Goal: Task Accomplishment & Management: Manage account settings

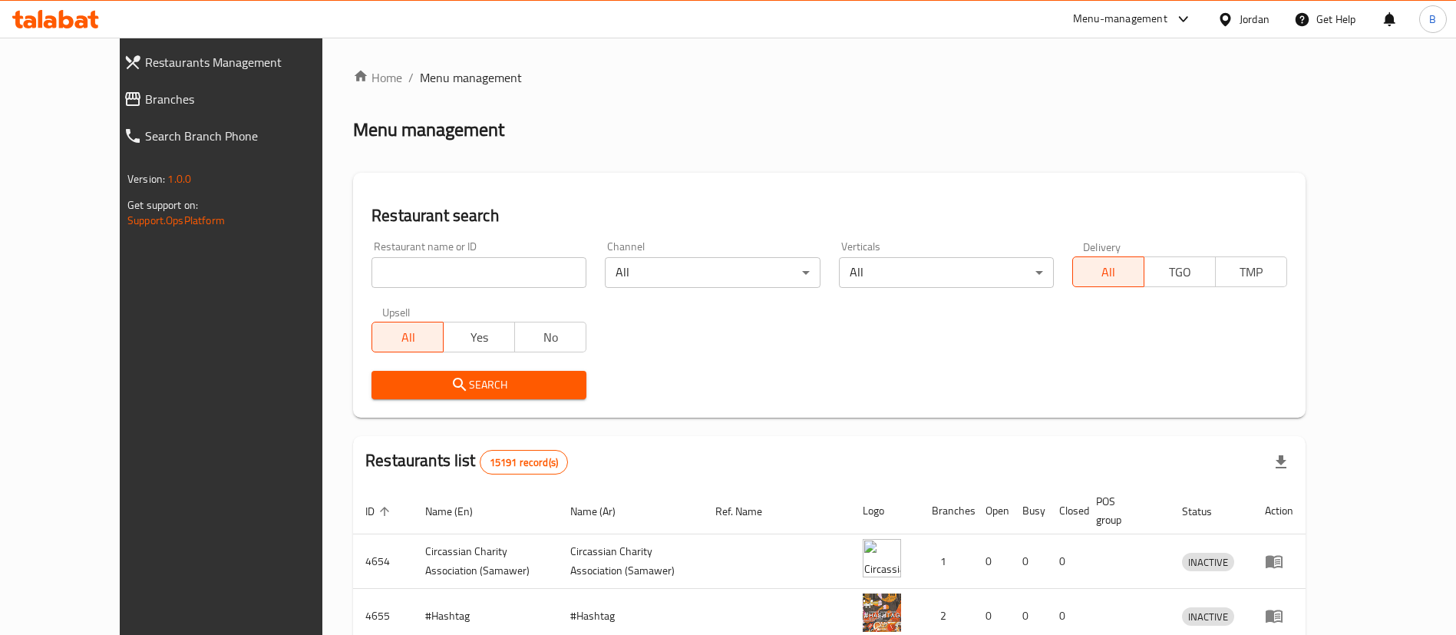
click at [401, 263] on input "search" at bounding box center [478, 272] width 215 height 31
paste input "4764"
type input "4764"
click button "Search" at bounding box center [478, 385] width 215 height 28
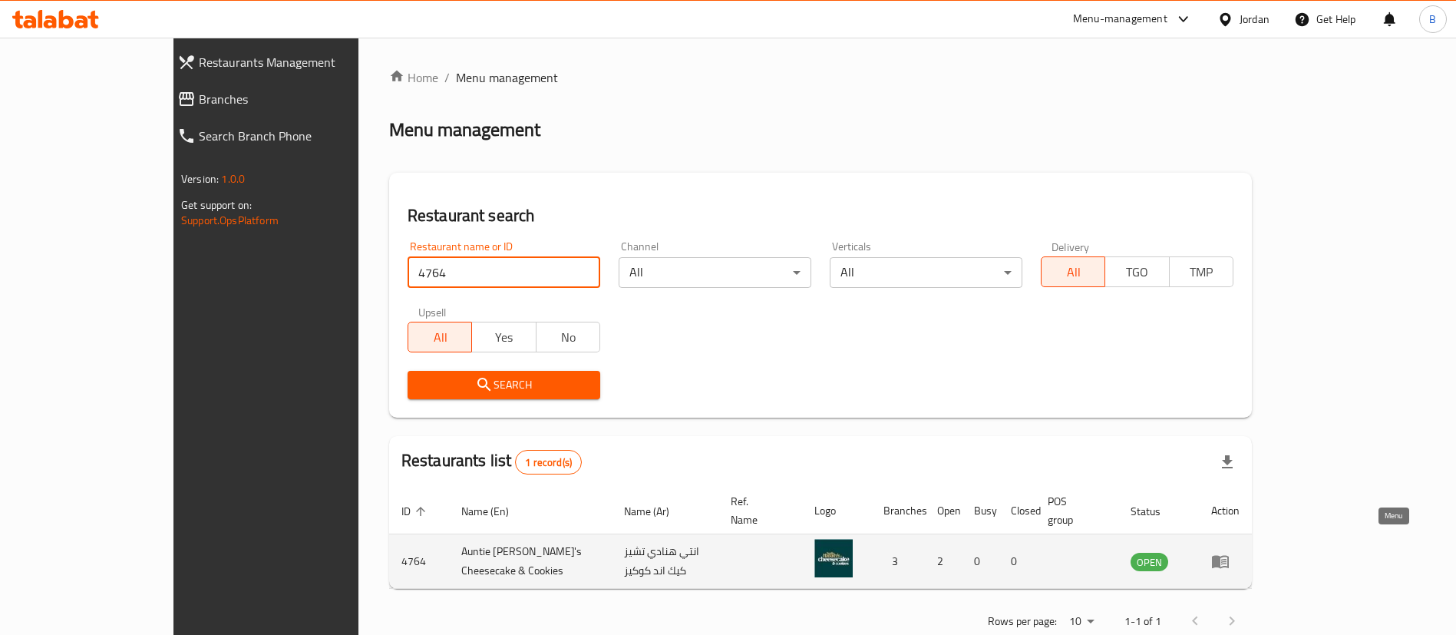
click at [1228, 556] on icon "enhanced table" at bounding box center [1220, 562] width 17 height 13
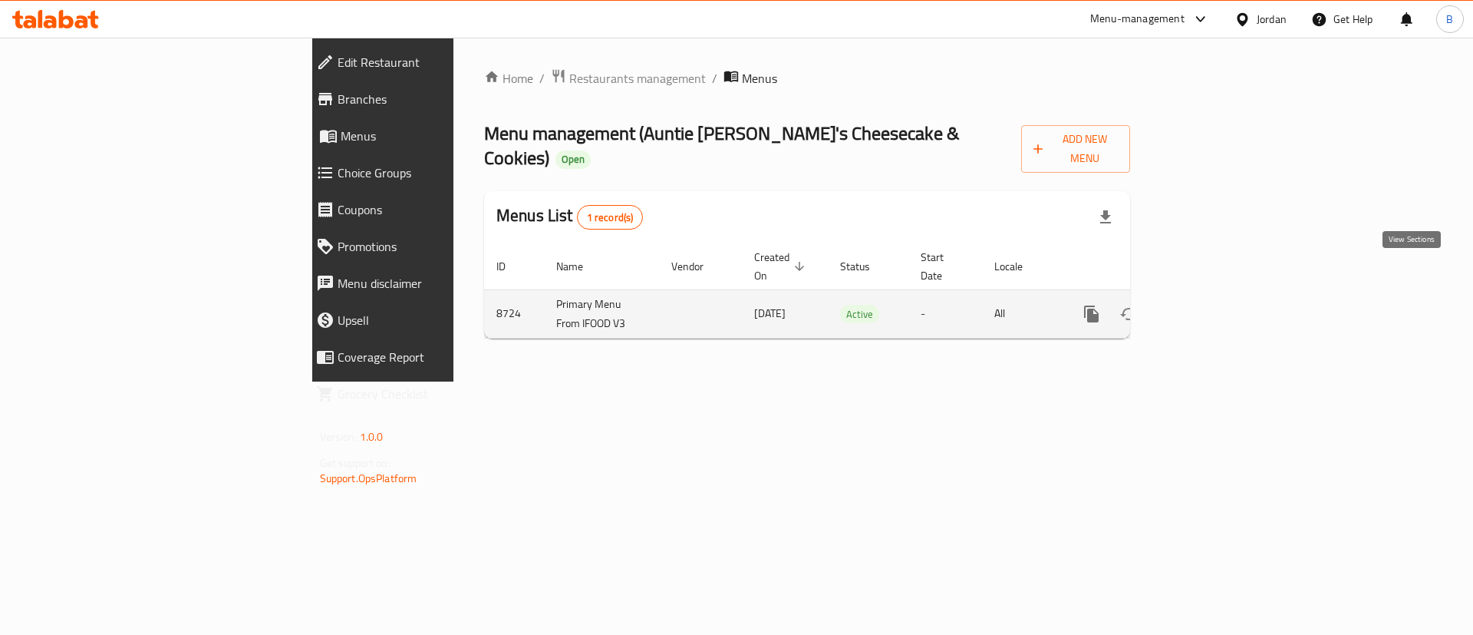
click at [1212, 305] on icon "enhanced table" at bounding box center [1202, 314] width 18 height 18
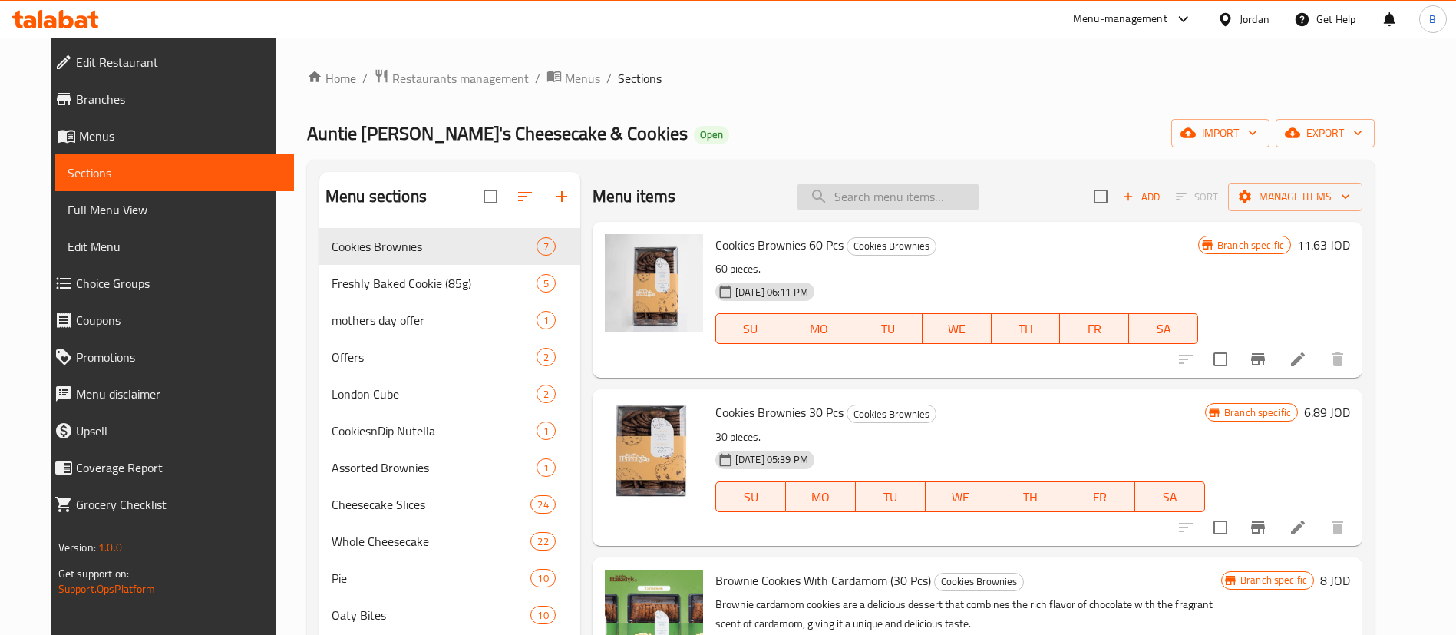
click at [944, 195] on input "search" at bounding box center [887, 196] width 181 height 27
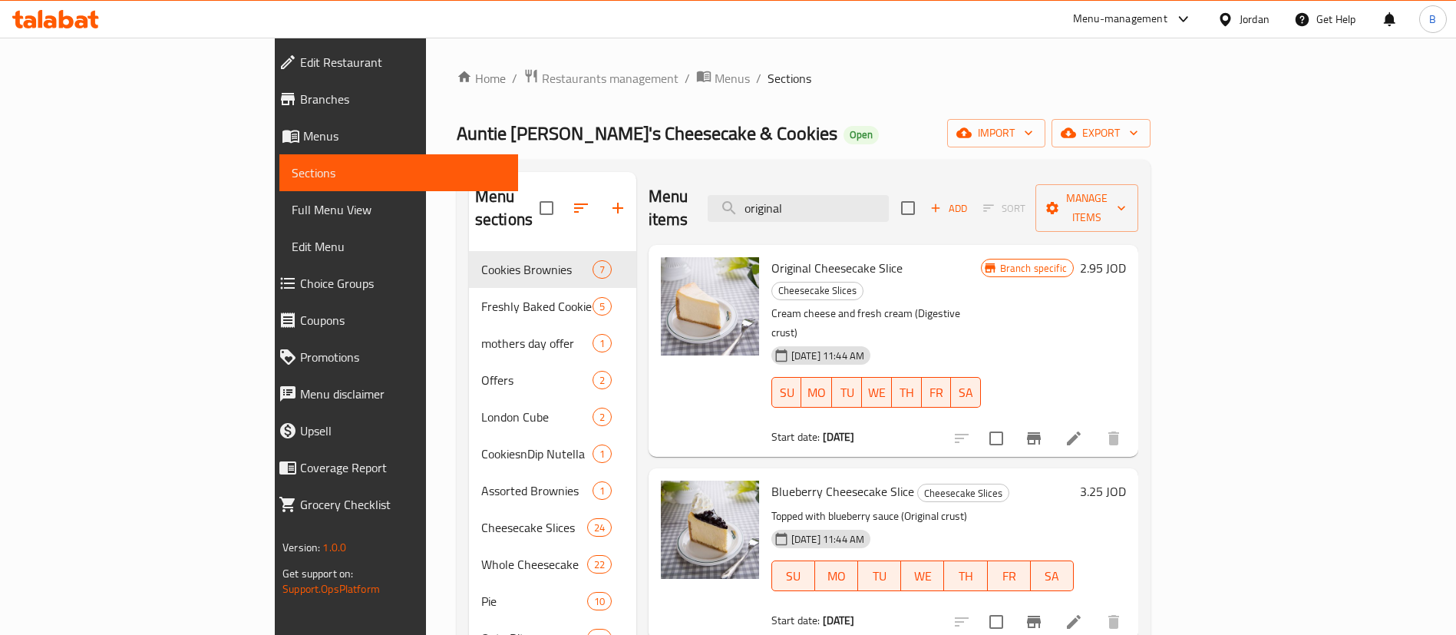
type input "original"
click at [1126, 257] on h6 "2.95 JOD" at bounding box center [1103, 267] width 46 height 21
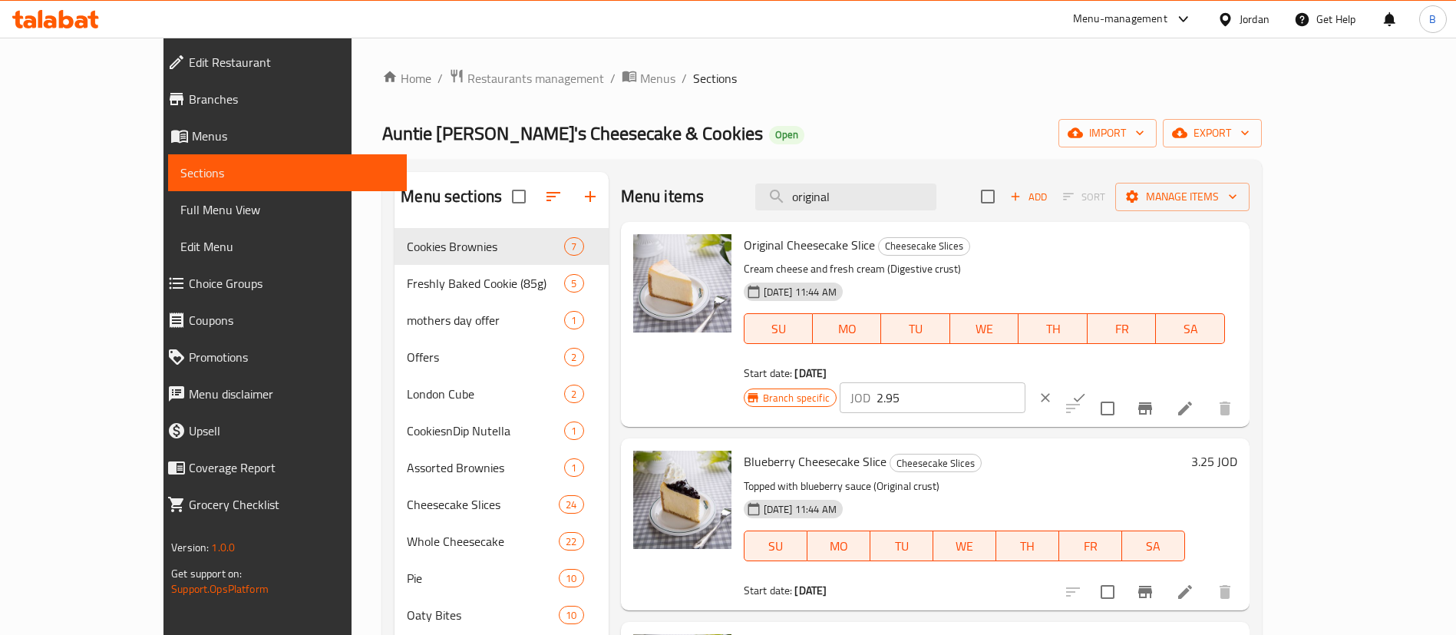
drag, startPoint x: 1216, startPoint y: 263, endPoint x: 1076, endPoint y: 234, distance: 142.7
click at [1087, 381] on div "Branch specific JOD 2.95 ​" at bounding box center [930, 398] width 374 height 34
drag, startPoint x: 1240, startPoint y: 257, endPoint x: 1034, endPoint y: 247, distance: 205.9
click at [1034, 247] on div "Original Cheesecake Slice Cheesecake Slices Cream cheese and fresh cream (Diges…" at bounding box center [990, 324] width 506 height 193
type input "3.25"
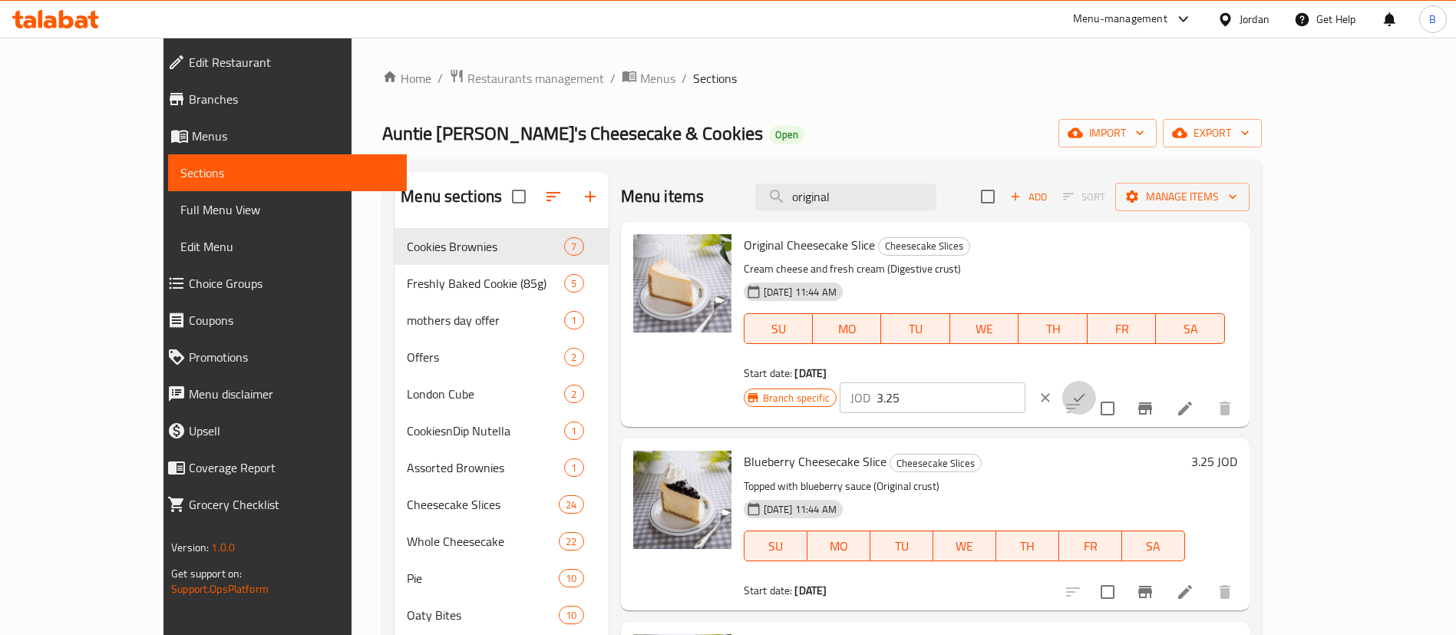
click at [1086, 390] on icon "ok" at bounding box center [1078, 397] width 15 height 15
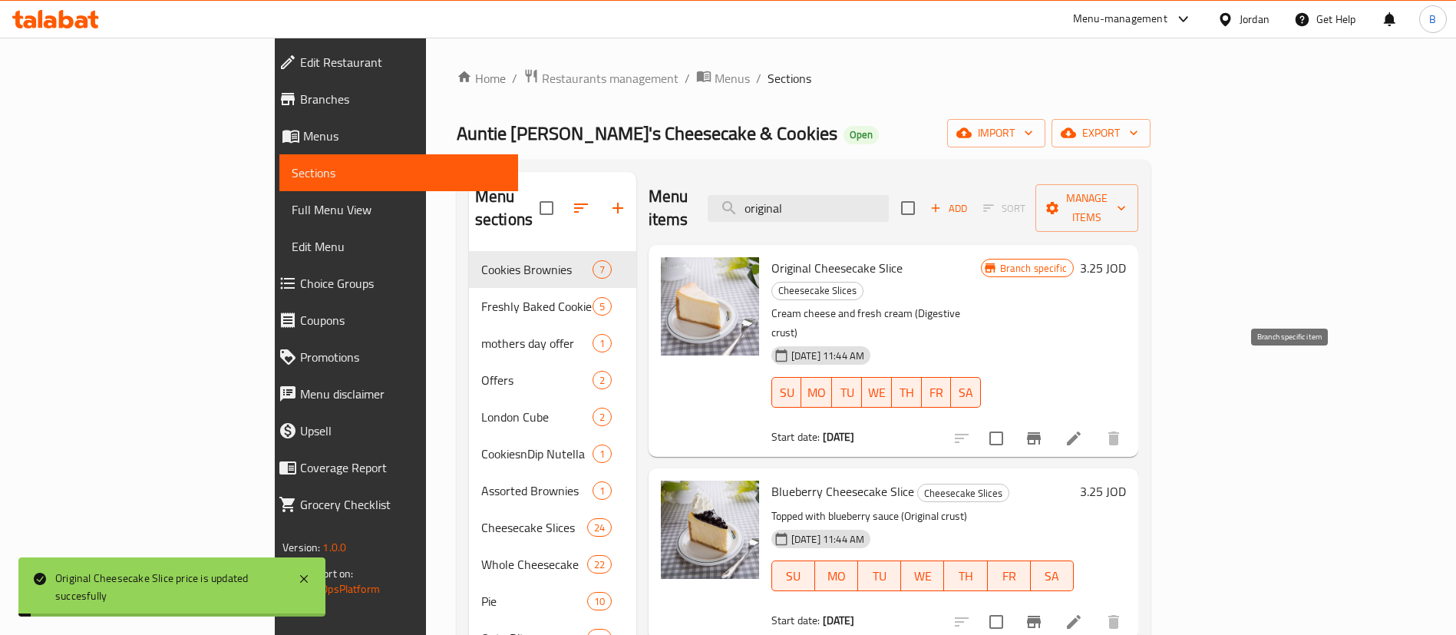
click at [1043, 429] on icon "Branch-specific-item" at bounding box center [1033, 438] width 18 height 18
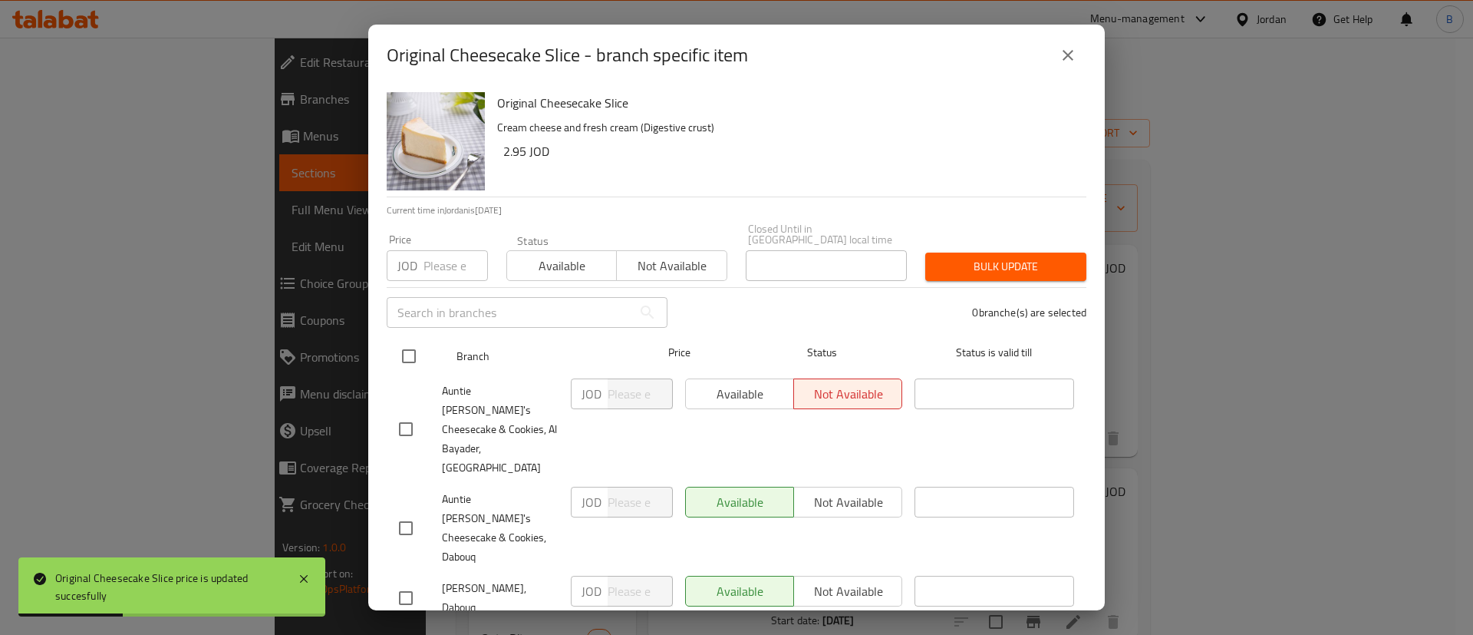
click at [402, 358] on input "checkbox" at bounding box center [409, 356] width 32 height 32
checkbox input "true"
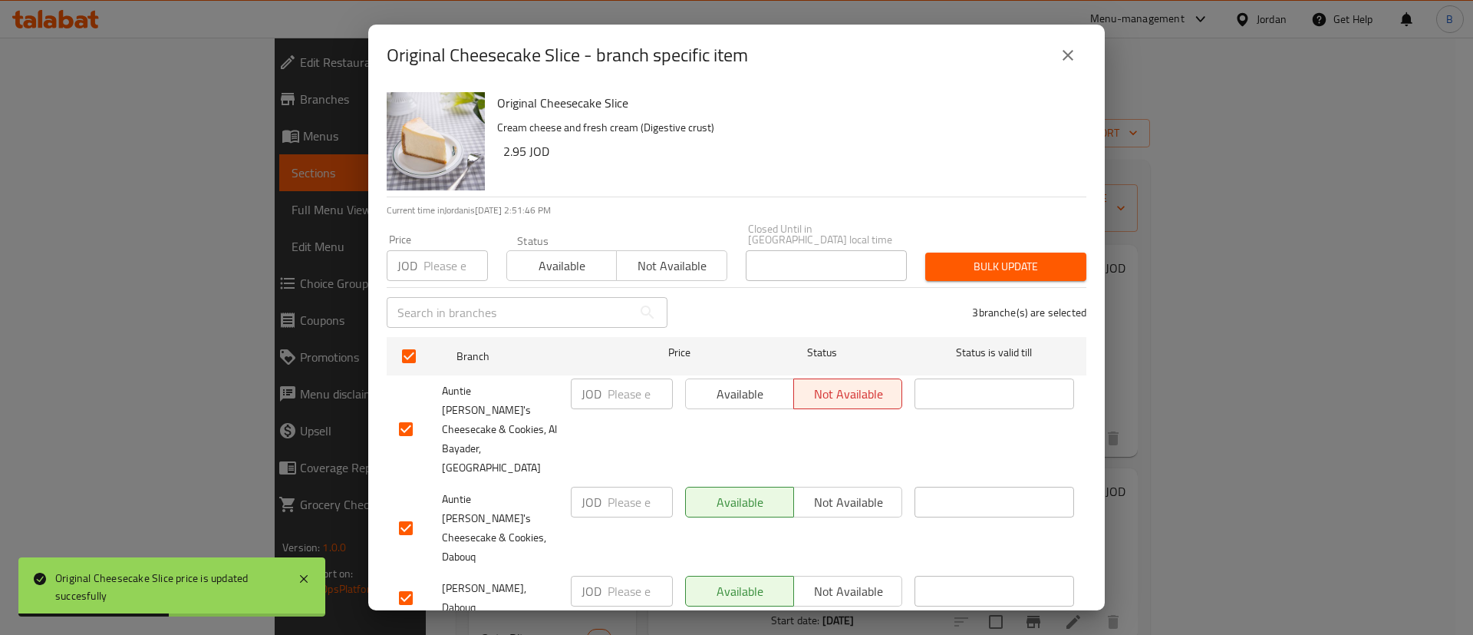
click at [612, 394] on input "number" at bounding box center [640, 393] width 65 height 31
paste input "3.25"
type input "3.25"
drag, startPoint x: 615, startPoint y: 451, endPoint x: 635, endPoint y: 493, distance: 47.0
click at [615, 486] on input "number" at bounding box center [640, 501] width 65 height 31
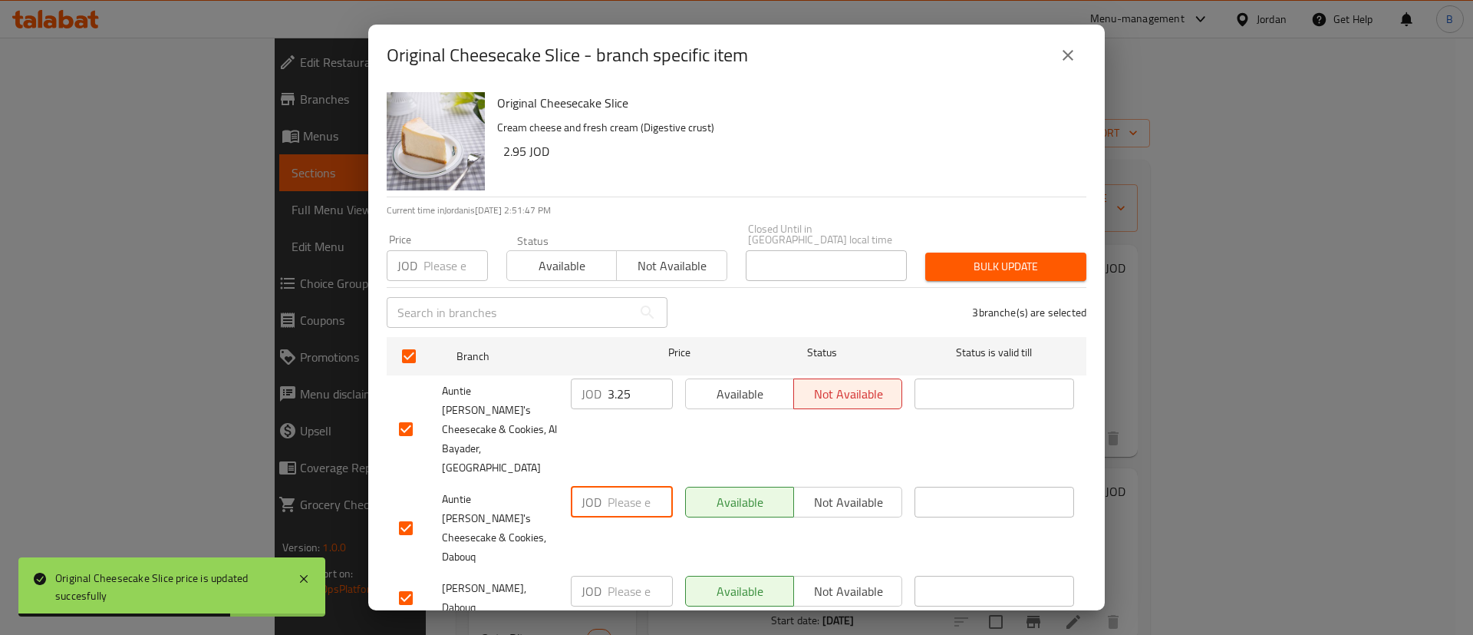
paste input "3.25"
type input "3.25"
click at [635, 575] on input "number" at bounding box center [640, 590] width 65 height 31
paste input "3.25"
type input "3.25"
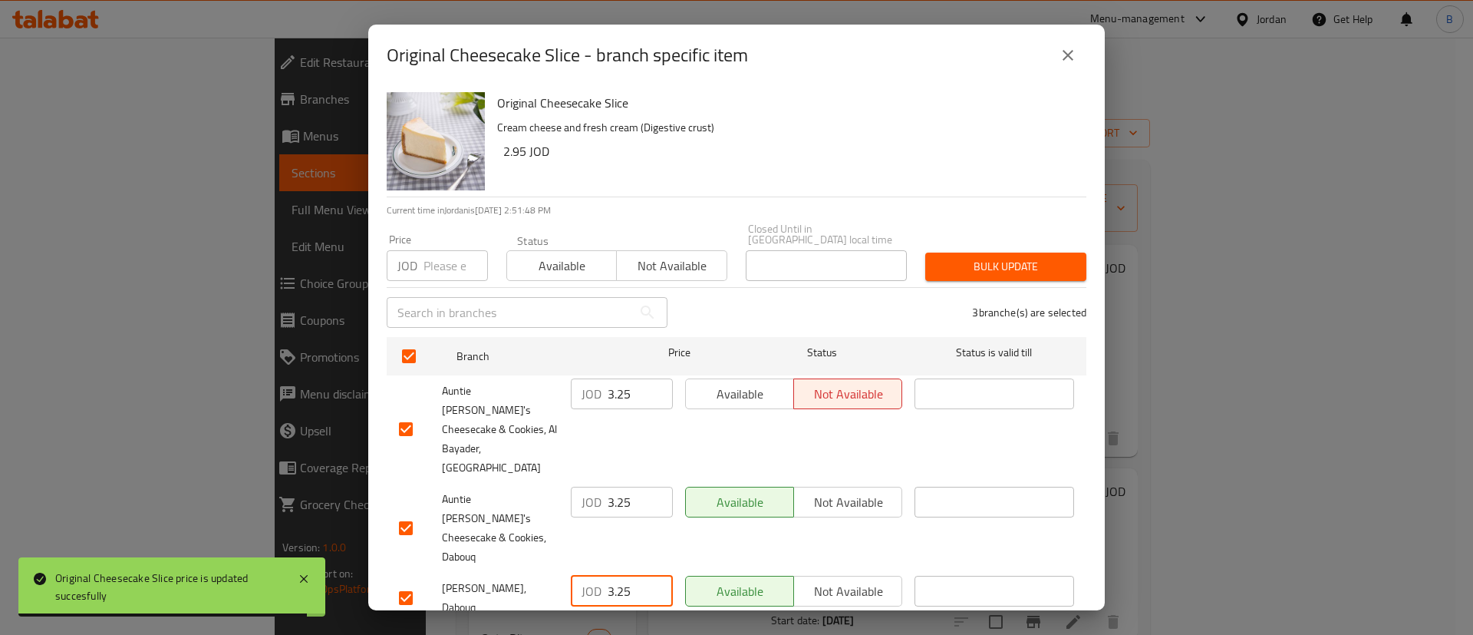
click at [747, 634] on span "Save" at bounding box center [736, 643] width 675 height 19
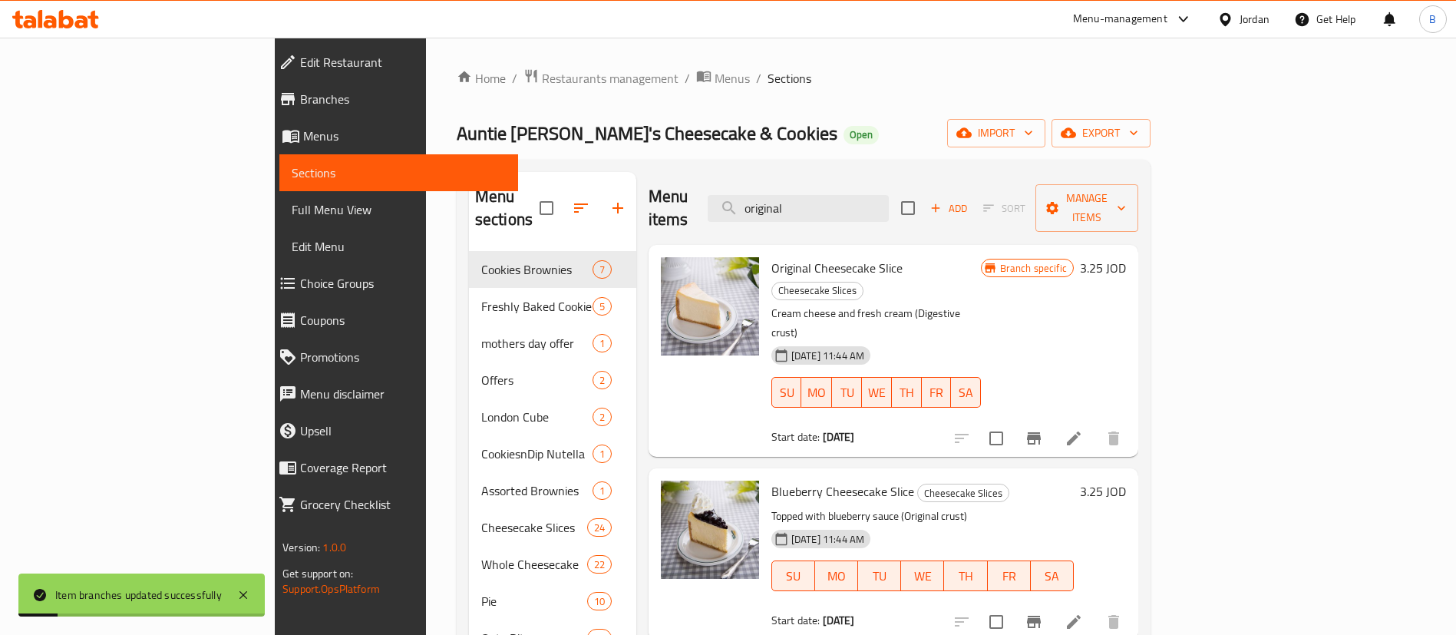
drag, startPoint x: 911, startPoint y: 191, endPoint x: 671, endPoint y: 170, distance: 240.3
click at [705, 170] on div "Menu sections Cookies Brownies 7 Freshly Baked Cookie (85g) 5 mothers day offer…" at bounding box center [804, 528] width 694 height 736
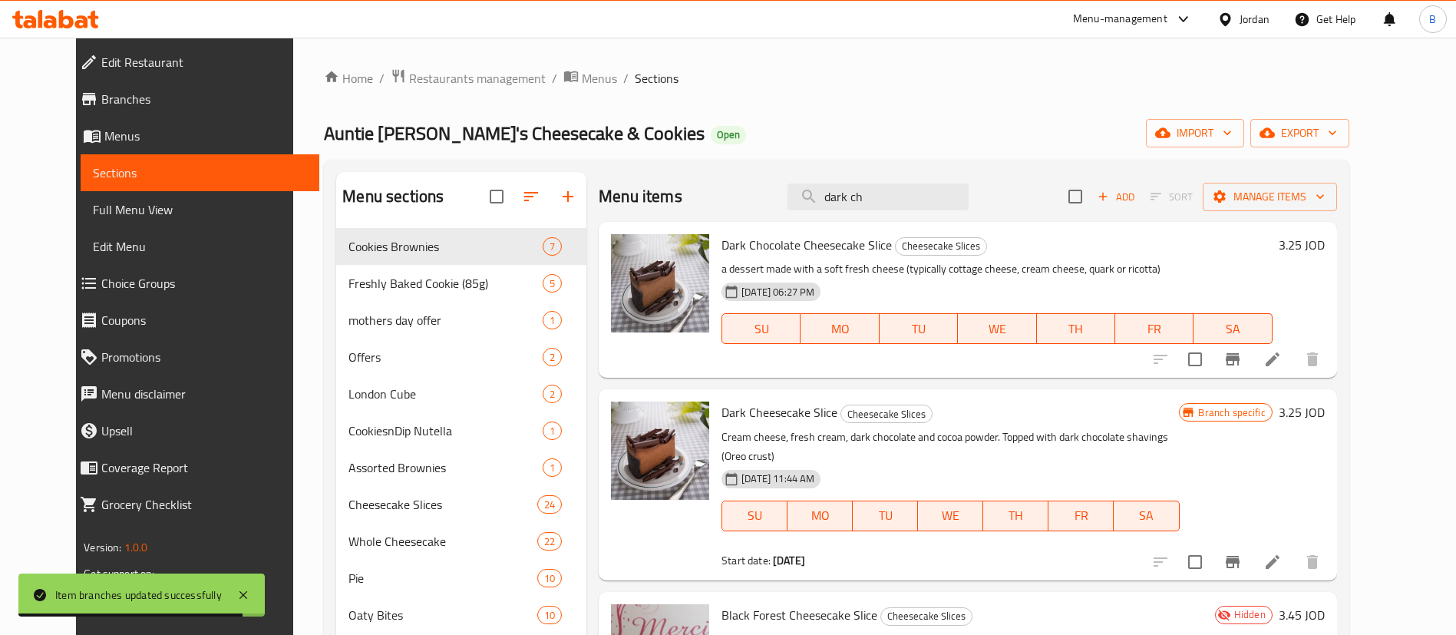
type input "dark ch"
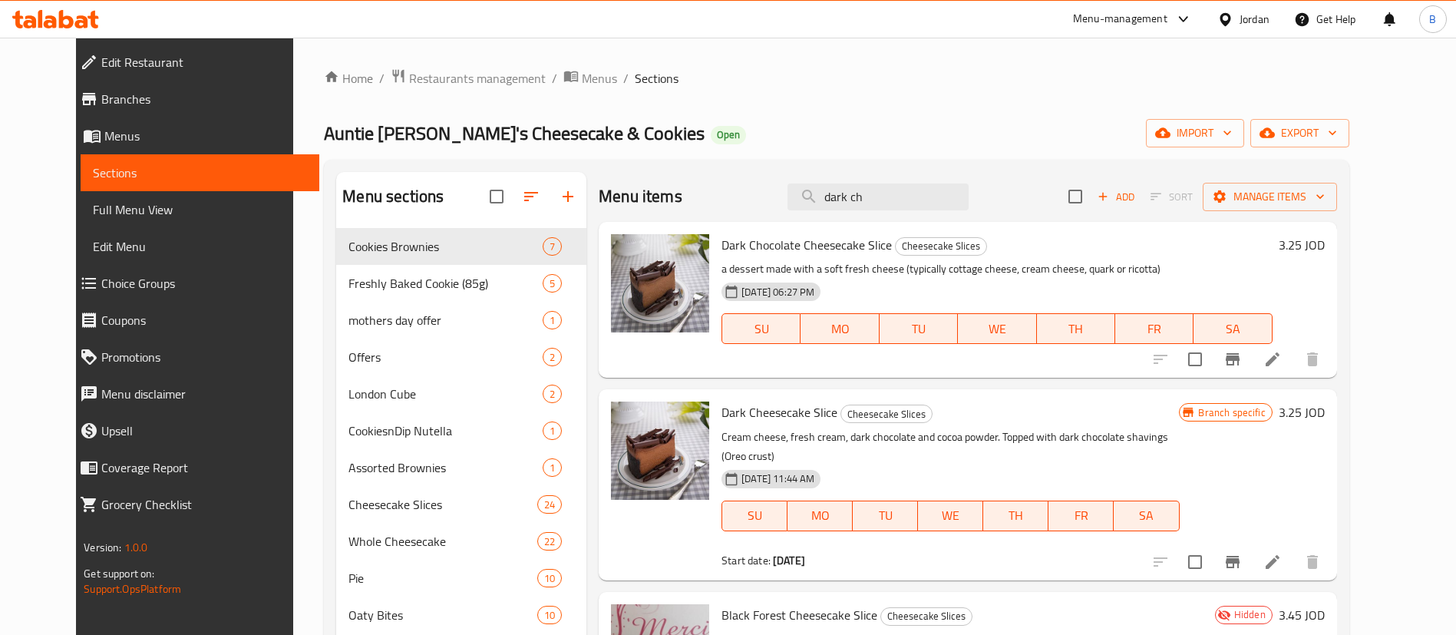
click at [1324, 246] on h6 "3.25 JOD" at bounding box center [1301, 244] width 46 height 21
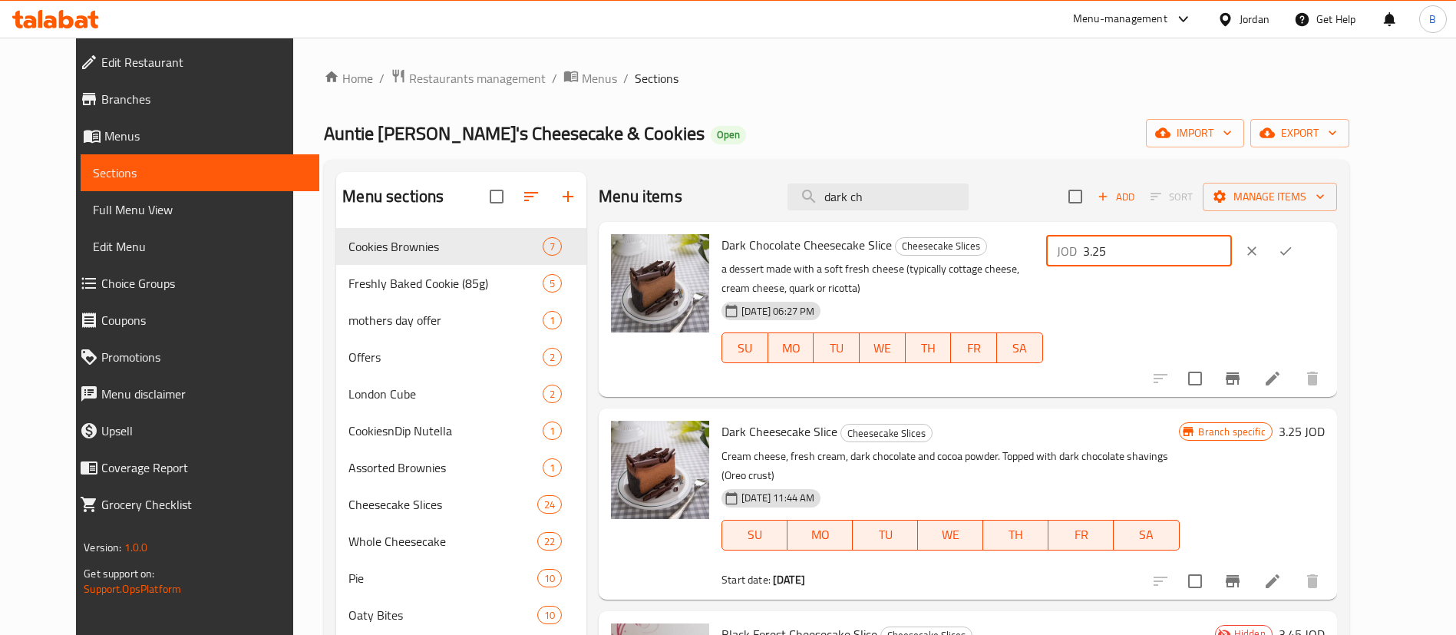
drag, startPoint x: 1221, startPoint y: 262, endPoint x: 1058, endPoint y: 240, distance: 164.2
click at [1060, 240] on div "Dark Chocolate Cheesecake Slice Cheesecake Slices a dessert made with a soft fr…" at bounding box center [1022, 309] width 615 height 163
type input "3.60"
click at [1302, 246] on button "ok" at bounding box center [1285, 251] width 34 height 34
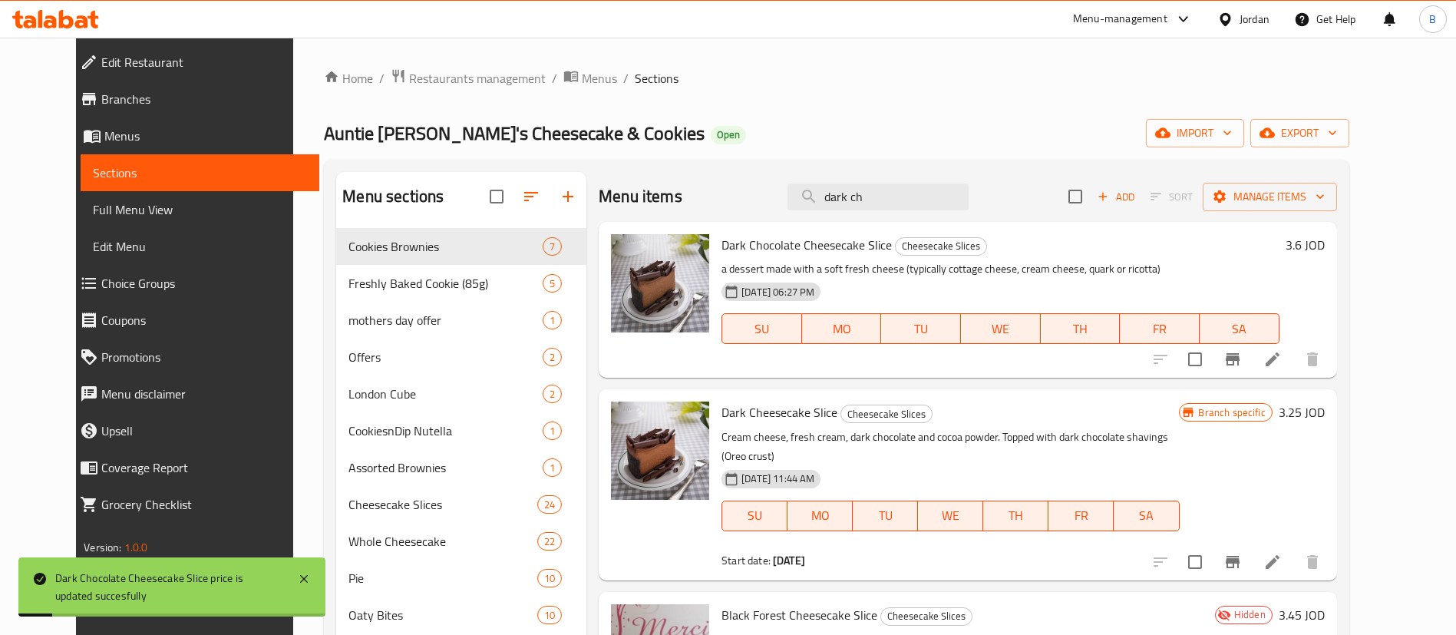
click at [1324, 407] on h6 "3.25 JOD" at bounding box center [1301, 411] width 46 height 21
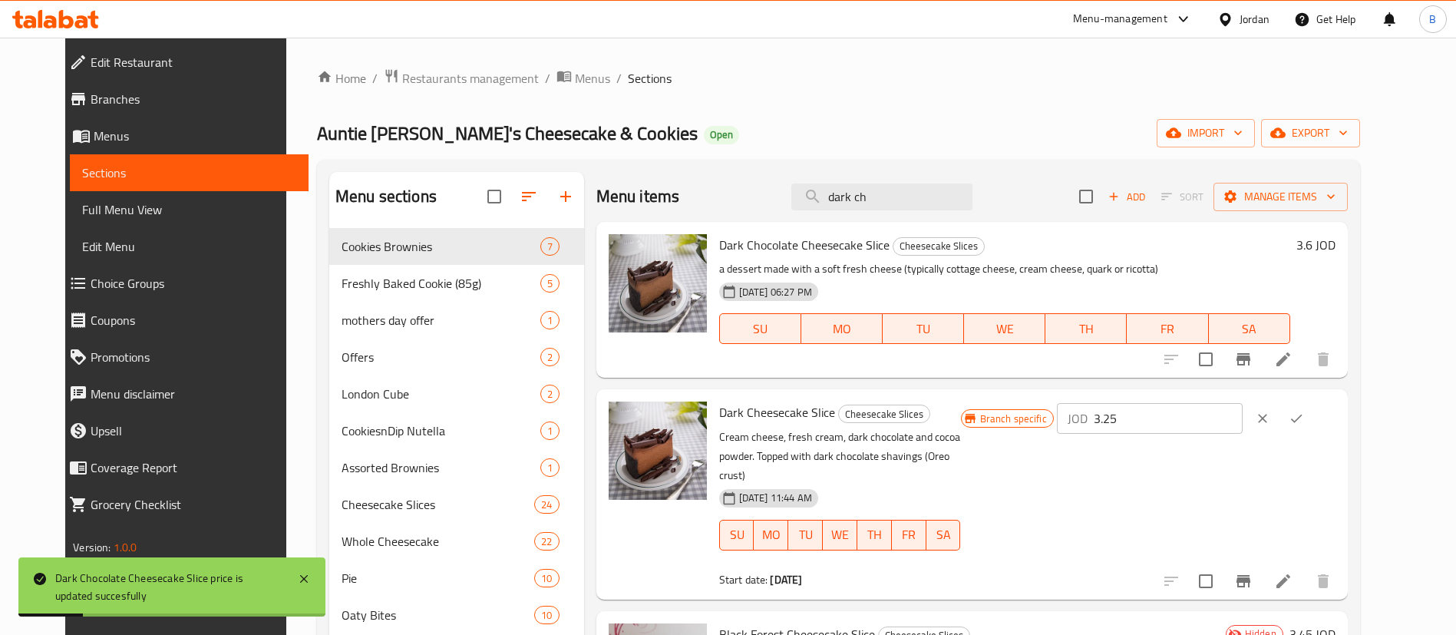
drag, startPoint x: 1219, startPoint y: 416, endPoint x: 1114, endPoint y: 407, distance: 105.5
click at [1147, 408] on div "JOD 3.25 ​" at bounding box center [1150, 418] width 186 height 31
type input "3.60"
click at [1304, 418] on icon "ok" at bounding box center [1295, 417] width 15 height 15
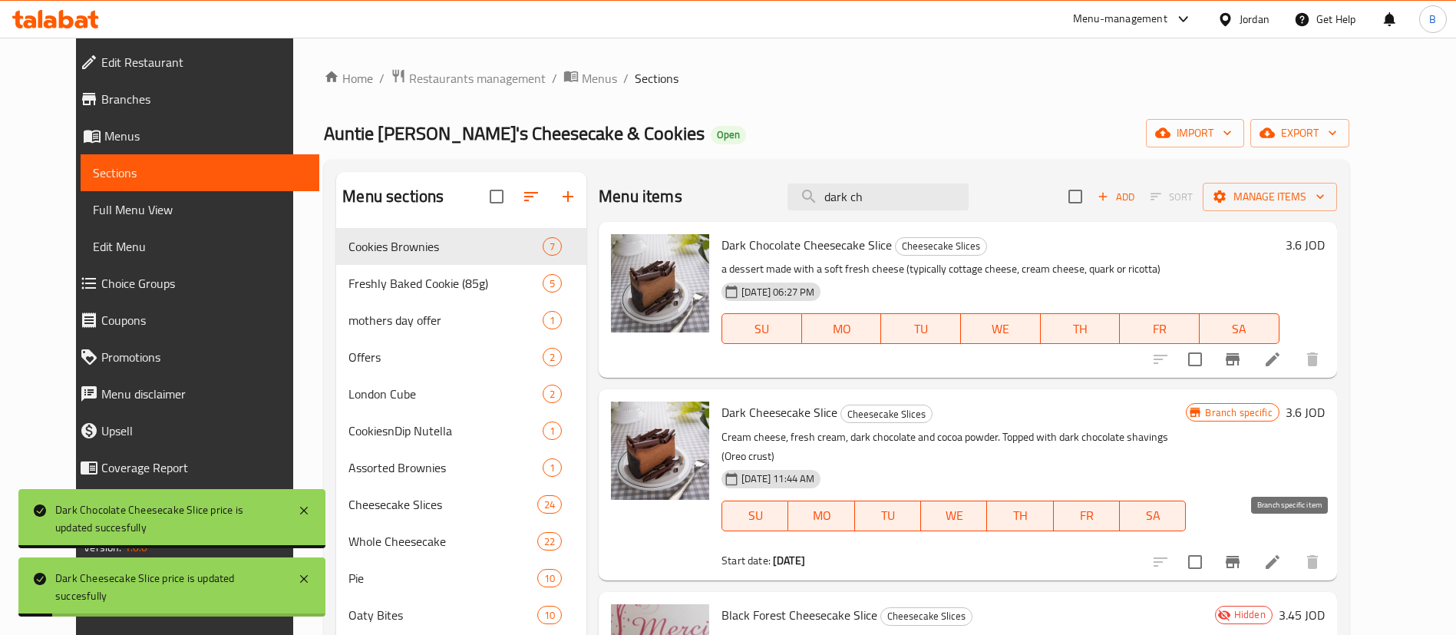
click at [1239, 556] on icon "Branch-specific-item" at bounding box center [1232, 562] width 14 height 12
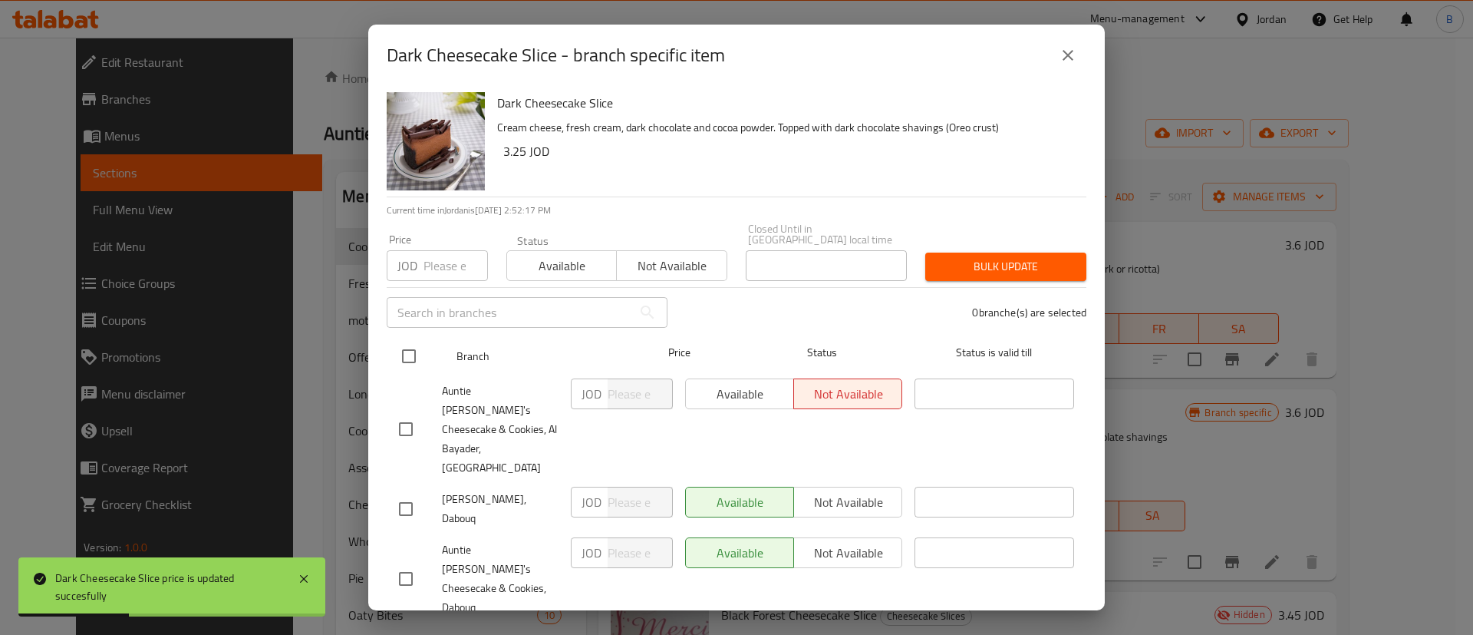
click at [407, 354] on input "checkbox" at bounding box center [409, 356] width 32 height 32
checkbox input "true"
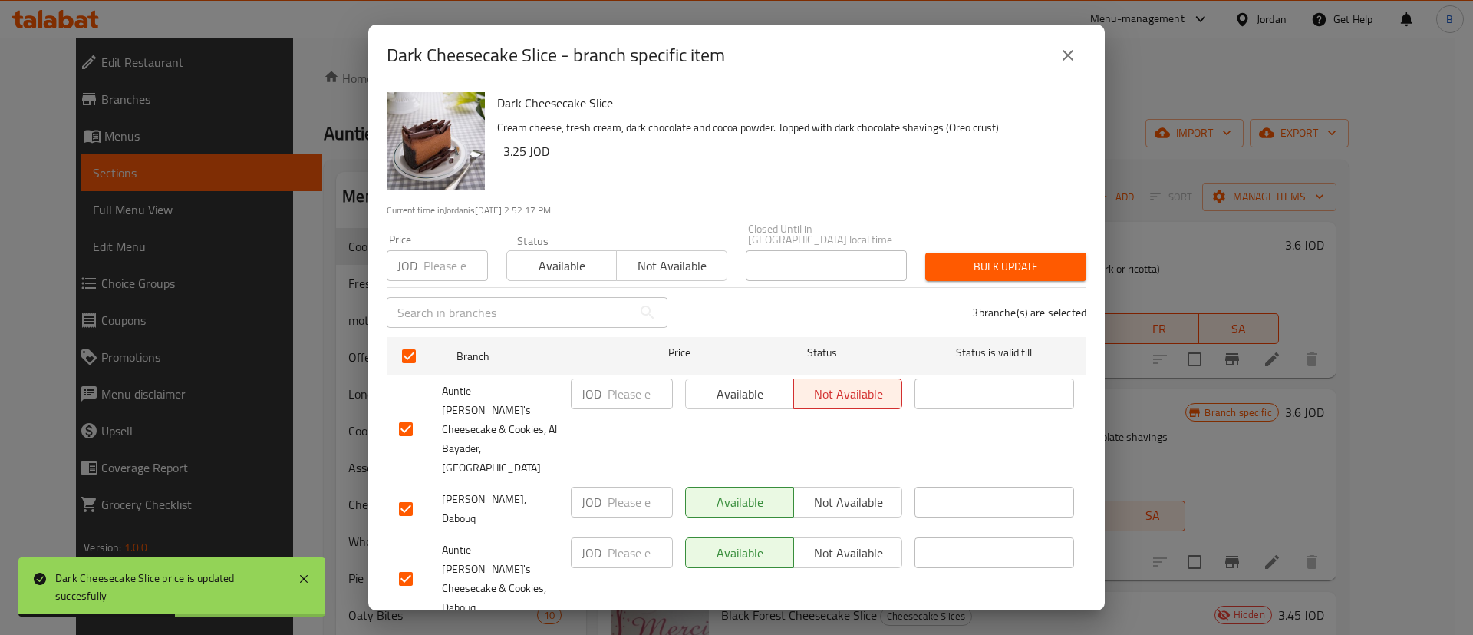
click at [639, 404] on input "number" at bounding box center [640, 393] width 65 height 31
drag, startPoint x: 634, startPoint y: 398, endPoint x: 579, endPoint y: 402, distance: 55.4
click at [591, 401] on div "JOD 3.60 ​" at bounding box center [622, 393] width 102 height 31
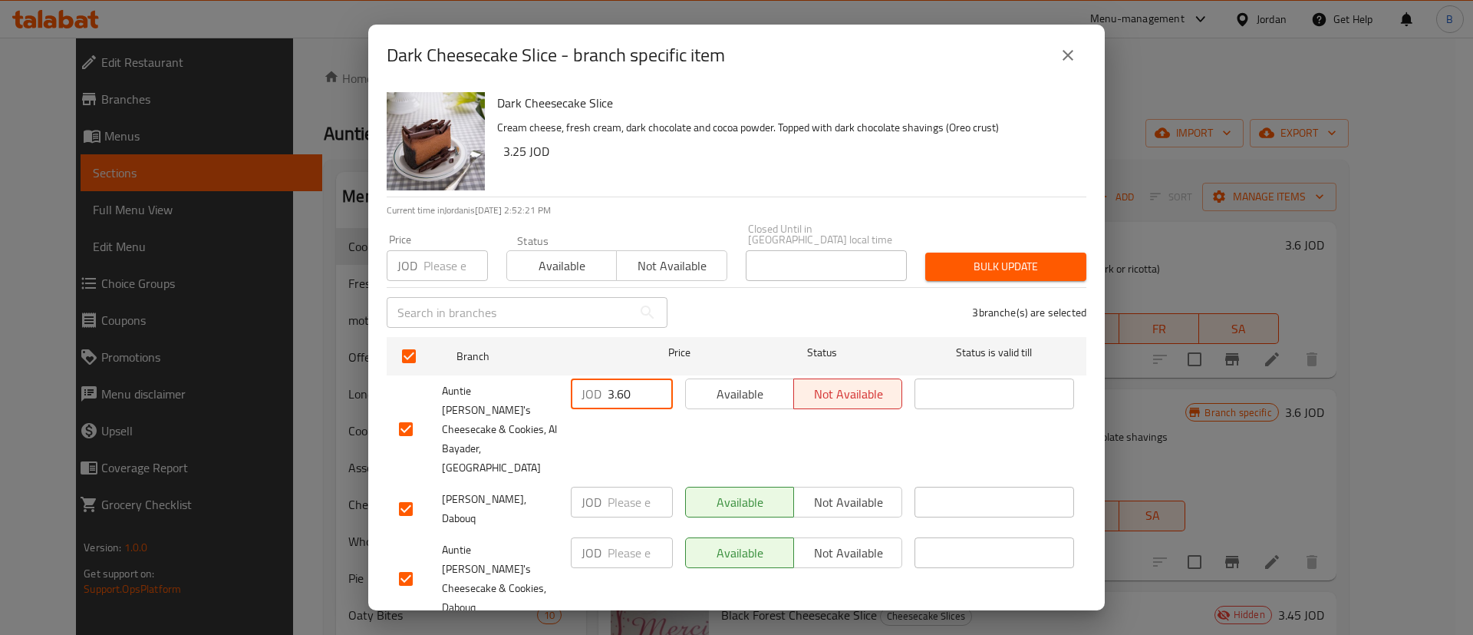
type input "3.60"
click at [637, 486] on input "number" at bounding box center [640, 501] width 65 height 31
paste input "3.60"
type input "3.60"
click at [629, 537] on input "number" at bounding box center [640, 552] width 65 height 31
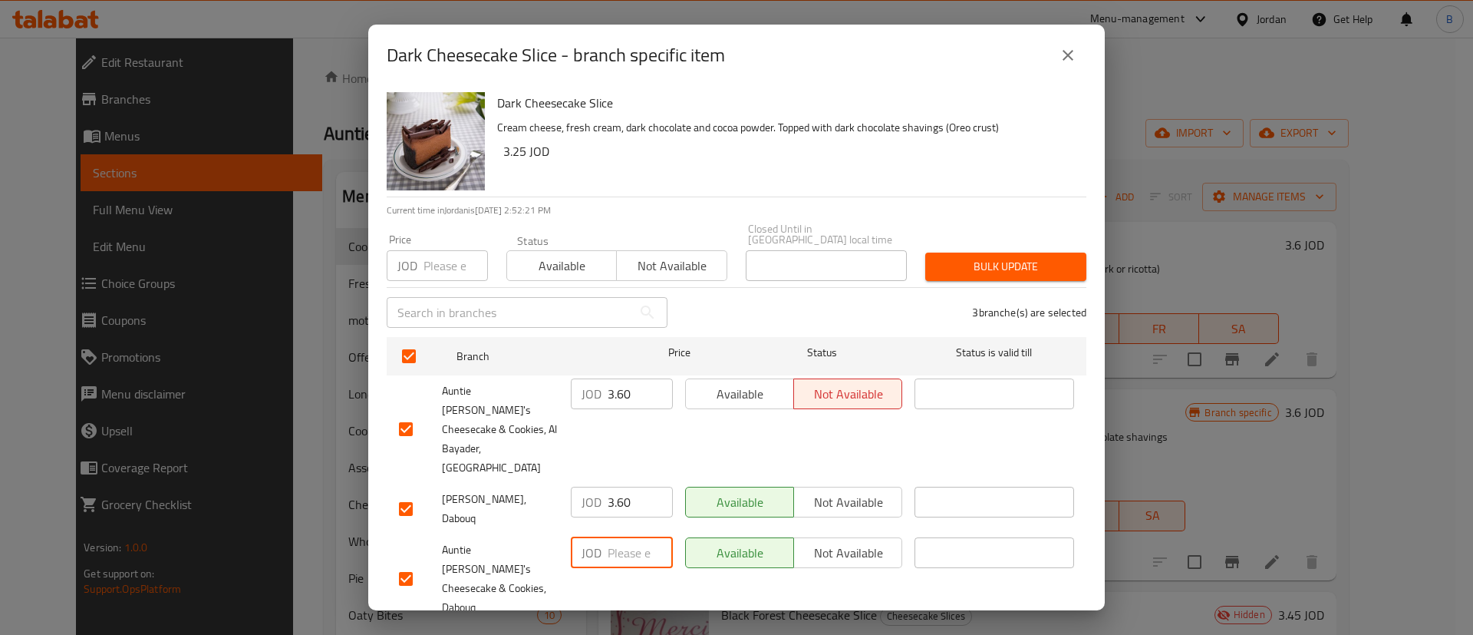
paste input "3.60"
type input "3.60"
click at [649, 629] on button "Save" at bounding box center [737, 643] width 700 height 28
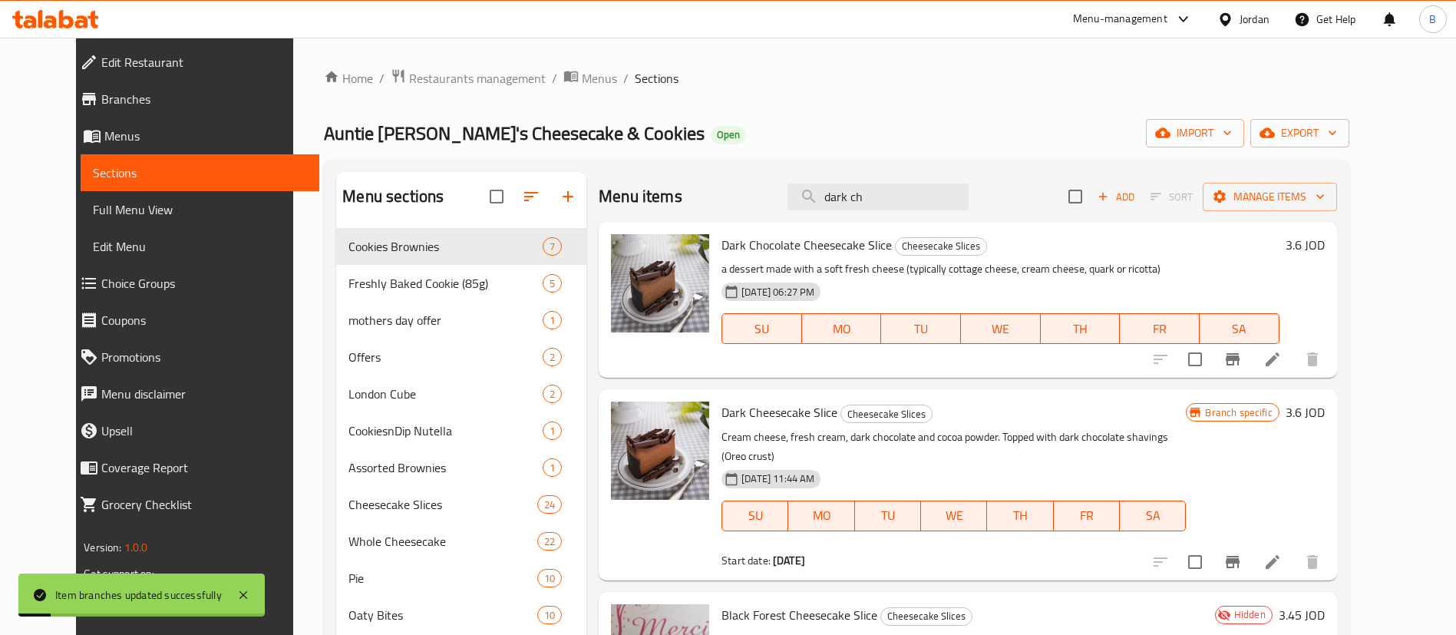
drag, startPoint x: 918, startPoint y: 190, endPoint x: 719, endPoint y: 166, distance: 200.2
click at [753, 174] on div "Menu items dark ch Add Sort Manage items" at bounding box center [967, 197] width 738 height 50
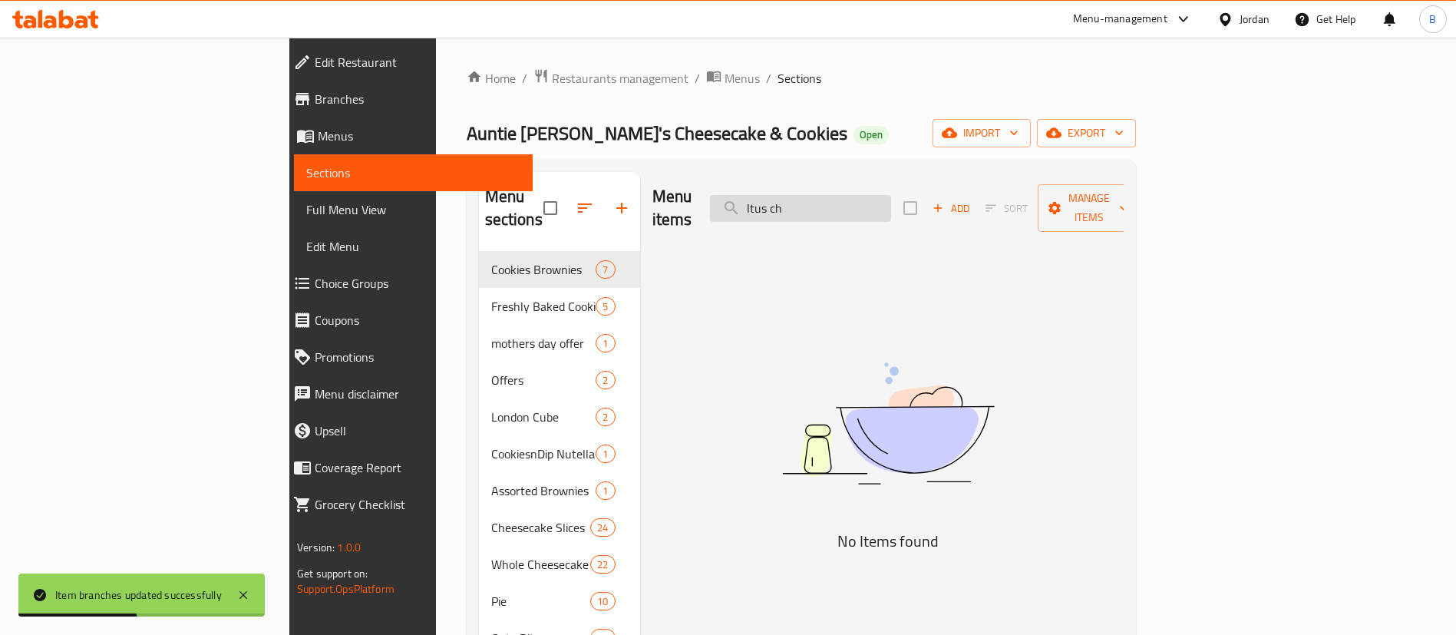
click at [855, 195] on input "ltus ch" at bounding box center [800, 208] width 181 height 27
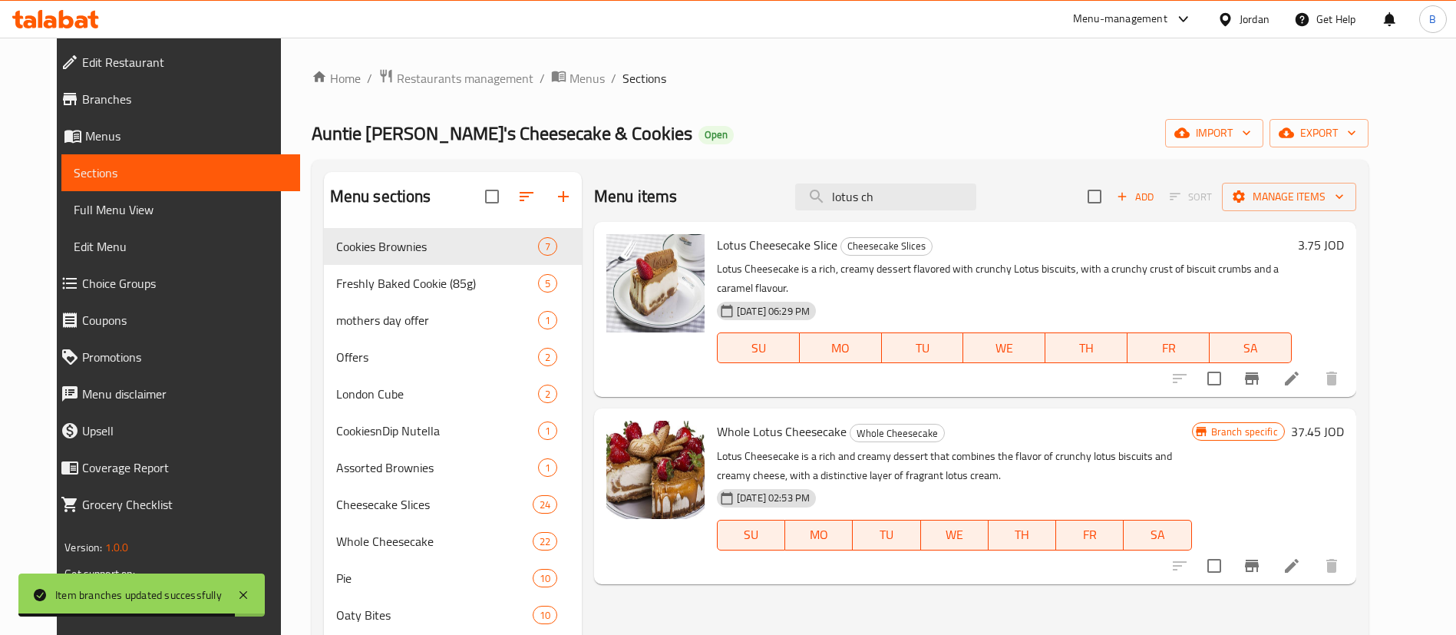
type input "lotus ch"
click at [1344, 249] on h6 "3.75 JOD" at bounding box center [1320, 244] width 46 height 21
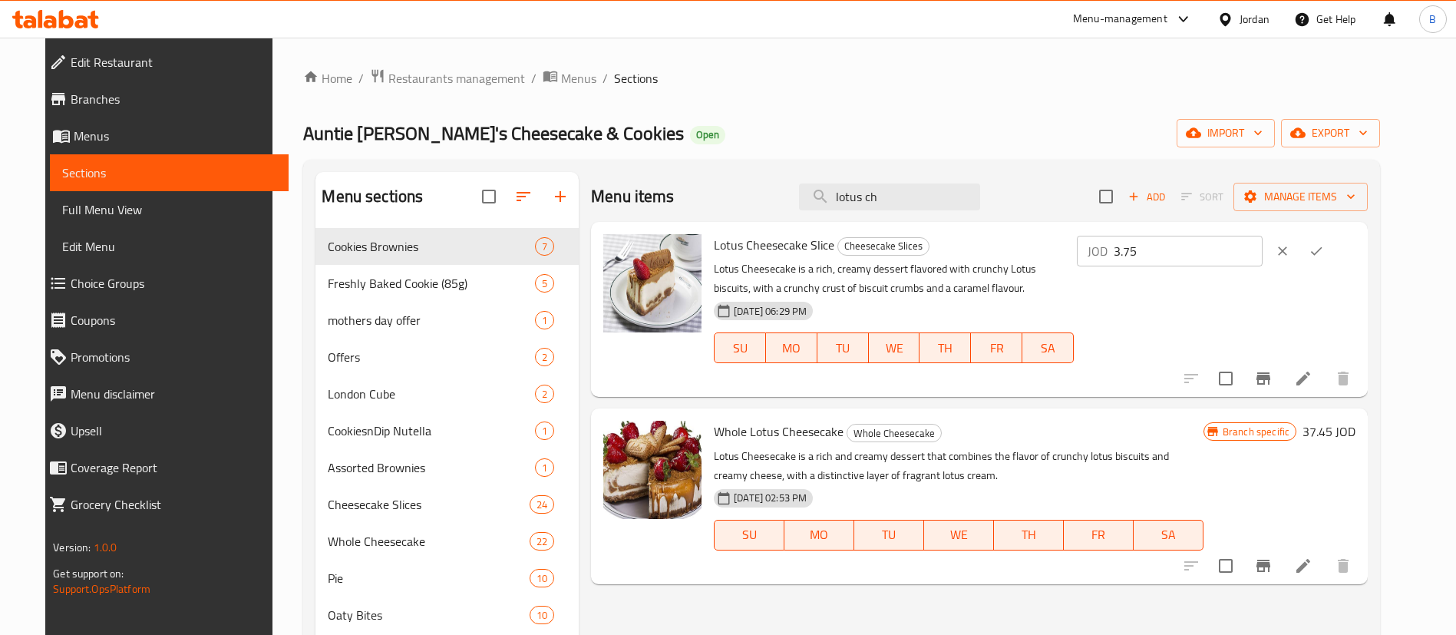
drag, startPoint x: 1221, startPoint y: 249, endPoint x: 931, endPoint y: 249, distance: 290.0
click at [971, 249] on div "Lotus Cheesecake Slice Cheesecake Slices Lotus Cheesecake is a rich, creamy des…" at bounding box center [1034, 309] width 654 height 163
type input "4.12"
click at [1324, 244] on icon "ok" at bounding box center [1315, 250] width 15 height 15
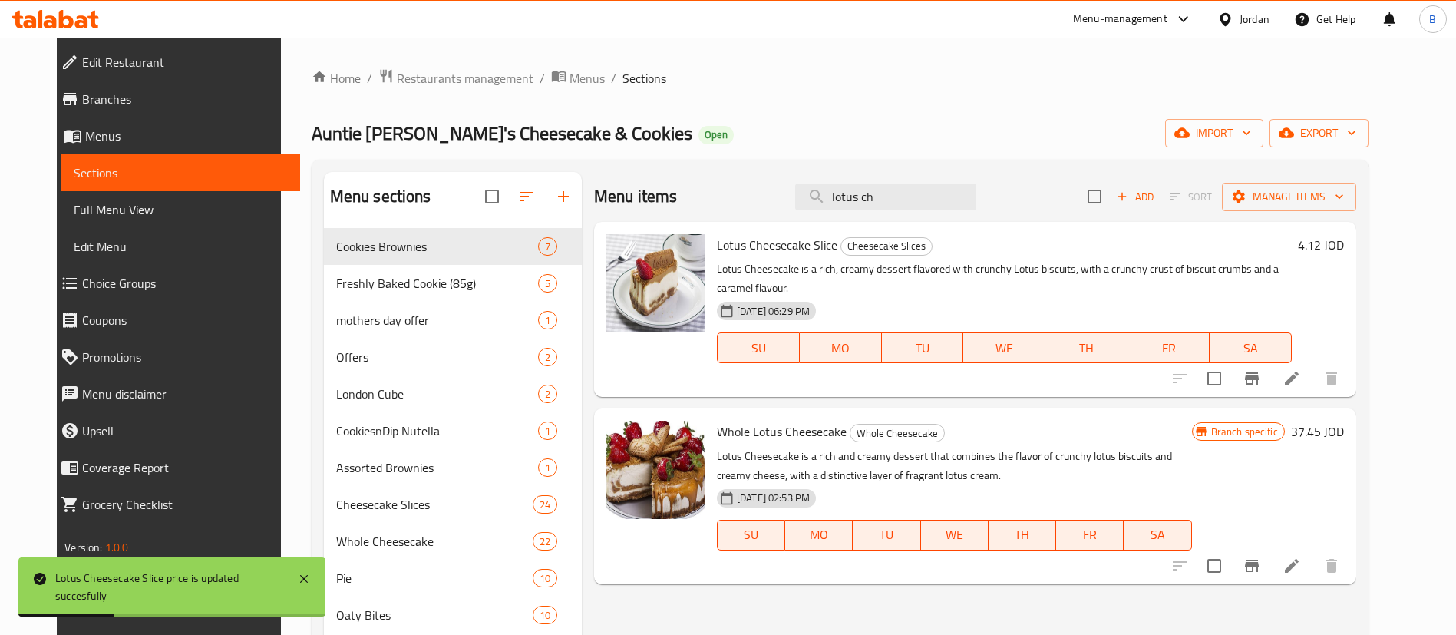
drag, startPoint x: 920, startPoint y: 196, endPoint x: 682, endPoint y: 173, distance: 238.9
click at [711, 178] on div "Menu items lotus ch Add Sort Manage items" at bounding box center [975, 197] width 762 height 50
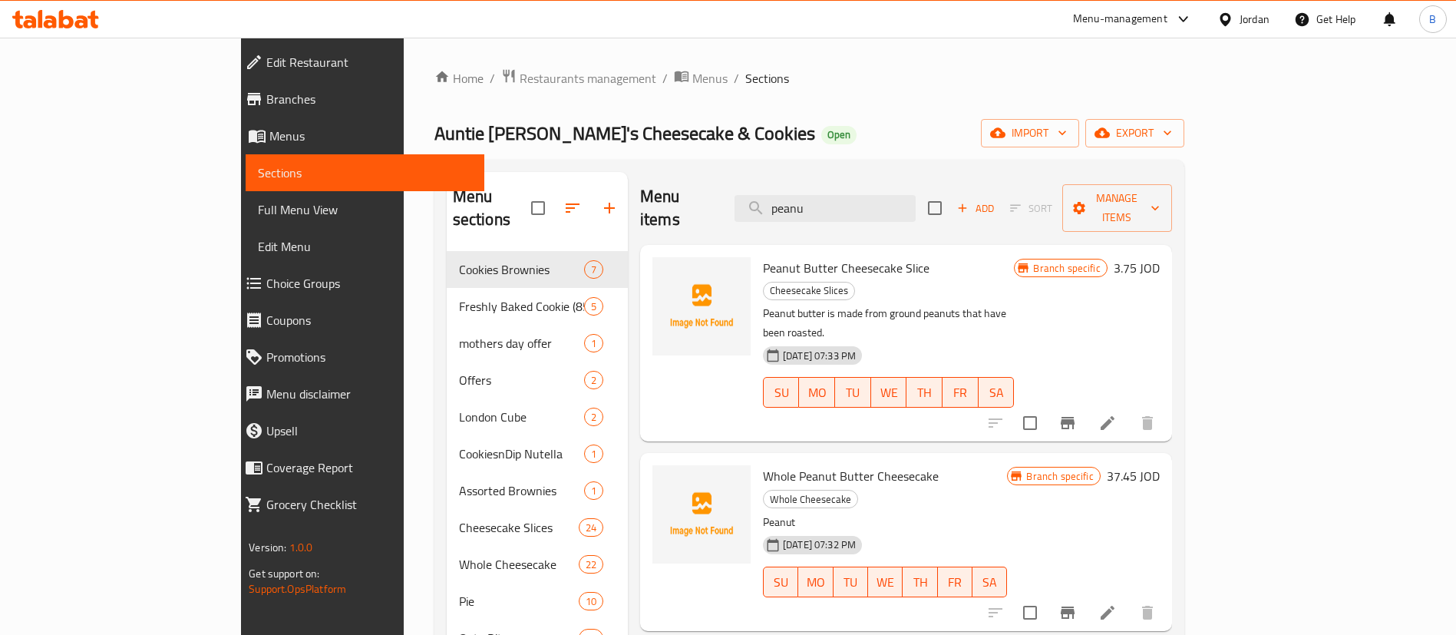
type input "peanu"
click at [1159, 257] on h6 "3.75 JOD" at bounding box center [1136, 267] width 46 height 21
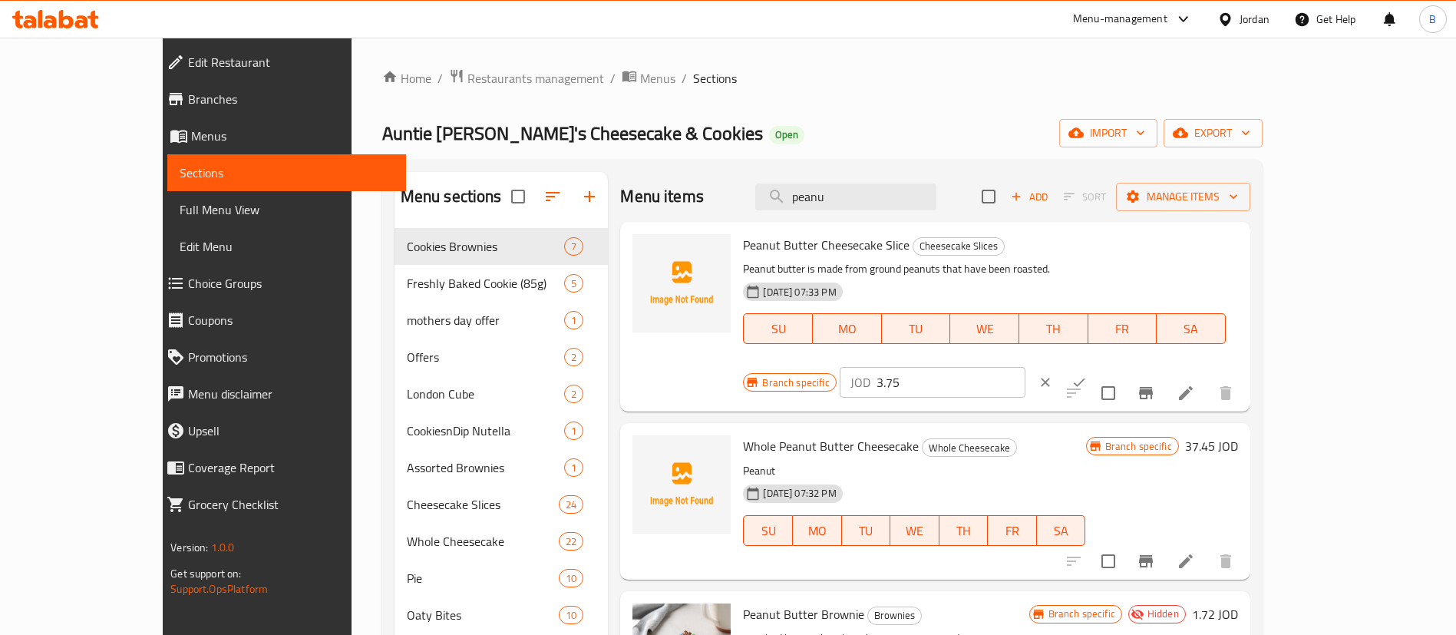
drag, startPoint x: 1219, startPoint y: 243, endPoint x: 1109, endPoint y: 235, distance: 110.0
click at [1113, 365] on div "Branch specific JOD 3.75 ​" at bounding box center [930, 382] width 374 height 34
type input "4.12"
click at [1096, 365] on button "ok" at bounding box center [1079, 382] width 34 height 34
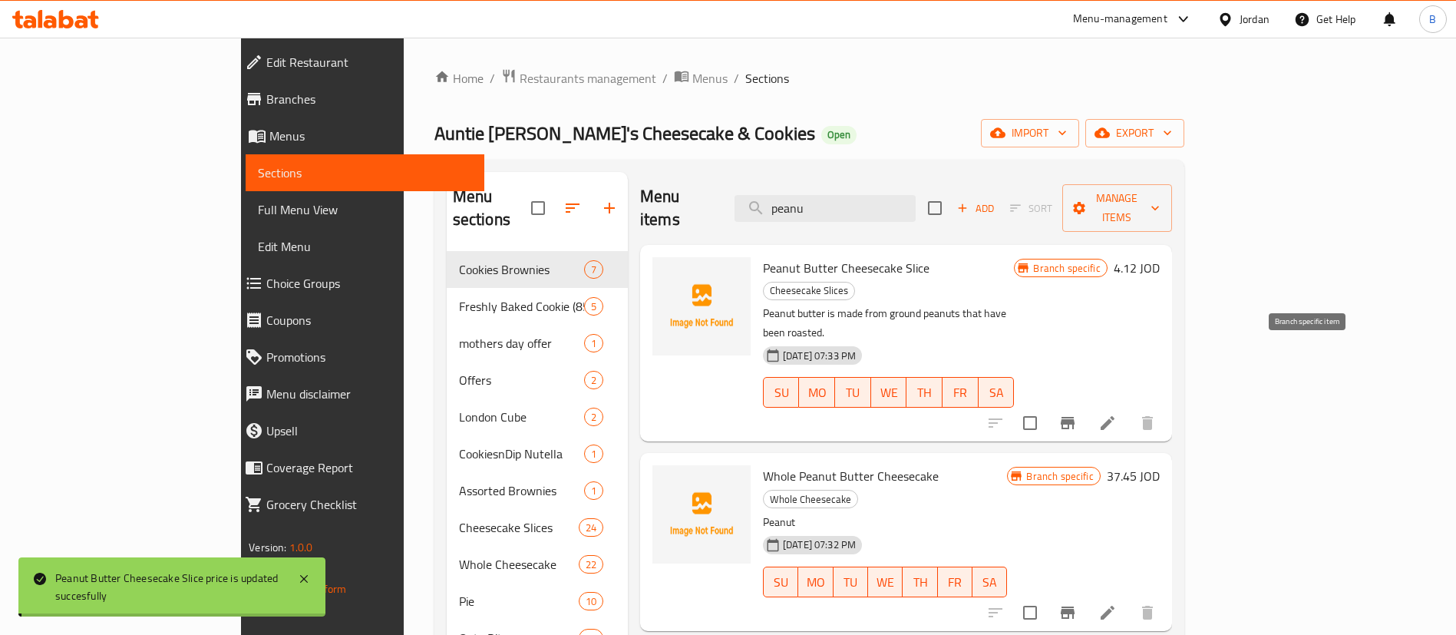
click at [1076, 414] on icon "Branch-specific-item" at bounding box center [1067, 423] width 18 height 18
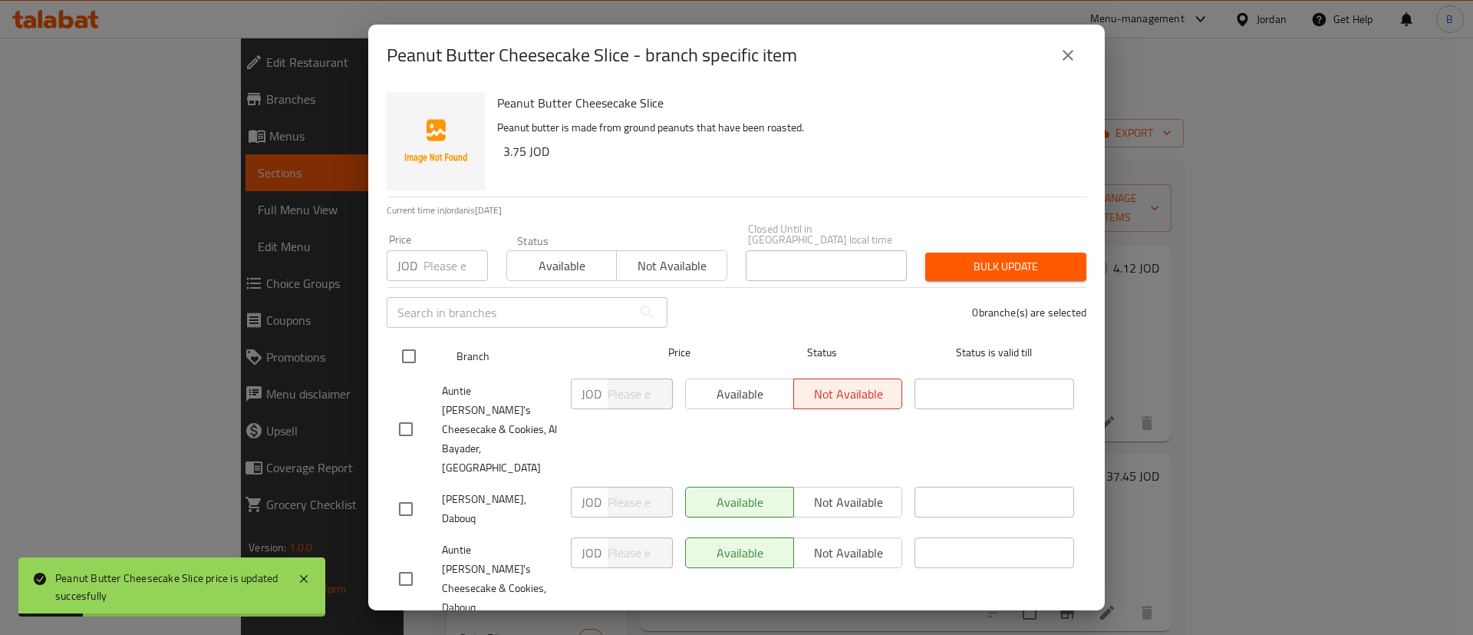
click at [404, 367] on input "checkbox" at bounding box center [409, 356] width 32 height 32
checkbox input "true"
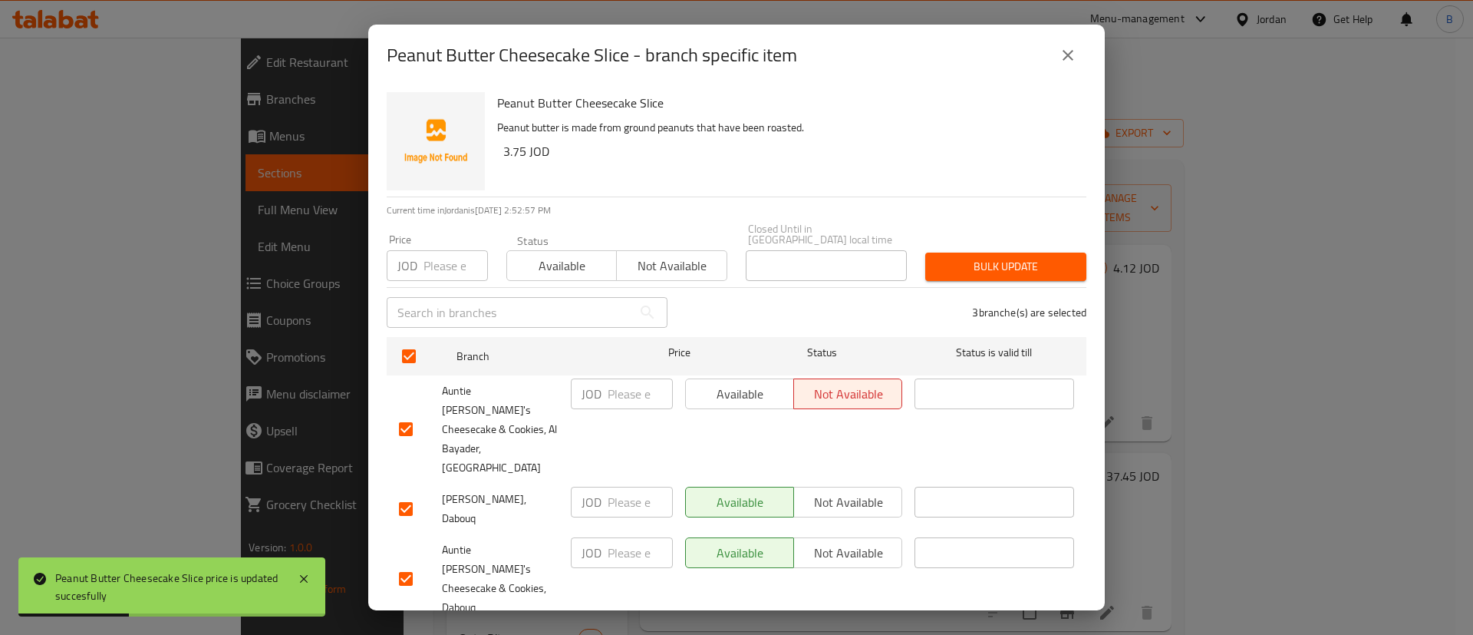
click at [628, 398] on input "number" at bounding box center [640, 393] width 65 height 31
drag, startPoint x: 635, startPoint y: 402, endPoint x: 561, endPoint y: 402, distance: 74.4
click at [562, 402] on div "Auntie [PERSON_NAME]'s Cheesecake & Cookies, Al Bayader, Al Bayader JOD 4.12 ​ …" at bounding box center [736, 429] width 687 height 114
type input "4.12"
click at [606, 480] on div "JOD ​" at bounding box center [622, 508] width 114 height 57
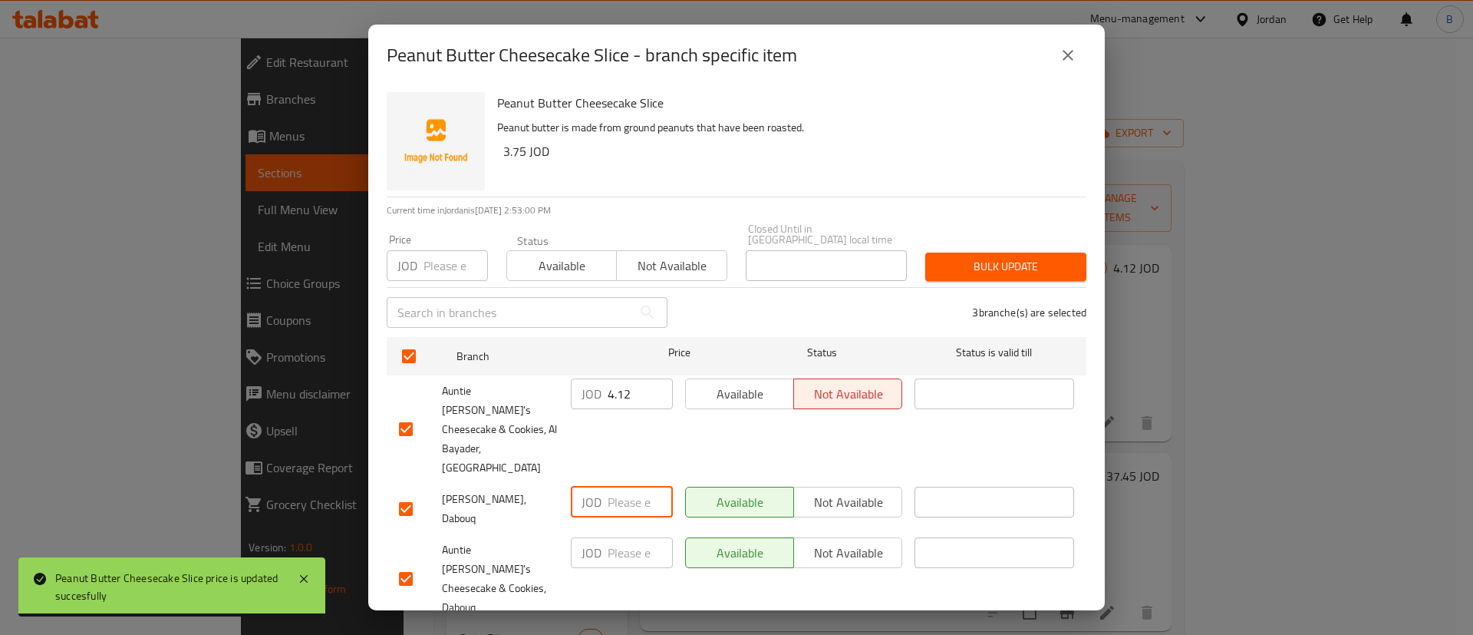
click at [621, 486] on input "number" at bounding box center [640, 501] width 65 height 31
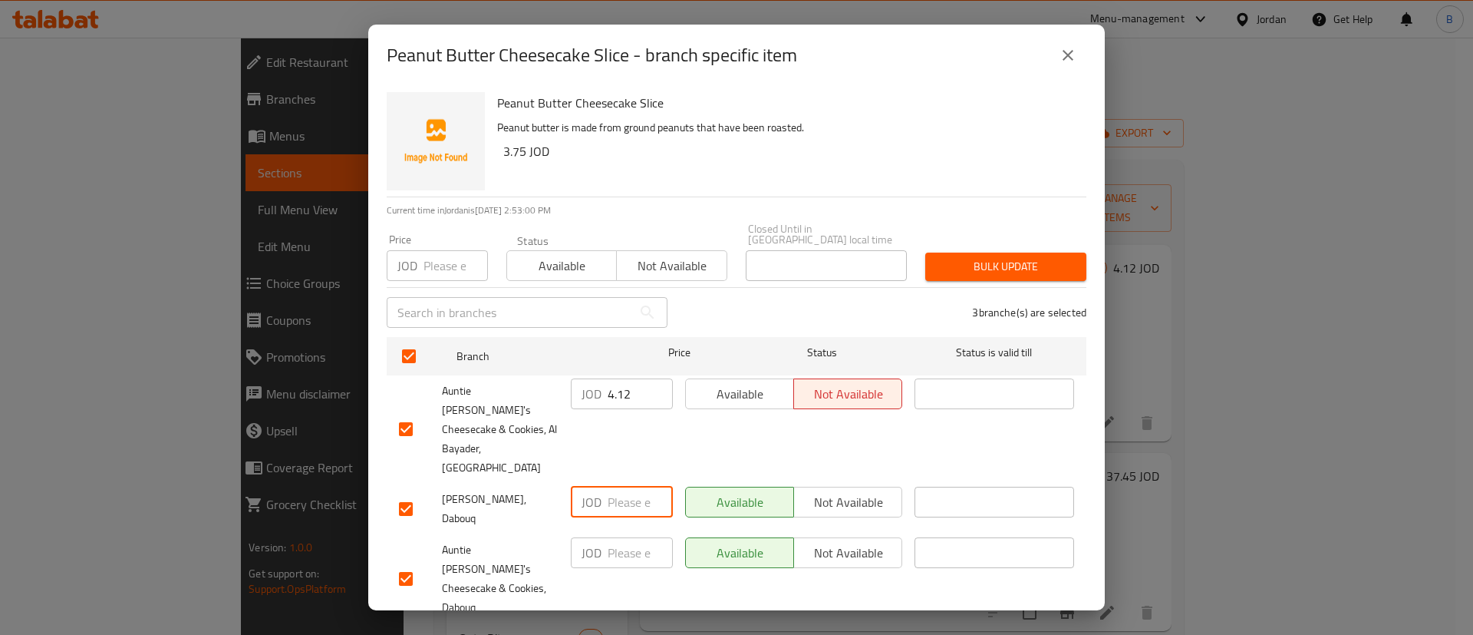
paste input "4.12"
type input "4.12"
click at [628, 537] on input "number" at bounding box center [640, 552] width 65 height 31
paste input "4.12"
type input "4.12"
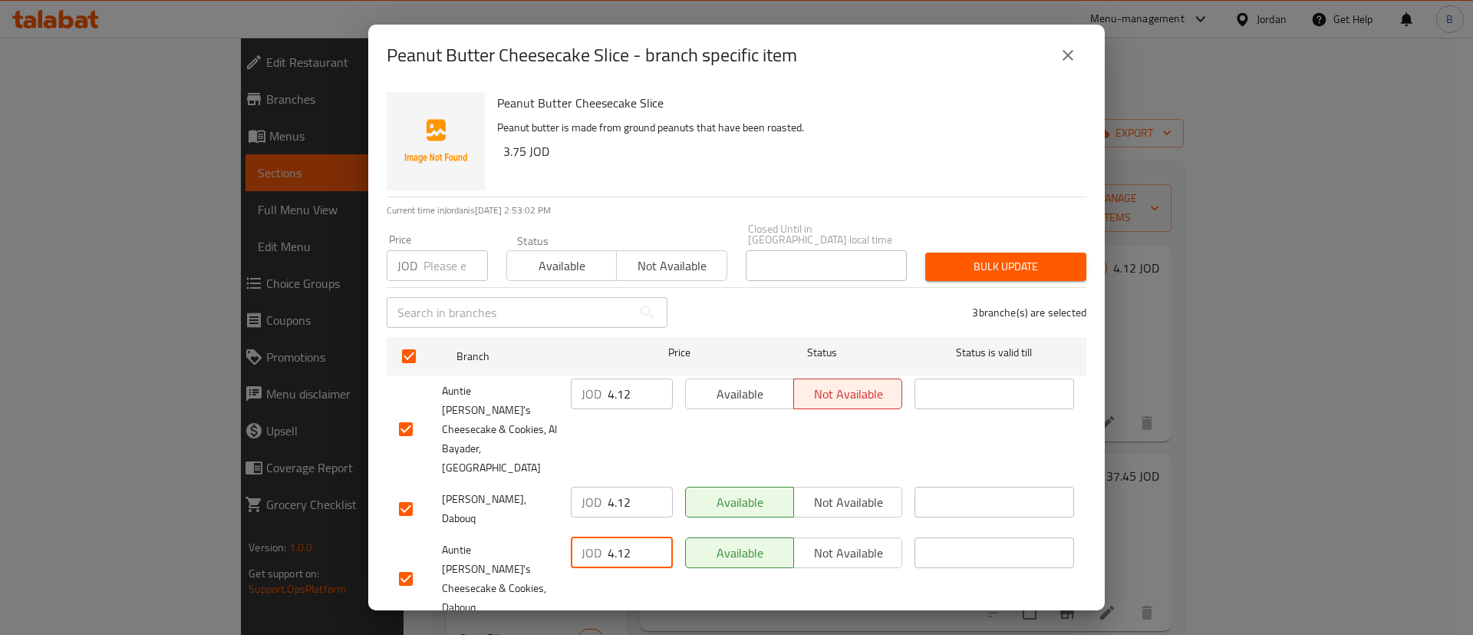
click at [685, 634] on span "Save" at bounding box center [736, 643] width 675 height 19
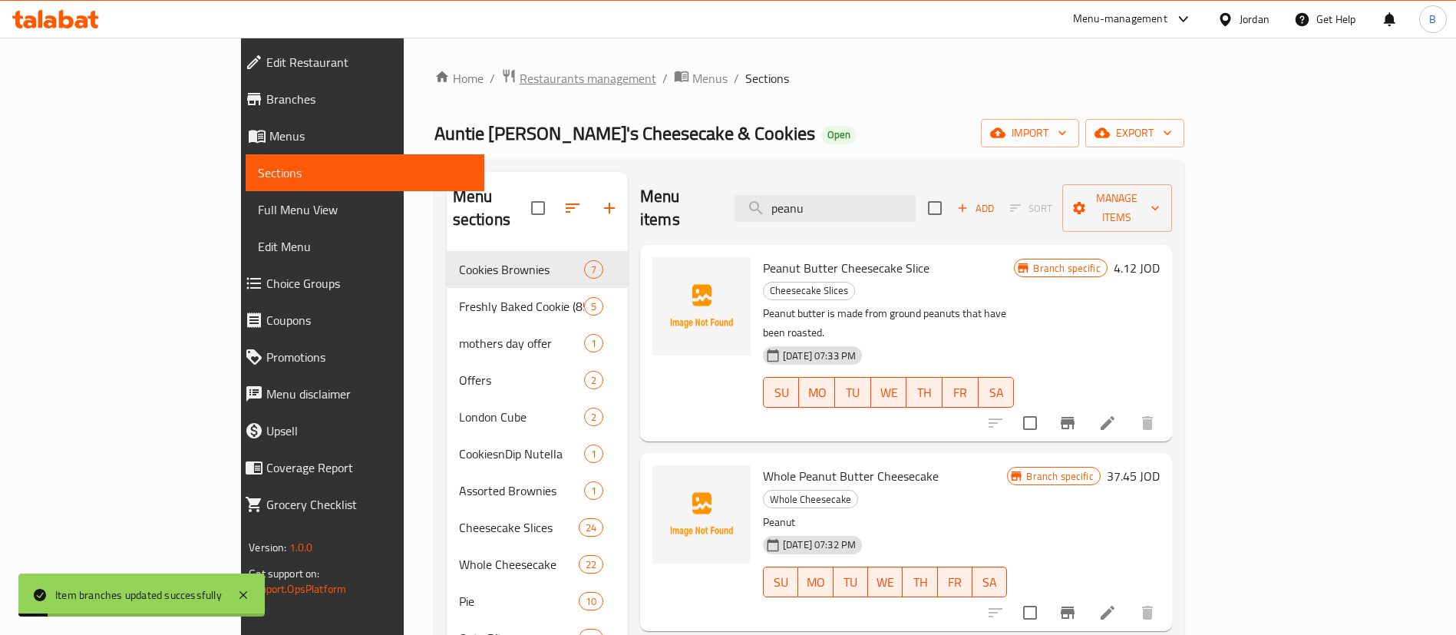
drag, startPoint x: 957, startPoint y: 195, endPoint x: 418, endPoint y: 89, distance: 548.9
click at [557, 127] on div "Home / Restaurants management / Menus / Sections Auntie Hanady's Cheesecake & C…" at bounding box center [809, 481] width 750 height 827
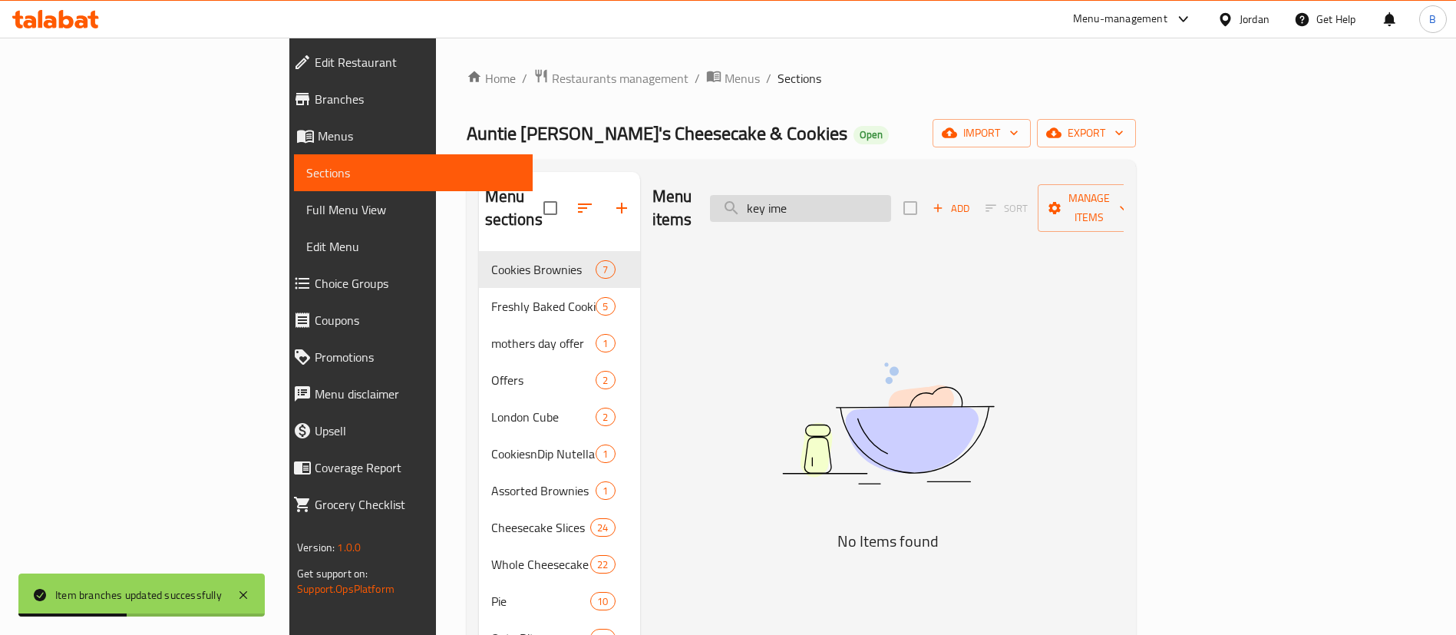
drag, startPoint x: 897, startPoint y: 180, endPoint x: 869, endPoint y: 192, distance: 30.9
click at [869, 192] on div "Menu items key ime Add Sort Manage items" at bounding box center [887, 208] width 471 height 73
drag, startPoint x: 892, startPoint y: 195, endPoint x: 867, endPoint y: 198, distance: 24.7
click at [867, 198] on input "key ime" at bounding box center [800, 208] width 181 height 27
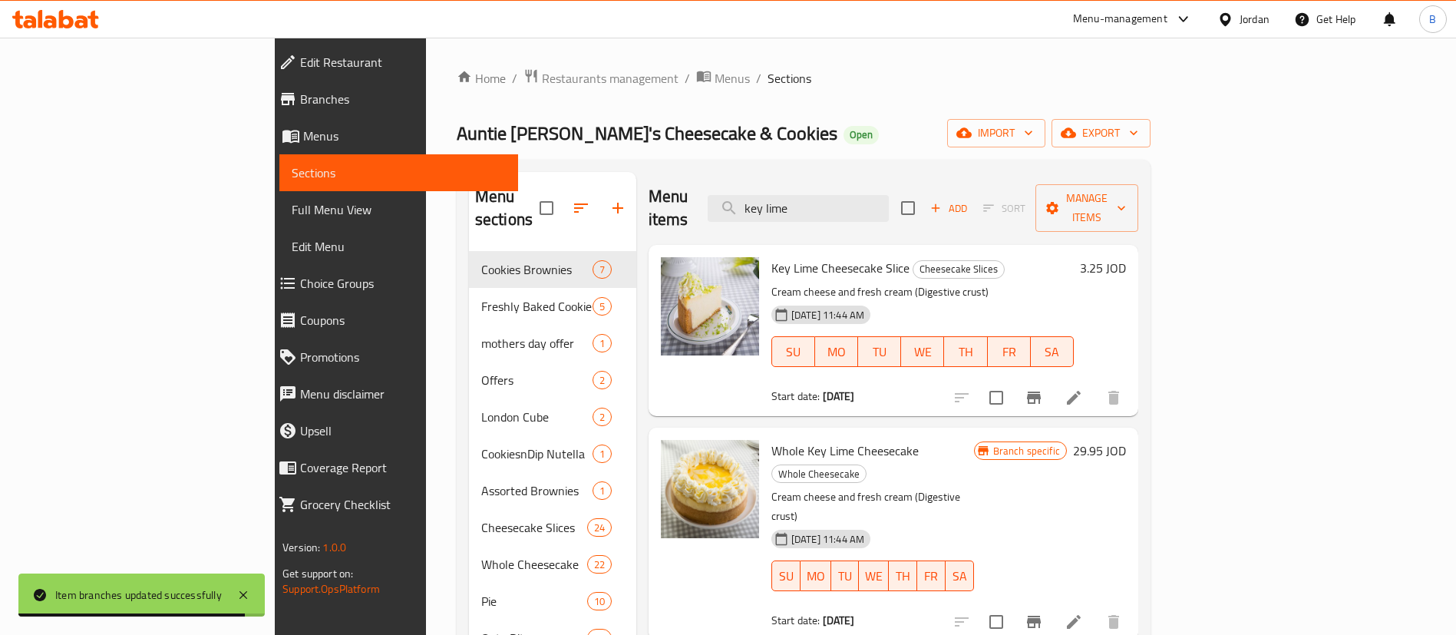
type input "key lime"
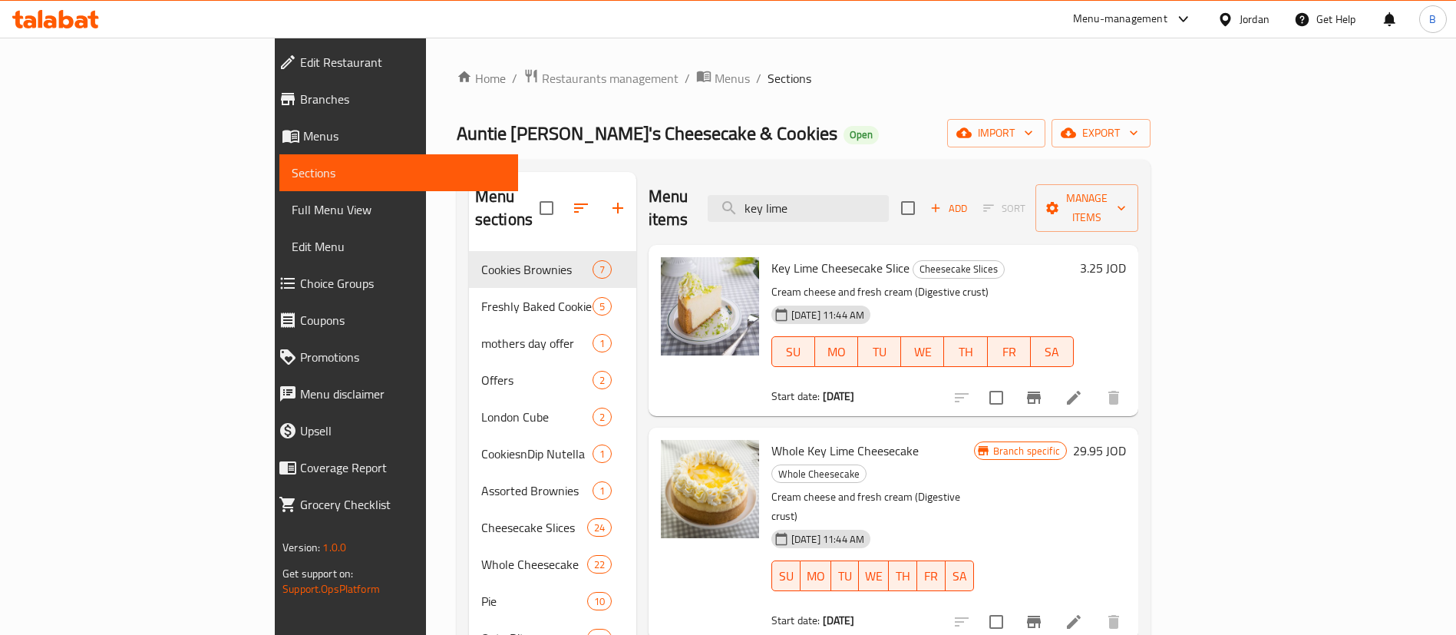
click at [1126, 257] on h6 "3.25 JOD" at bounding box center [1103, 267] width 46 height 21
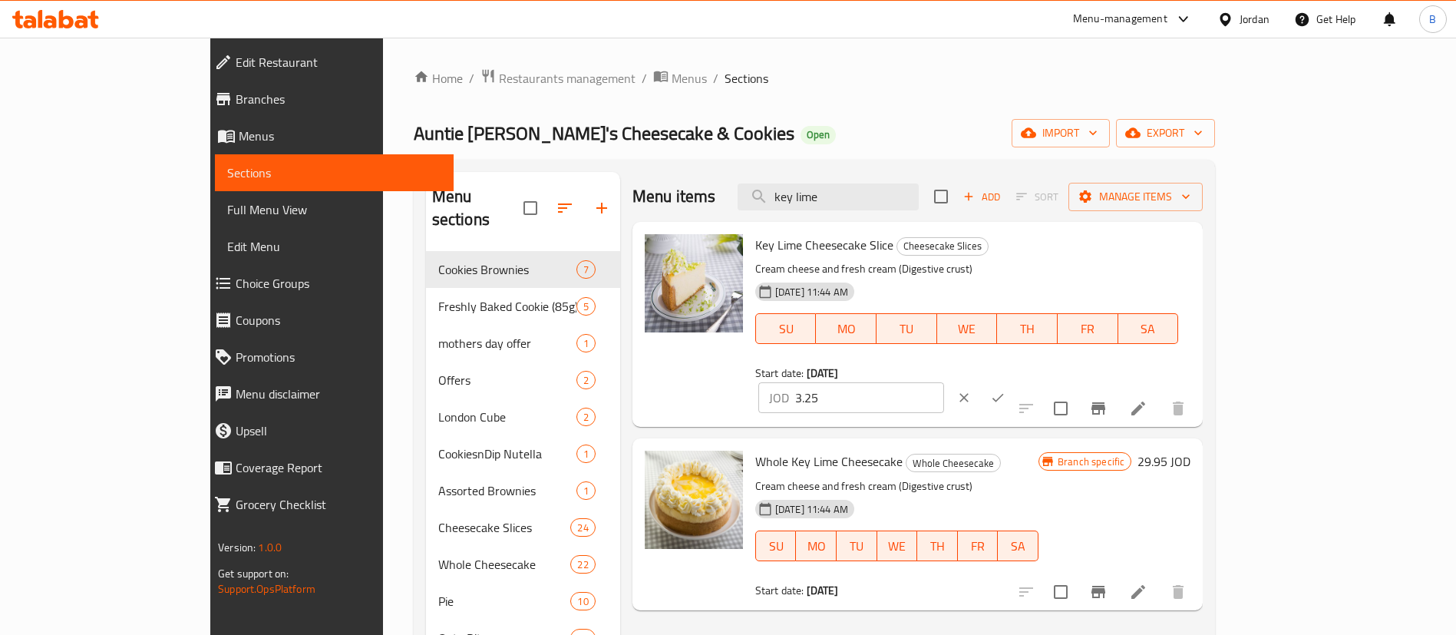
click at [944, 382] on input "3.25" at bounding box center [869, 397] width 149 height 31
type input "3.60"
click at [1005, 390] on icon "ok" at bounding box center [997, 397] width 15 height 15
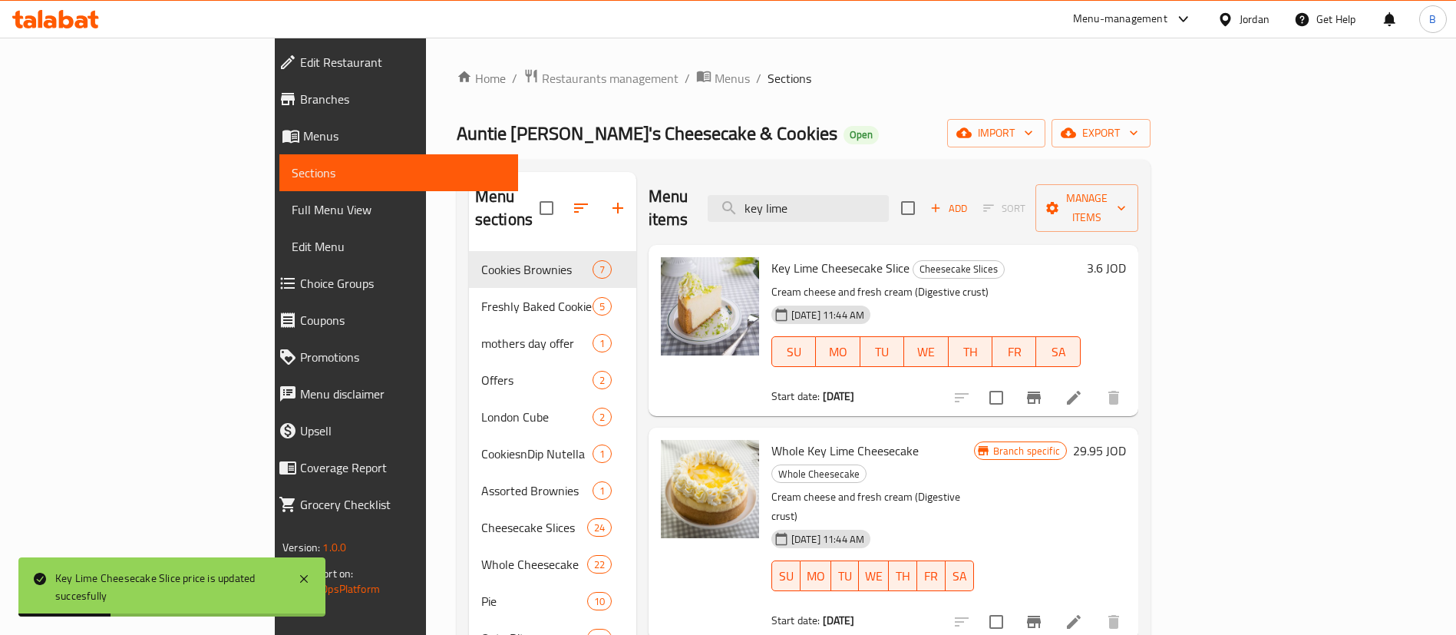
drag, startPoint x: 915, startPoint y: 192, endPoint x: 666, endPoint y: 193, distance: 248.6
click at [765, 183] on div "Menu items key lime Add Sort Manage items" at bounding box center [893, 208] width 490 height 73
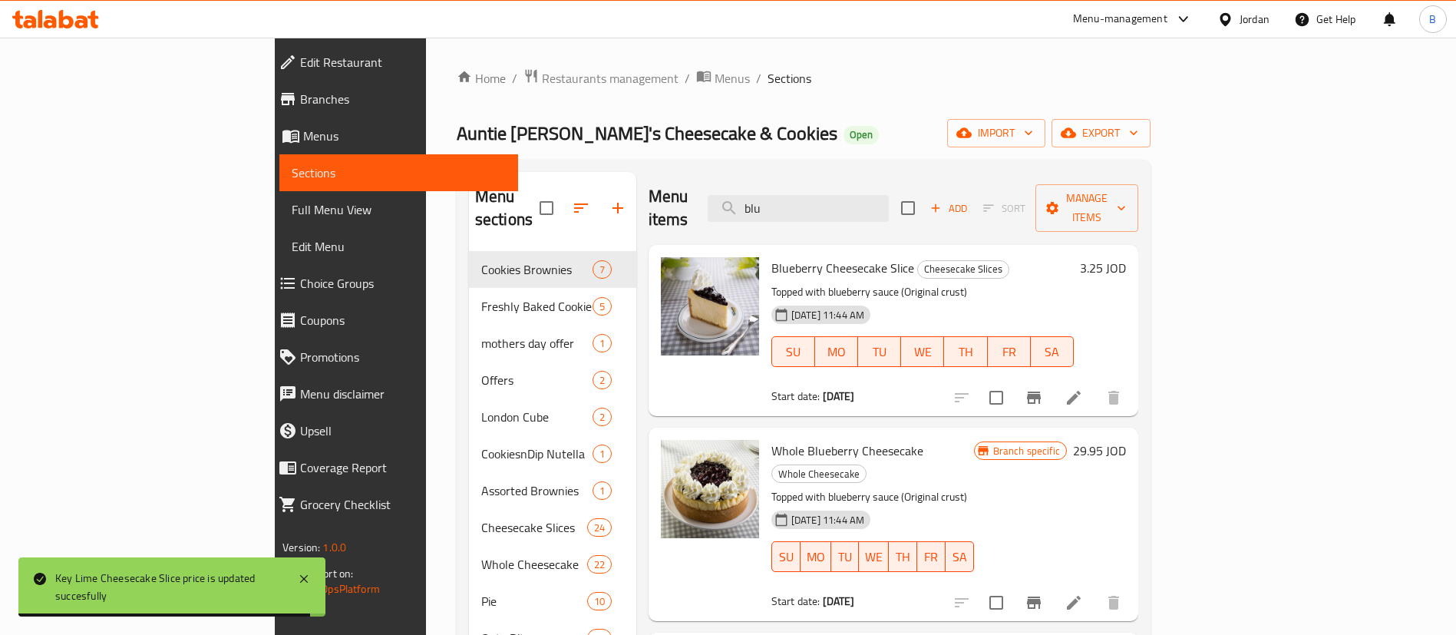
type input "blu"
click at [1126, 257] on h6 "3.25 JOD" at bounding box center [1103, 267] width 46 height 21
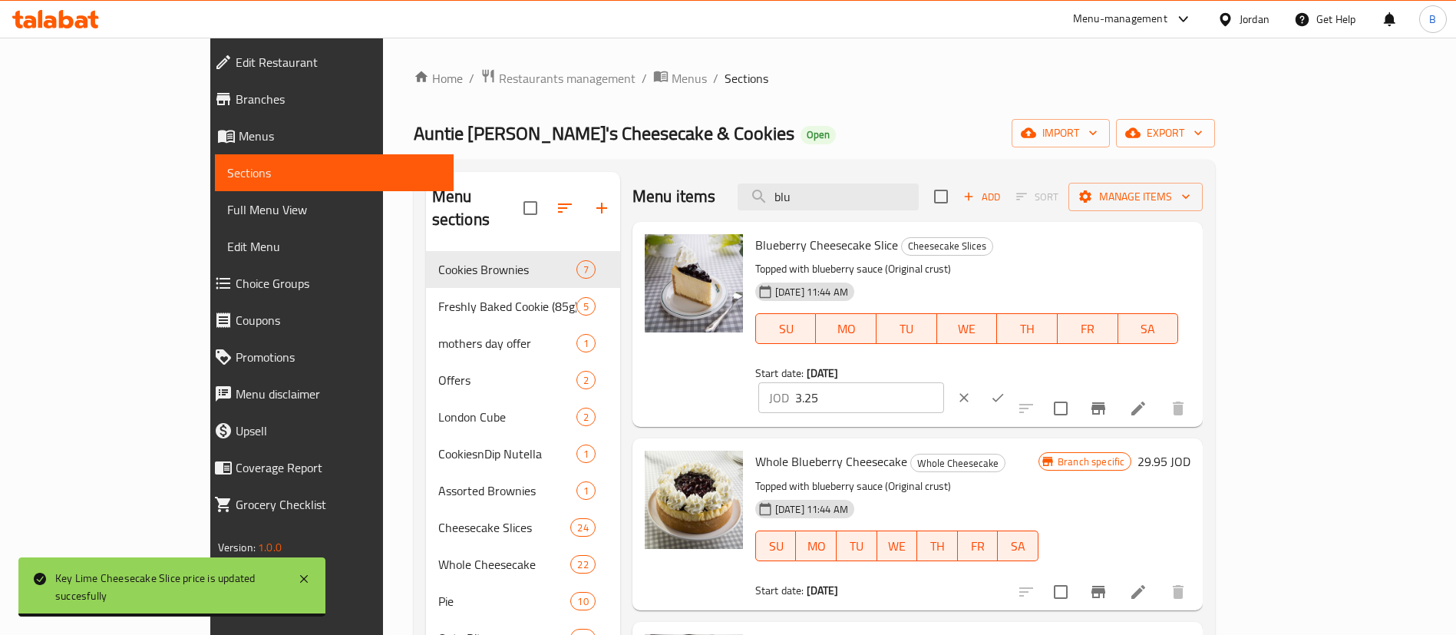
click at [944, 382] on input "3.25" at bounding box center [869, 397] width 149 height 31
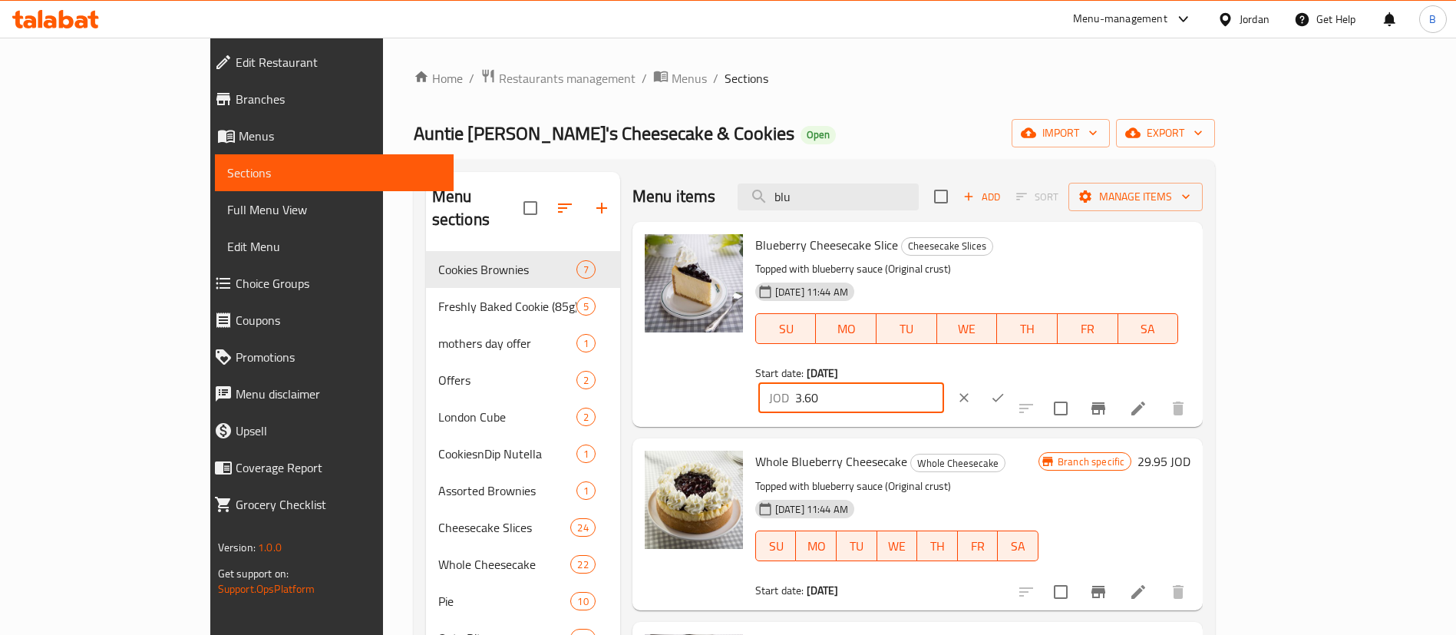
type input "3.60"
click at [1014, 381] on button "ok" at bounding box center [998, 398] width 34 height 34
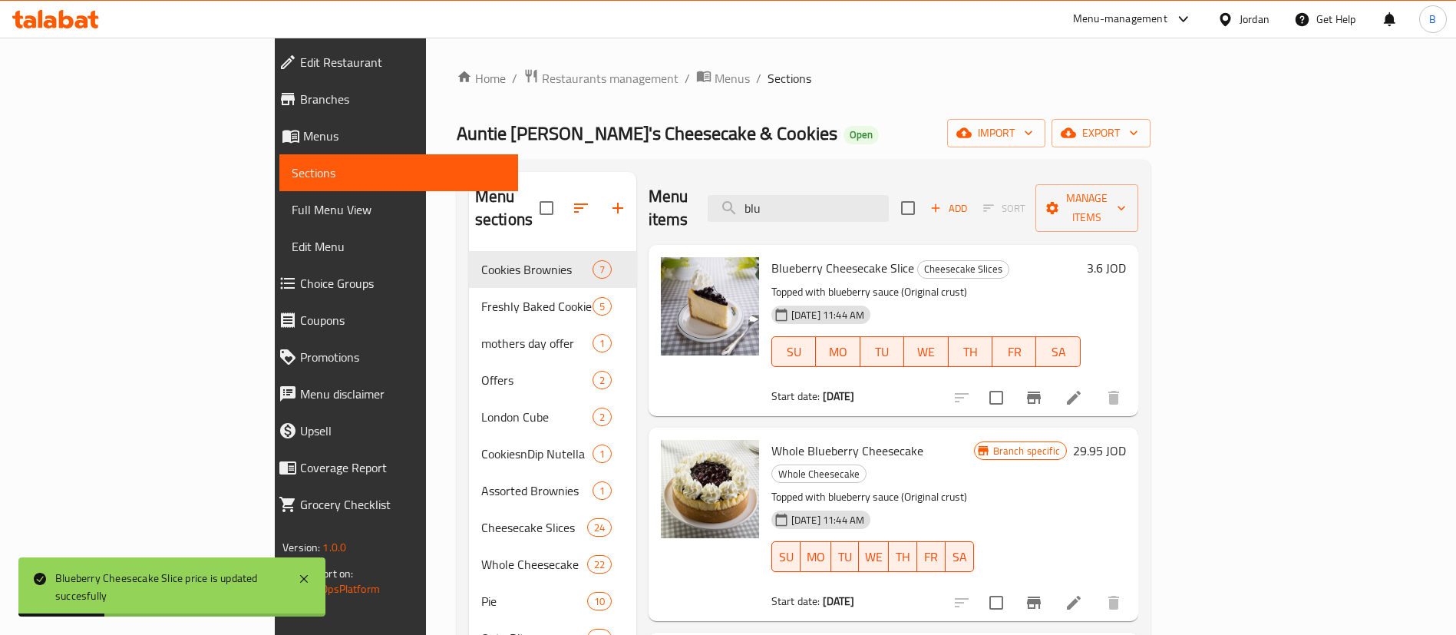
click at [707, 162] on div "Menu sections Cookies Brownies 7 Freshly Baked Cookie (85g) 5 mothers day offer…" at bounding box center [804, 528] width 694 height 736
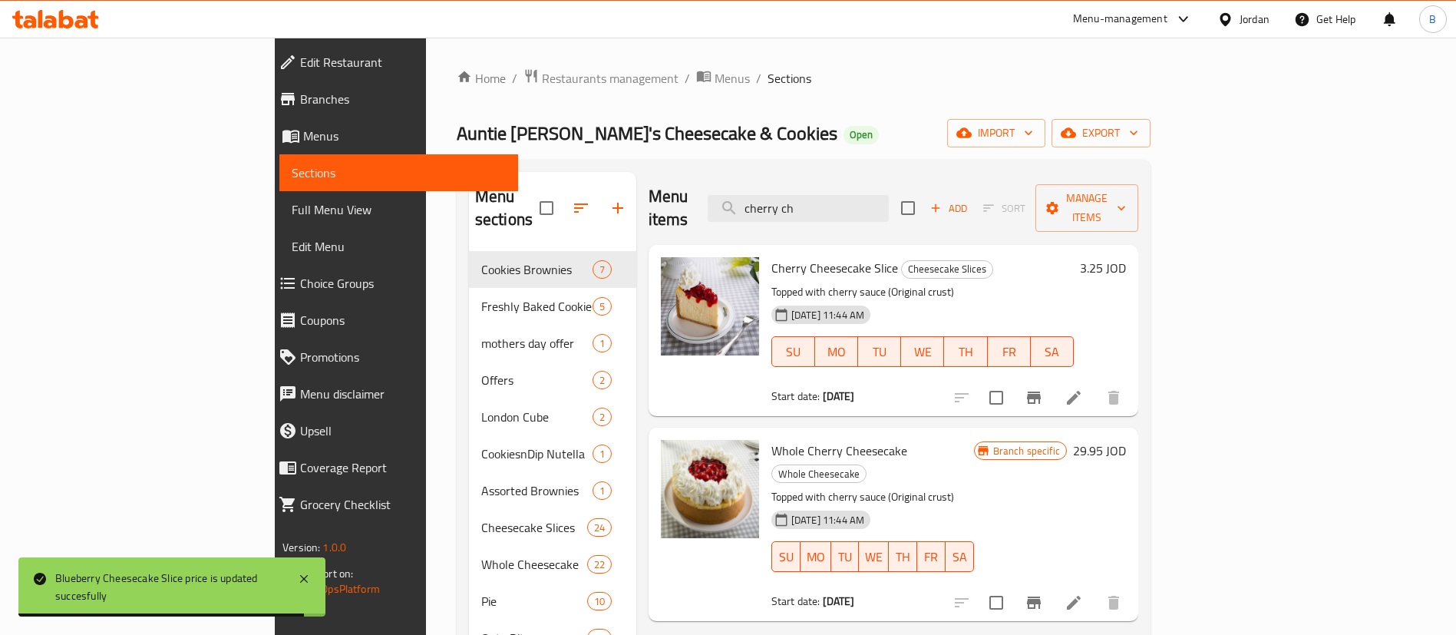
type input "cherry ch"
click at [1126, 257] on h6 "3.25 JOD" at bounding box center [1103, 267] width 46 height 21
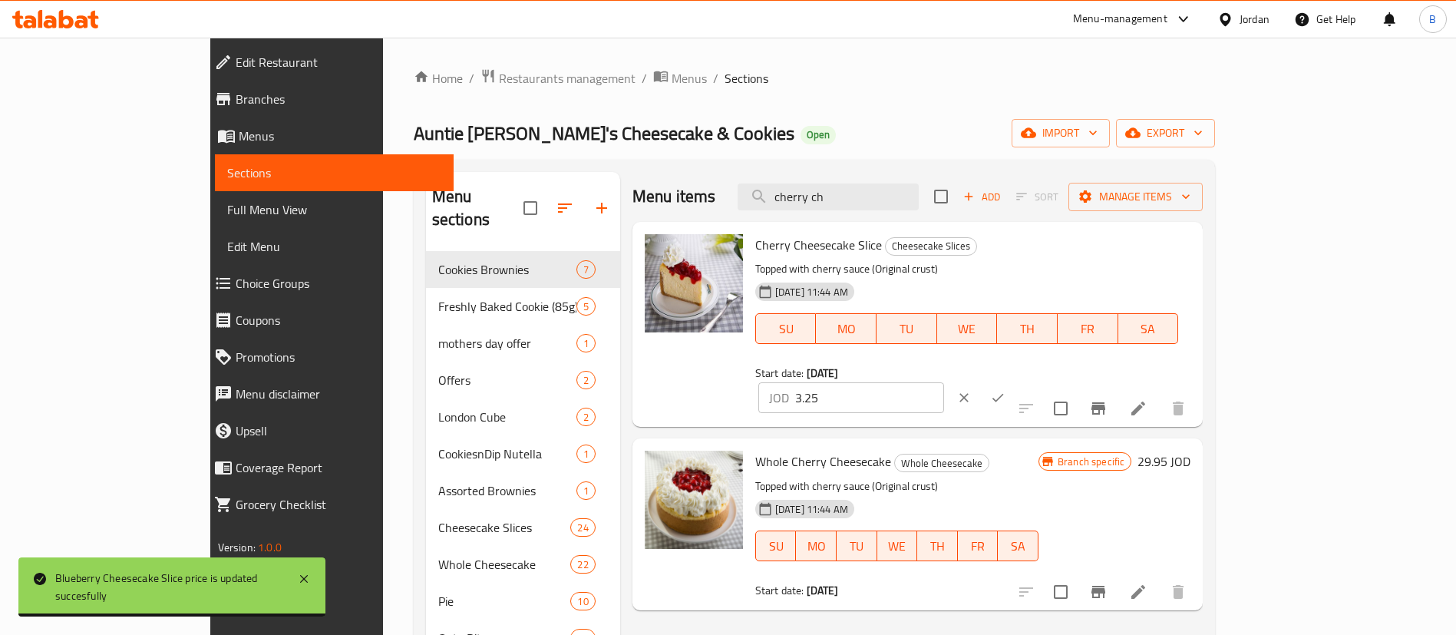
click at [944, 382] on input "3.25" at bounding box center [869, 397] width 149 height 31
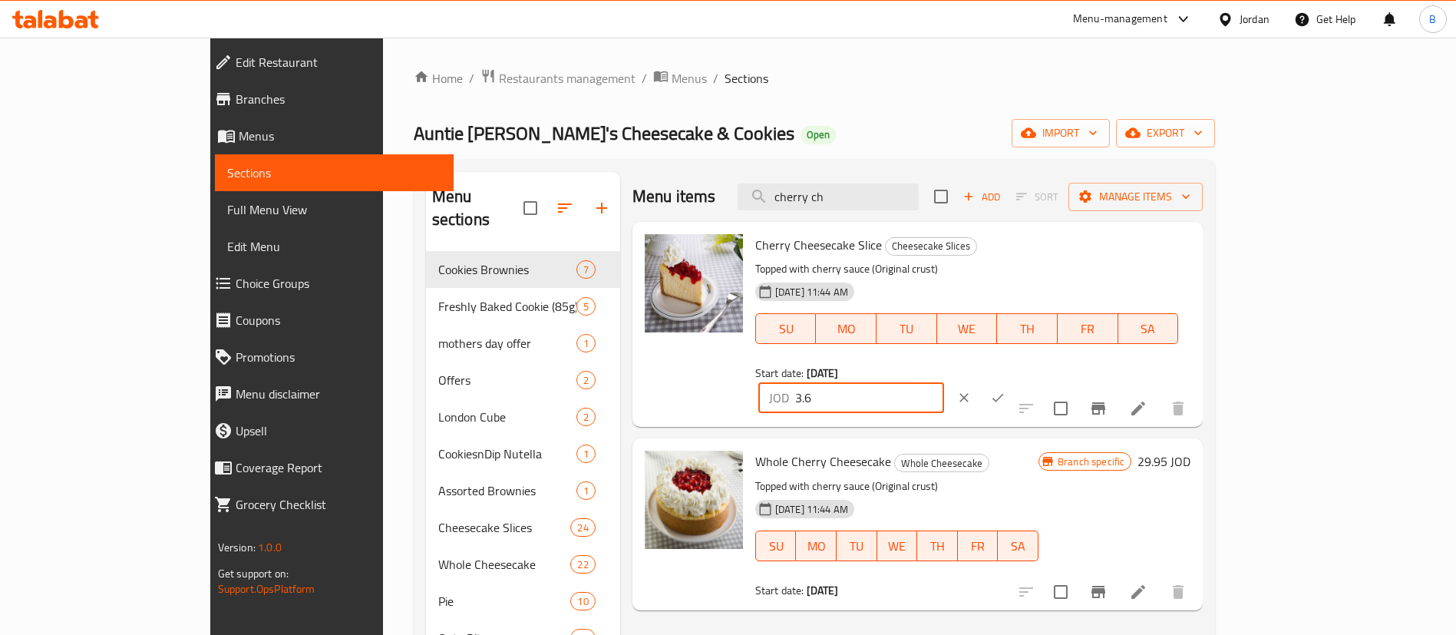
type input "3.6"
click at [1014, 381] on button "ok" at bounding box center [998, 398] width 34 height 34
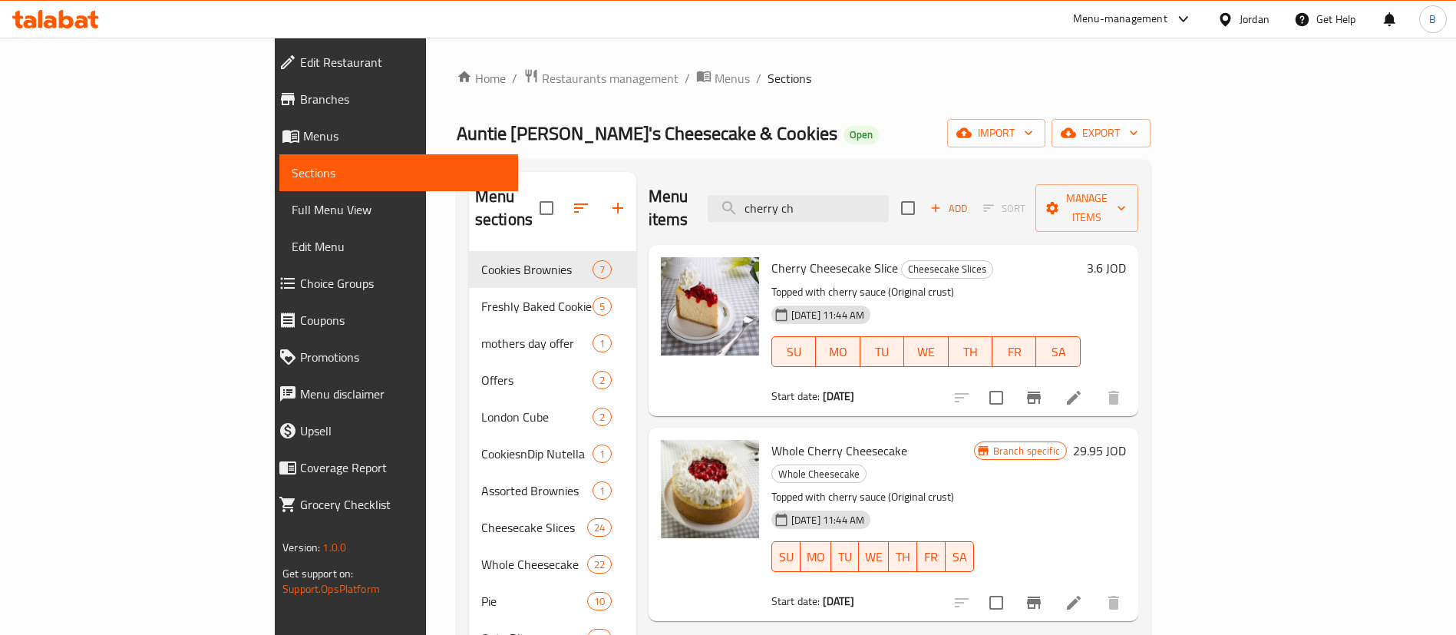
drag, startPoint x: 928, startPoint y: 207, endPoint x: 701, endPoint y: 194, distance: 227.5
click at [704, 194] on div "Menu items cherry ch Add Sort Manage items" at bounding box center [893, 208] width 490 height 73
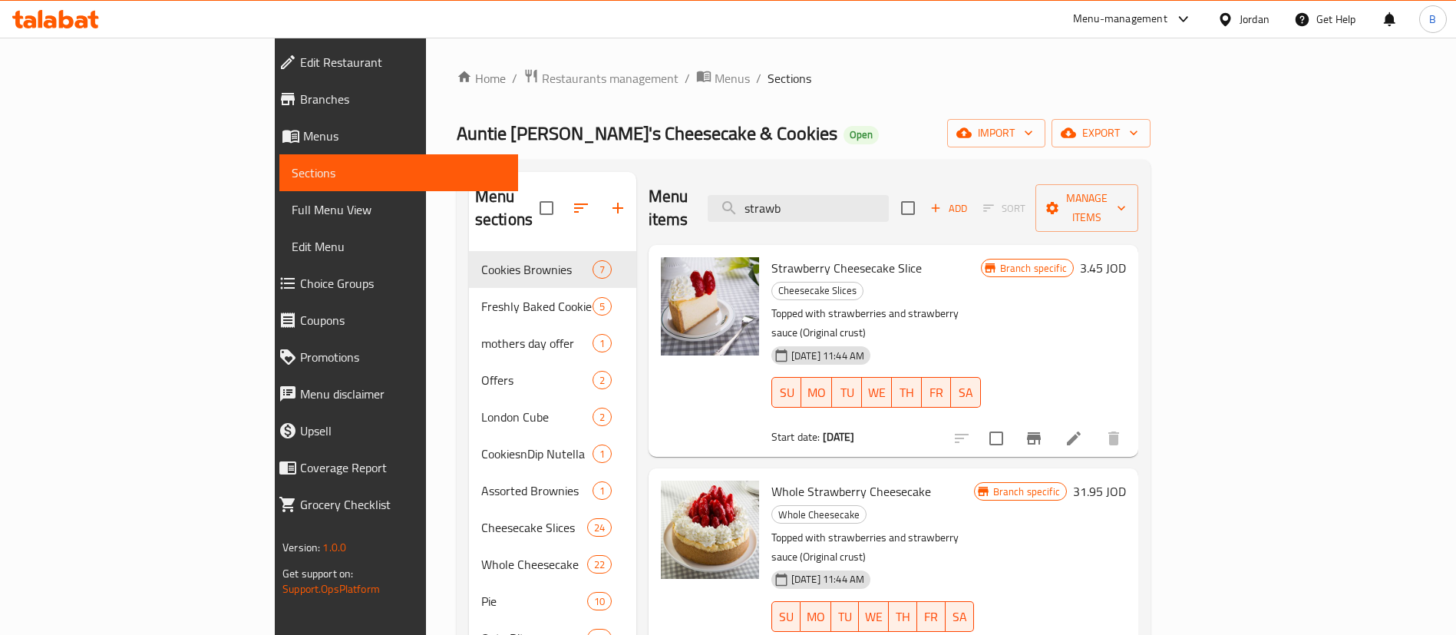
type input "strawb"
click at [1126, 257] on h6 "3.45 JOD" at bounding box center [1103, 267] width 46 height 21
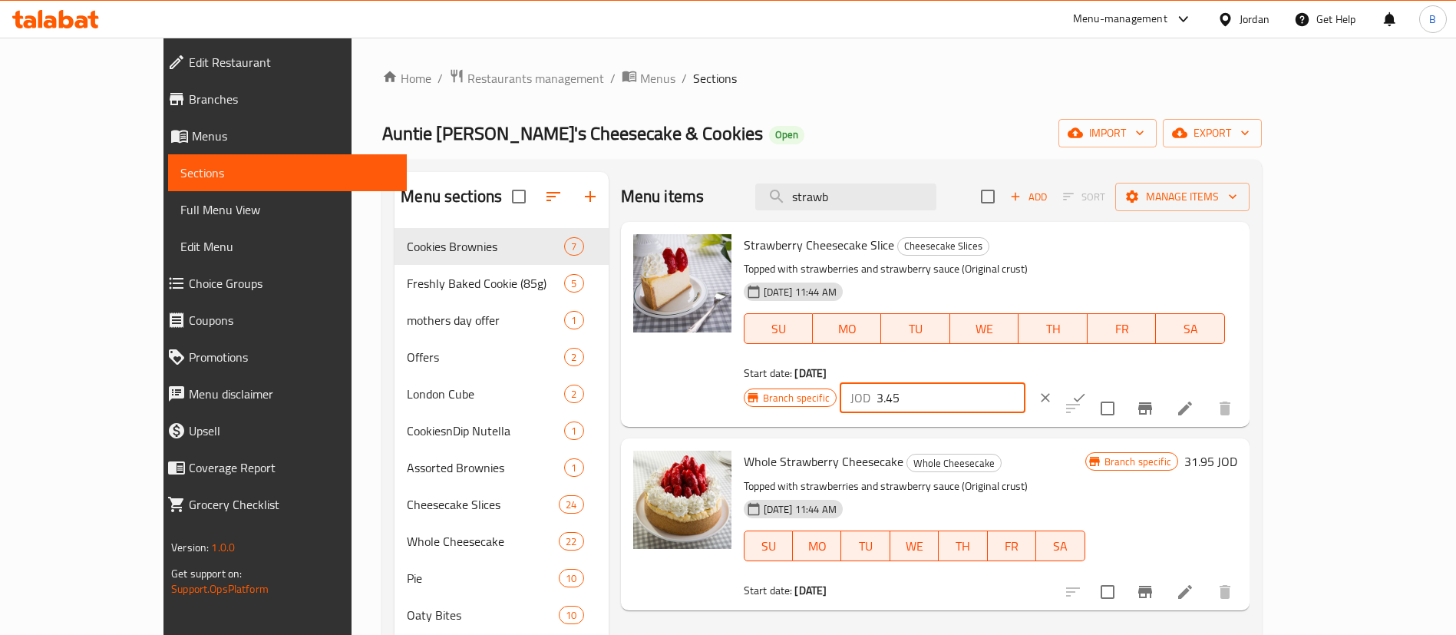
click at [1025, 382] on input "3.45" at bounding box center [950, 397] width 149 height 31
drag, startPoint x: 1207, startPoint y: 260, endPoint x: 938, endPoint y: 260, distance: 269.3
click at [956, 260] on div "Strawberry Cheesecake Slice Cheesecake Slices Topped with strawberries and stra…" at bounding box center [990, 324] width 506 height 193
type input "3.80"
click at [1096, 381] on button "ok" at bounding box center [1079, 398] width 34 height 34
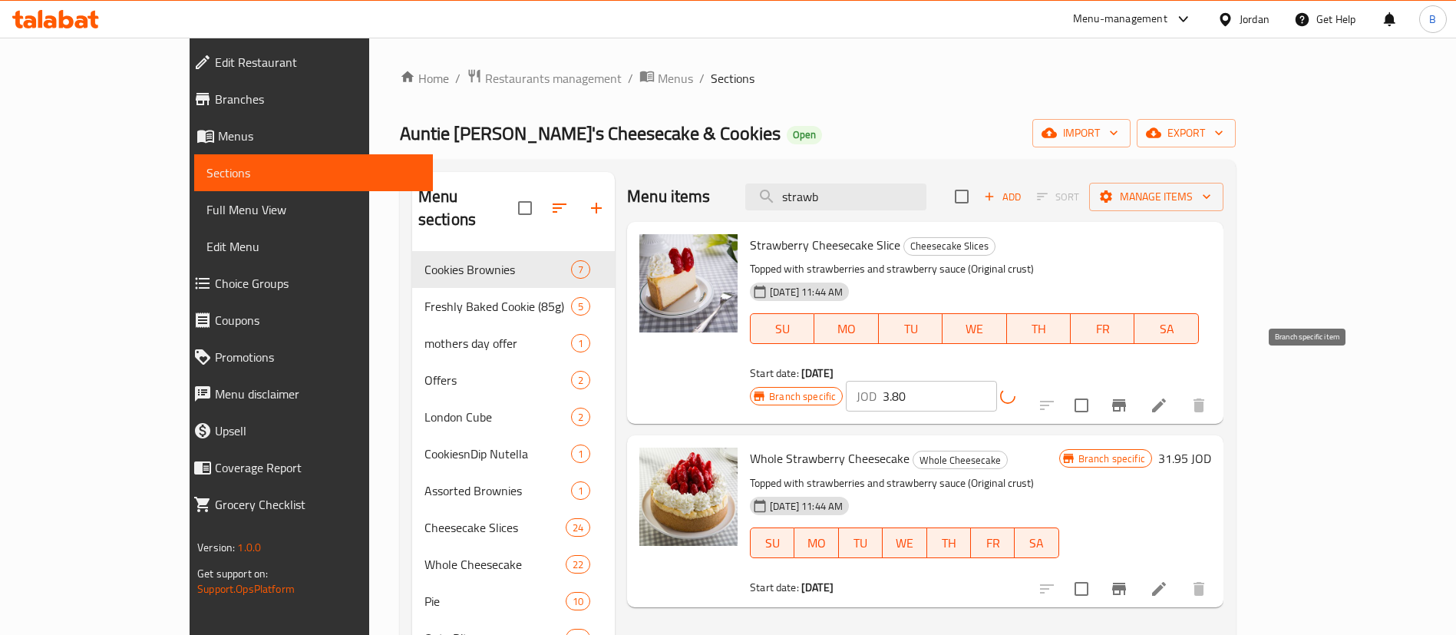
click at [1128, 396] on icon "Branch-specific-item" at bounding box center [1118, 405] width 18 height 18
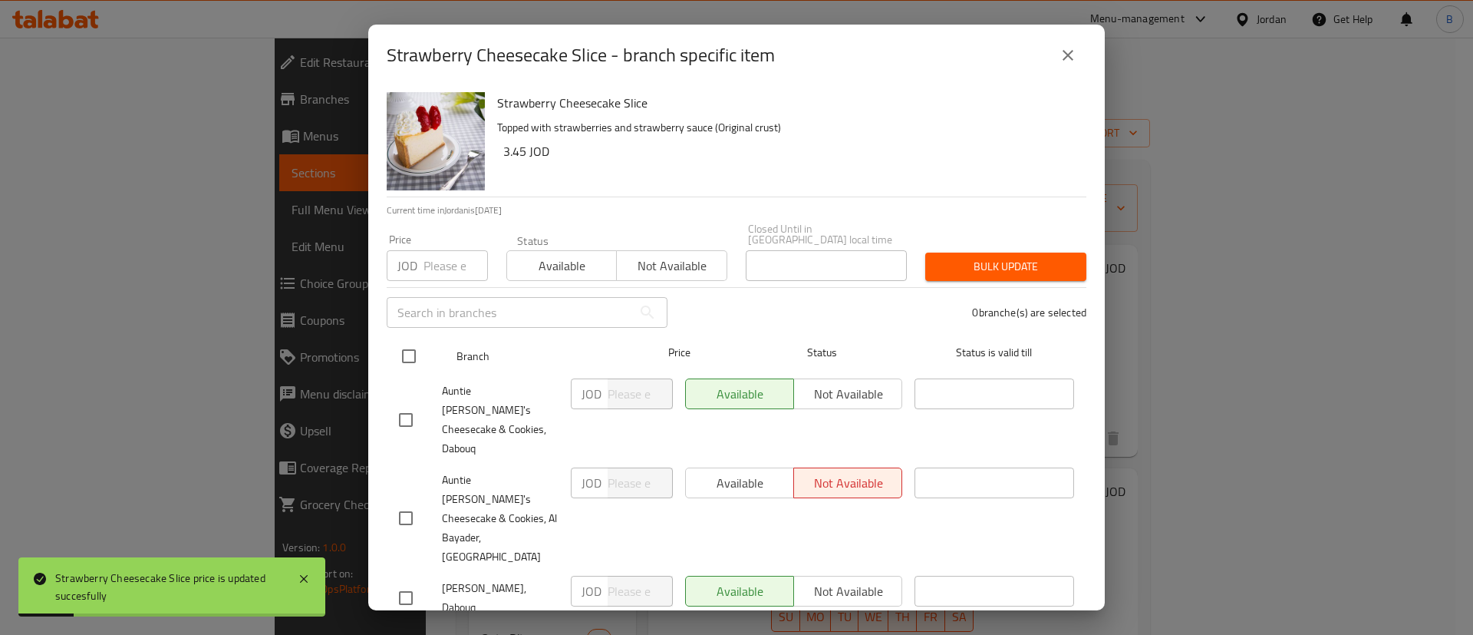
click at [400, 354] on input "checkbox" at bounding box center [409, 356] width 32 height 32
checkbox input "true"
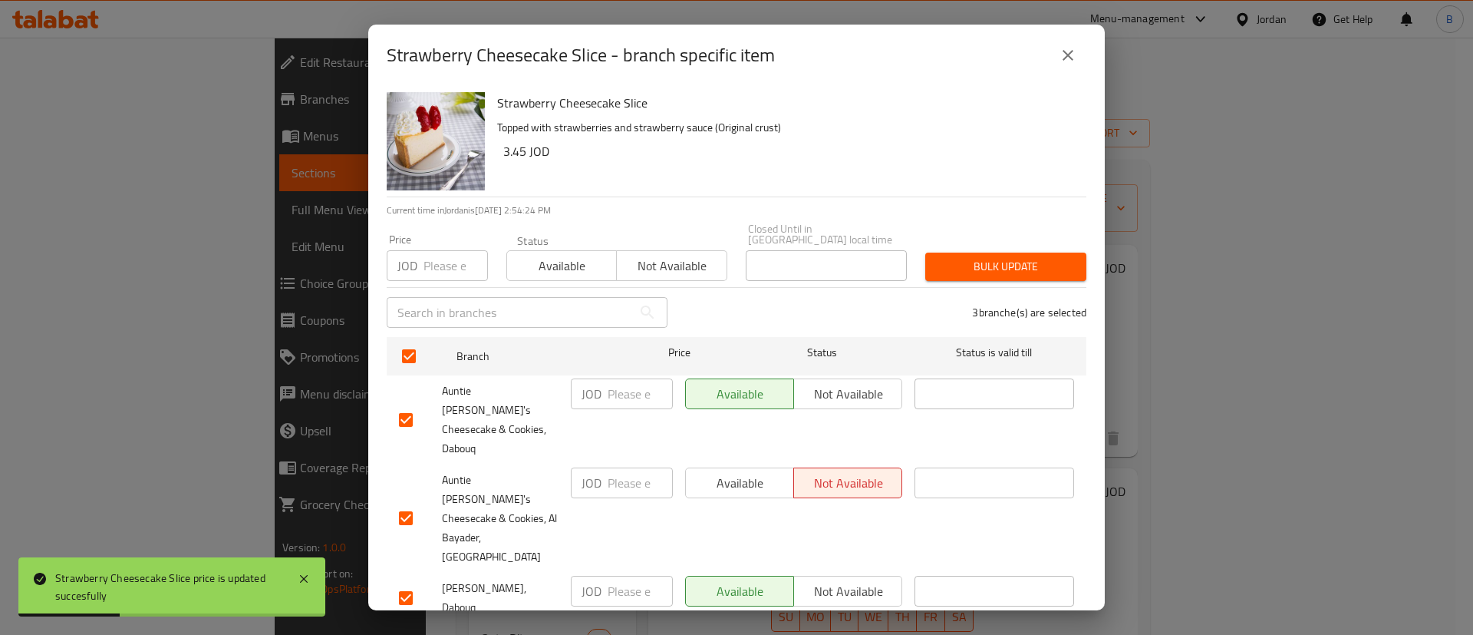
click at [625, 402] on input "number" at bounding box center [640, 393] width 65 height 31
paste input "3.80"
type input "3.80"
click at [625, 473] on input "number" at bounding box center [640, 482] width 65 height 31
click at [635, 575] on input "number" at bounding box center [640, 590] width 65 height 31
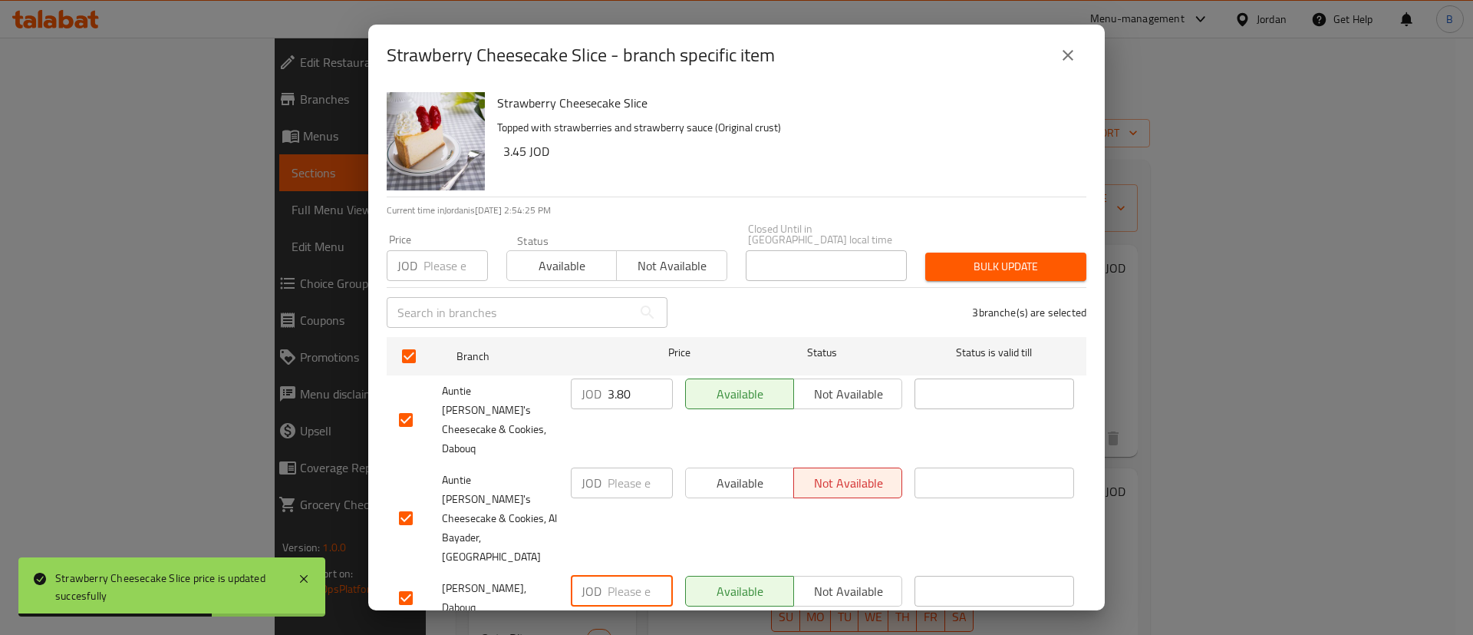
paste input "3.80"
type input "3.80"
click at [623, 467] on input "number" at bounding box center [640, 482] width 65 height 31
paste input "3.80"
type input "3.80"
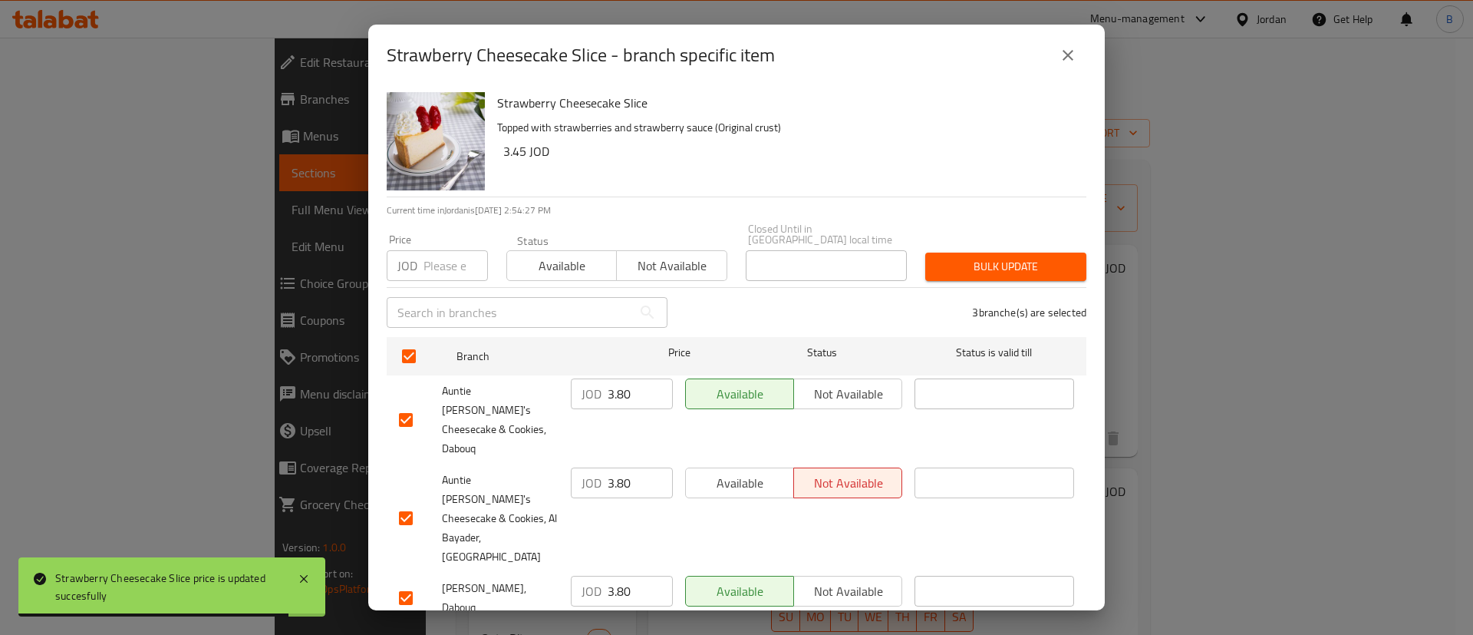
click at [671, 634] on span "Save" at bounding box center [736, 643] width 675 height 19
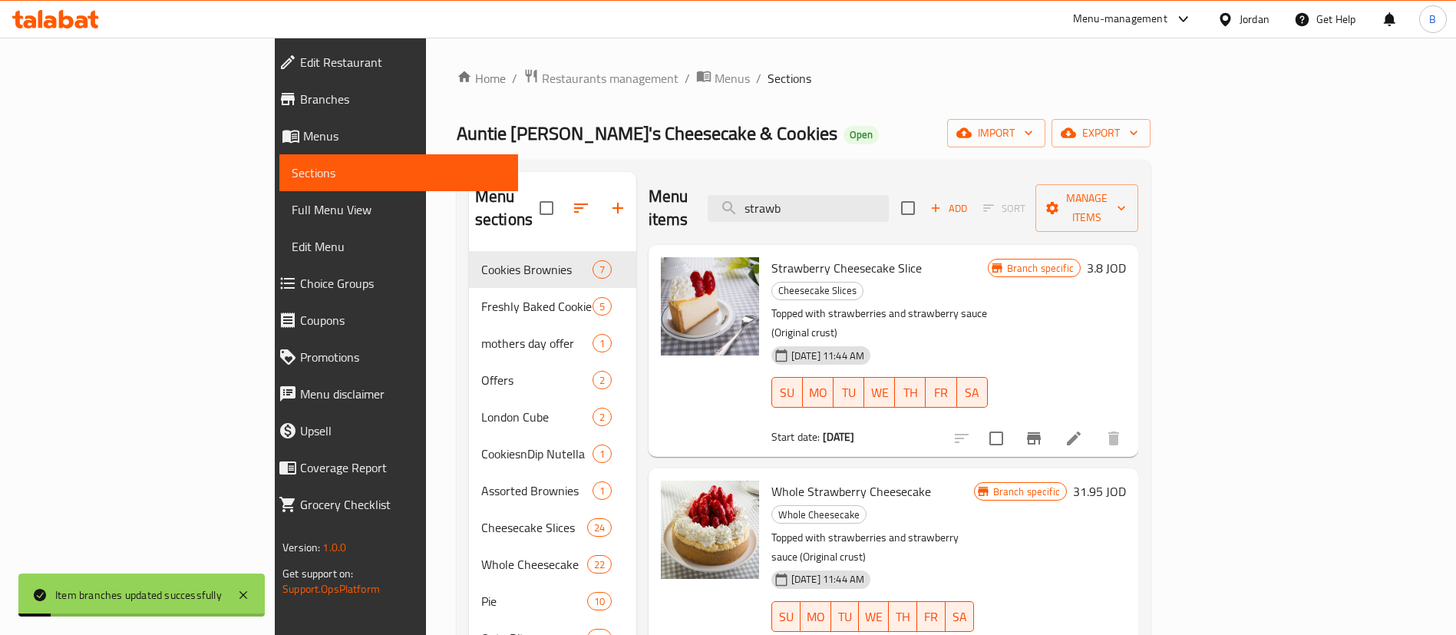
drag, startPoint x: 908, startPoint y: 196, endPoint x: 578, endPoint y: 193, distance: 330.7
click at [656, 193] on div "Menu items strawb Add Sort Manage items" at bounding box center [893, 208] width 490 height 73
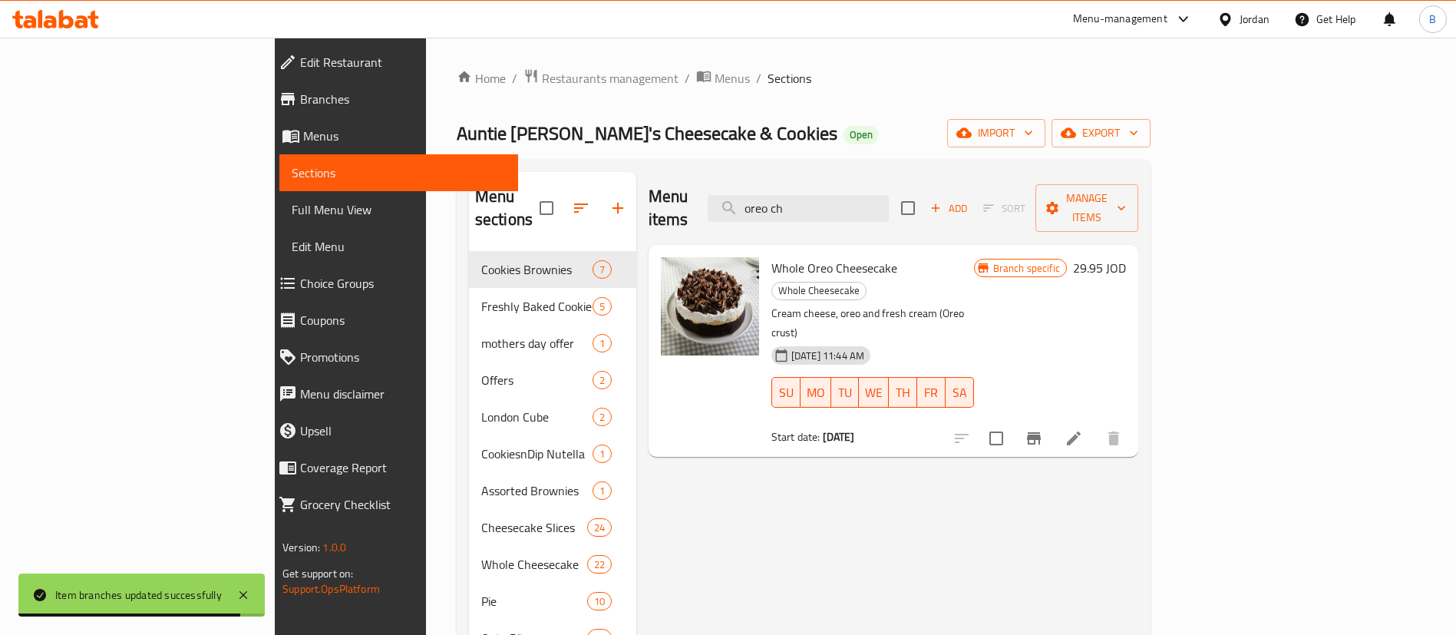
drag, startPoint x: 920, startPoint y: 193, endPoint x: 615, endPoint y: 192, distance: 305.4
click at [648, 185] on div "Menu items oreo ch Add Sort Manage items" at bounding box center [893, 208] width 490 height 73
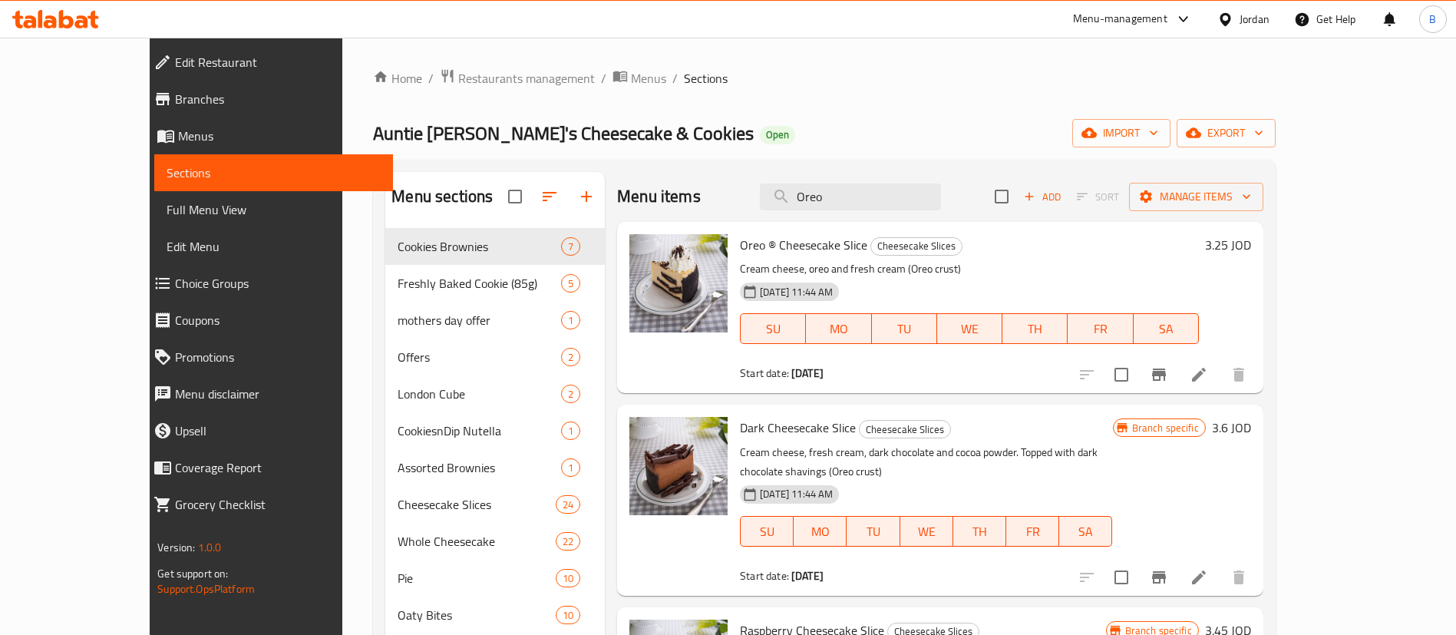
type input "Oreo"
click at [1251, 234] on h6 "3.25 JOD" at bounding box center [1228, 244] width 46 height 21
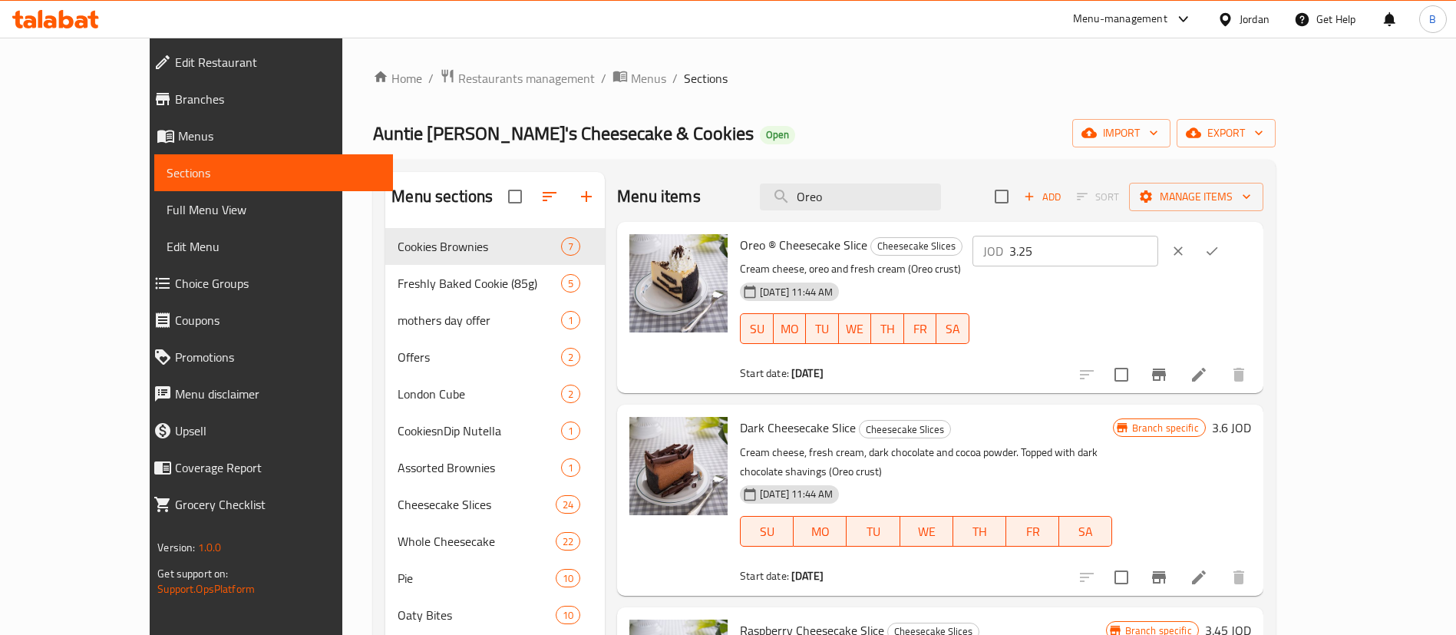
click at [1158, 253] on input "3.25" at bounding box center [1083, 251] width 149 height 31
type input "3.60"
click at [1228, 260] on button "ok" at bounding box center [1212, 251] width 34 height 34
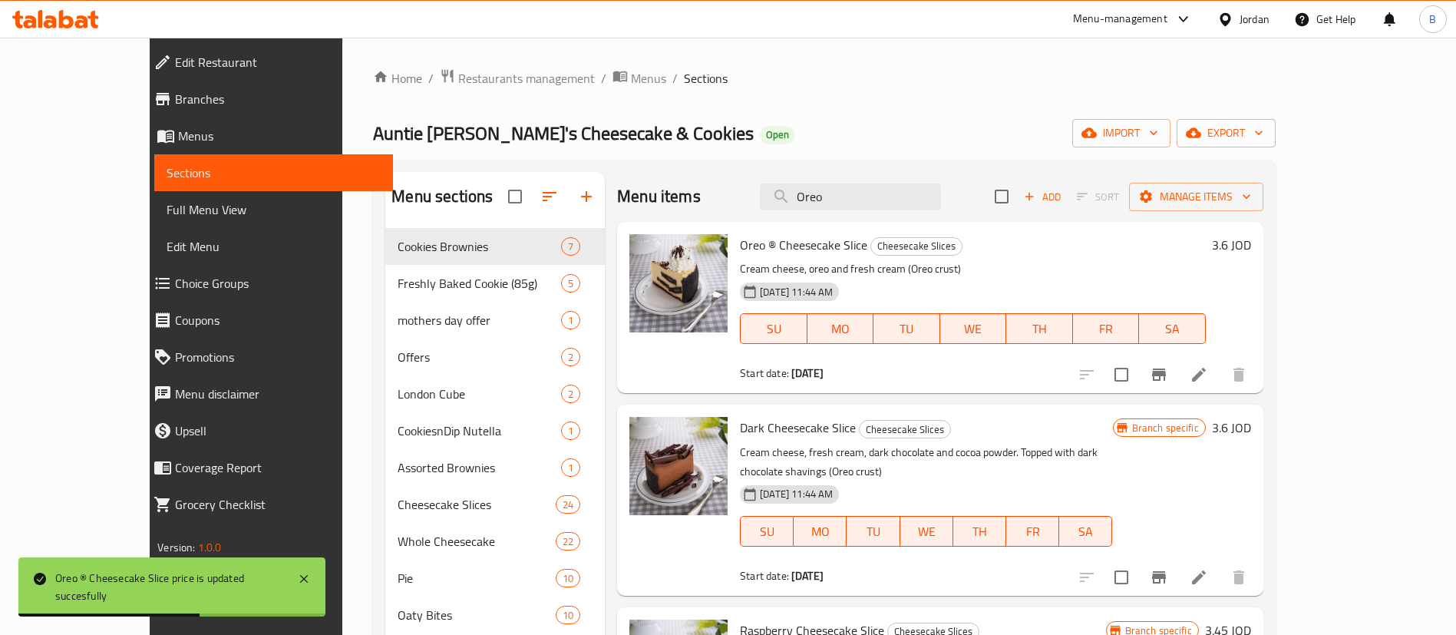
drag, startPoint x: 836, startPoint y: 177, endPoint x: 730, endPoint y: 170, distance: 105.3
click at [762, 170] on div "Menu sections Cookies Brownies 7 Freshly Baked Cookie (85g) 5 mothers day offer…" at bounding box center [824, 516] width 902 height 713
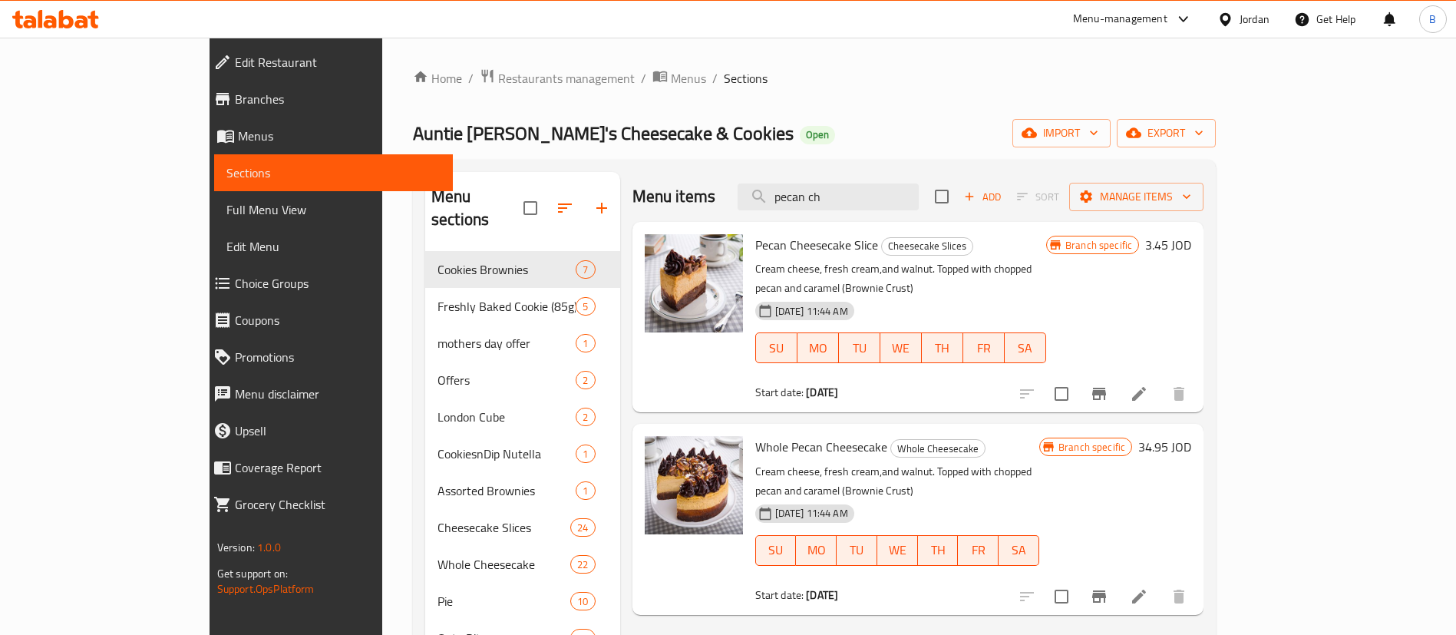
type input "pecan ch"
click at [1191, 235] on h6 "3.45 JOD" at bounding box center [1168, 244] width 46 height 21
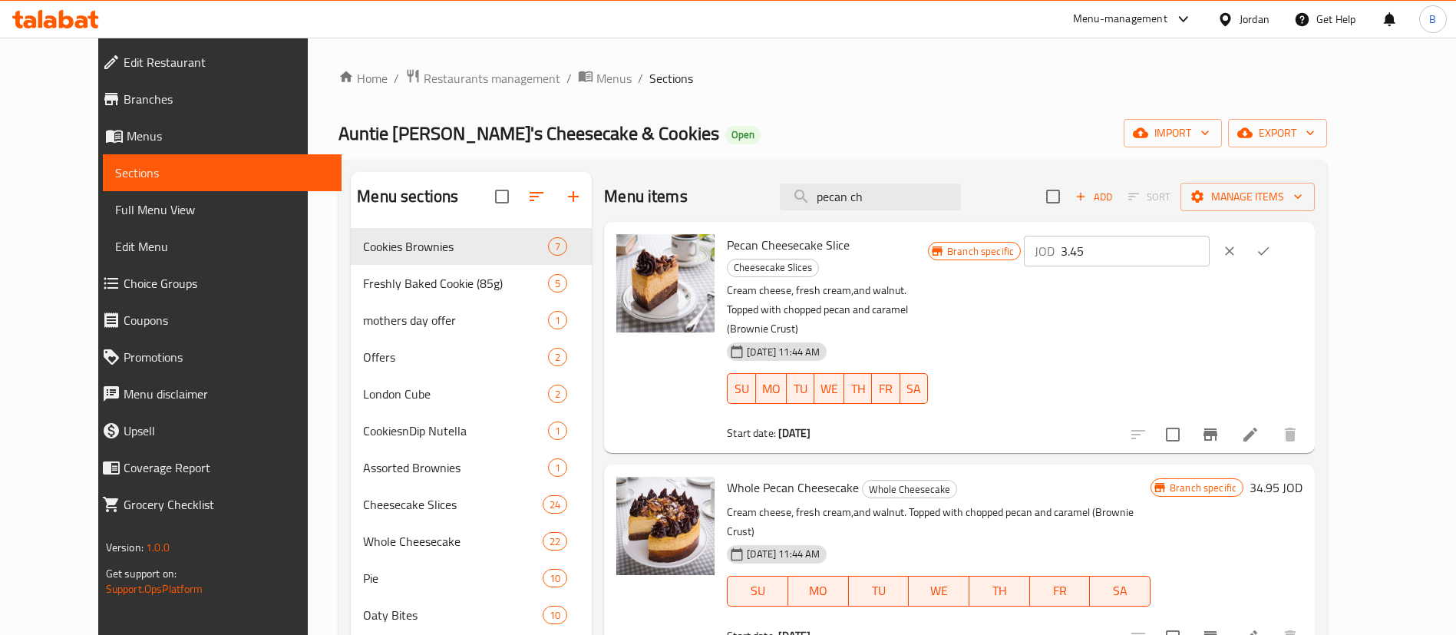
click at [1209, 249] on input "3.45" at bounding box center [1134, 251] width 149 height 31
drag, startPoint x: 1236, startPoint y: 259, endPoint x: 903, endPoint y: 261, distance: 333.0
click at [928, 259] on div "Pecan Cheesecake Slice Cheesecake Slices Cream cheese, fresh cream,and walnut. …" at bounding box center [1014, 337] width 588 height 219
type input "3.80"
click at [1280, 253] on button "ok" at bounding box center [1263, 251] width 34 height 34
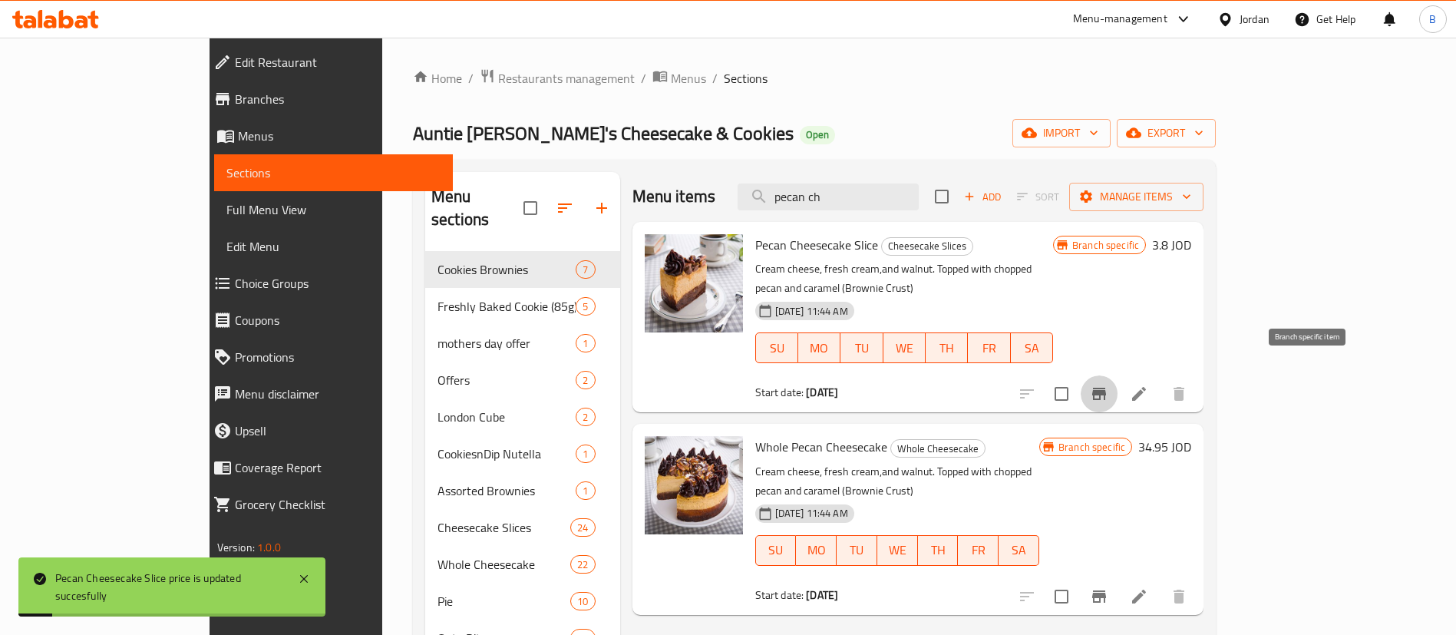
click at [1108, 384] on icon "Branch-specific-item" at bounding box center [1099, 393] width 18 height 18
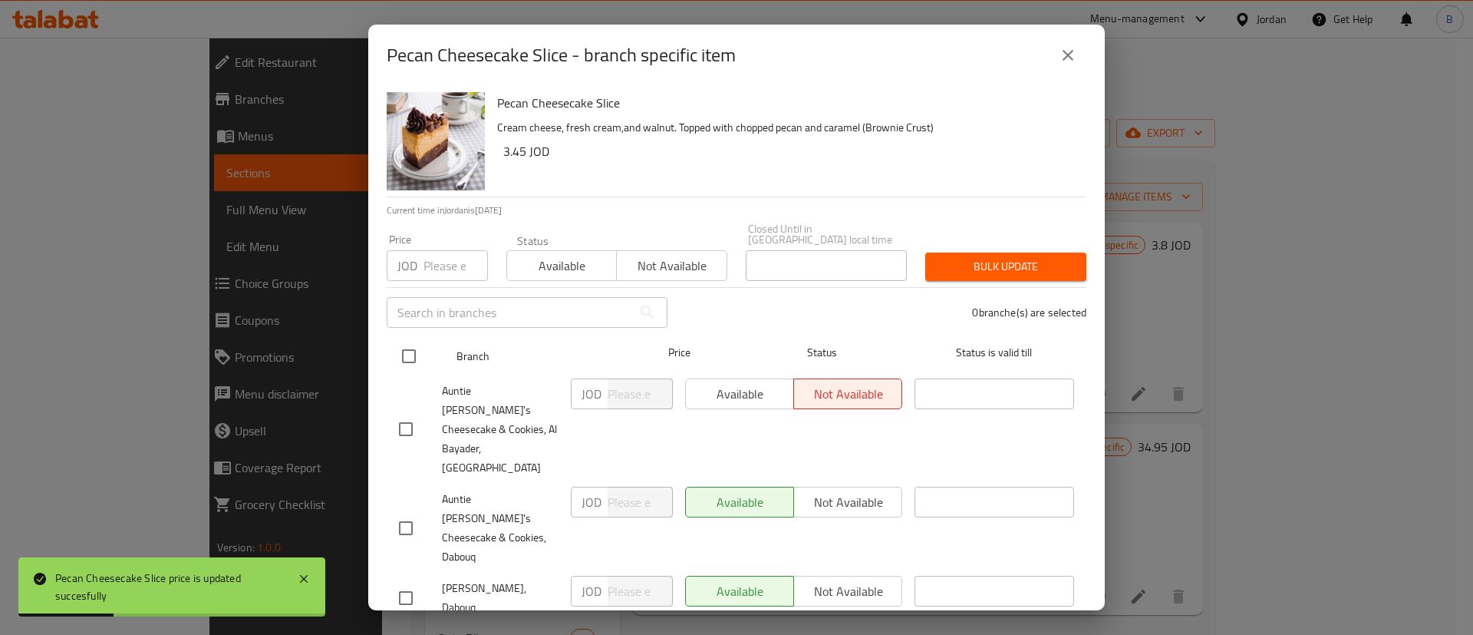
click at [417, 360] on input "checkbox" at bounding box center [409, 356] width 32 height 32
checkbox input "true"
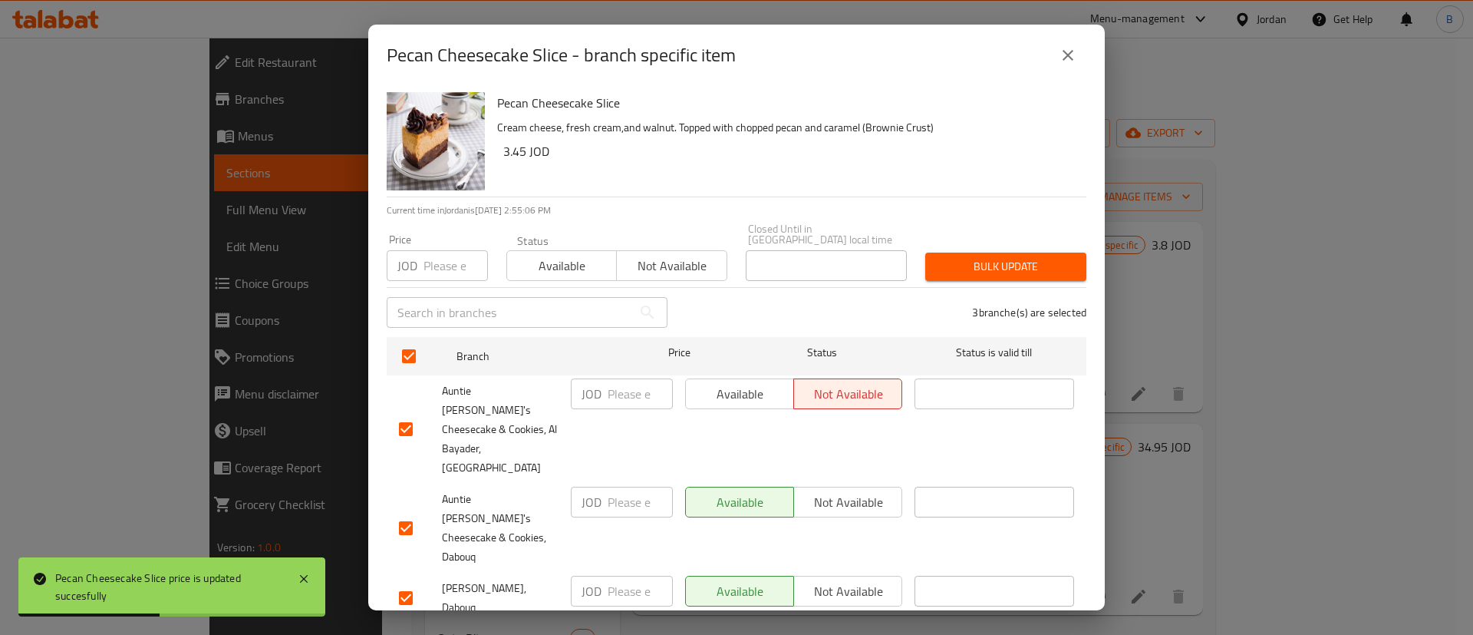
click at [615, 406] on input "number" at bounding box center [640, 393] width 65 height 31
paste input "3.80"
type input "3.80"
click at [625, 486] on input "number" at bounding box center [640, 501] width 65 height 31
paste input "3.80"
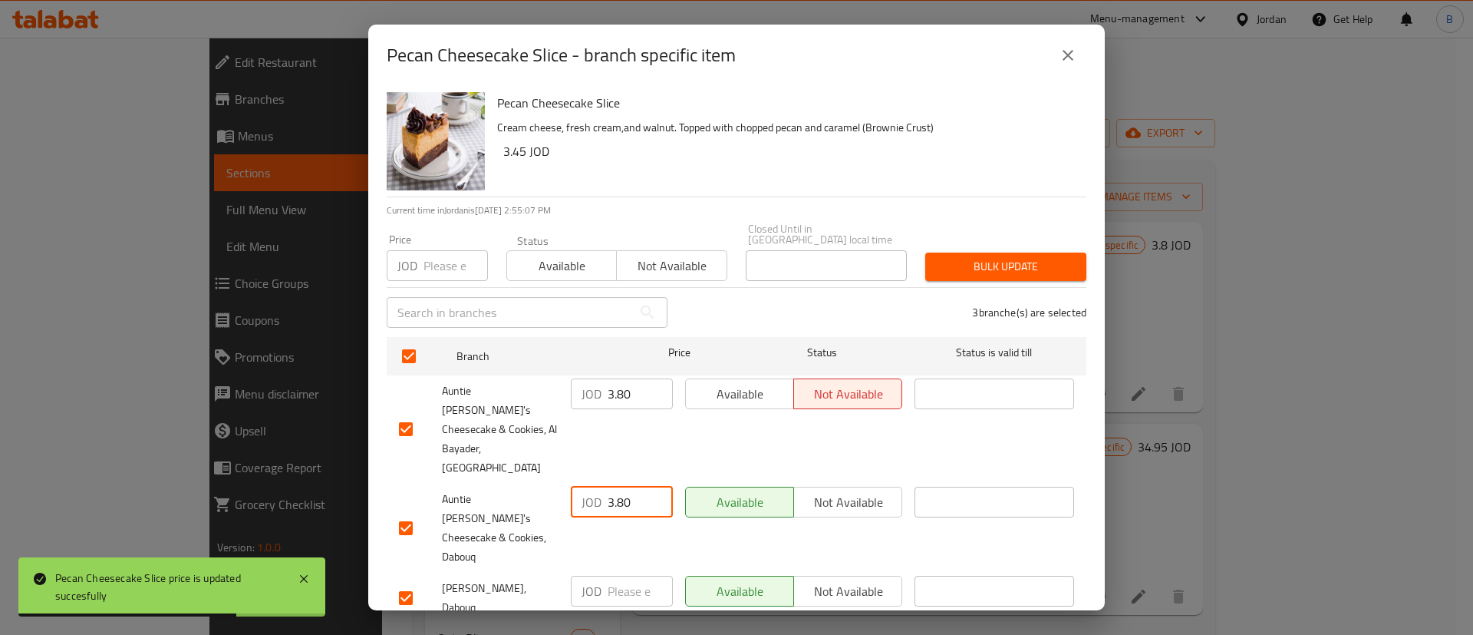
type input "3.80"
click at [631, 575] on input "number" at bounding box center [640, 590] width 65 height 31
paste input "3.80"
type input "3.80"
drag, startPoint x: 647, startPoint y: 568, endPoint x: 653, endPoint y: 573, distance: 8.2
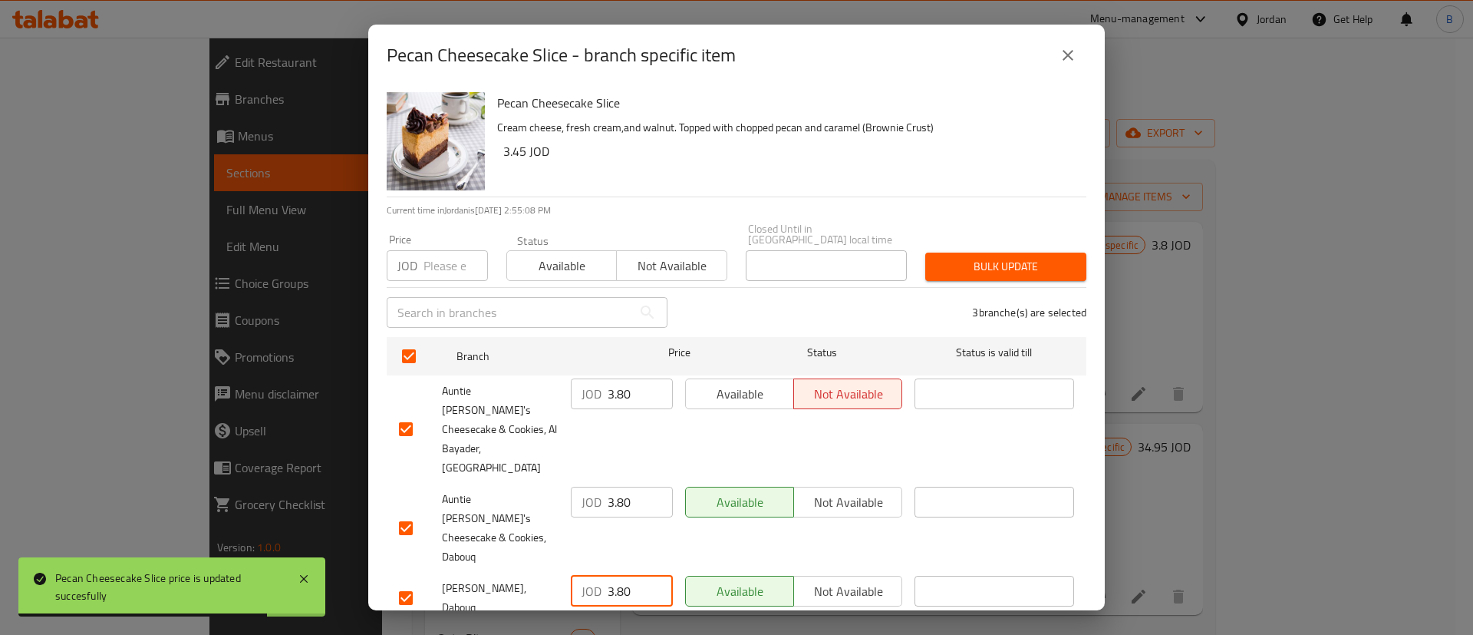
click at [648, 634] on span "Save" at bounding box center [736, 643] width 675 height 19
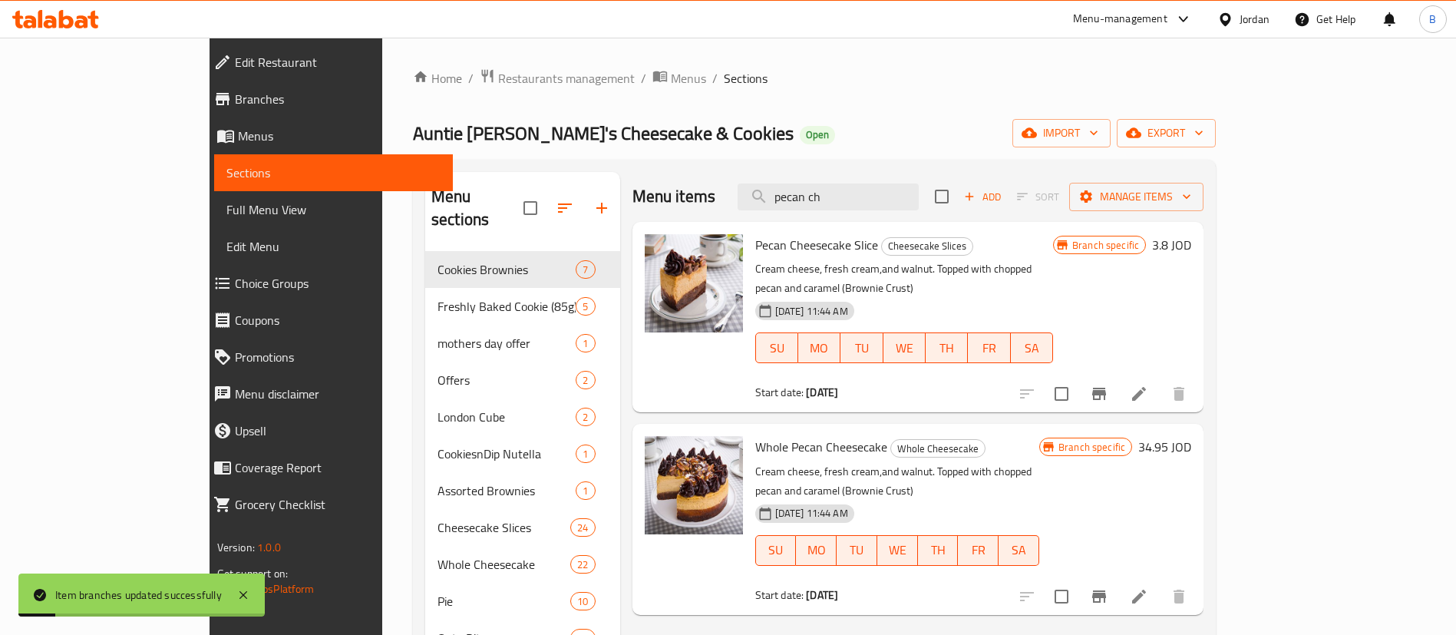
drag, startPoint x: 925, startPoint y: 213, endPoint x: 719, endPoint y: 158, distance: 213.7
click at [720, 158] on div "Home / Restaurants management / Menus / Sections Auntie Hanady's Cheesecake & C…" at bounding box center [814, 481] width 803 height 827
click at [918, 206] on input "pecan ch" at bounding box center [827, 196] width 181 height 27
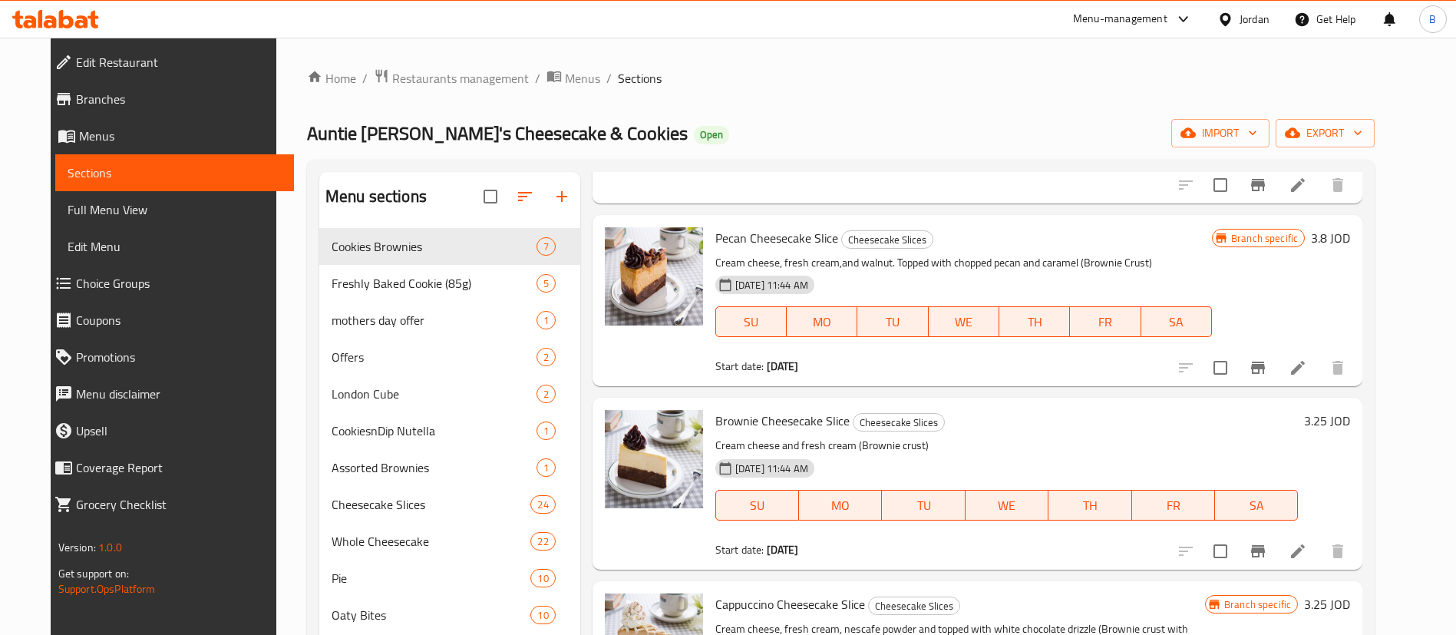
scroll to position [1726, 0]
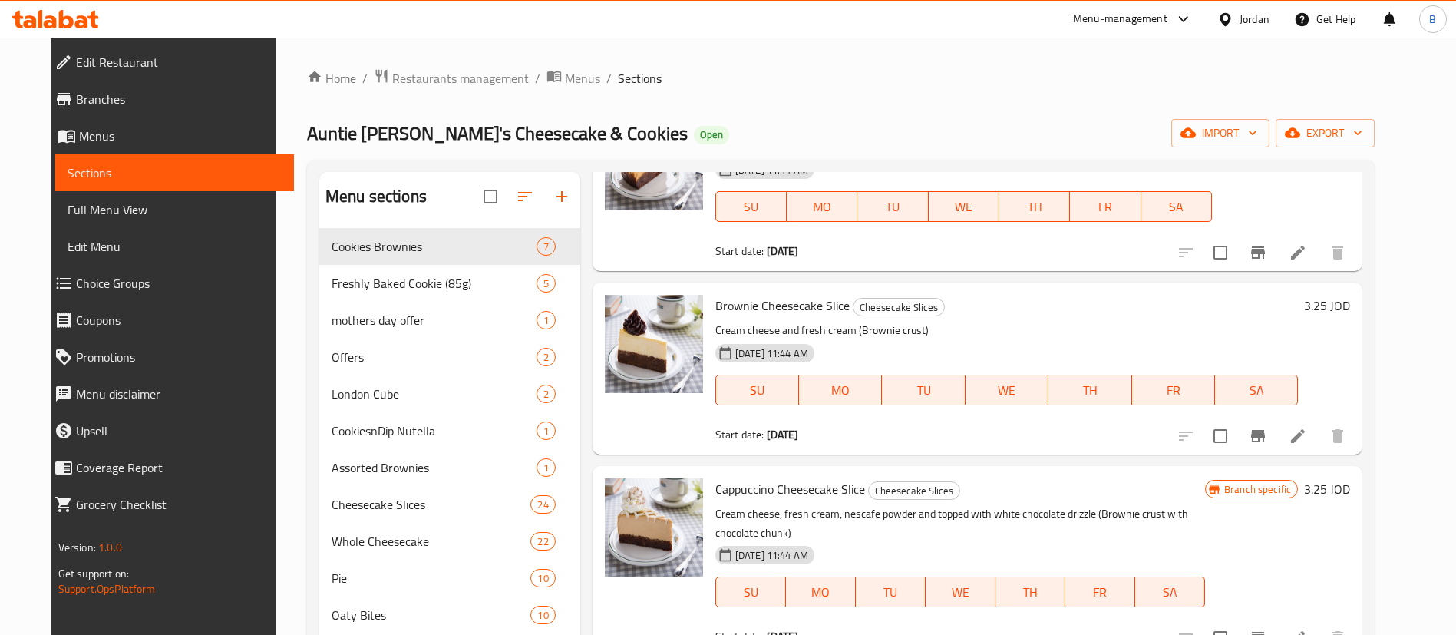
type input "brown"
click at [1350, 296] on h6 "3.25 JOD" at bounding box center [1327, 305] width 46 height 21
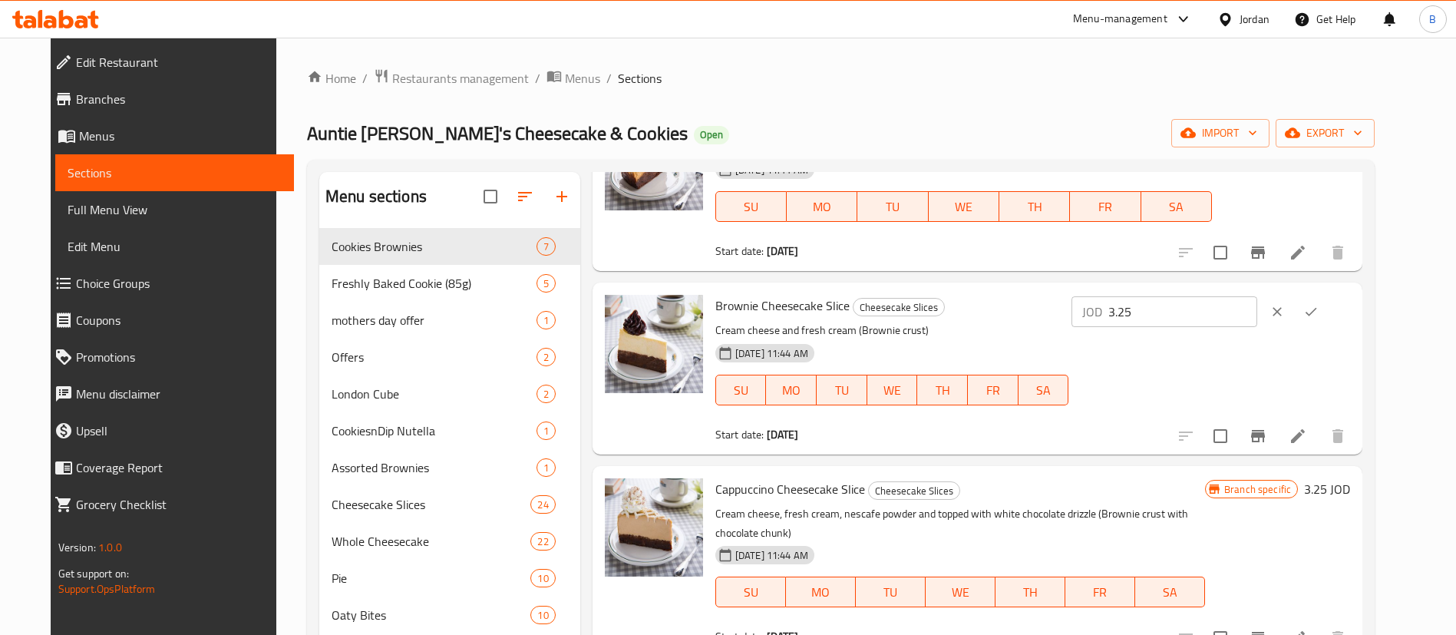
click at [1229, 300] on input "3.25" at bounding box center [1182, 311] width 149 height 31
type input "3.60"
click at [1327, 321] on button "ok" at bounding box center [1311, 312] width 34 height 34
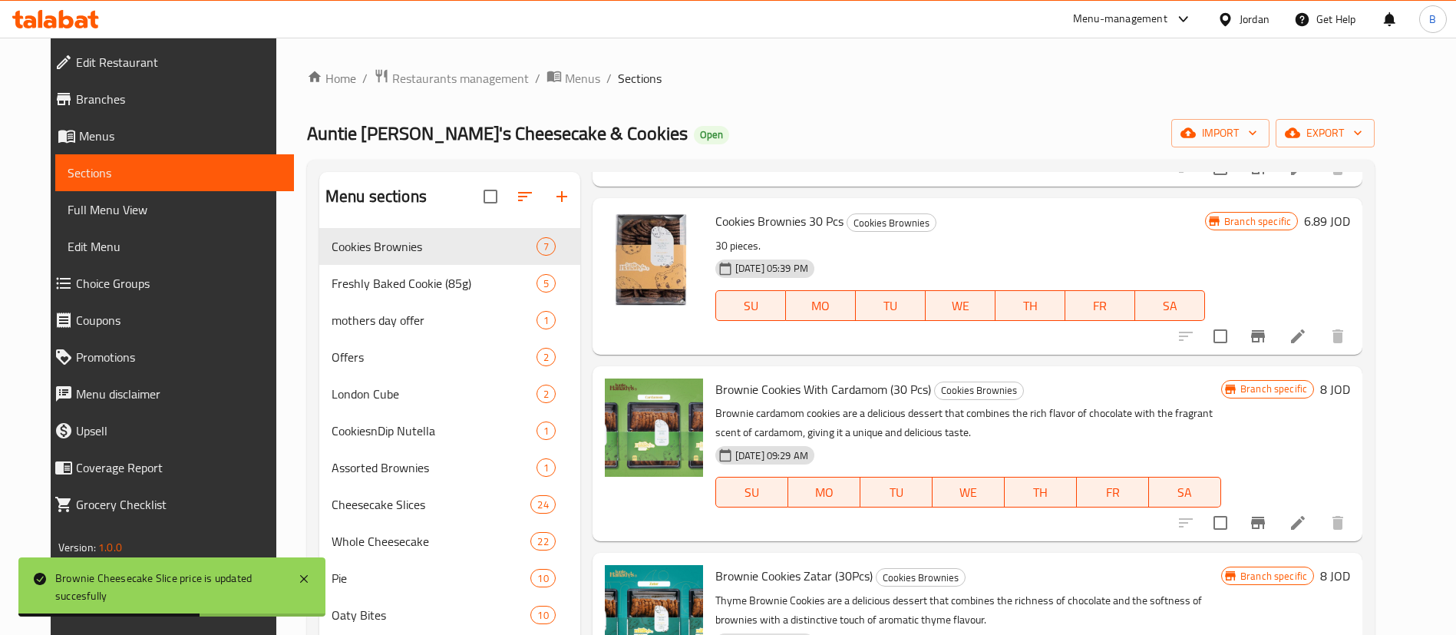
scroll to position [0, 0]
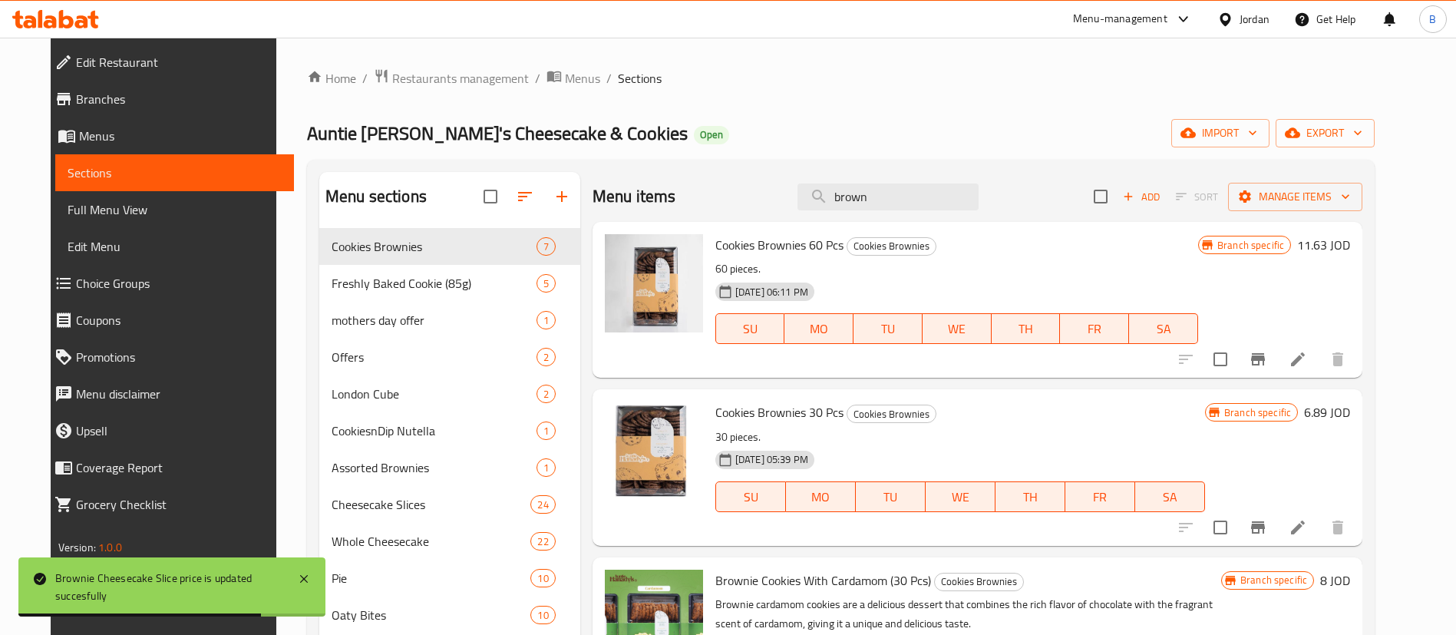
drag, startPoint x: 810, startPoint y: 177, endPoint x: 579, endPoint y: 135, distance: 235.5
click at [600, 143] on div "Home / Restaurants management / Menus / Sections Auntie Hanady's Cheesecake & C…" at bounding box center [840, 470] width 1067 height 804
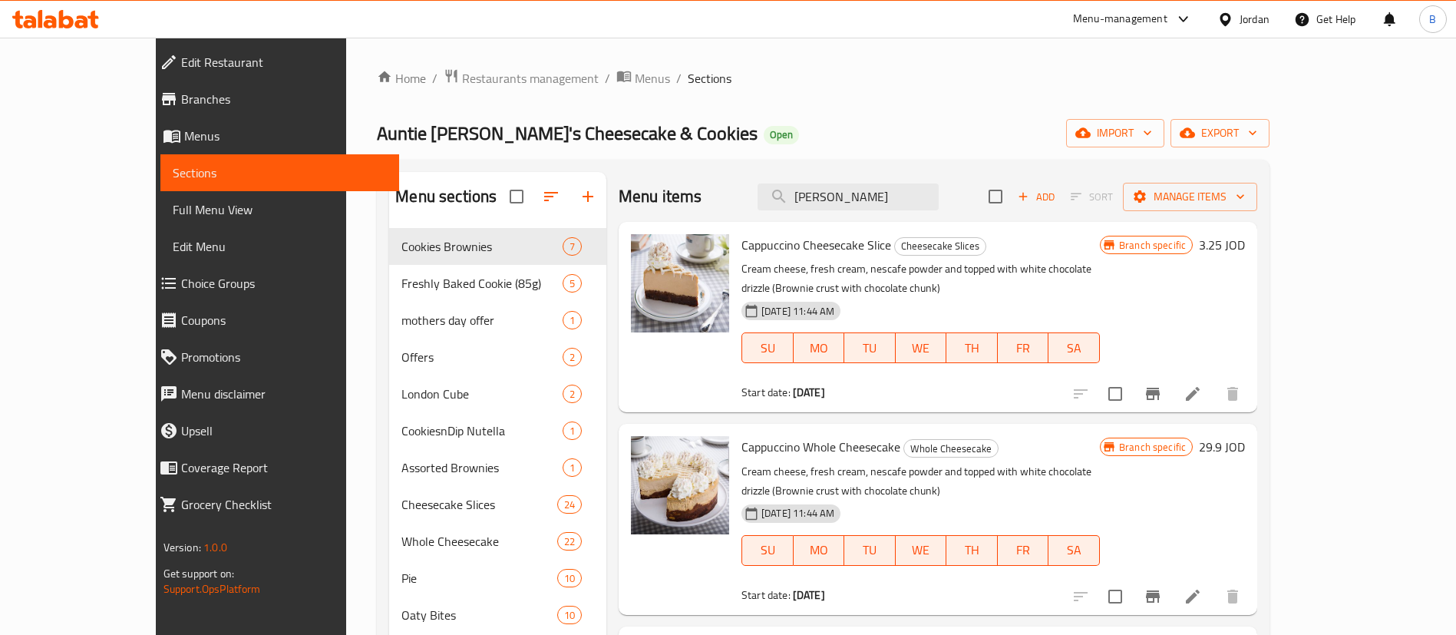
type input "[PERSON_NAME]"
click at [1245, 242] on div "Branch specific 3.25 JOD" at bounding box center [1172, 244] width 145 height 21
click at [1245, 242] on h6 "3.25 JOD" at bounding box center [1221, 244] width 46 height 21
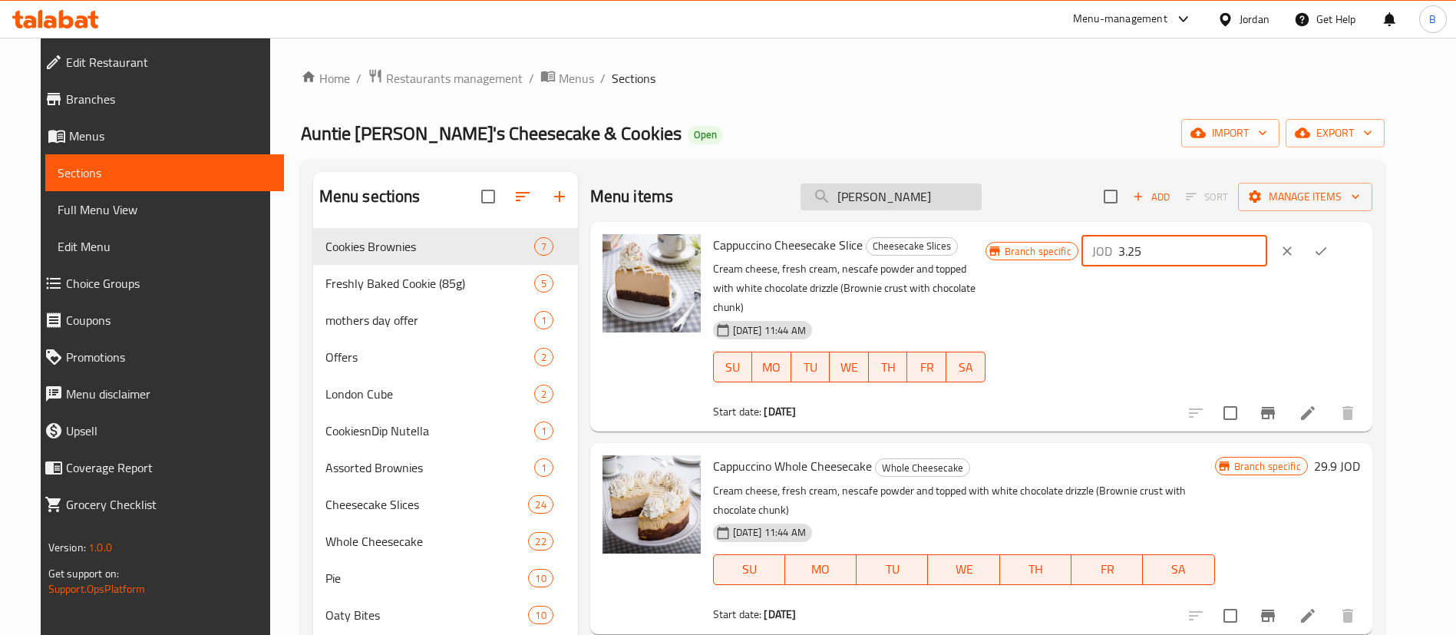
drag, startPoint x: 1229, startPoint y: 253, endPoint x: 847, endPoint y: 197, distance: 386.2
click at [937, 214] on div "Menu items [PERSON_NAME] Add Sort Manage items Cappuccino Cheesecake Slice Chee…" at bounding box center [975, 516] width 794 height 688
drag, startPoint x: 1240, startPoint y: 257, endPoint x: 981, endPoint y: 247, distance: 258.8
click at [997, 247] on div "Cappuccino Cheesecake Slice Cheesecake Slices Cream cheese, fresh cream, nescaf…" at bounding box center [1036, 326] width 659 height 197
type input "3.60"
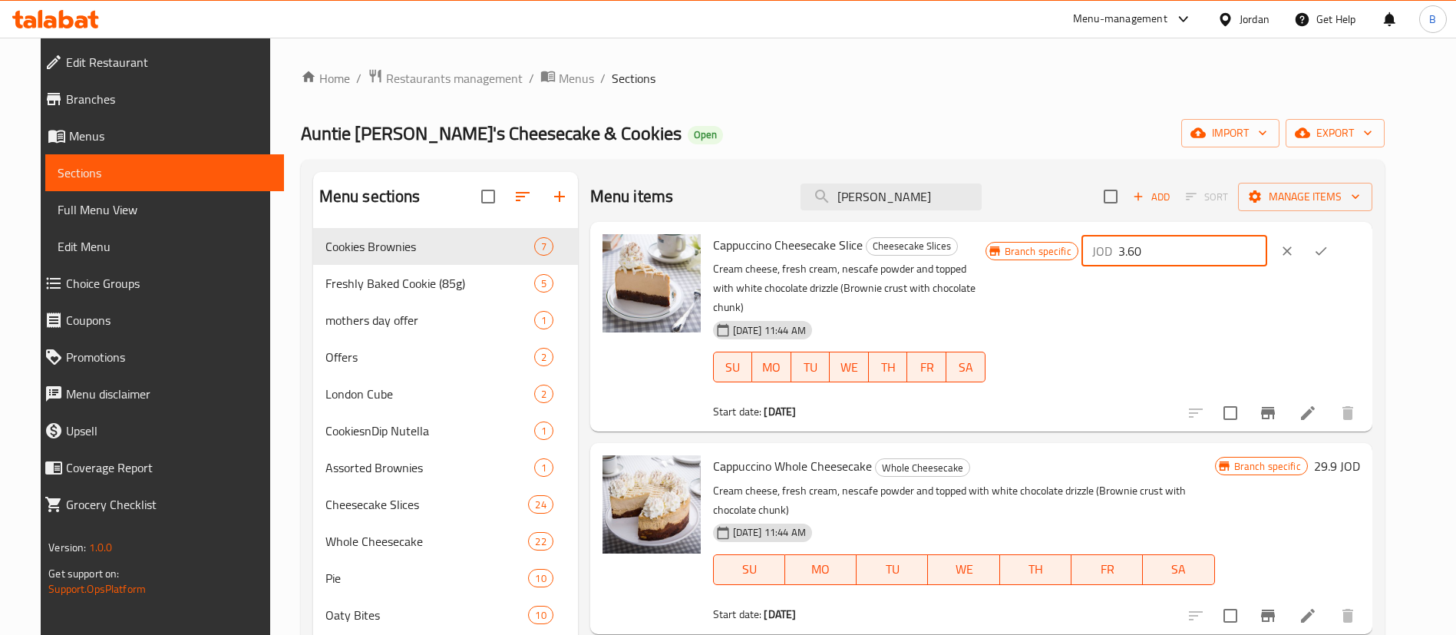
click at [1328, 251] on icon "ok" at bounding box center [1320, 250] width 15 height 15
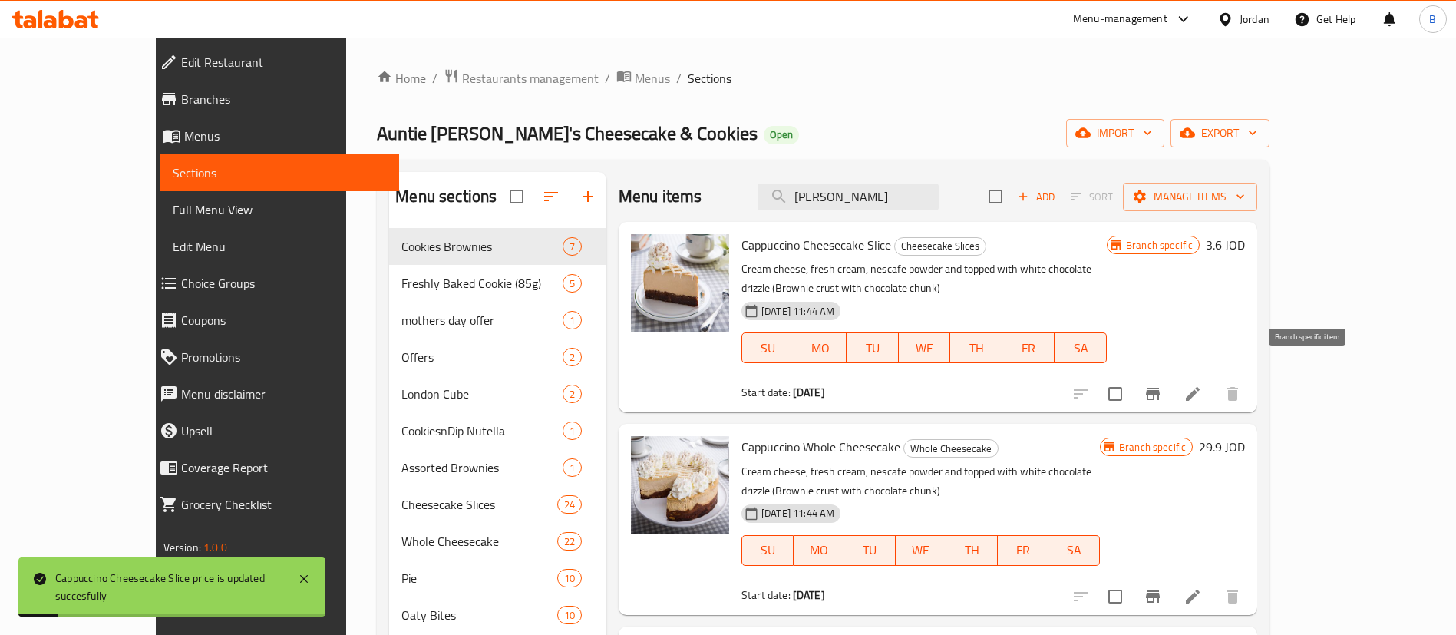
click at [1162, 384] on icon "Branch-specific-item" at bounding box center [1152, 393] width 18 height 18
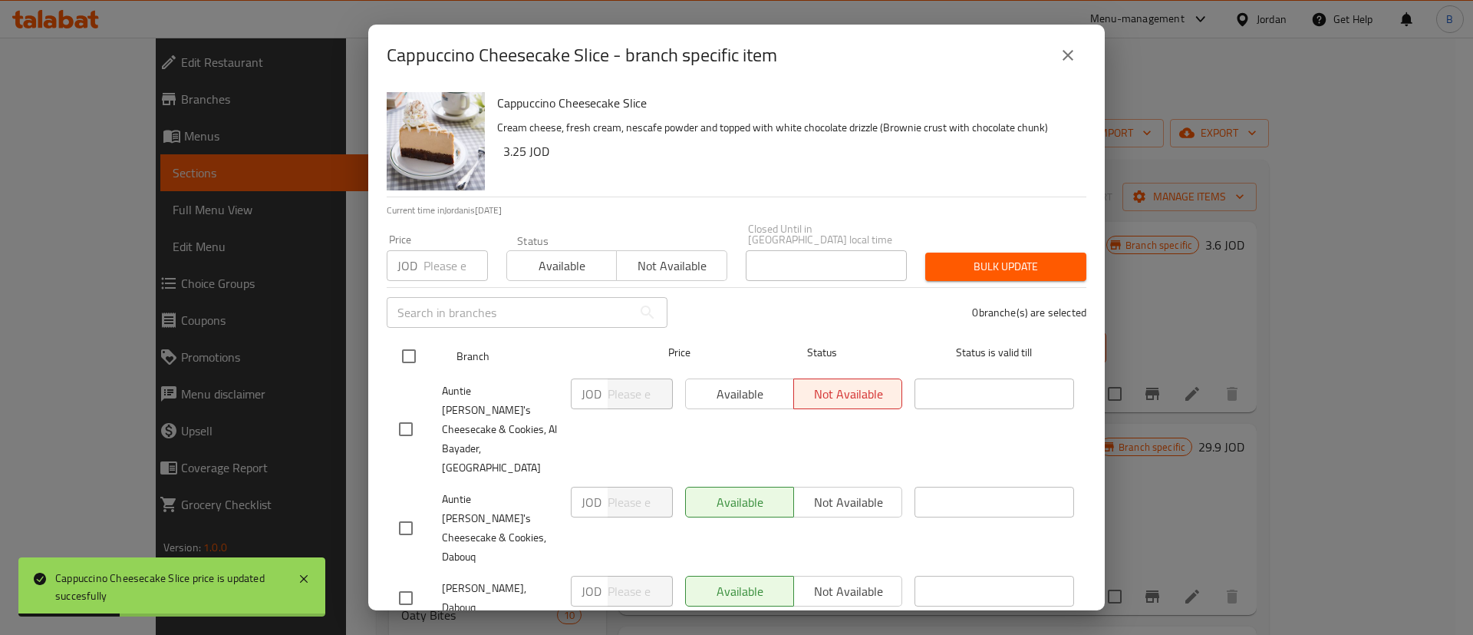
click at [411, 350] on input "checkbox" at bounding box center [409, 356] width 32 height 32
checkbox input "true"
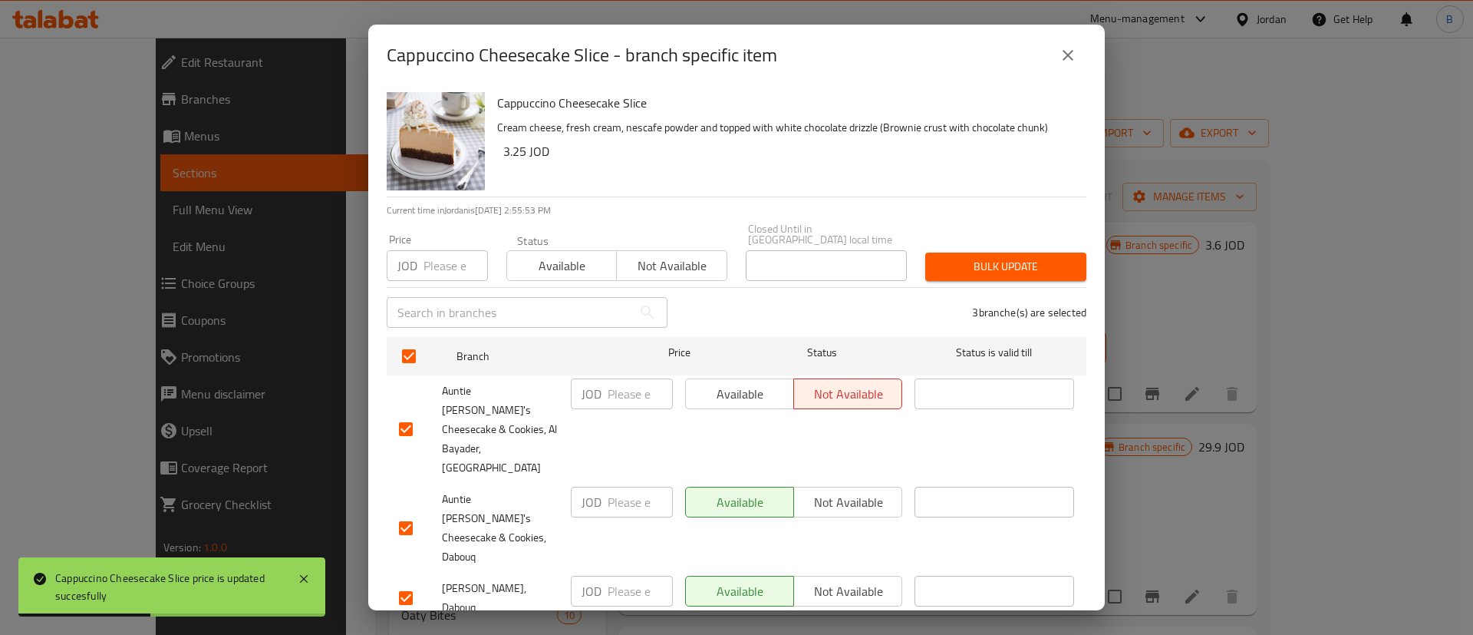
click at [620, 387] on input "number" at bounding box center [640, 393] width 65 height 31
paste input "3.60"
type input "3.60"
click at [623, 486] on input "number" at bounding box center [640, 501] width 65 height 31
paste input "3.60"
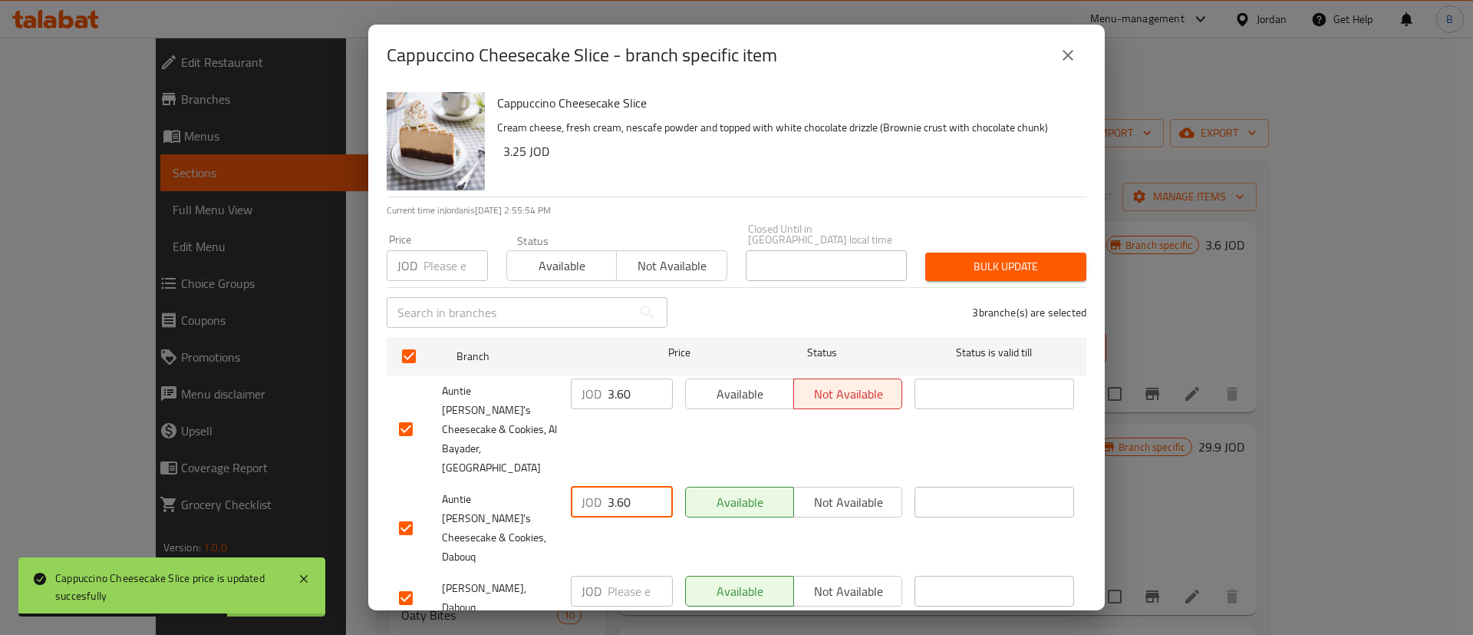
type input "3.60"
click at [623, 575] on input "number" at bounding box center [640, 590] width 65 height 31
paste input "3.60"
type input "3.60"
click at [662, 634] on span "Save" at bounding box center [736, 643] width 675 height 19
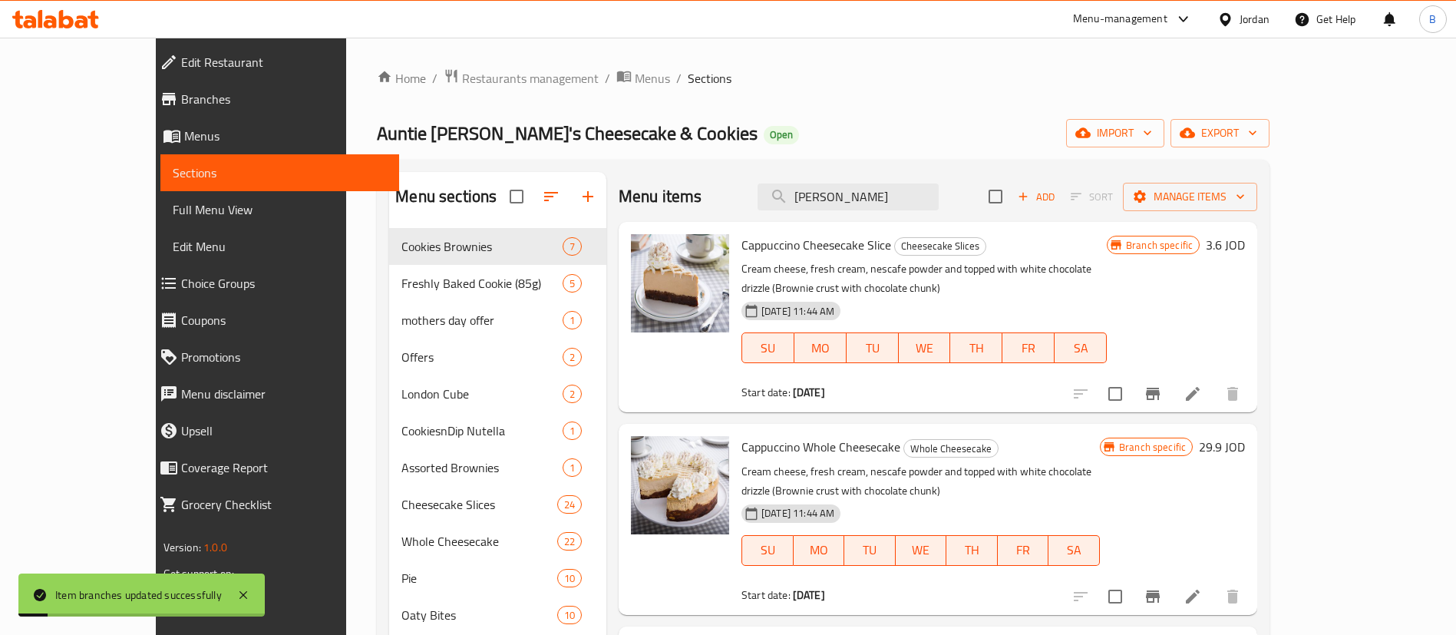
drag, startPoint x: 903, startPoint y: 193, endPoint x: 721, endPoint y: 189, distance: 181.9
click at [790, 189] on div "Menu items [PERSON_NAME] Add Sort Manage items" at bounding box center [937, 197] width 638 height 50
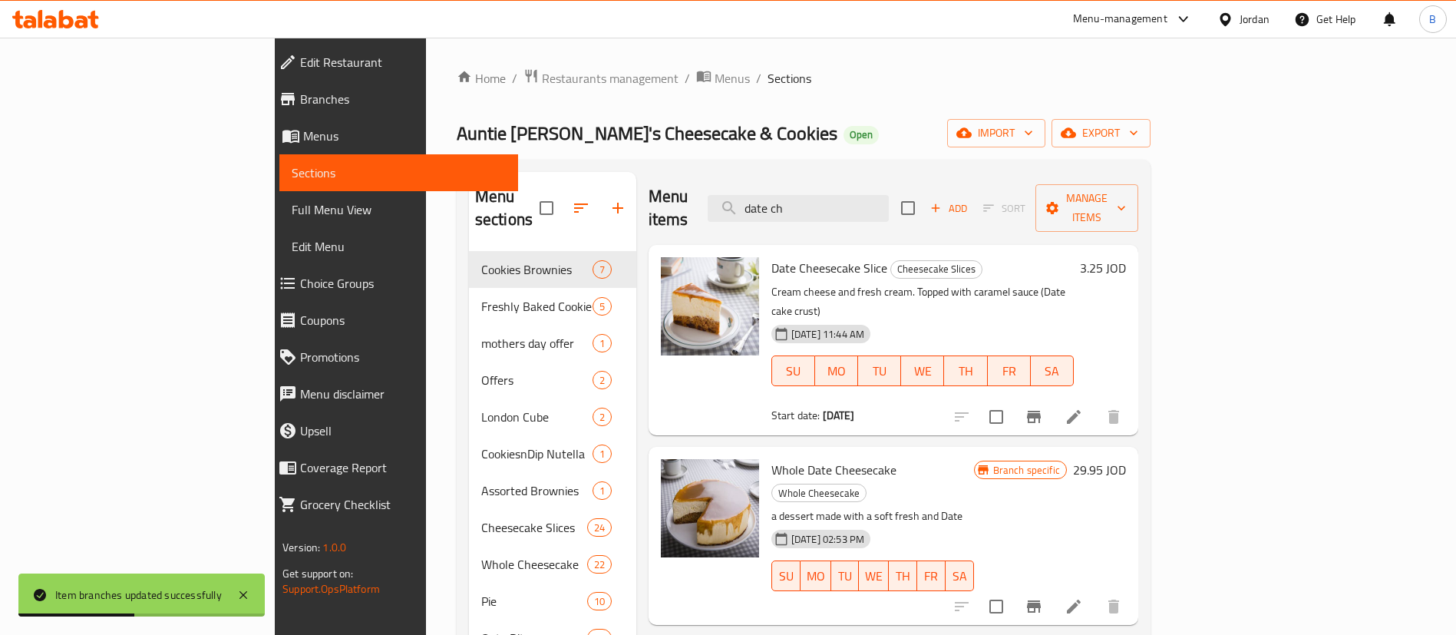
type input "date ch"
click at [1126, 257] on h6 "3.25 JOD" at bounding box center [1103, 267] width 46 height 21
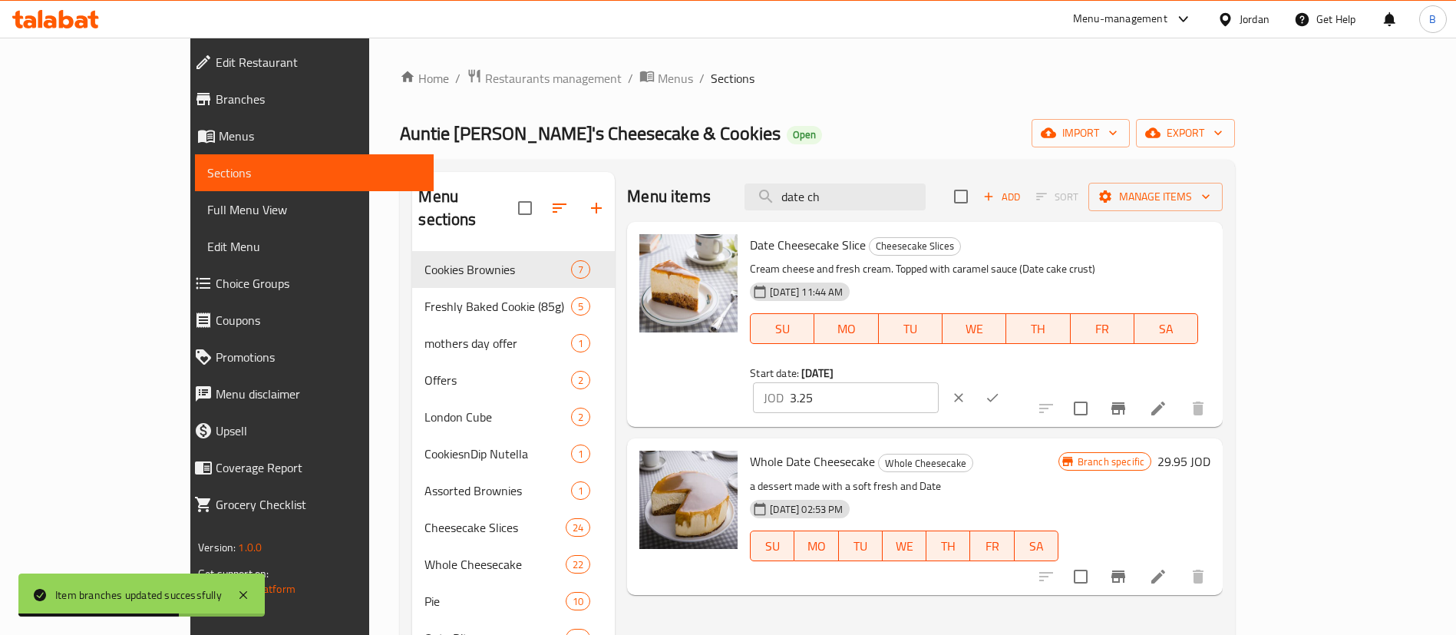
click at [938, 382] on input "3.25" at bounding box center [864, 397] width 149 height 31
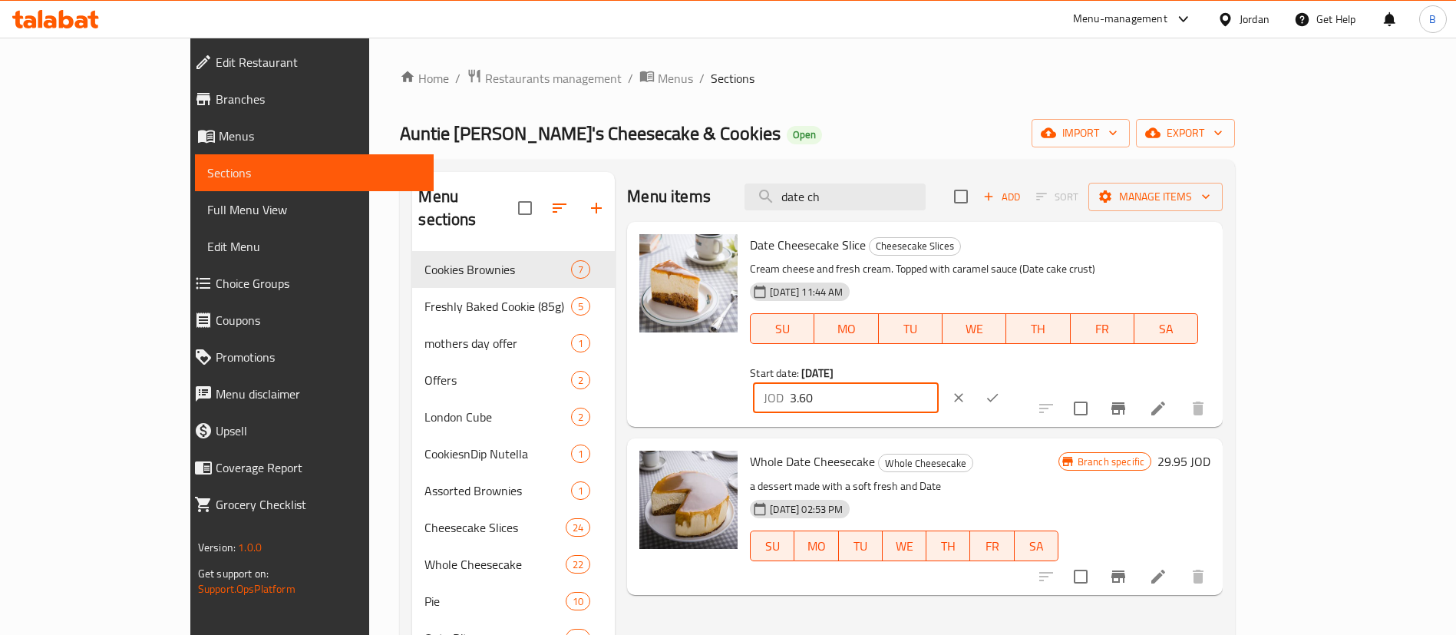
type input "3.60"
click at [1000, 390] on icon "ok" at bounding box center [991, 397] width 15 height 15
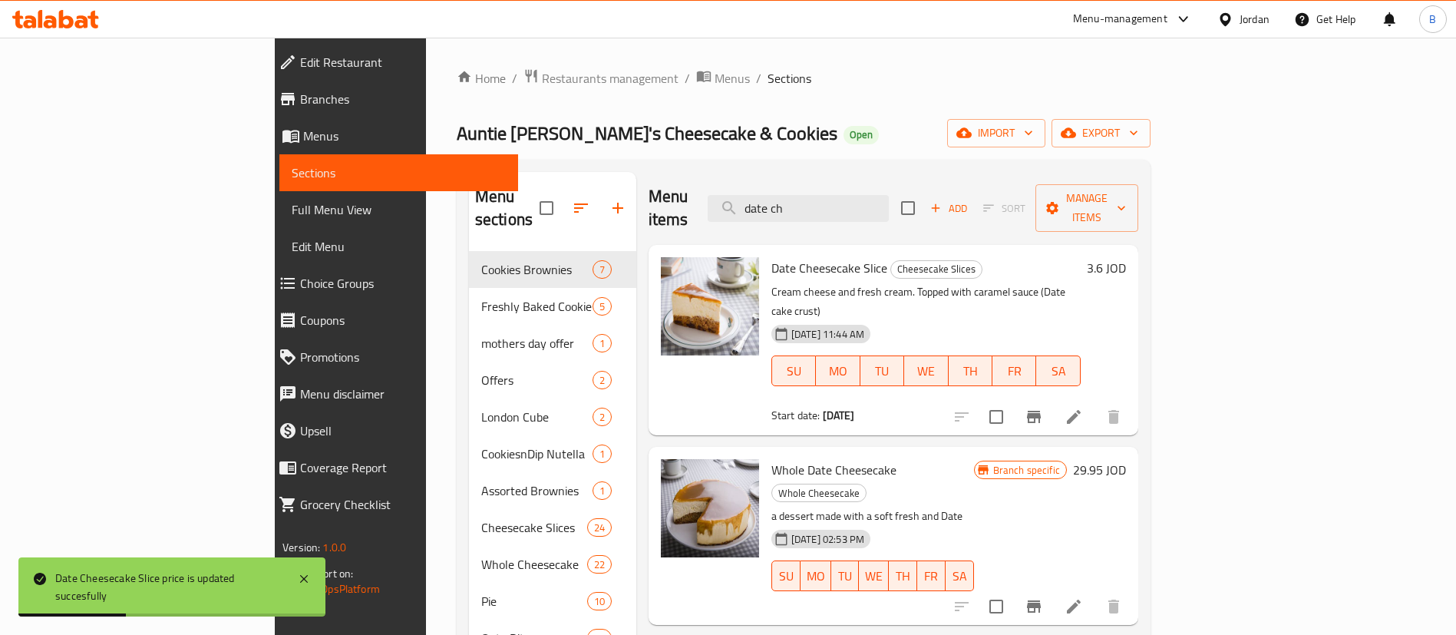
drag, startPoint x: 942, startPoint y: 198, endPoint x: 657, endPoint y: 183, distance: 285.8
click at [717, 183] on div "Menu items date ch Add Sort Manage items" at bounding box center [893, 208] width 490 height 73
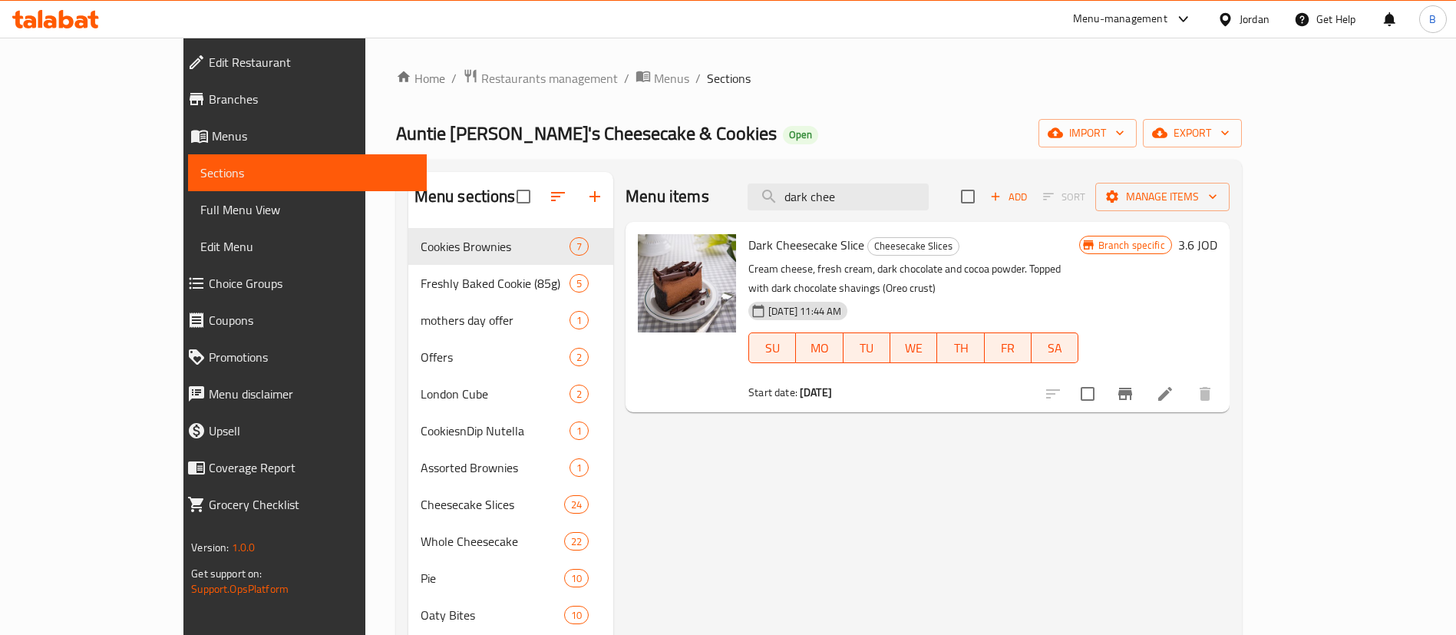
click at [1143, 375] on button "Branch-specific-item" at bounding box center [1124, 393] width 37 height 37
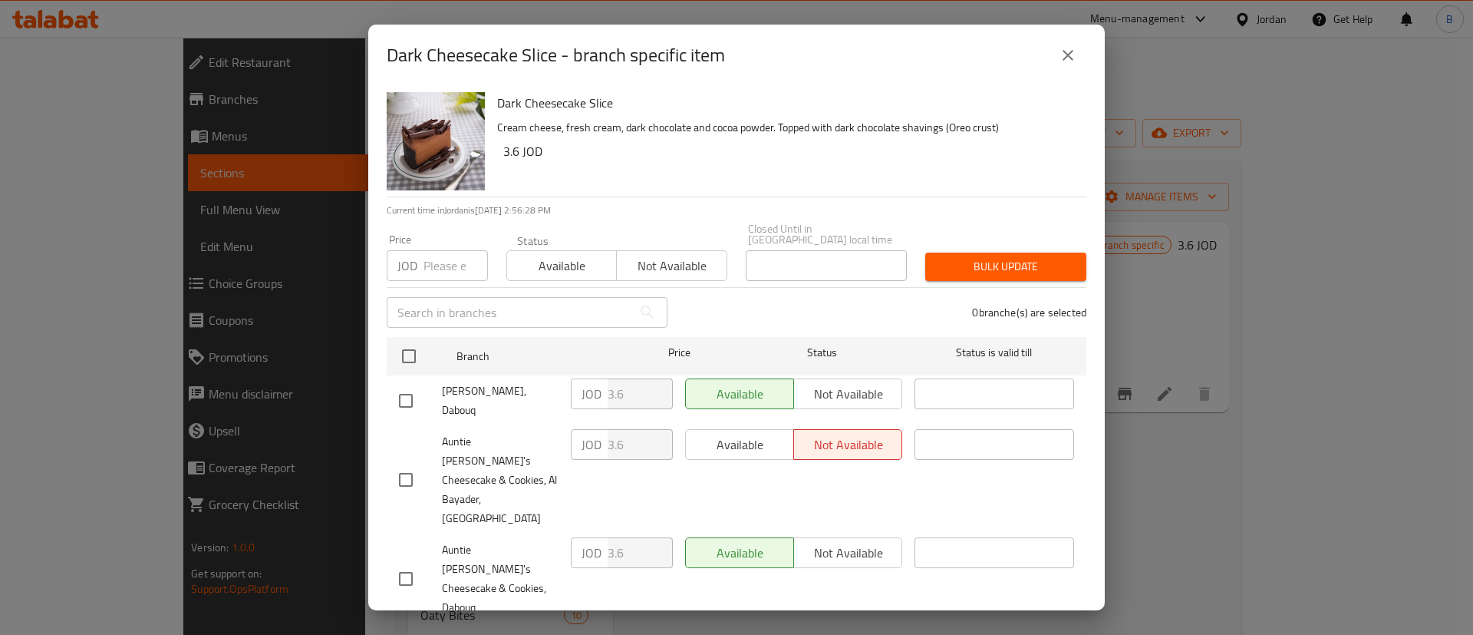
click at [1072, 61] on icon "close" at bounding box center [1068, 55] width 11 height 11
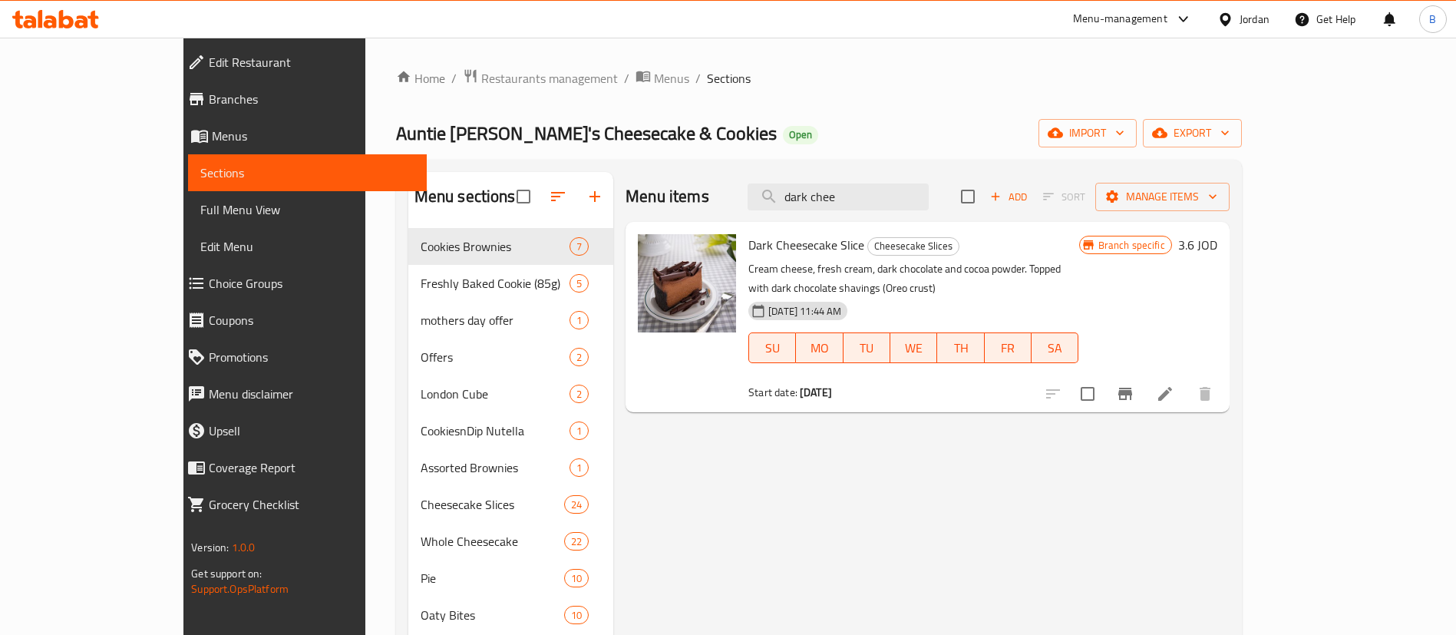
drag, startPoint x: 909, startPoint y: 190, endPoint x: 684, endPoint y: 168, distance: 226.6
click at [699, 172] on div "Menu items dark chee Add Sort Manage items" at bounding box center [927, 197] width 604 height 50
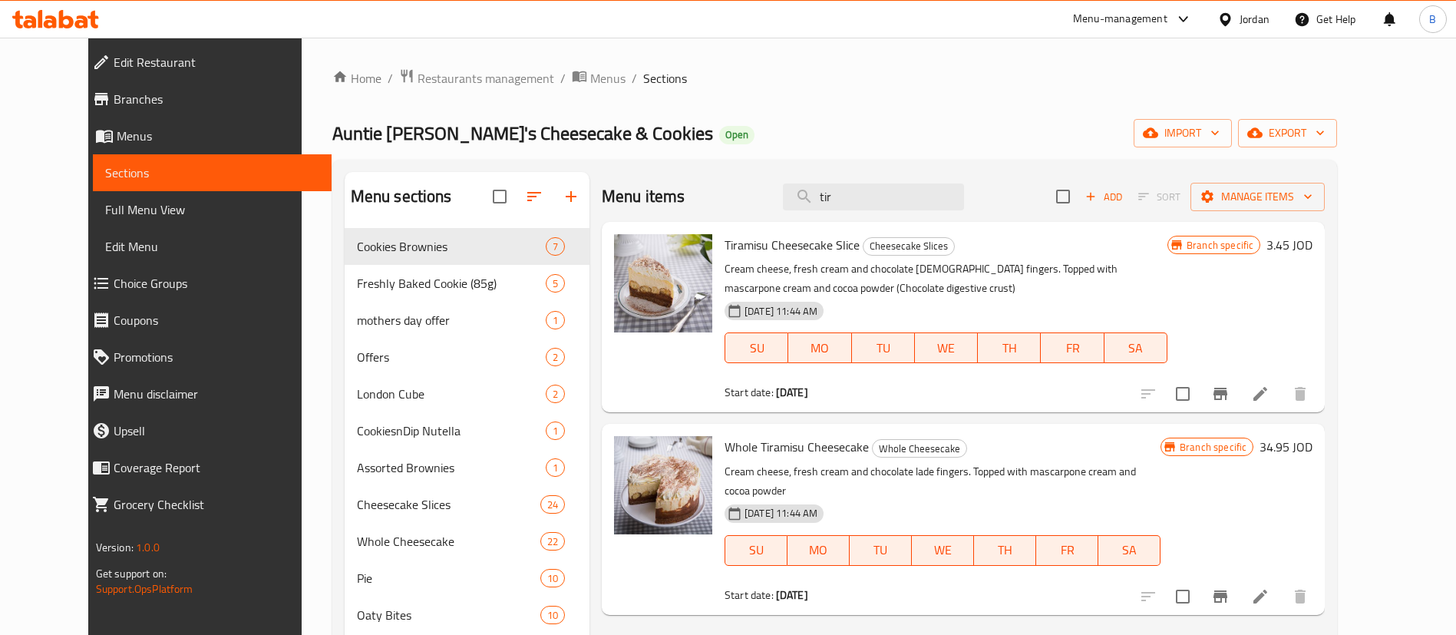
type input "tir"
click at [1312, 242] on h6 "3.45 JOD" at bounding box center [1289, 244] width 46 height 21
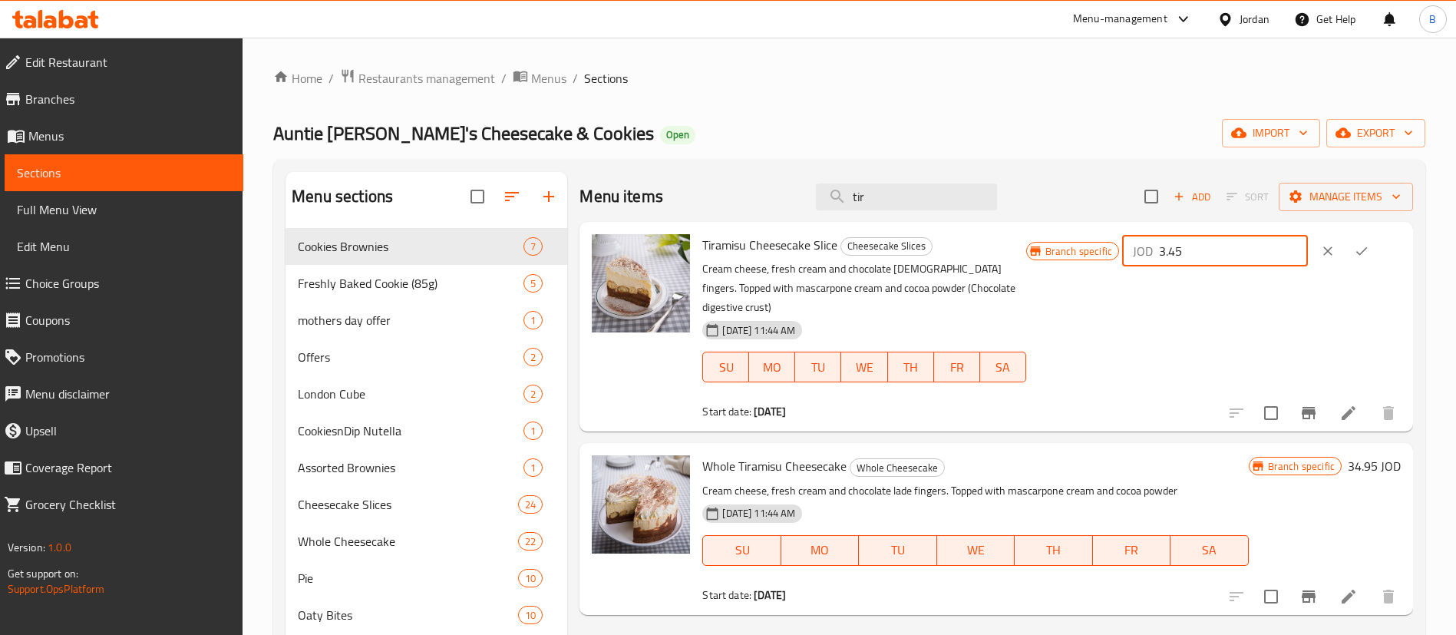
click at [1267, 249] on input "3.45" at bounding box center [1233, 251] width 149 height 31
type input "3.80"
click at [1367, 256] on icon "ok" at bounding box center [1360, 250] width 15 height 15
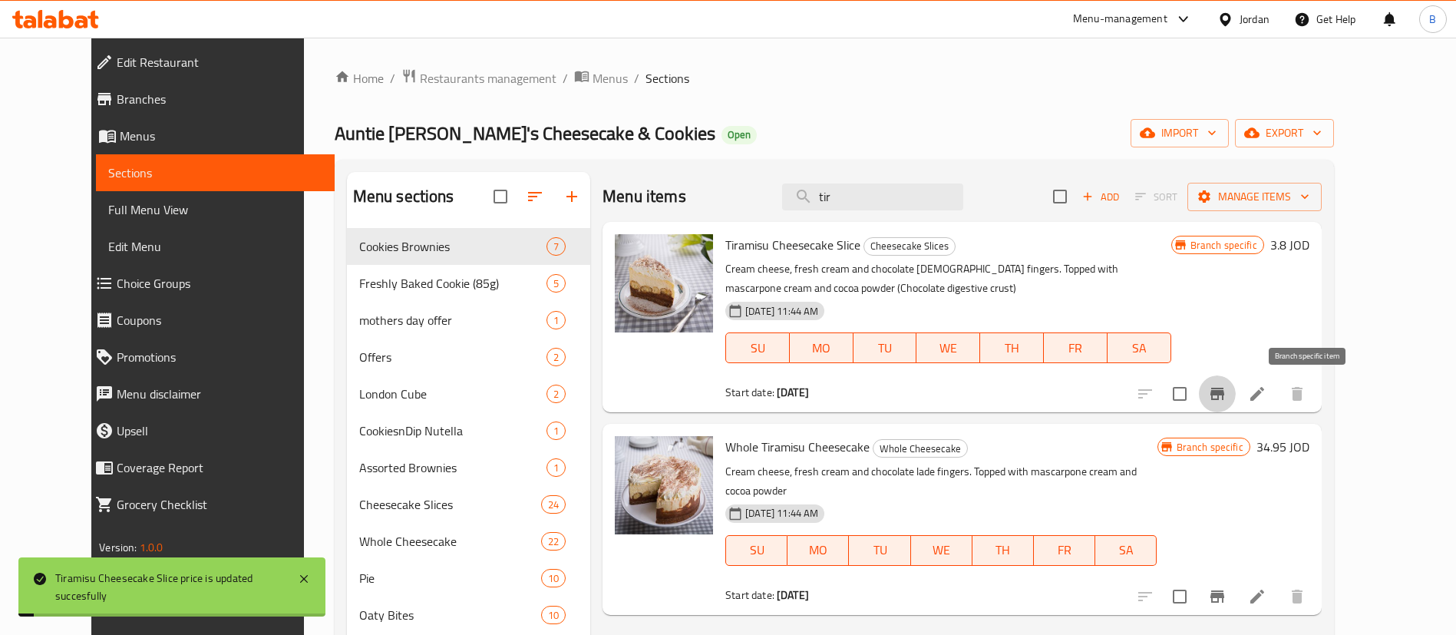
click at [1224, 394] on icon "Branch-specific-item" at bounding box center [1217, 393] width 14 height 12
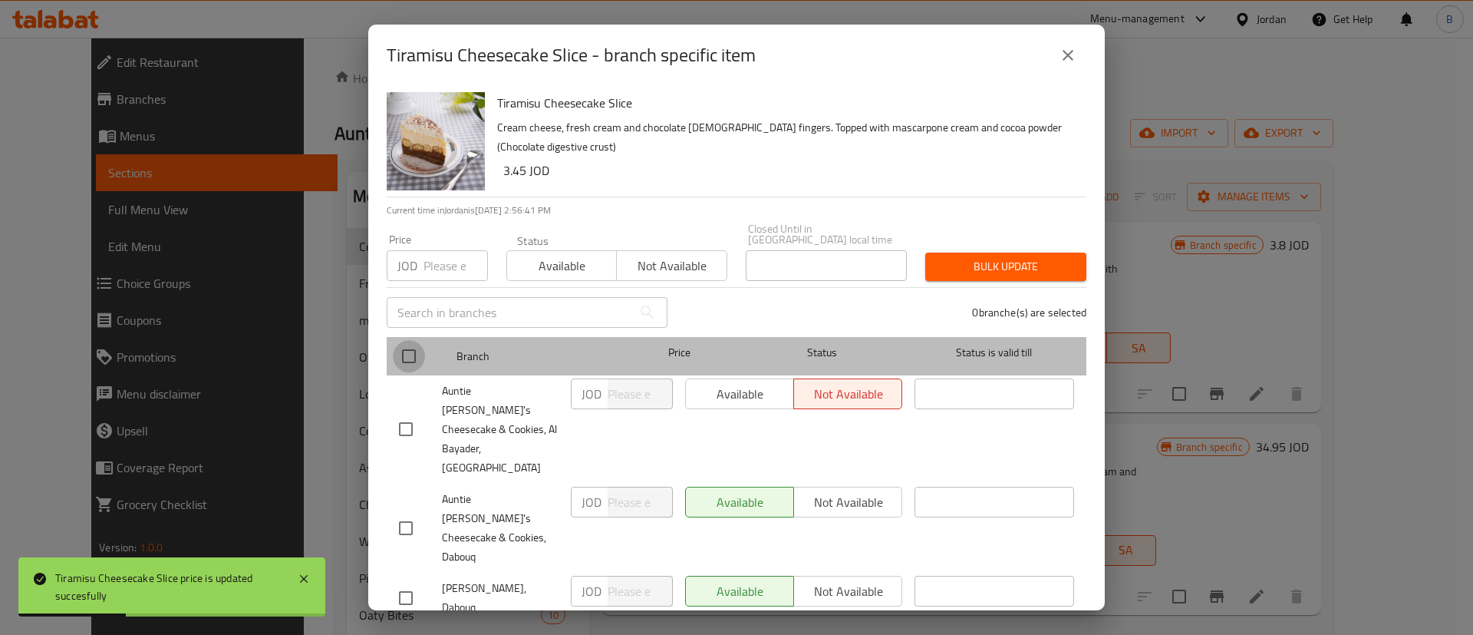
click at [412, 360] on input "checkbox" at bounding box center [409, 356] width 32 height 32
checkbox input "true"
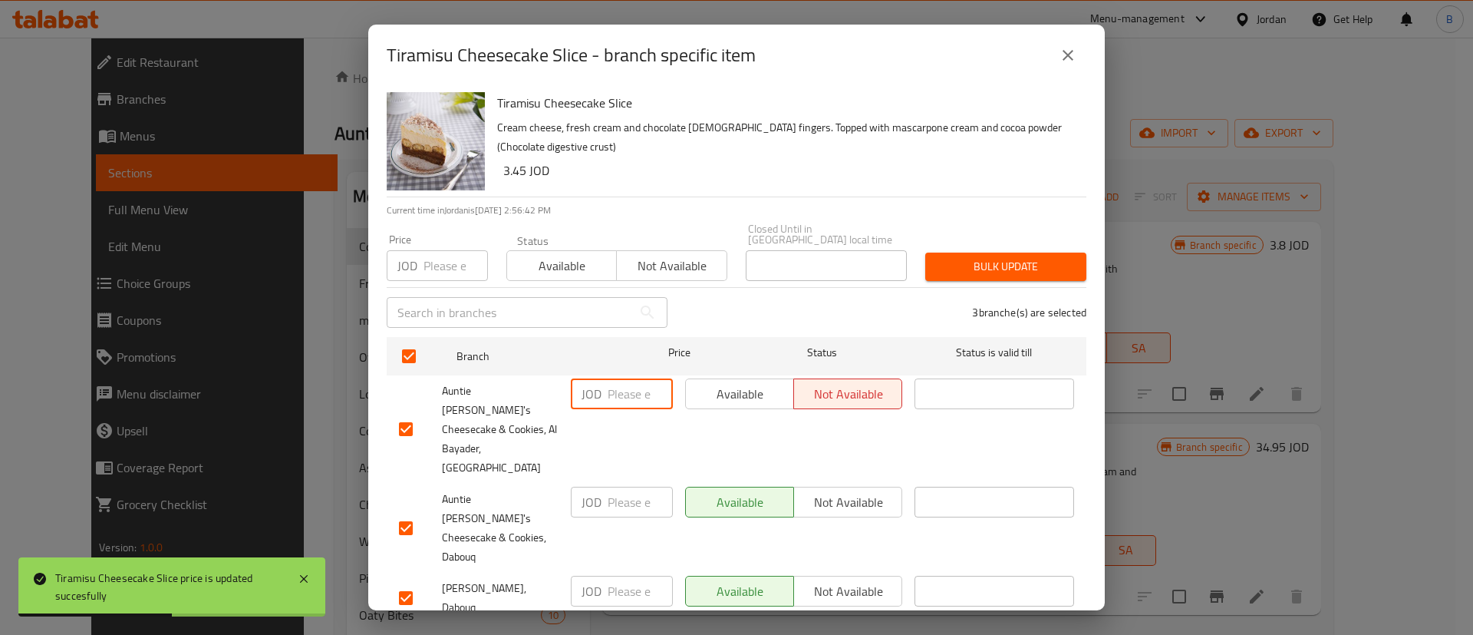
click at [621, 386] on input "number" at bounding box center [640, 393] width 65 height 31
drag, startPoint x: 641, startPoint y: 398, endPoint x: 516, endPoint y: 398, distance: 125.1
click at [522, 398] on div "Auntie [PERSON_NAME]'s Cheesecake & Cookies, Al Bayader, Al Bayader JOD 3.80 ​ …" at bounding box center [736, 429] width 687 height 114
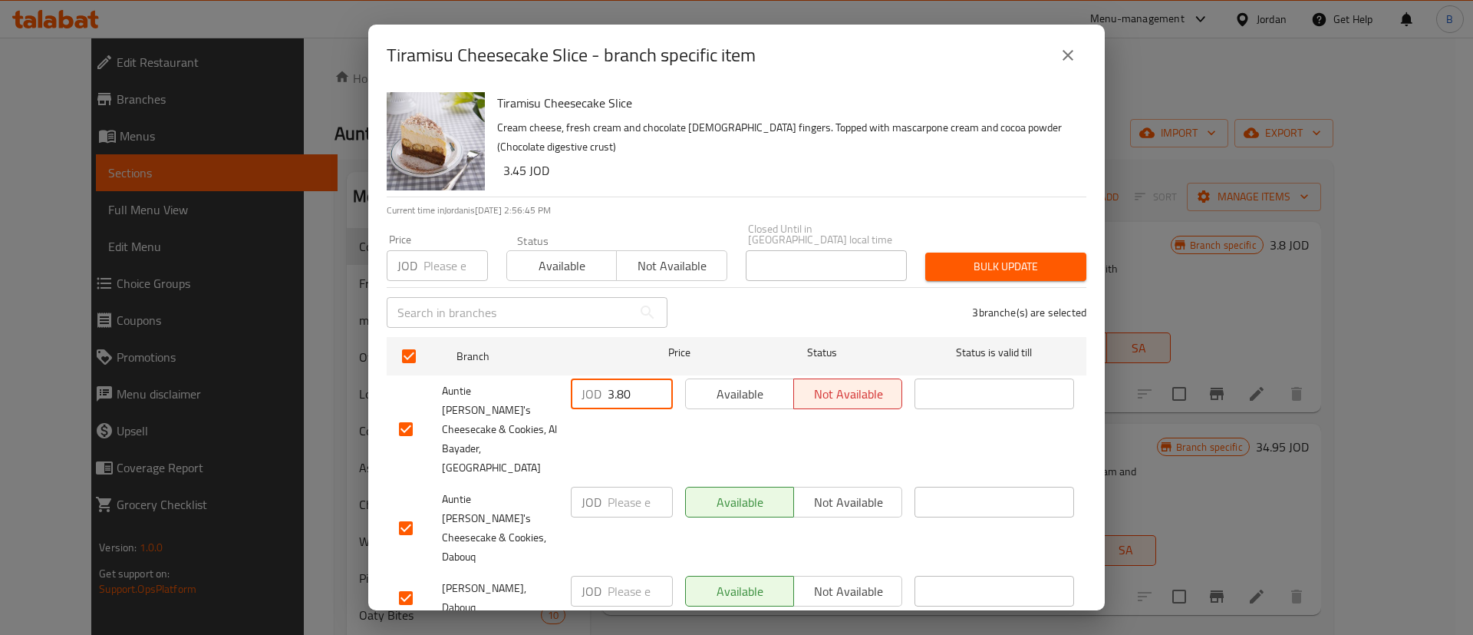
type input "3.80"
click at [627, 486] on input "number" at bounding box center [640, 501] width 65 height 31
paste input "3.80"
type input "3.80"
click at [638, 575] on input "number" at bounding box center [640, 590] width 65 height 31
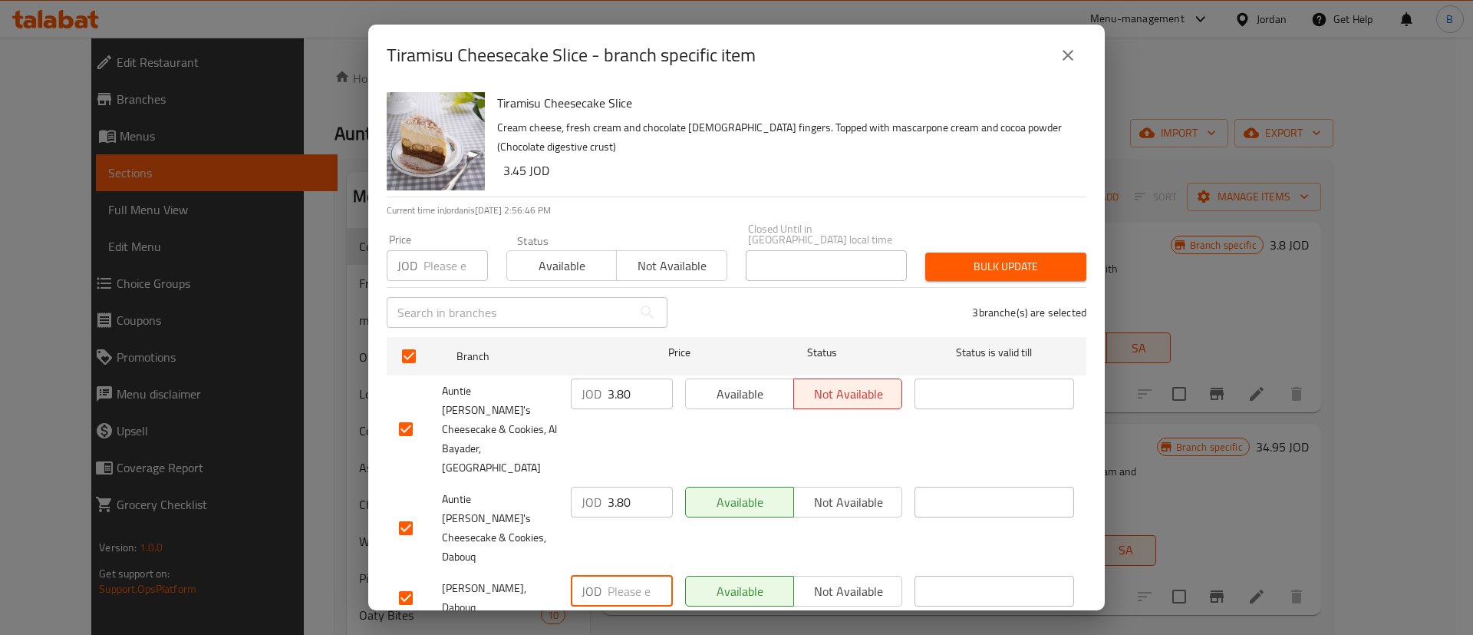
paste input "3.80"
type input "3.80"
click at [646, 590] on div "Tiramisu Cheesecake Slice Cream cheese, fresh cream and chocolate [DEMOGRAPHIC_…" at bounding box center [736, 348] width 737 height 524
click at [648, 634] on span "Save" at bounding box center [736, 643] width 675 height 19
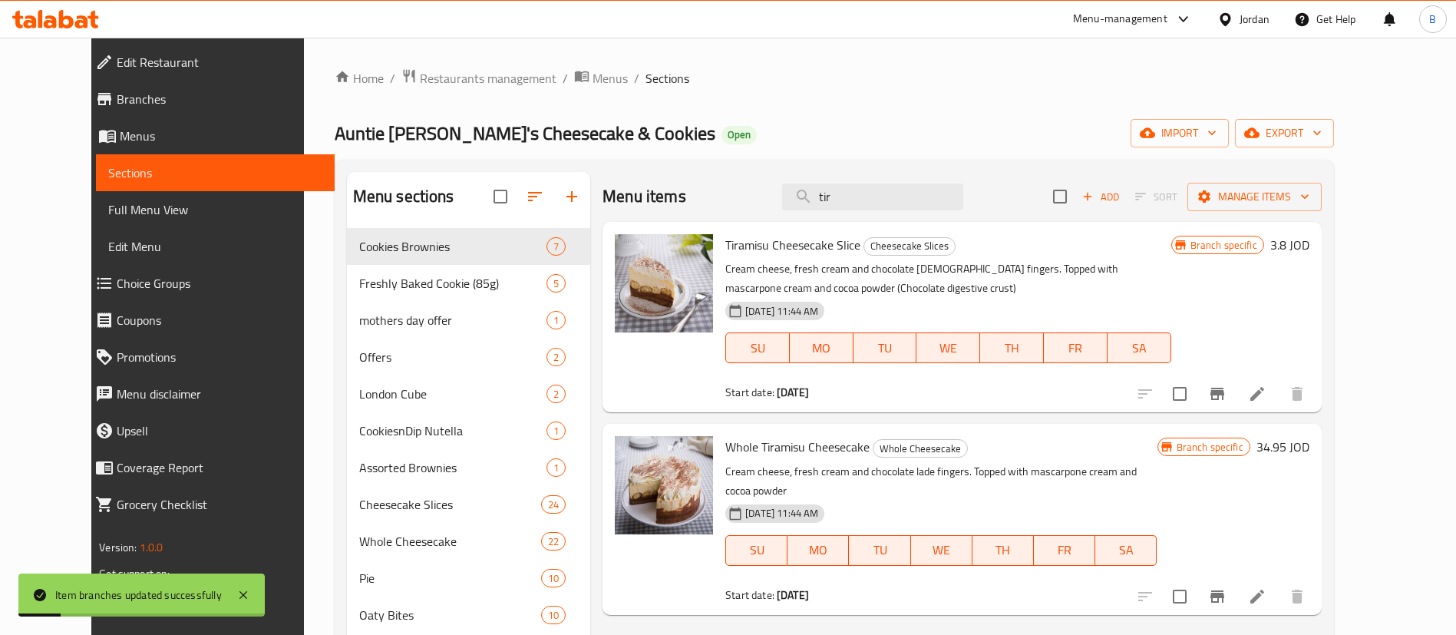
drag, startPoint x: 899, startPoint y: 203, endPoint x: 435, endPoint y: 116, distance: 472.4
click at [725, 170] on div "Menu sections Cookies Brownies 7 Freshly Baked Cookie (85g) 5 mothers day offer…" at bounding box center [834, 516] width 999 height 713
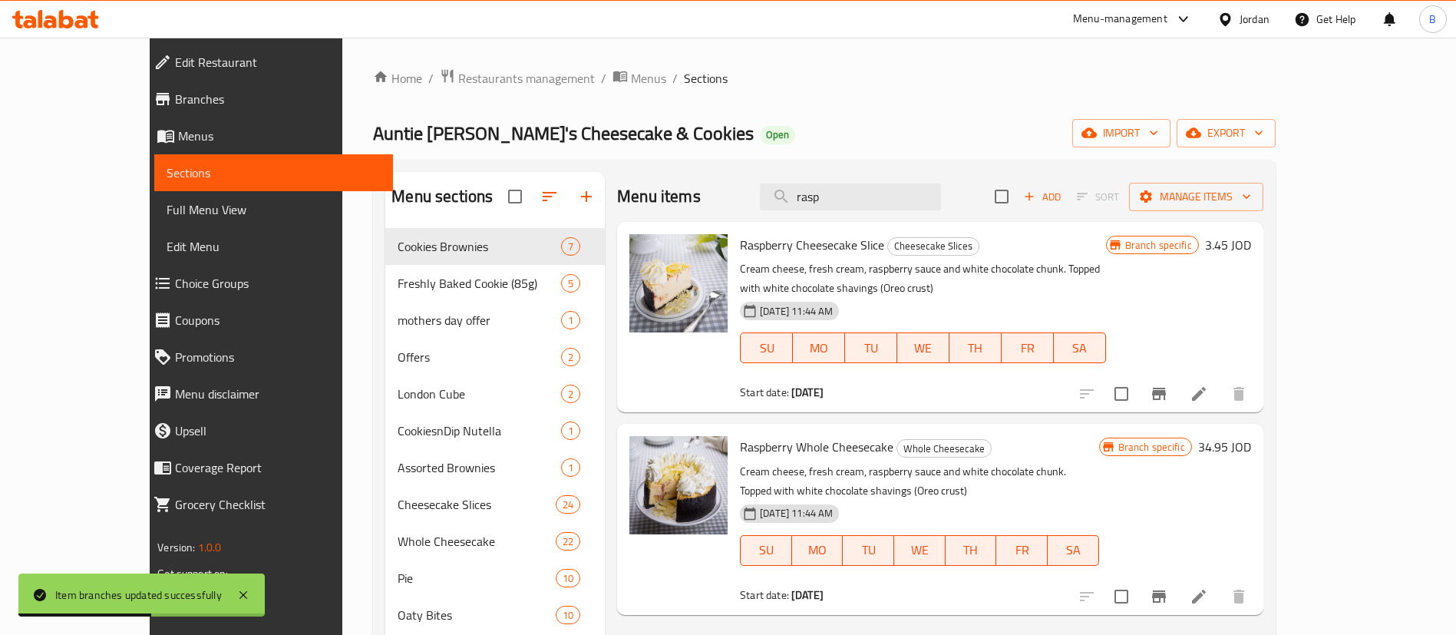
type input "rasp"
click at [1251, 241] on h6 "3.45 JOD" at bounding box center [1228, 244] width 46 height 21
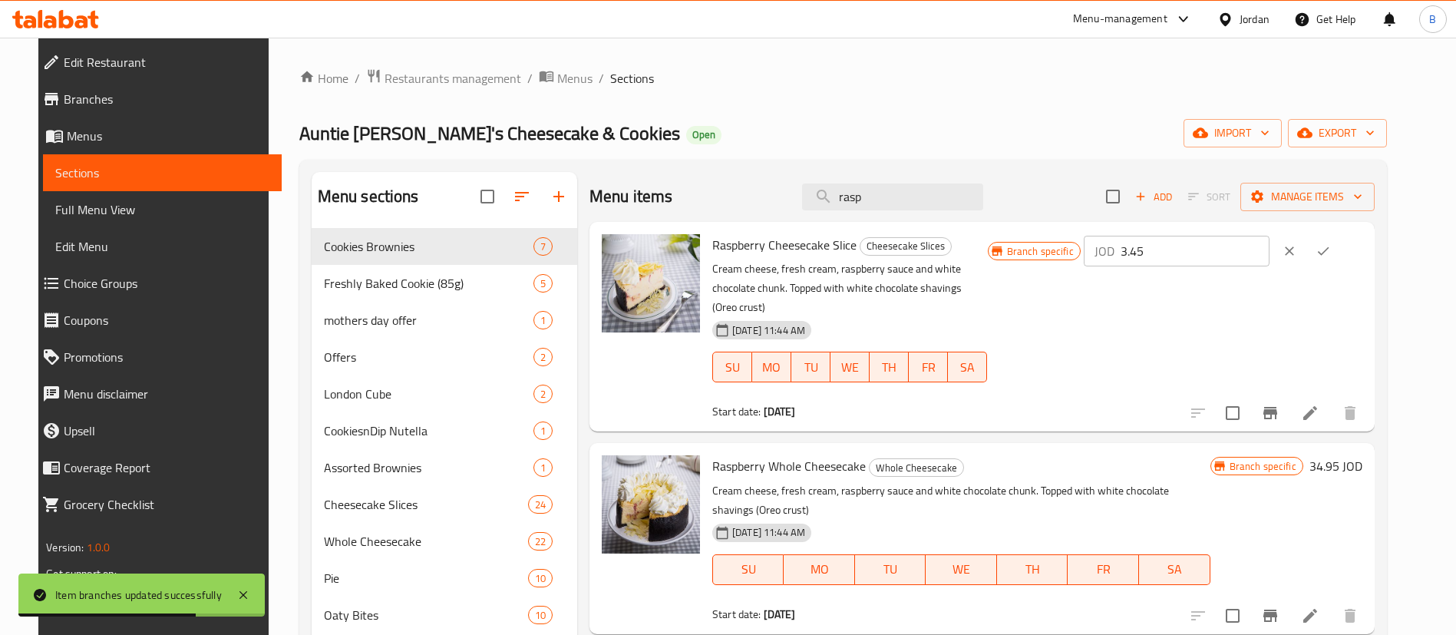
click at [1233, 241] on input "3.45" at bounding box center [1194, 251] width 149 height 31
type input "3.80"
click at [1330, 247] on icon "ok" at bounding box center [1322, 250] width 15 height 15
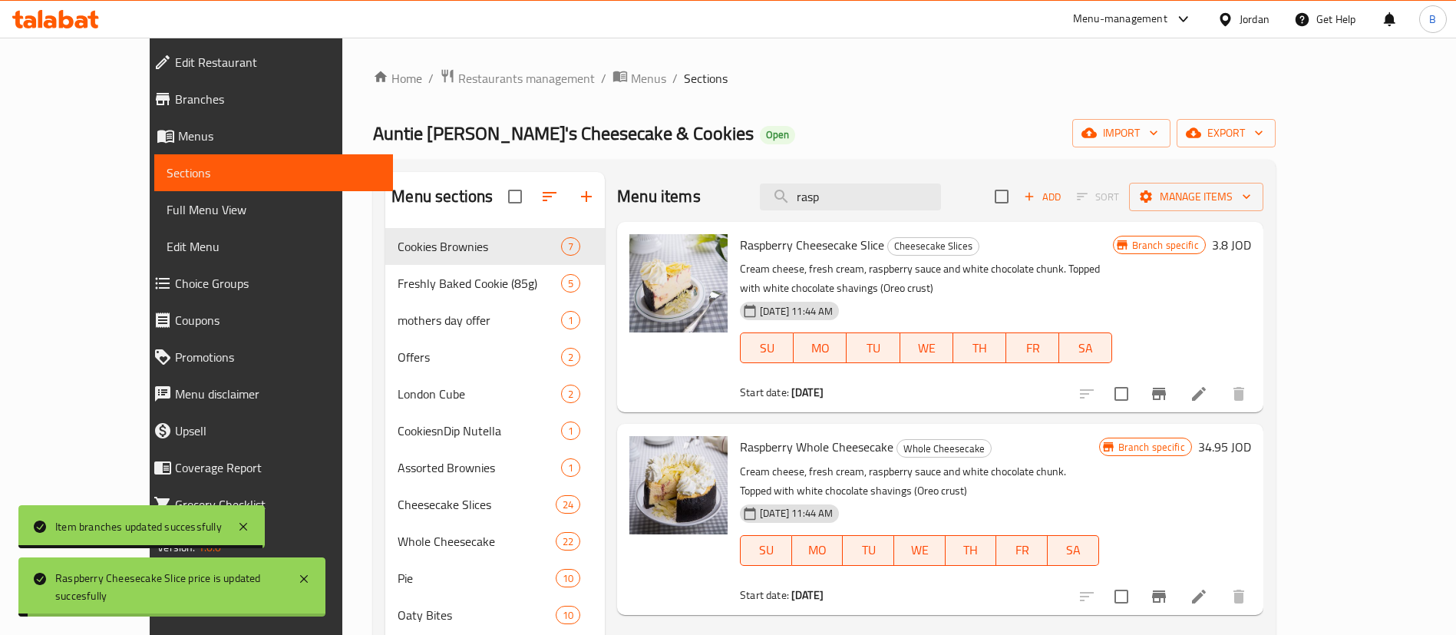
click at [1168, 384] on icon "Branch-specific-item" at bounding box center [1158, 393] width 18 height 18
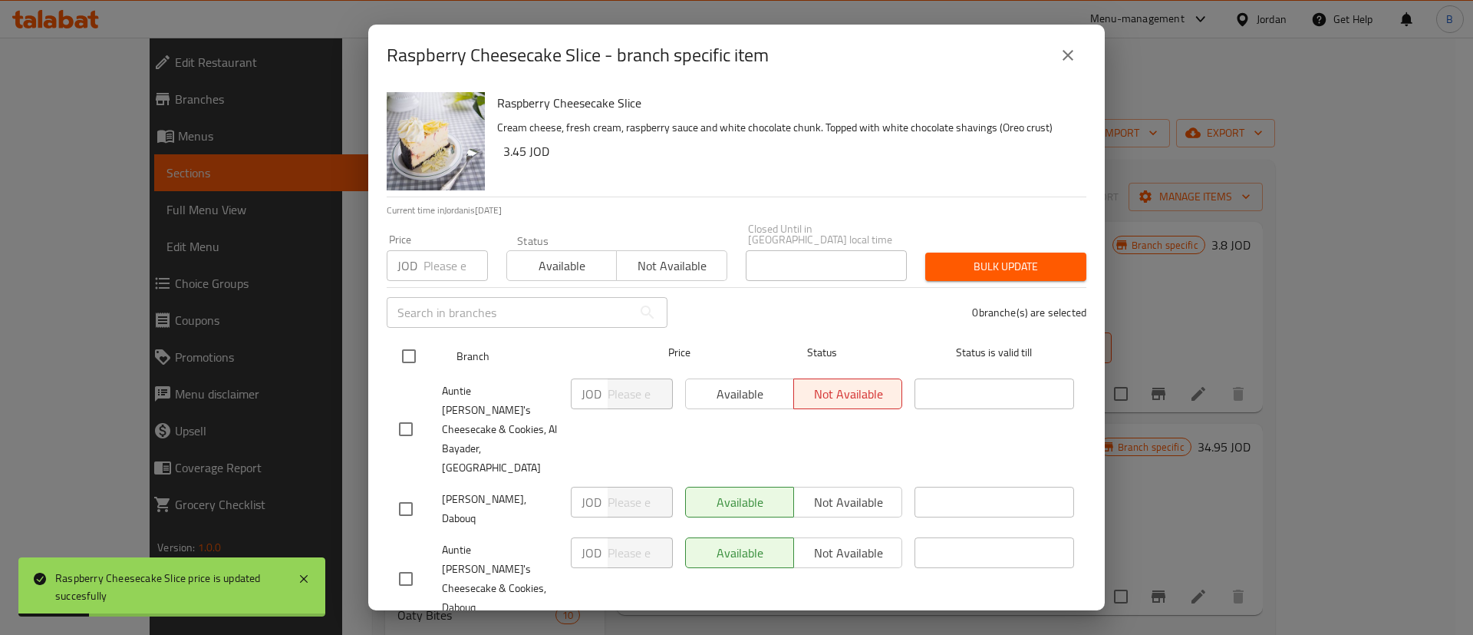
click at [410, 361] on input "checkbox" at bounding box center [409, 356] width 32 height 32
checkbox input "true"
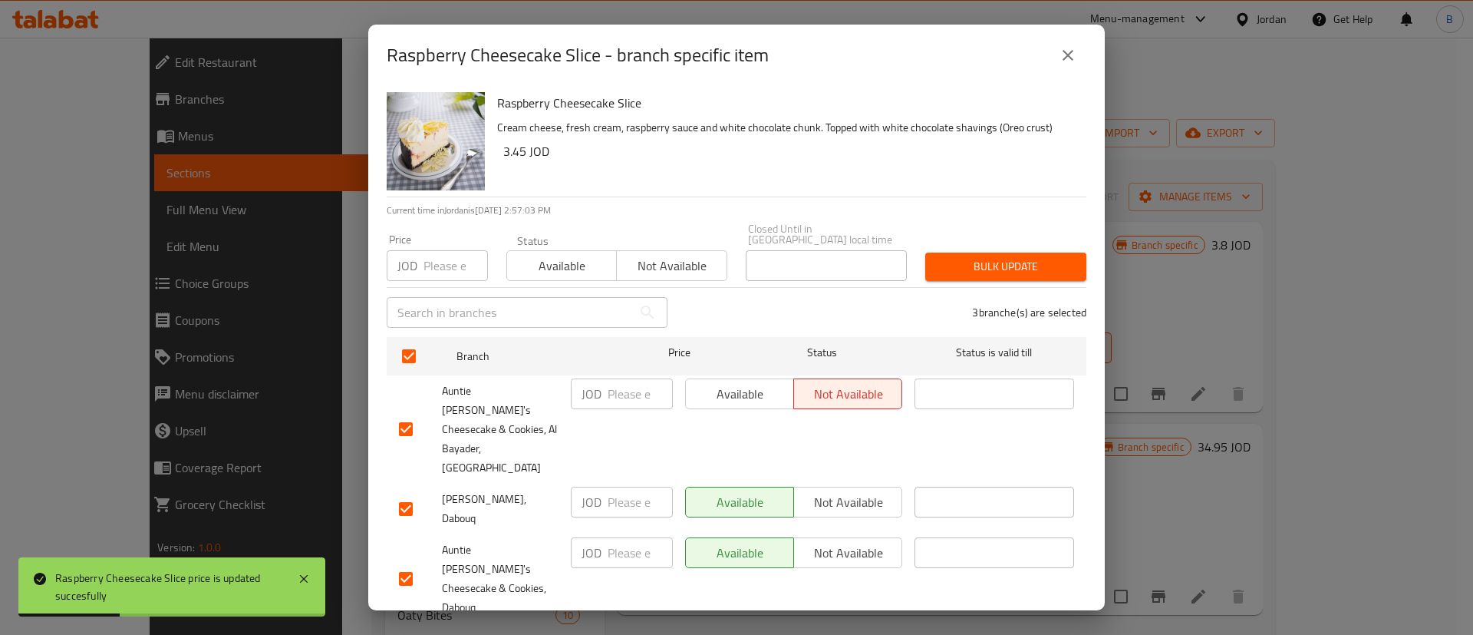
click at [641, 399] on input "number" at bounding box center [640, 393] width 65 height 31
drag, startPoint x: 634, startPoint y: 407, endPoint x: 567, endPoint y: 399, distance: 67.3
click at [578, 399] on div "JOD 3.80 ​" at bounding box center [622, 393] width 102 height 31
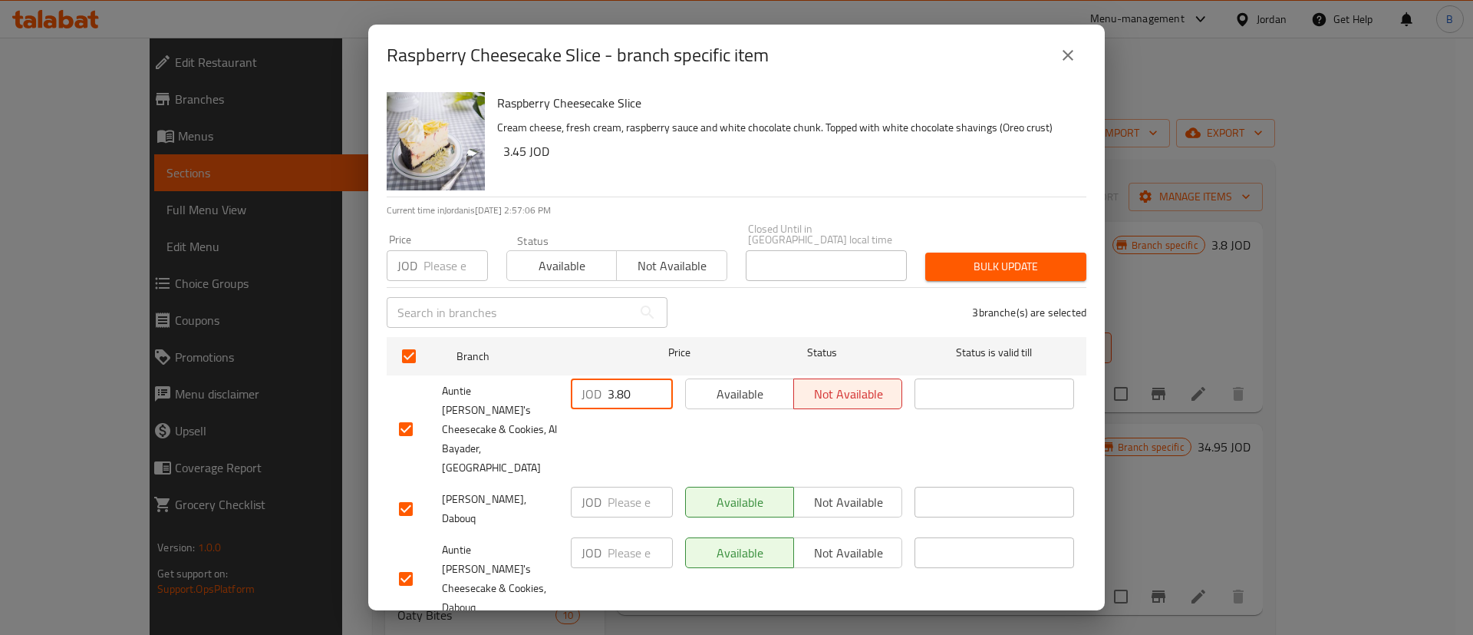
type input "3.80"
click at [626, 486] on input "number" at bounding box center [640, 501] width 65 height 31
paste input "3.80"
type input "3.80"
click at [626, 537] on input "number" at bounding box center [640, 552] width 65 height 31
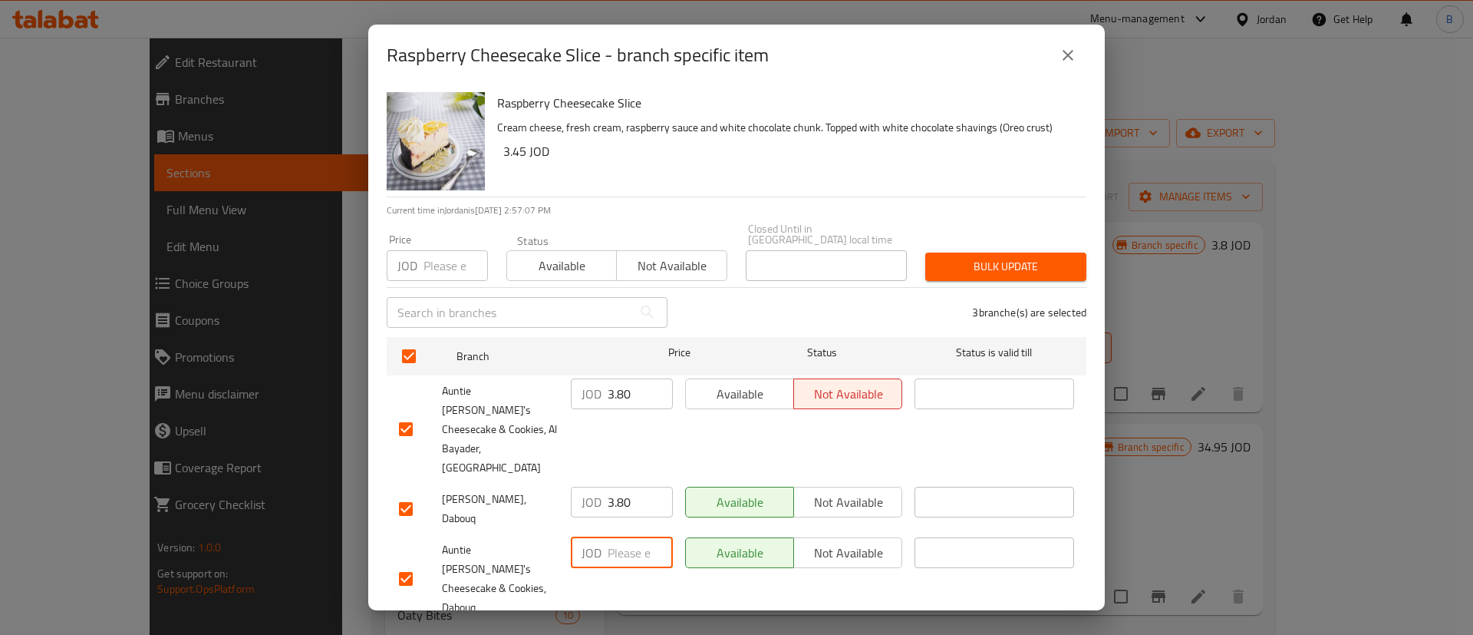
paste input "3.80"
type input "3.80"
click at [659, 634] on span "Save" at bounding box center [736, 643] width 675 height 19
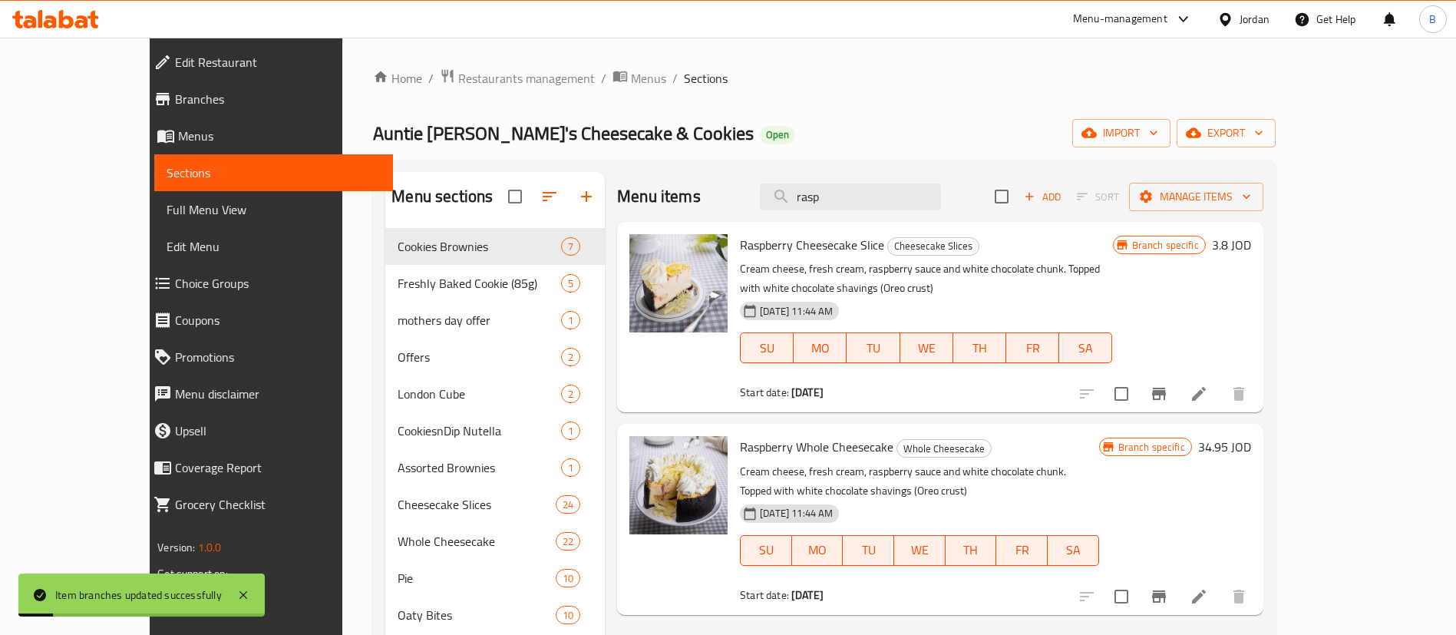
drag, startPoint x: 893, startPoint y: 189, endPoint x: 406, endPoint y: 91, distance: 497.0
click at [678, 168] on div "Menu sections Cookies Brownies 7 Freshly Baked Cookie (85g) 5 mothers day offer…" at bounding box center [824, 516] width 902 height 713
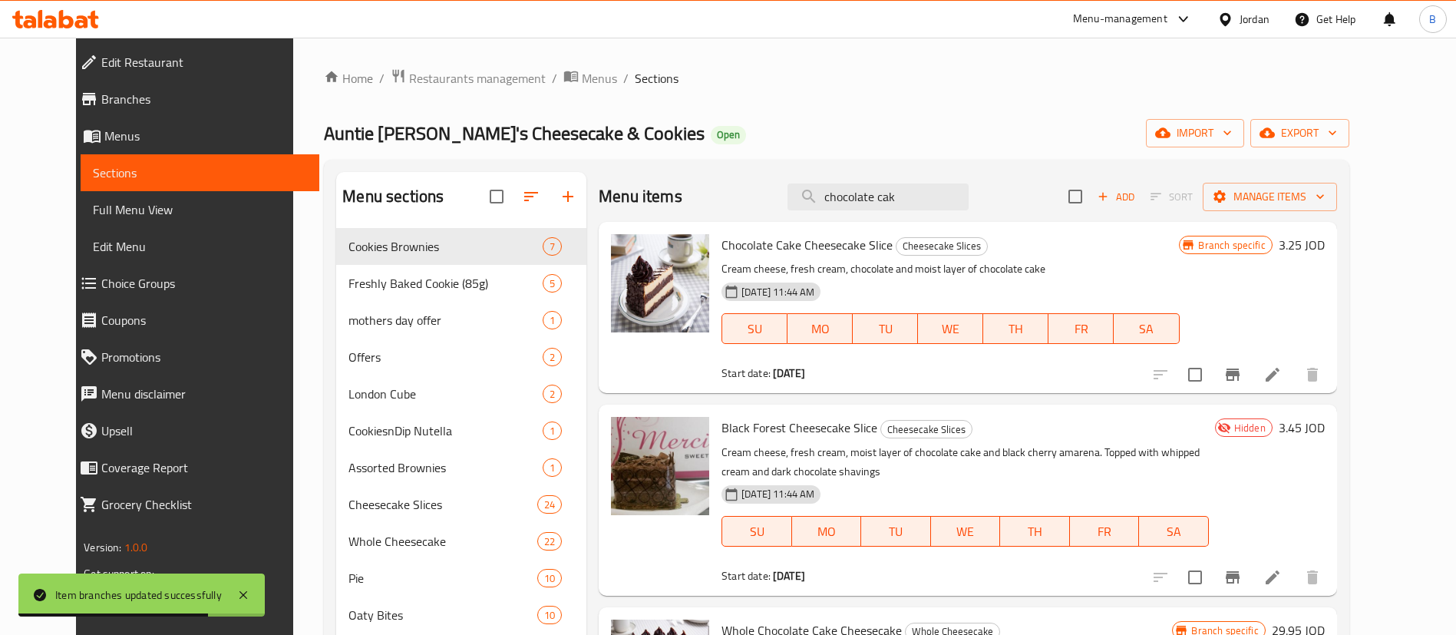
type input "chocolate cak"
click at [1324, 243] on h6 "3.25 JOD" at bounding box center [1301, 244] width 46 height 21
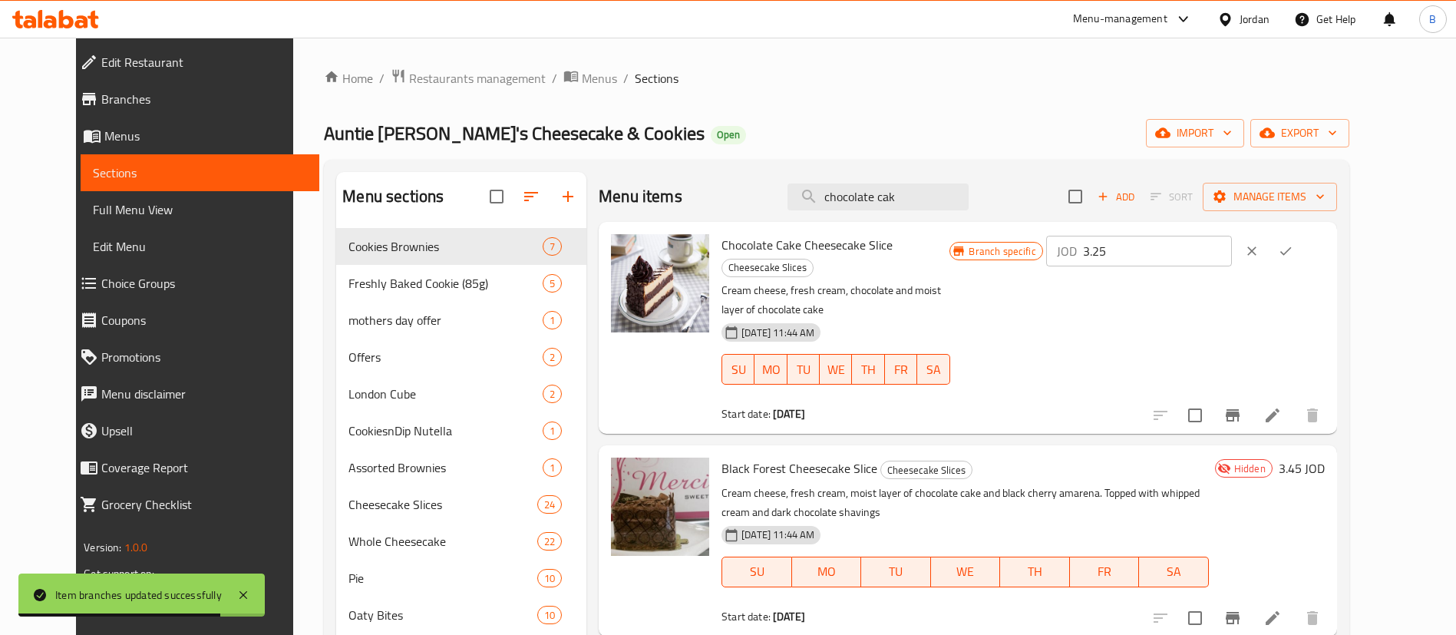
click at [1231, 257] on input "3.25" at bounding box center [1157, 251] width 149 height 31
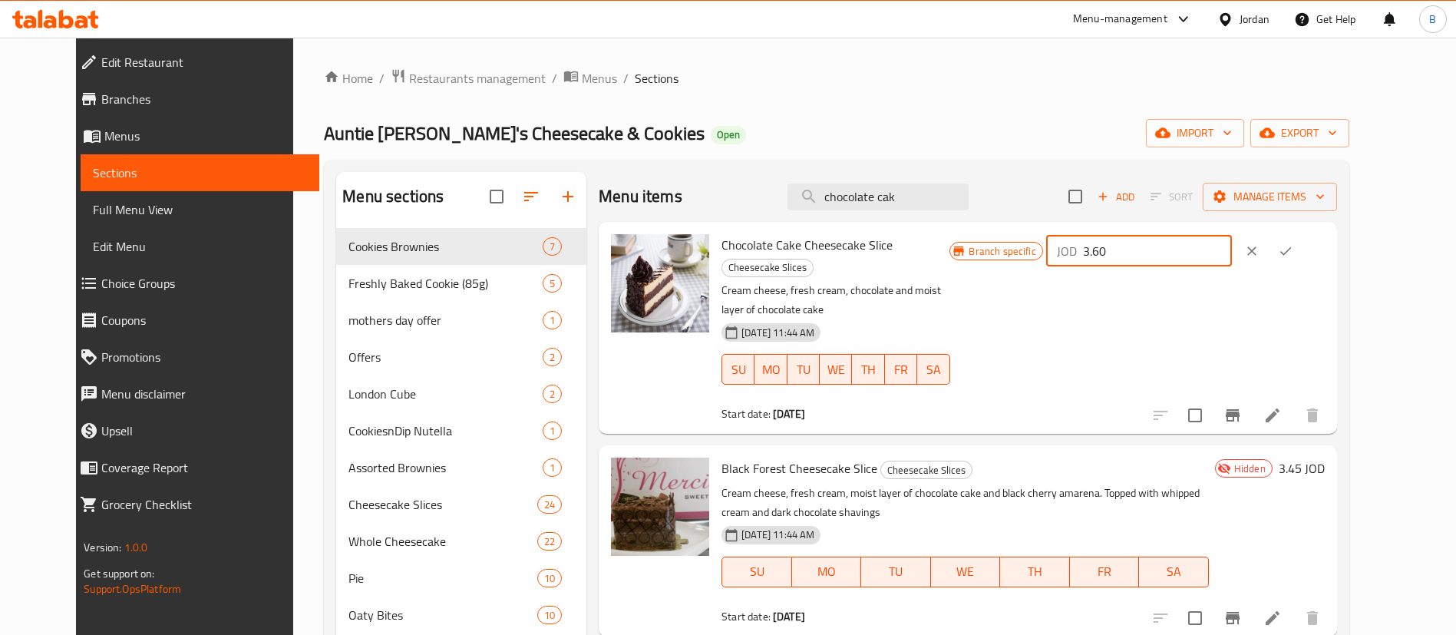
drag, startPoint x: 1133, startPoint y: 248, endPoint x: 974, endPoint y: 255, distance: 158.2
click at [1040, 248] on div "Chocolate Cake Cheesecake Slice Cheesecake Slices Cream cheese, fresh cream, ch…" at bounding box center [1022, 327] width 615 height 199
type input "3.60"
click at [1302, 241] on button "ok" at bounding box center [1285, 251] width 34 height 34
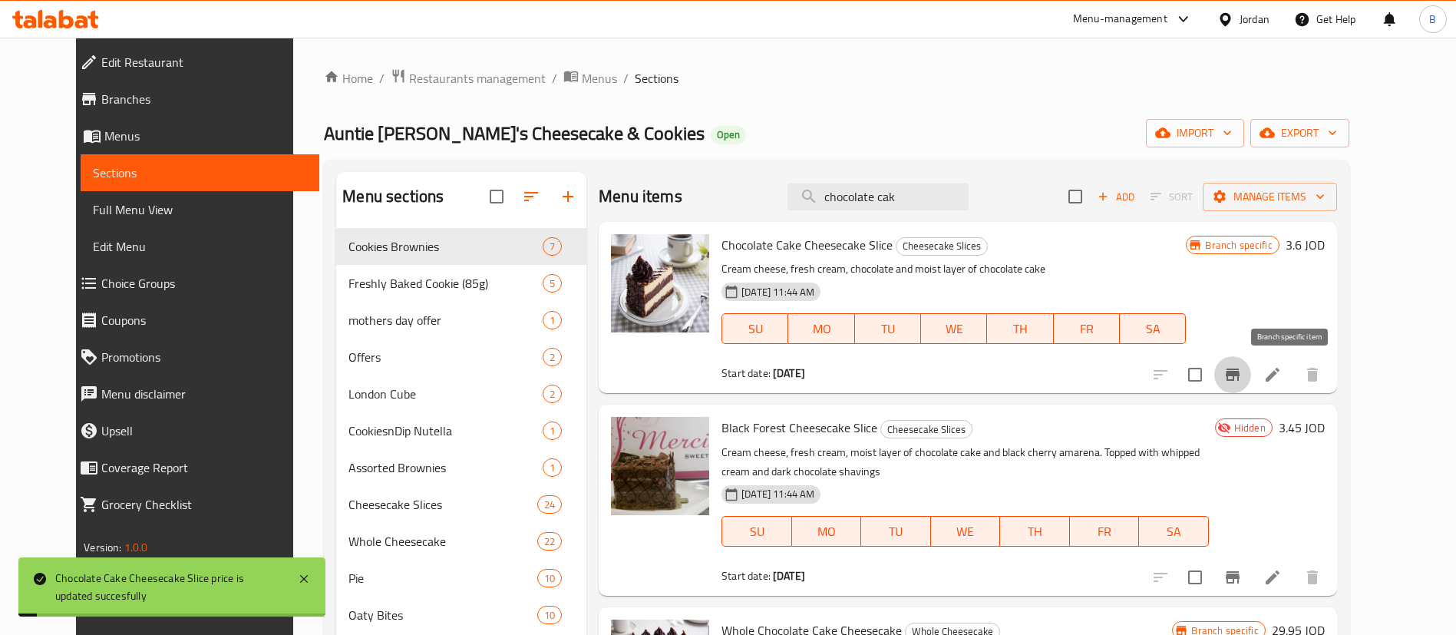
click at [1239, 368] on icon "Branch-specific-item" at bounding box center [1232, 374] width 14 height 12
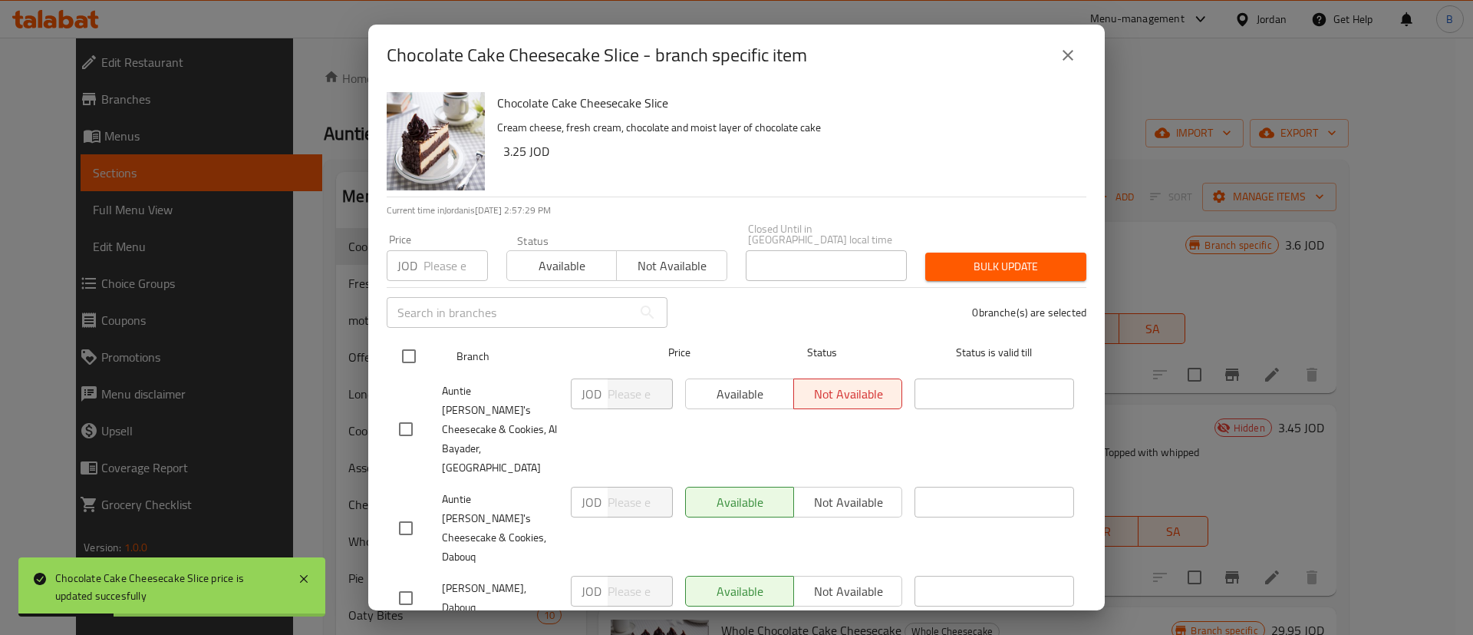
click at [407, 361] on input "checkbox" at bounding box center [409, 356] width 32 height 32
checkbox input "true"
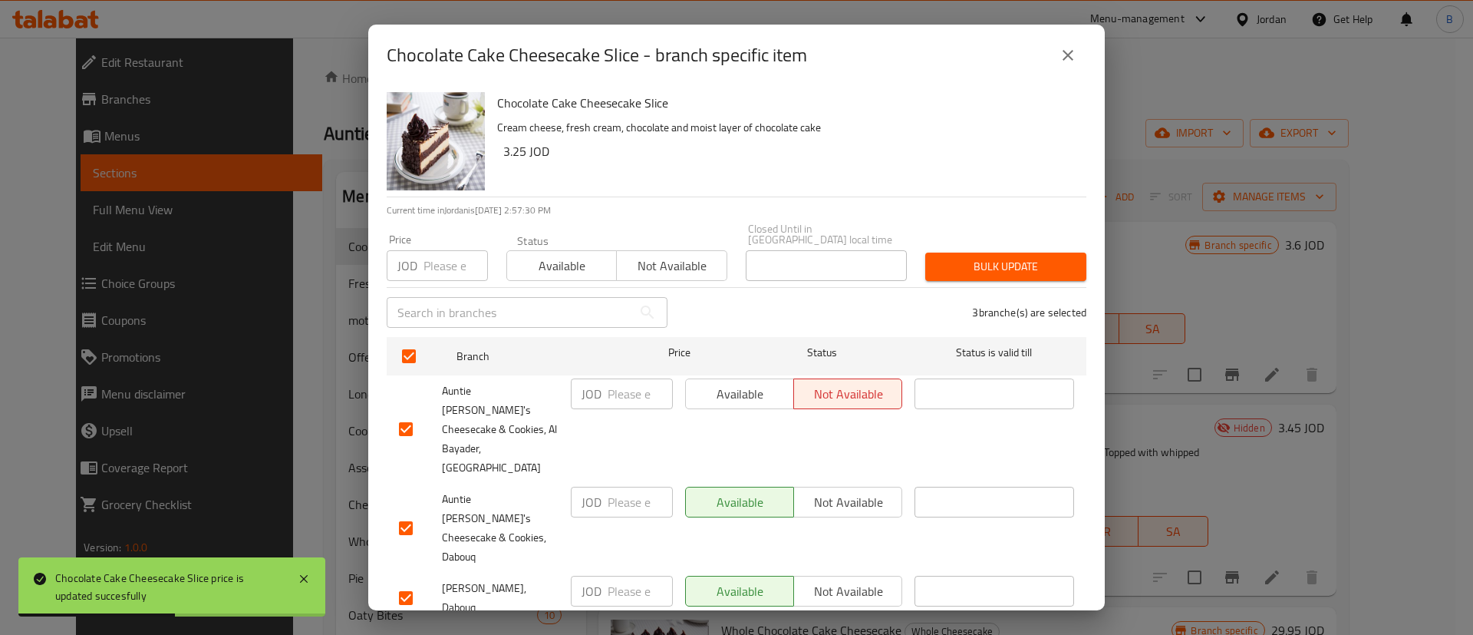
click at [615, 408] on input "number" at bounding box center [640, 393] width 65 height 31
paste input "3.60"
type input "3.60"
click at [615, 486] on input "number" at bounding box center [640, 501] width 65 height 31
paste input "3.60"
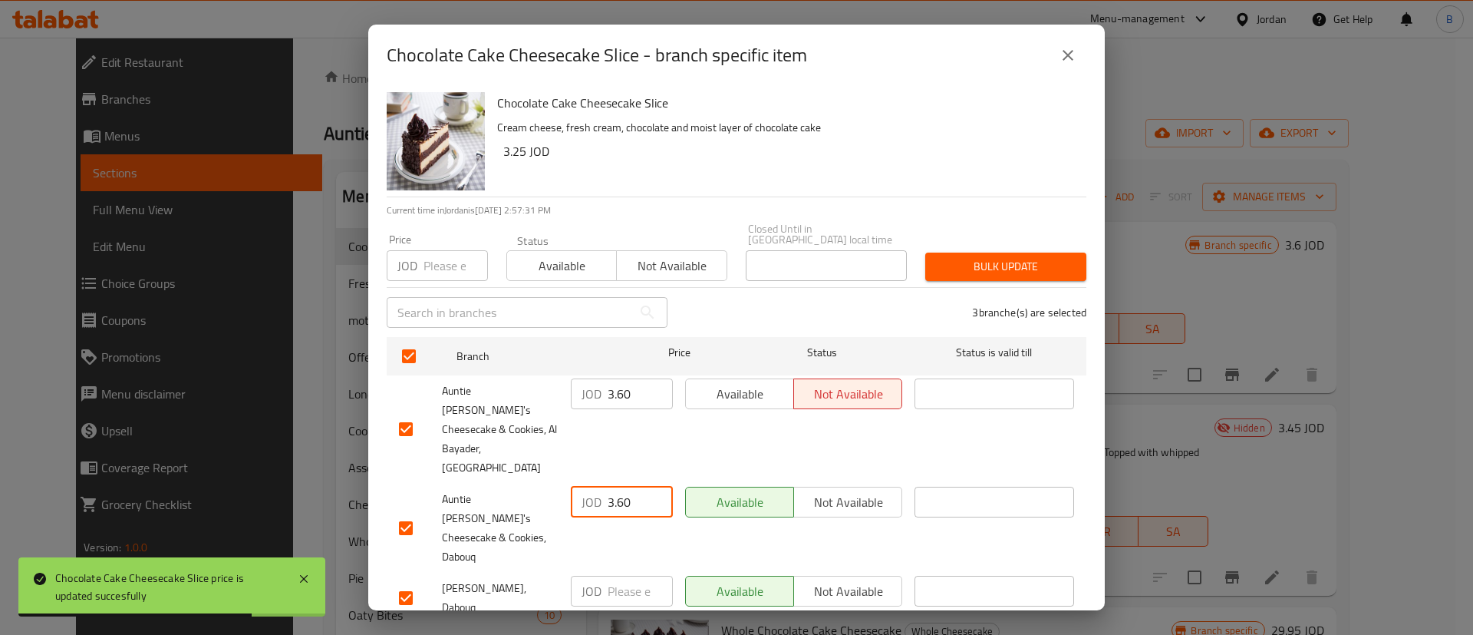
type input "3.60"
click at [633, 575] on input "number" at bounding box center [640, 590] width 65 height 31
paste input "3.60"
type input "3.60"
click at [670, 634] on span "Save" at bounding box center [736, 643] width 675 height 19
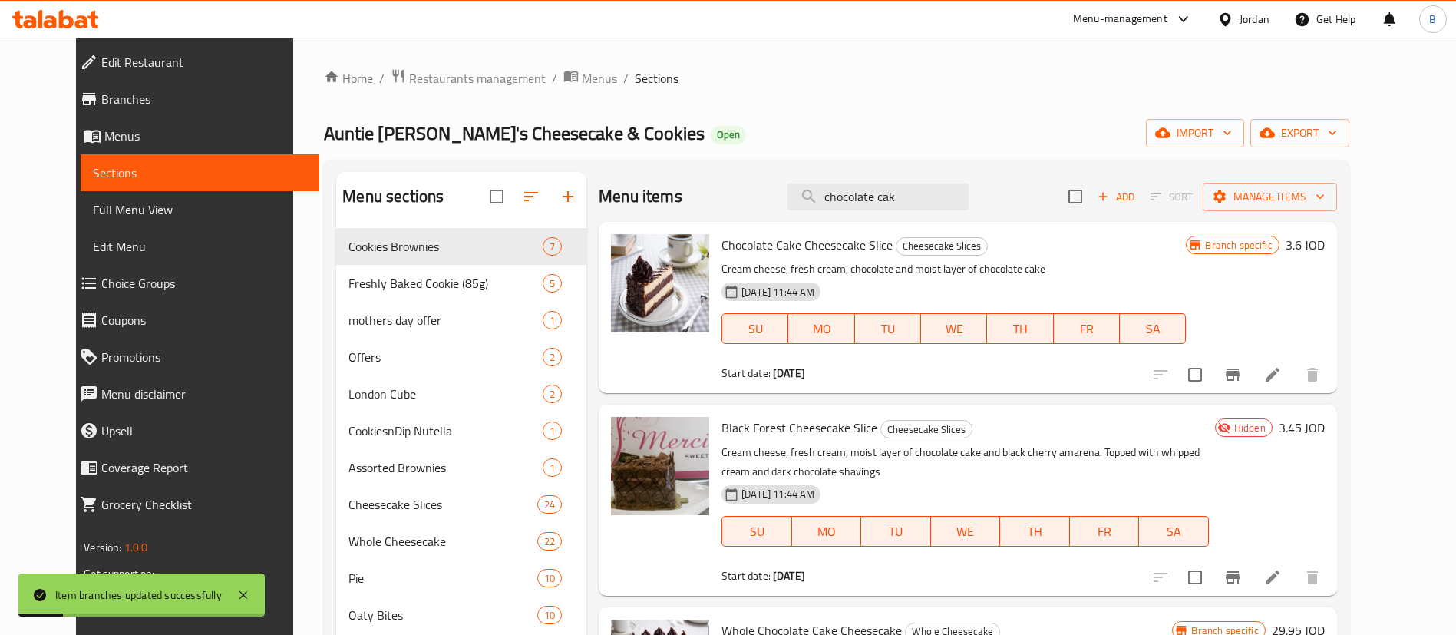
drag, startPoint x: 931, startPoint y: 186, endPoint x: 350, endPoint y: 68, distance: 593.5
click at [429, 83] on div "Home / Restaurants management / Menus / Sections Auntie Hanady's Cheesecake & C…" at bounding box center [836, 470] width 1024 height 804
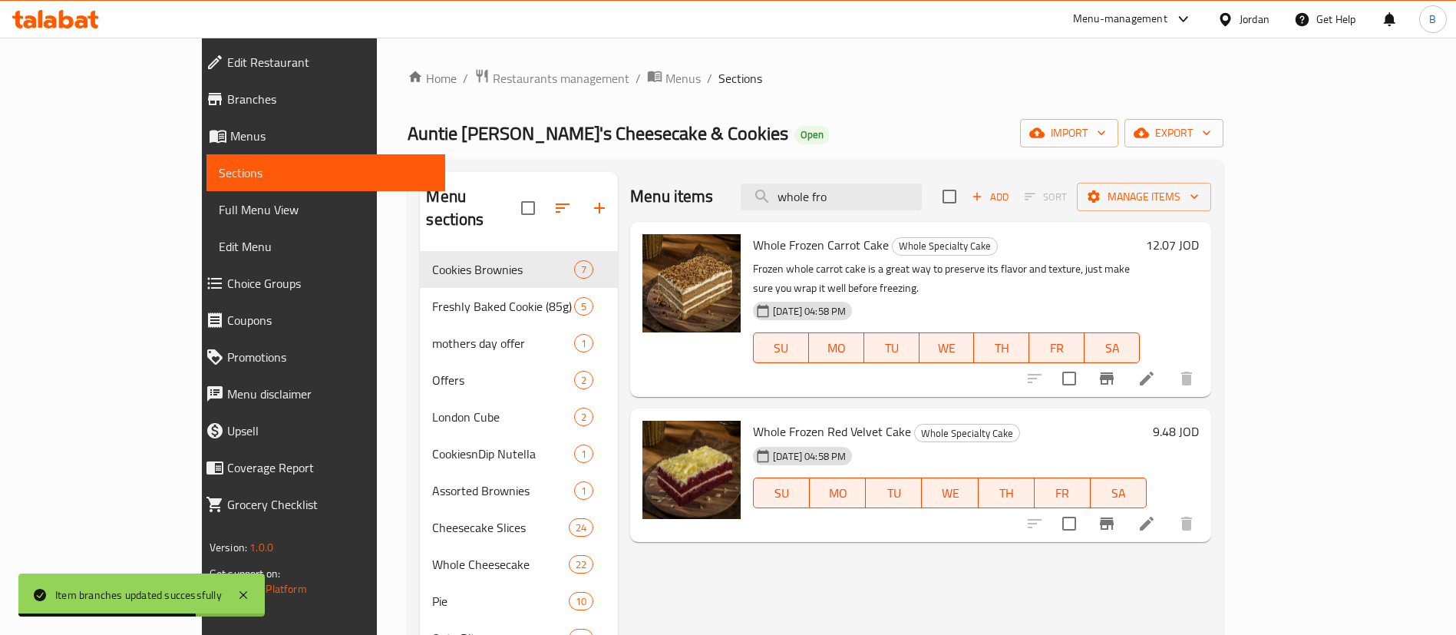
type input "whole fro"
click at [1198, 251] on h6 "12.07 JOD" at bounding box center [1172, 244] width 53 height 21
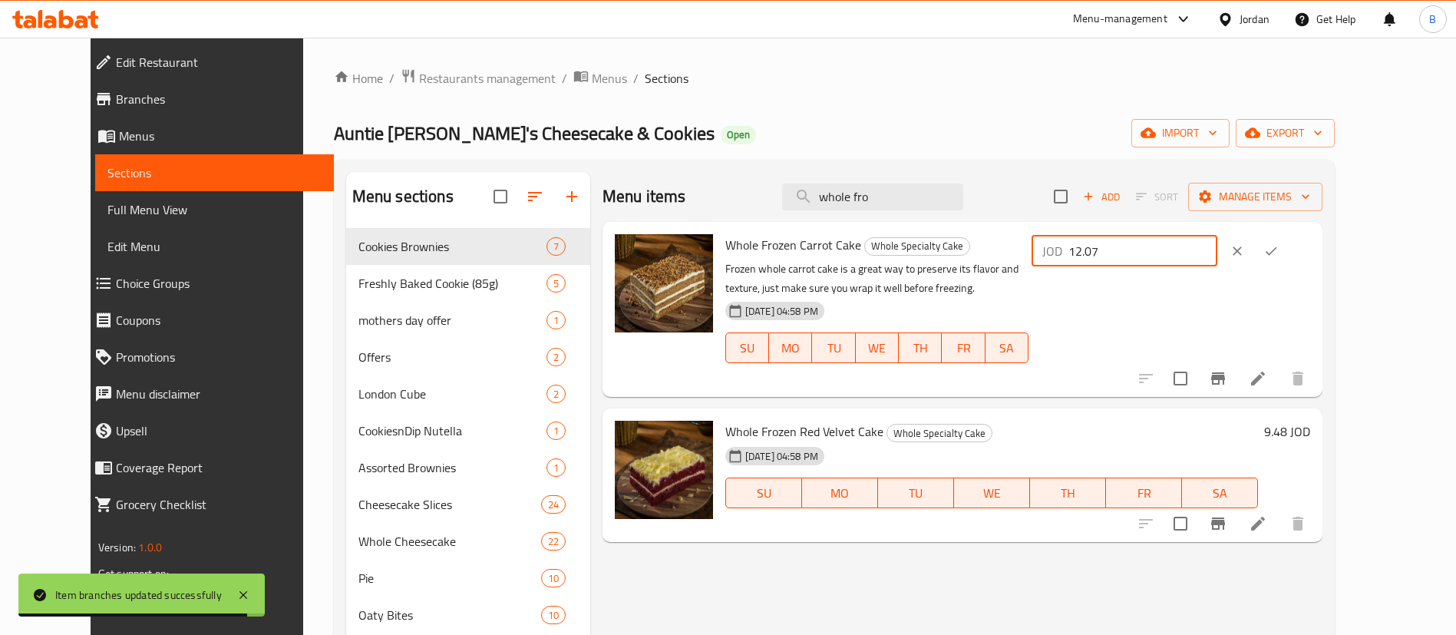
drag, startPoint x: 1257, startPoint y: 263, endPoint x: 875, endPoint y: 216, distance: 384.2
click at [888, 216] on div "Menu items whole fro Add Sort Manage items Whole Frozen Carrot Cake Whole Speci…" at bounding box center [956, 516] width 732 height 688
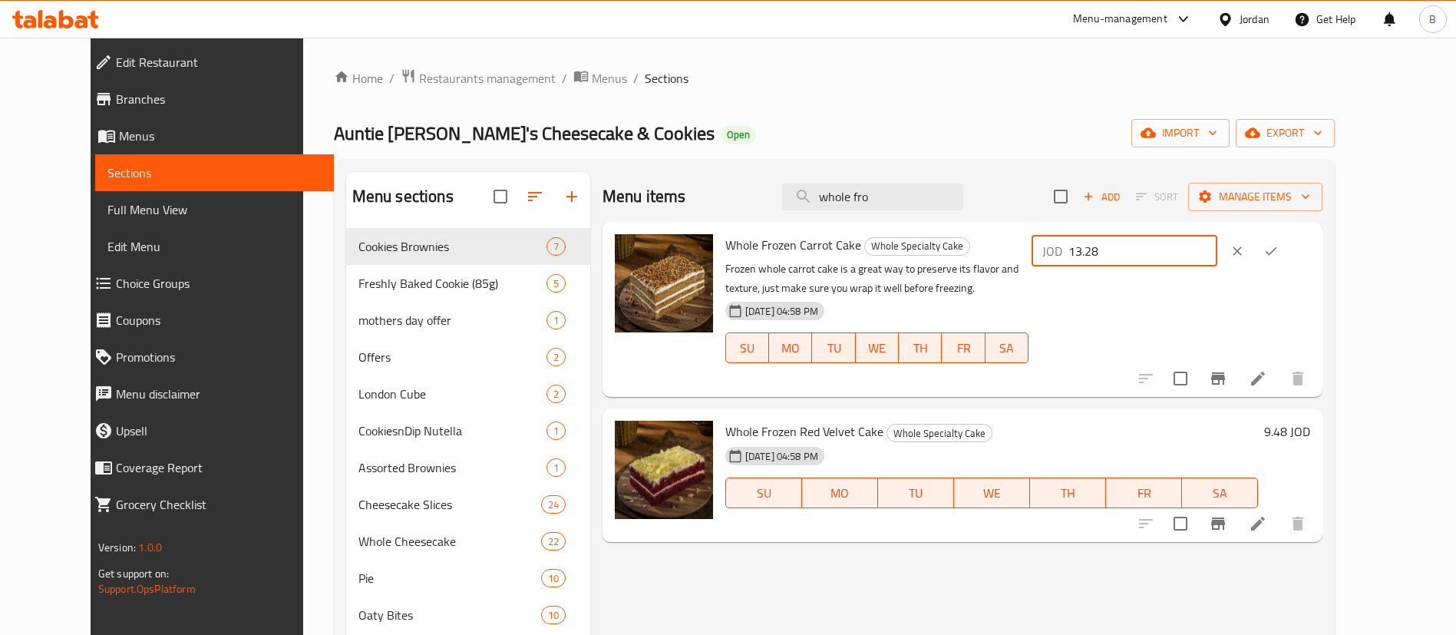
type input "13.28"
click at [1278, 256] on icon "ok" at bounding box center [1270, 250] width 15 height 15
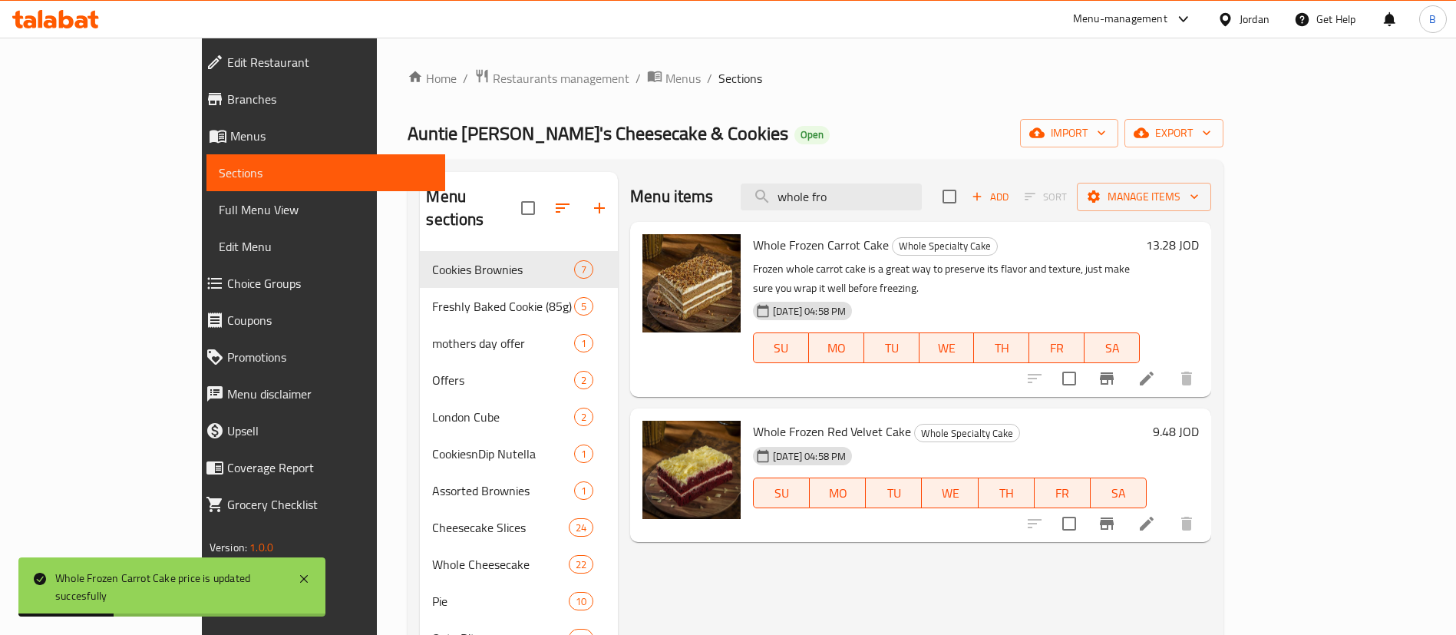
click at [1198, 420] on h6 "9.48 JOD" at bounding box center [1175, 430] width 46 height 21
drag, startPoint x: 1265, startPoint y: 417, endPoint x: 987, endPoint y: 414, distance: 277.8
click at [1011, 414] on div "Whole Frozen Red Velvet Cake Whole Specialty Cake [DATE] 04:58 PM SU MO TU WE T…" at bounding box center [976, 491] width 458 height 155
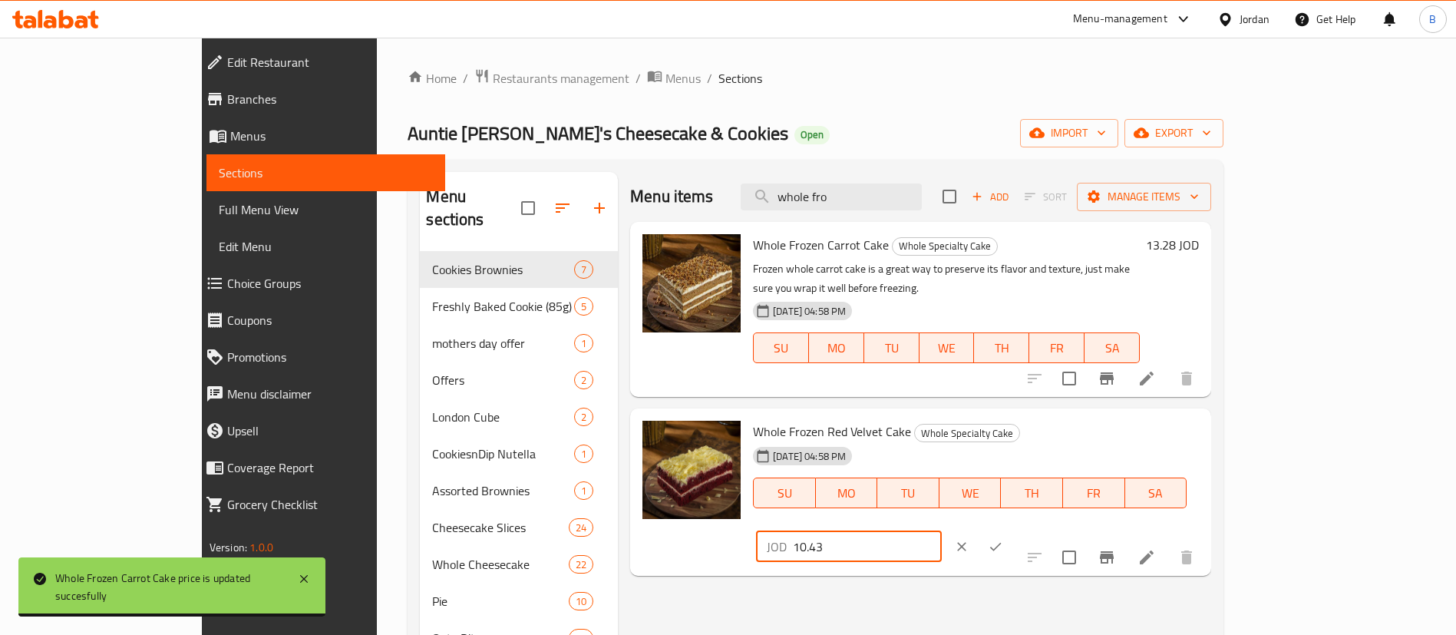
type input "10.43"
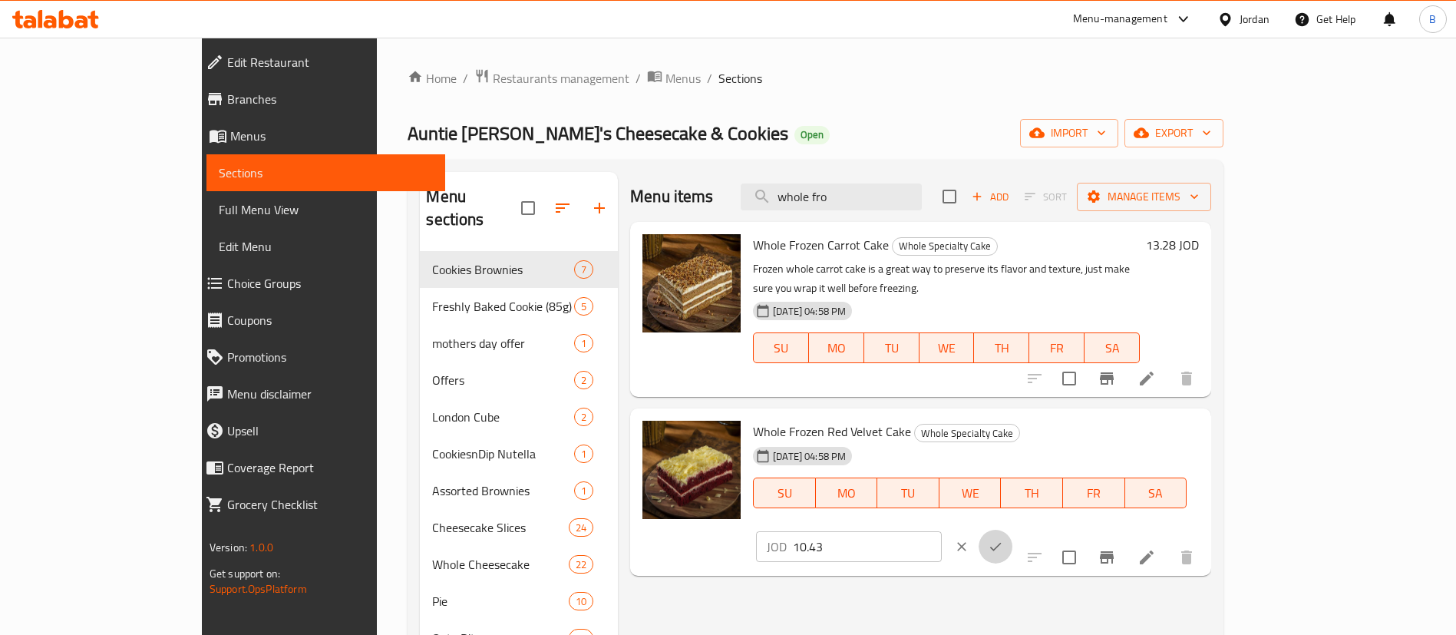
click at [1001, 542] on icon "ok" at bounding box center [996, 546] width 12 height 8
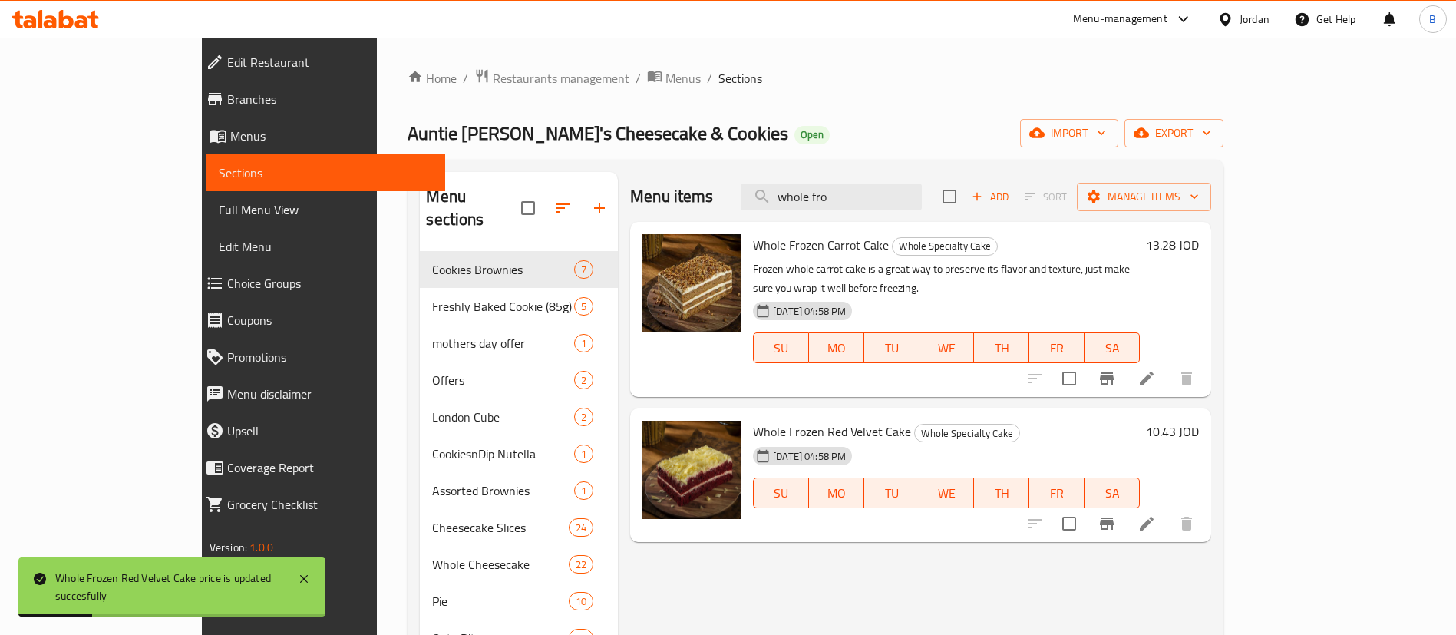
drag, startPoint x: 881, startPoint y: 180, endPoint x: 621, endPoint y: 139, distance: 263.4
click at [722, 152] on div "Home / Restaurants management / Menus / Sections Auntie Hanady's Cheesecake & C…" at bounding box center [815, 481] width 816 height 827
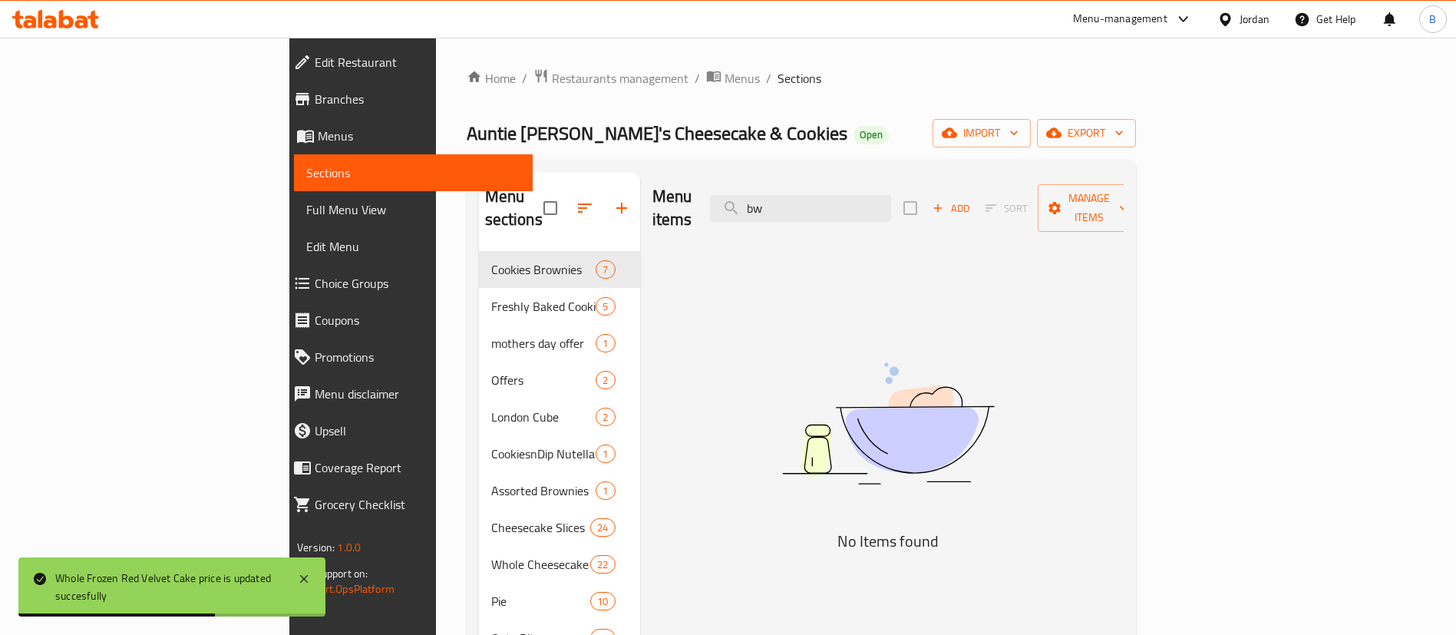
type input "b"
type input "r"
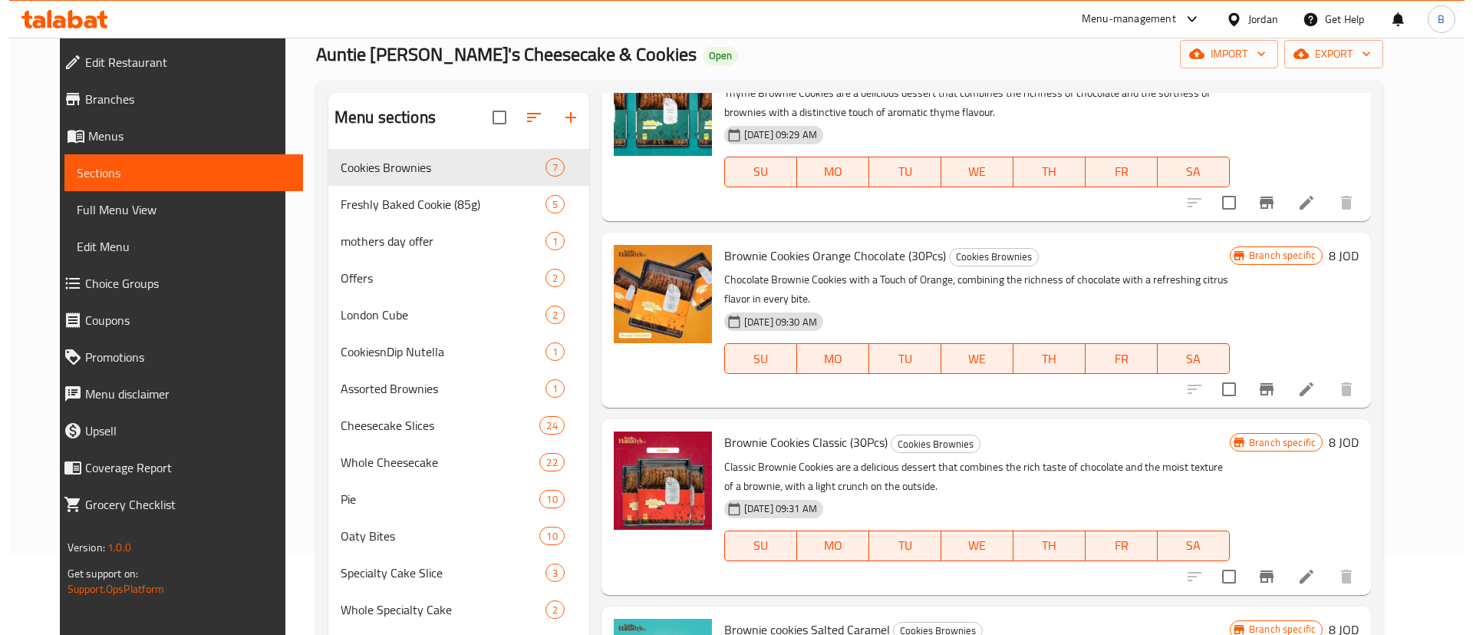
scroll to position [115, 0]
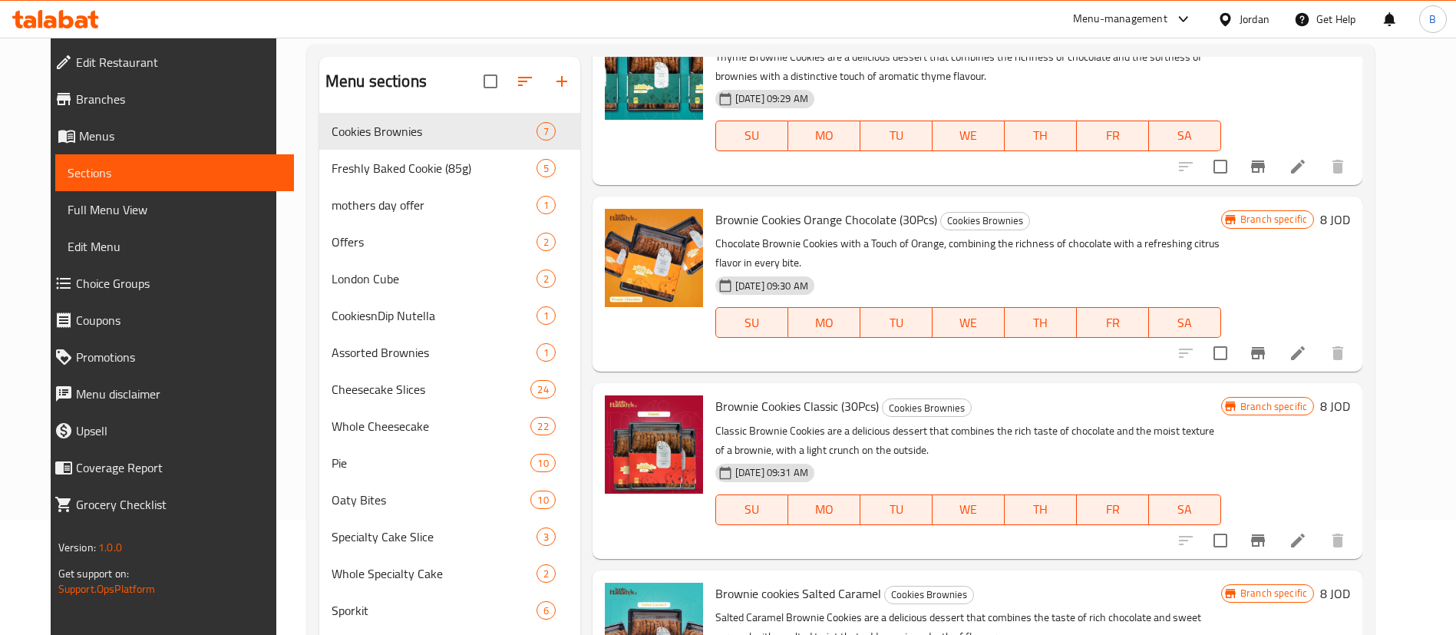
type input "brownie coo"
click at [1350, 406] on h6 "8 JOD" at bounding box center [1335, 405] width 30 height 21
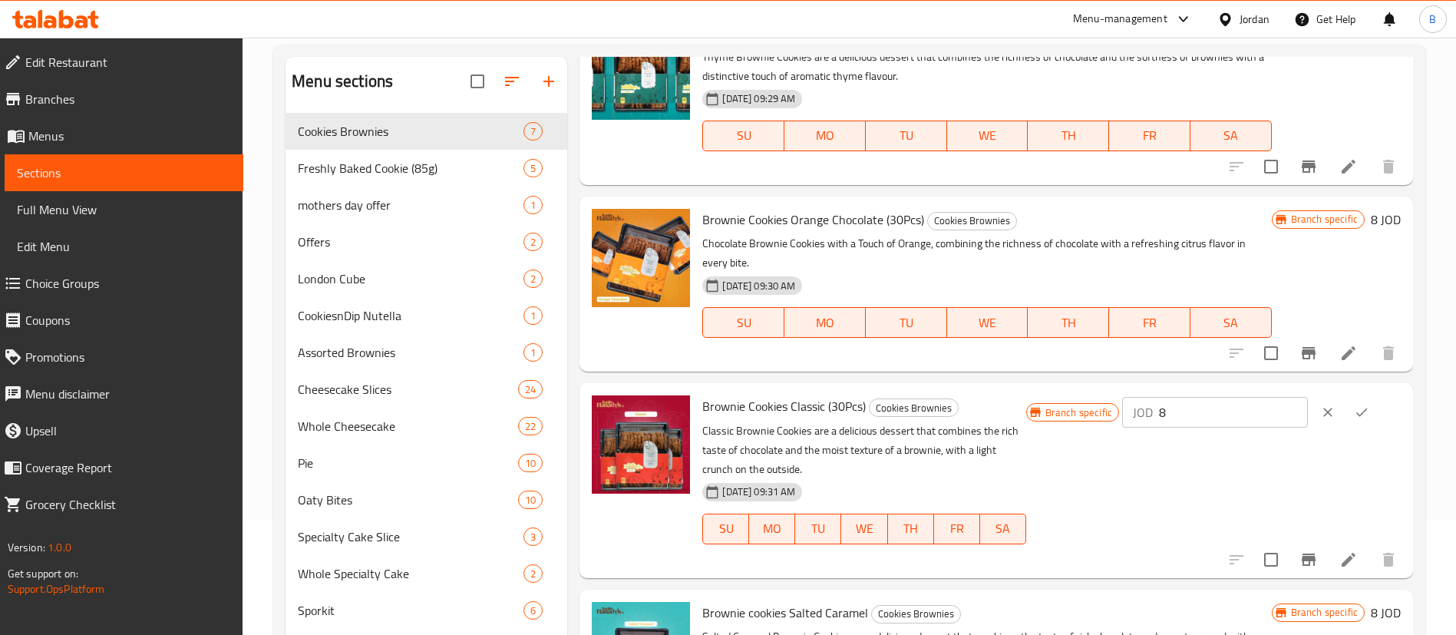
drag, startPoint x: 1243, startPoint y: 411, endPoint x: 1129, endPoint y: 397, distance: 114.5
click at [1133, 397] on div "Branch specific JOD 8 ​" at bounding box center [1213, 412] width 374 height 34
drag, startPoint x: 1242, startPoint y: 415, endPoint x: 1070, endPoint y: 397, distance: 172.9
click at [1075, 397] on div "Branch specific JOD 11.65 ​" at bounding box center [1213, 412] width 374 height 34
type input "11.65"
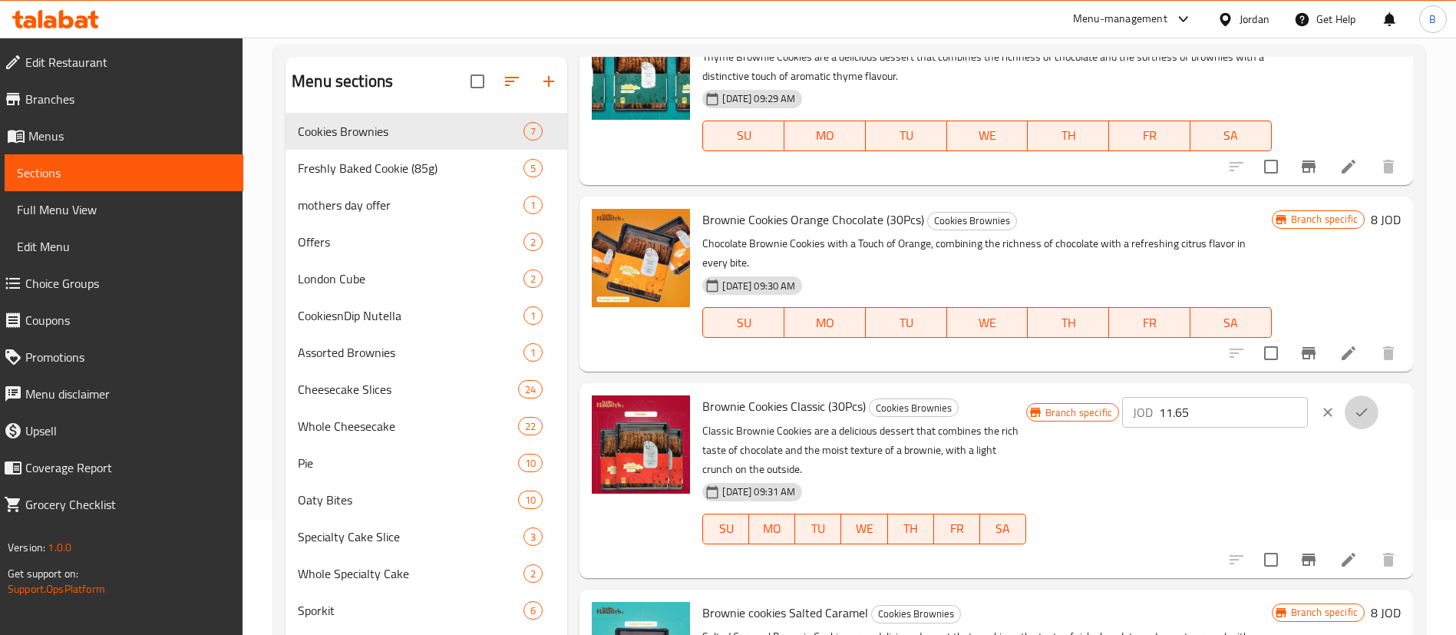
click at [1353, 417] on icon "ok" at bounding box center [1360, 411] width 15 height 15
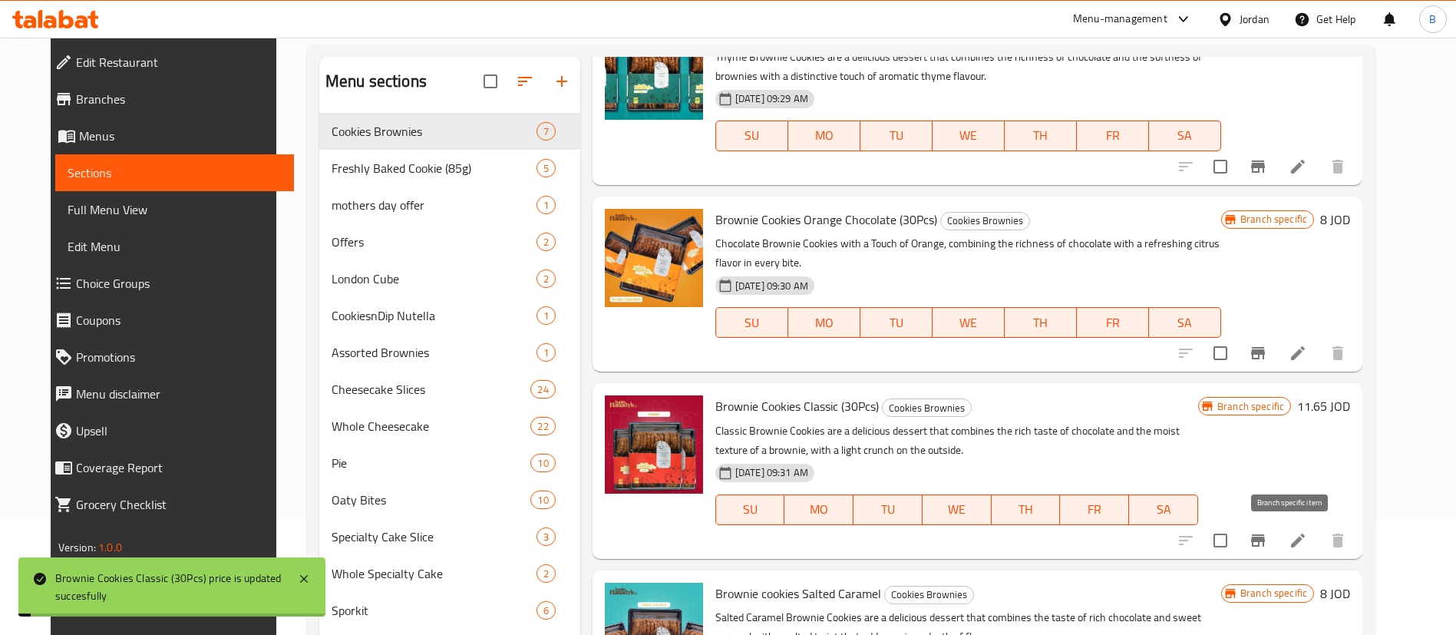
click at [1276, 529] on button "Branch-specific-item" at bounding box center [1257, 540] width 37 height 37
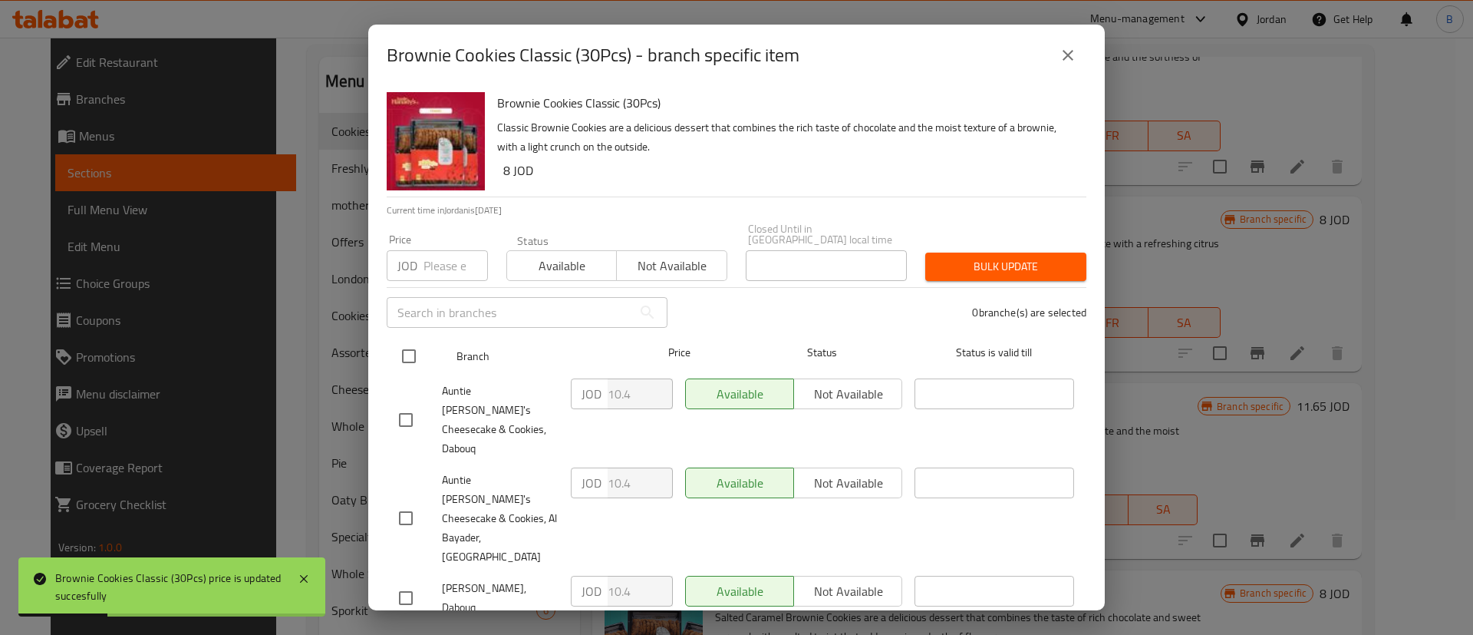
click at [422, 362] on input "checkbox" at bounding box center [409, 356] width 32 height 32
checkbox input "true"
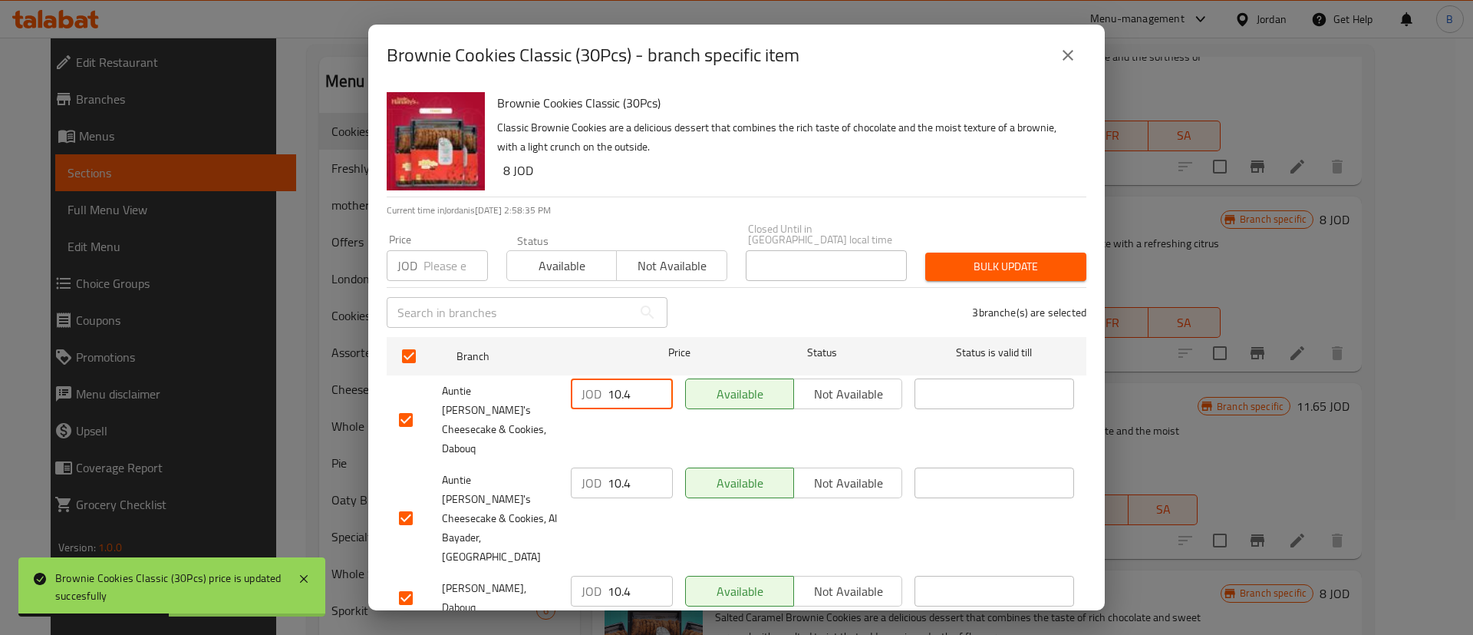
drag, startPoint x: 628, startPoint y: 404, endPoint x: 582, endPoint y: 399, distance: 46.3
click at [585, 399] on div "JOD 10.4 ​" at bounding box center [622, 393] width 102 height 31
paste input "1.65"
type input "11.65"
drag, startPoint x: 634, startPoint y: 464, endPoint x: 558, endPoint y: 478, distance: 77.2
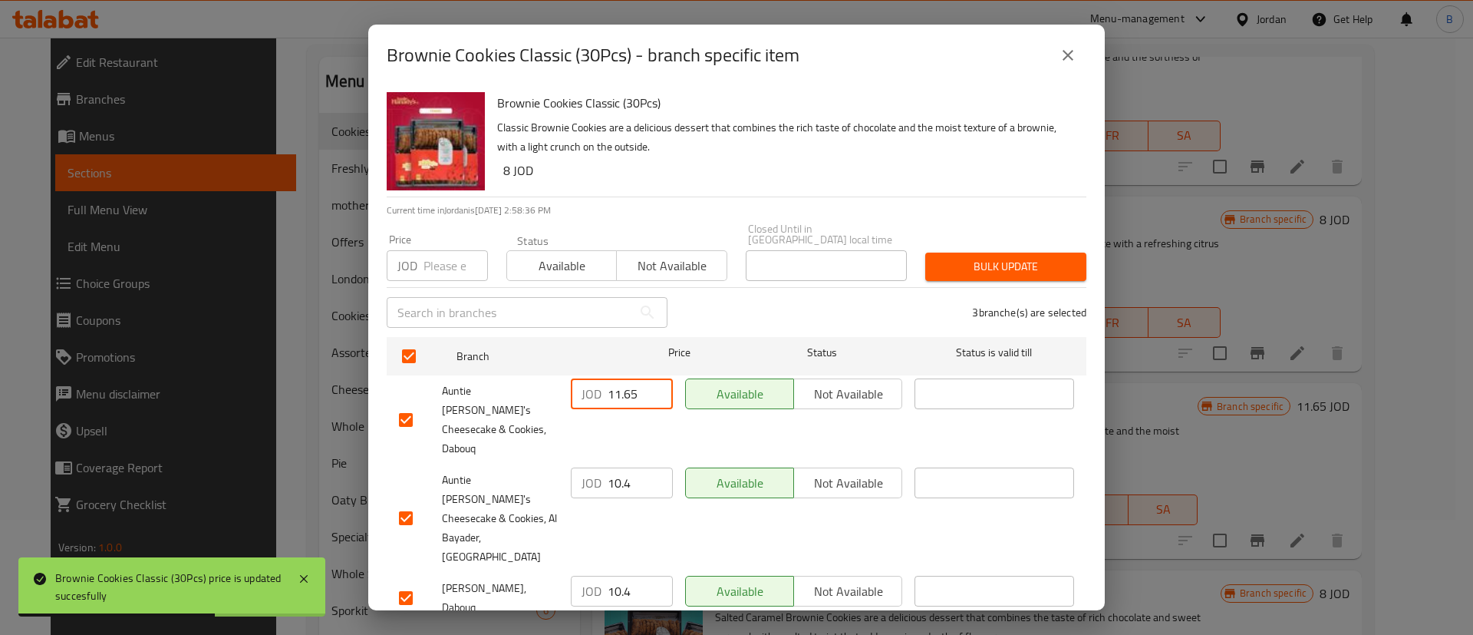
click at [575, 471] on div "JOD 10.4 ​" at bounding box center [622, 482] width 102 height 31
paste input "1.65"
type input "11.65"
drag, startPoint x: 649, startPoint y: 534, endPoint x: 542, endPoint y: 526, distance: 107.0
click at [548, 569] on div "[PERSON_NAME], Dabouq JOD 10.4 ​ Available Not available ​" at bounding box center [736, 597] width 687 height 57
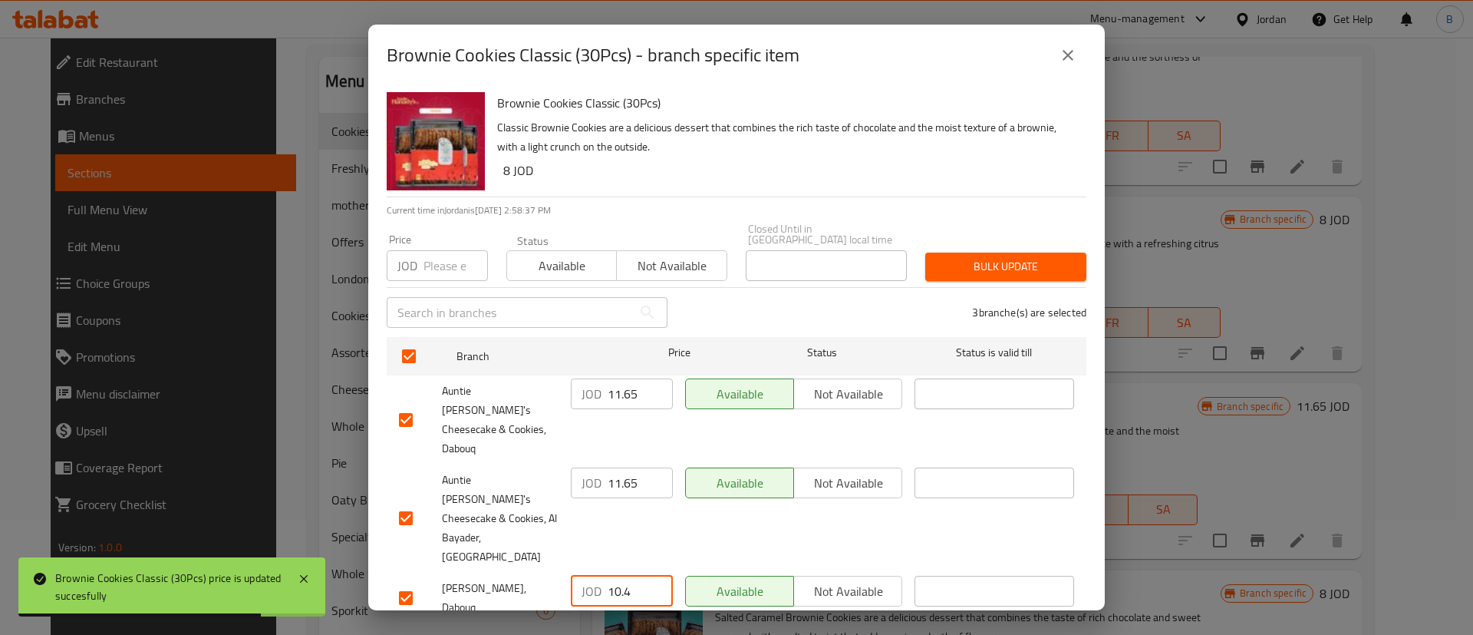
paste input "1.65"
type input "11.65"
click at [619, 634] on span "Save" at bounding box center [736, 643] width 675 height 19
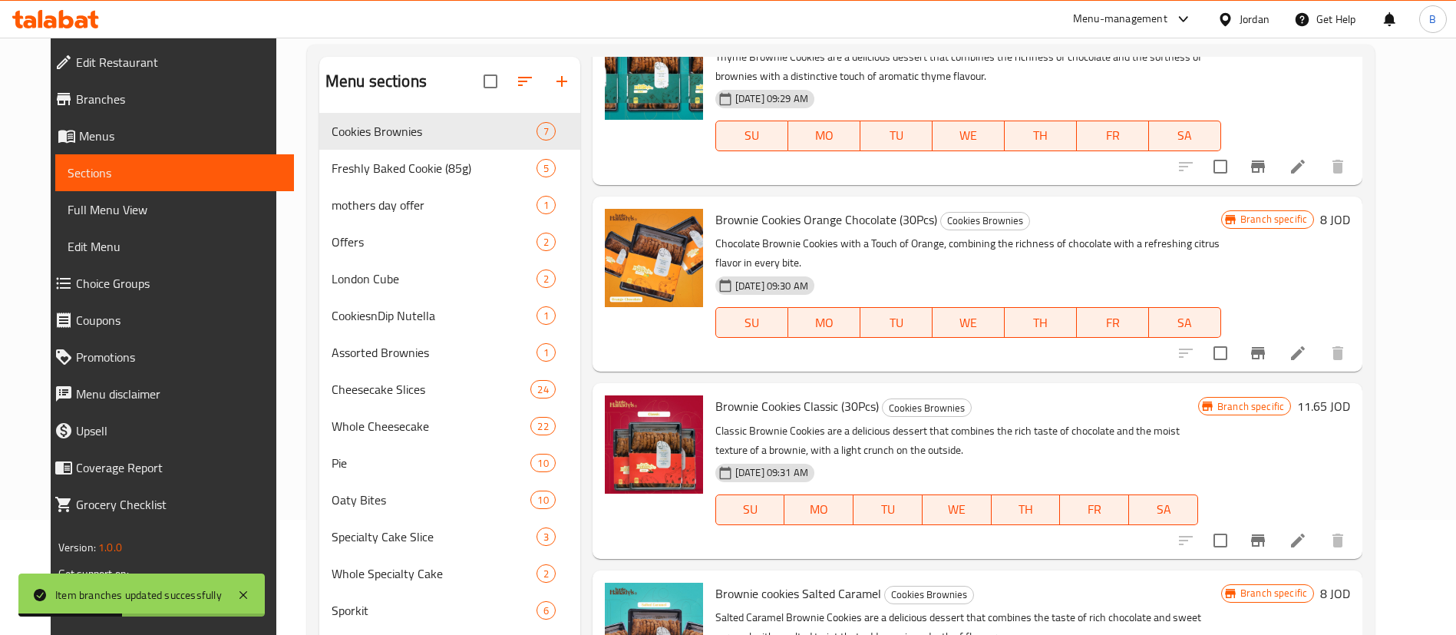
click at [1267, 532] on icon "Branch-specific-item" at bounding box center [1257, 540] width 18 height 18
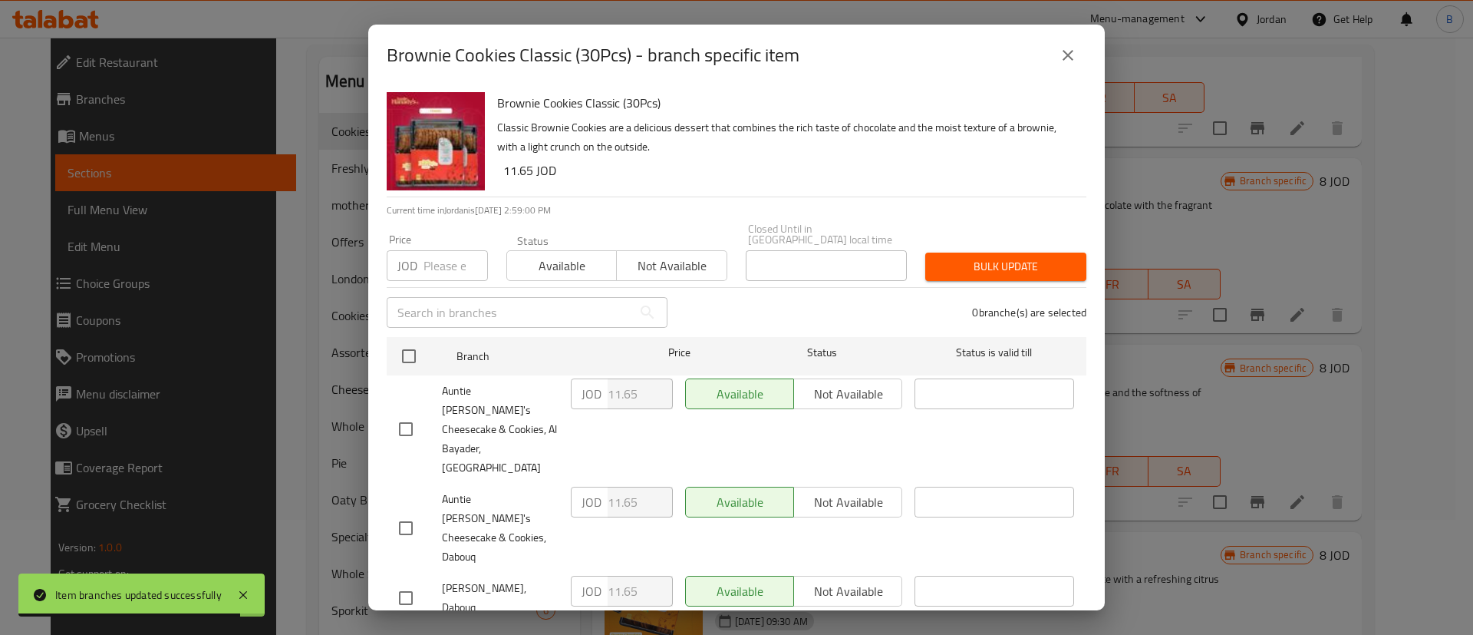
drag, startPoint x: 1079, startPoint y: 71, endPoint x: 1062, endPoint y: 209, distance: 139.9
click at [1080, 71] on button "close" at bounding box center [1068, 55] width 37 height 37
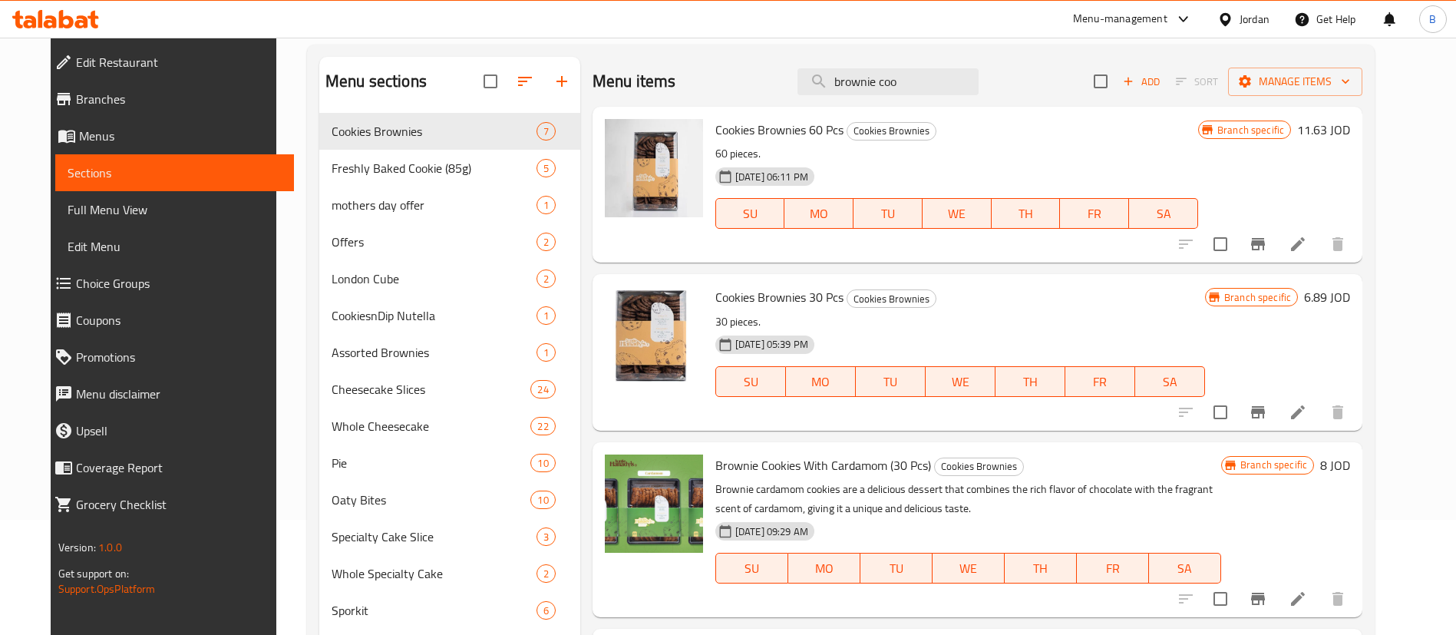
scroll to position [0, 0]
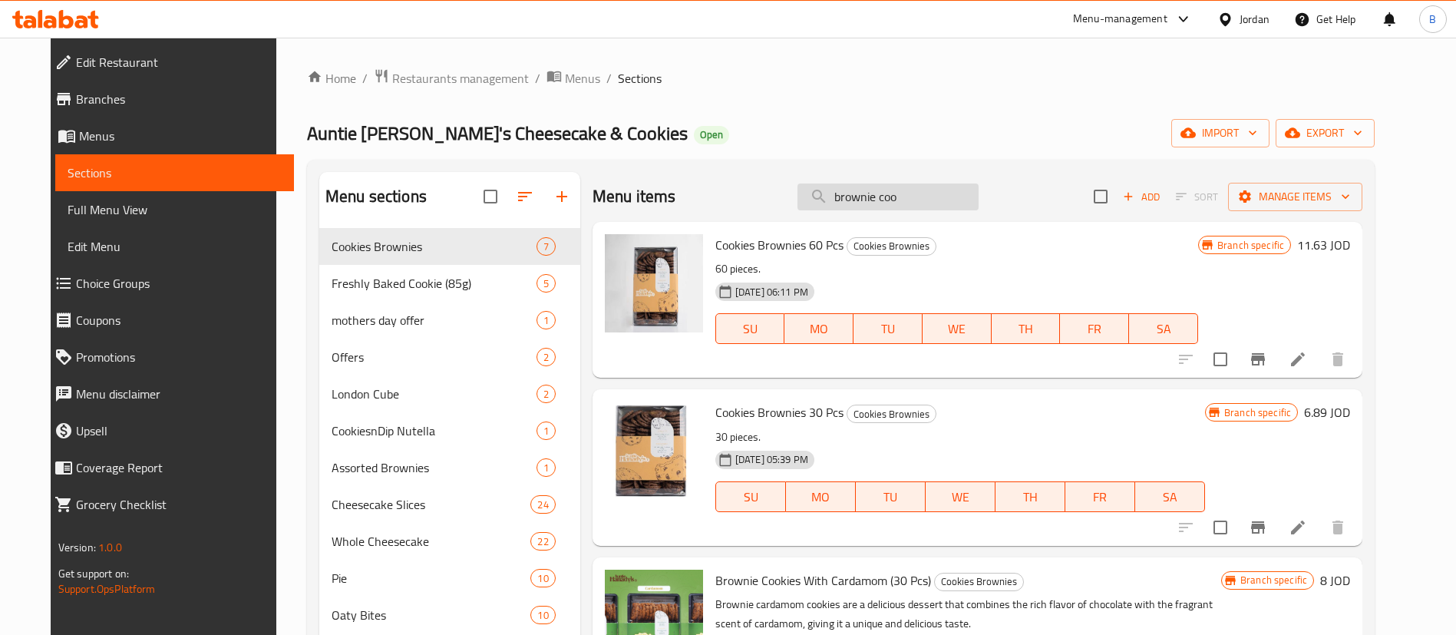
click at [951, 202] on input "brownie coo" at bounding box center [887, 196] width 181 height 27
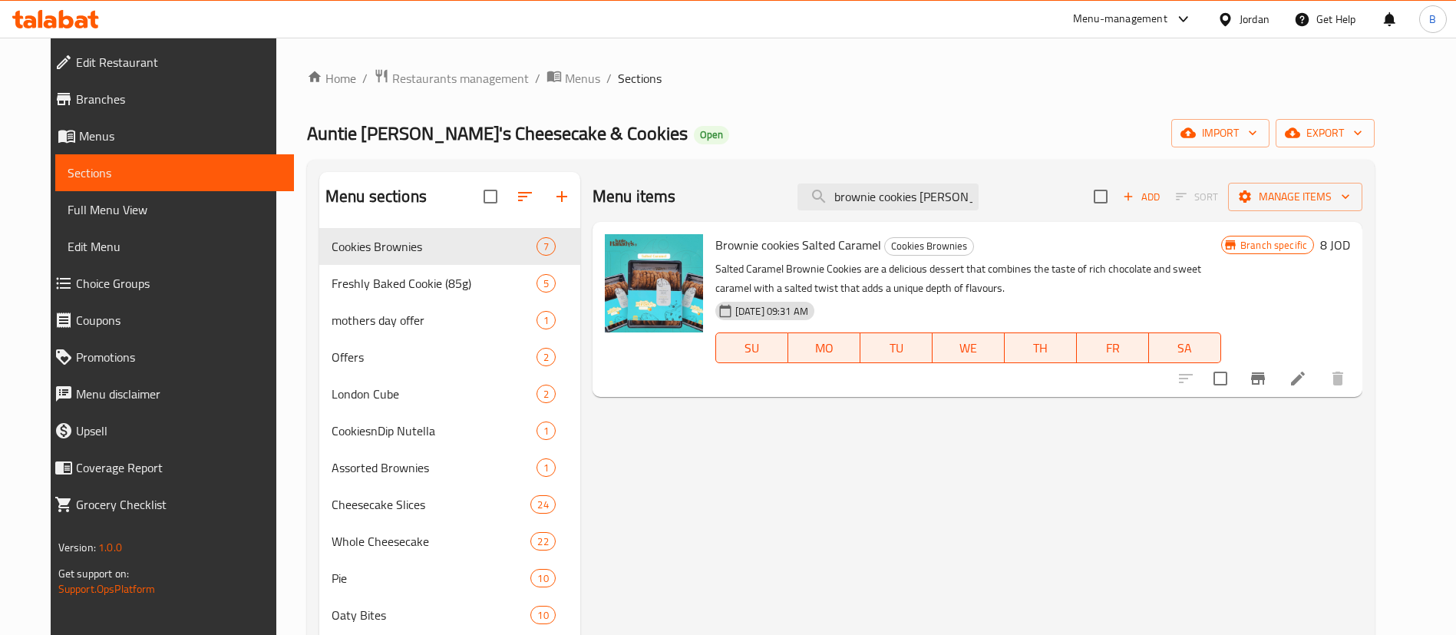
type input "brownie cookies [PERSON_NAME]"
click at [1350, 242] on h6 "8 JOD" at bounding box center [1335, 244] width 30 height 21
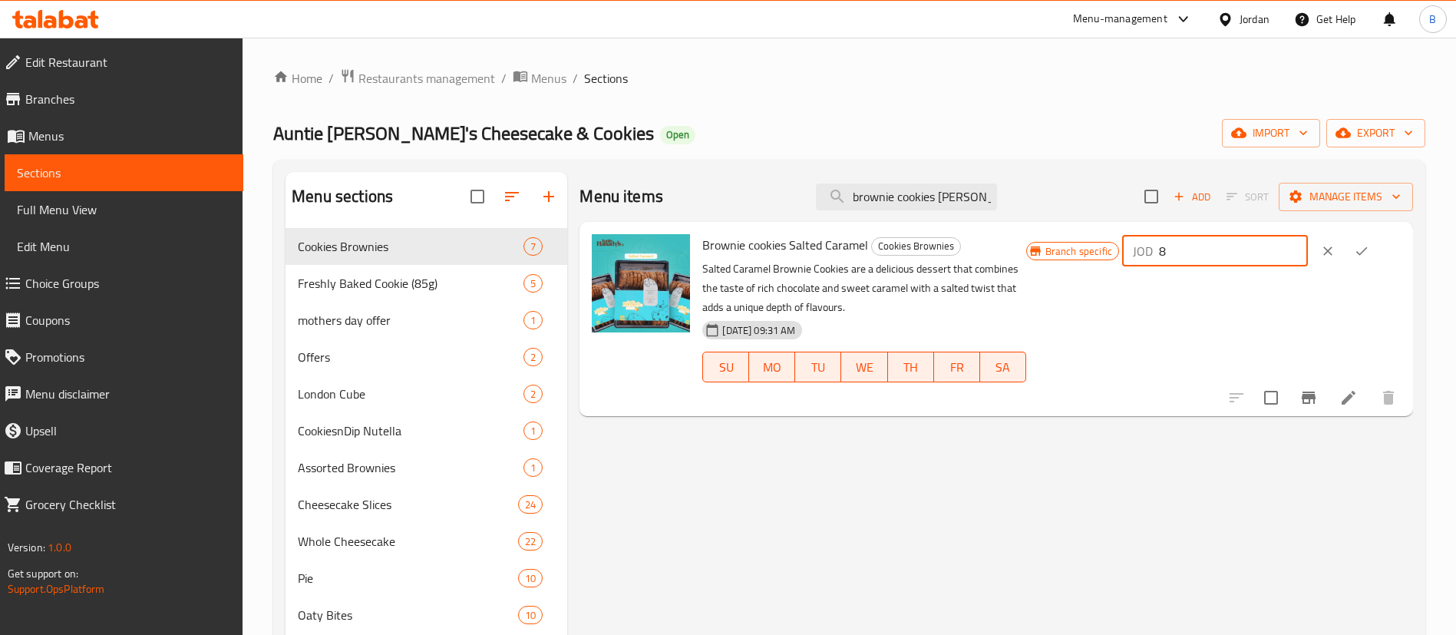
drag, startPoint x: 1274, startPoint y: 242, endPoint x: 1093, endPoint y: 230, distance: 180.7
click at [1103, 230] on div "Brownie cookies Salted Caramel Cookies Brownies Salted Caramel Brownie Cookies …" at bounding box center [1051, 319] width 711 height 182
paste input "11.65"
type input "11.65"
click at [1367, 252] on icon "ok" at bounding box center [1362, 251] width 12 height 8
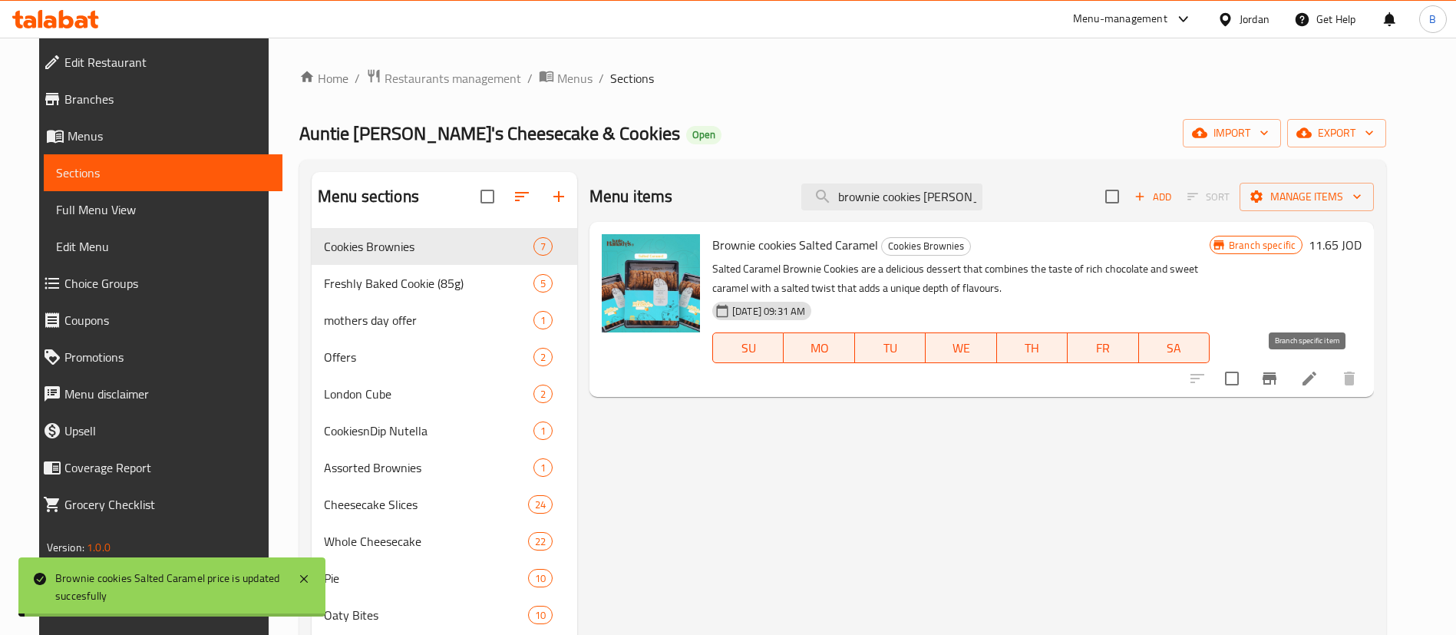
click at [1276, 376] on icon "Branch-specific-item" at bounding box center [1269, 378] width 14 height 12
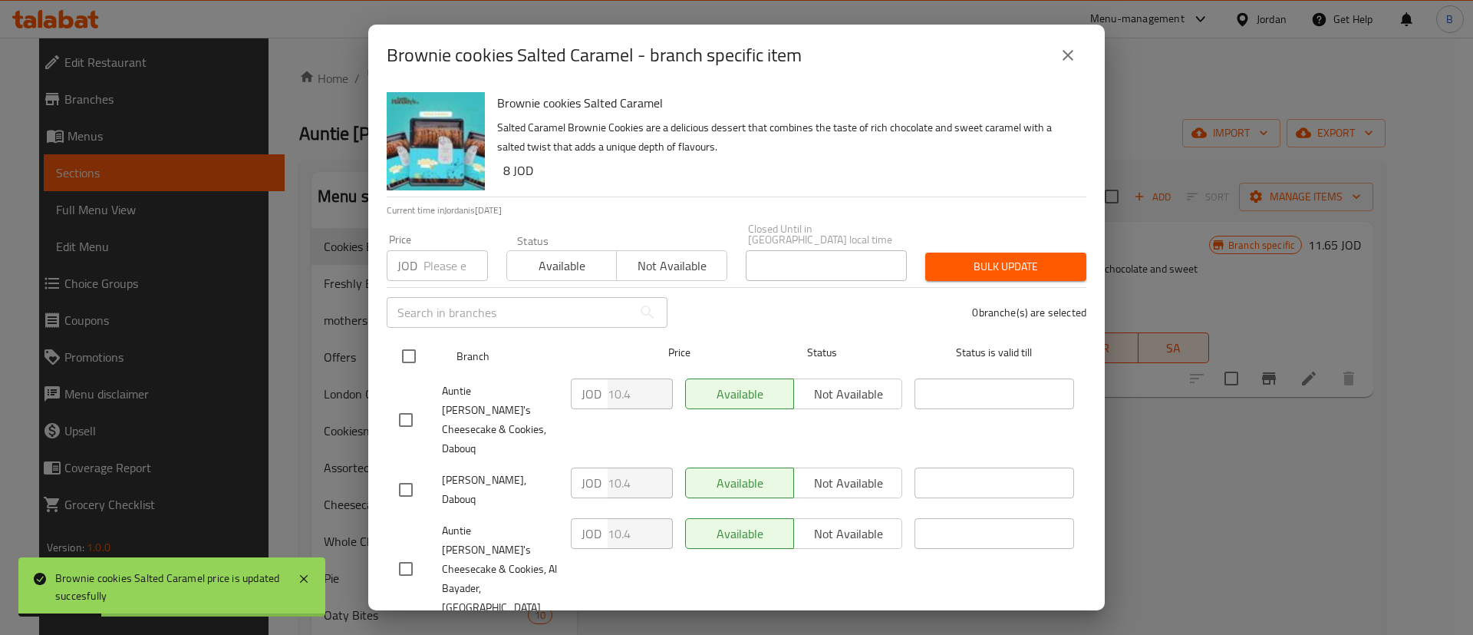
click at [410, 363] on input "checkbox" at bounding box center [409, 356] width 32 height 32
checkbox input "true"
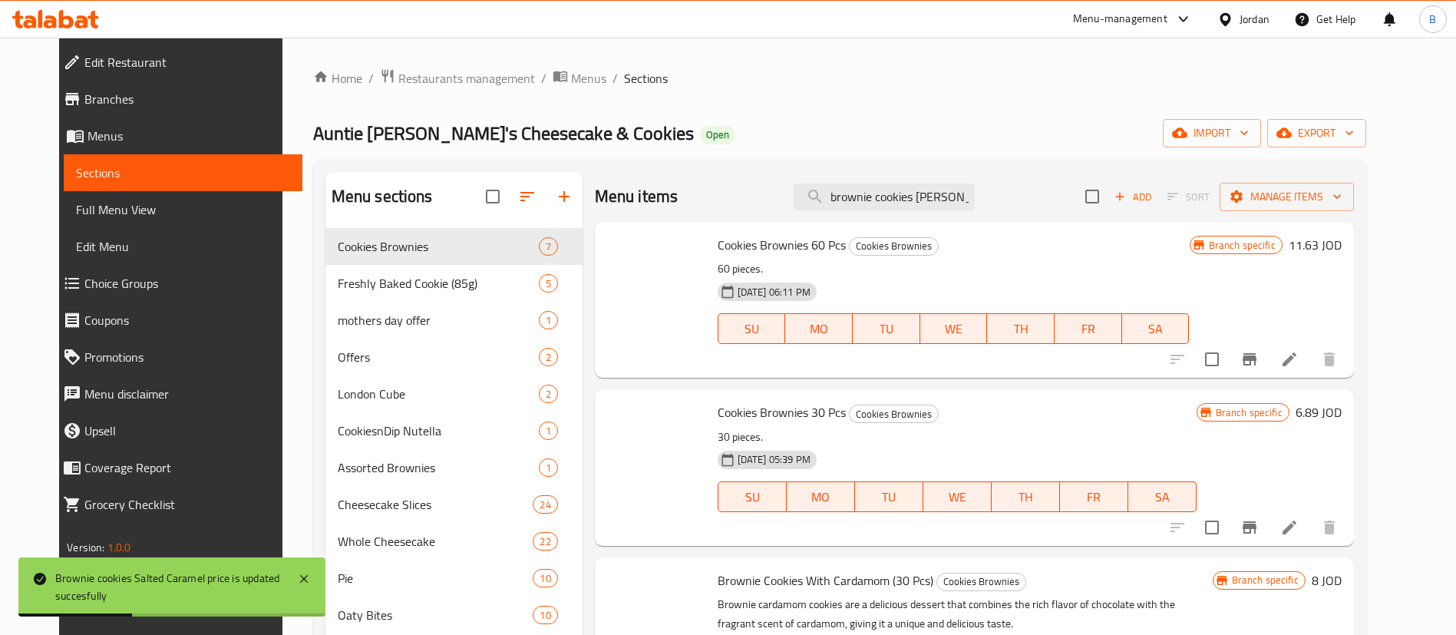
click at [557, 401] on div "Menu sections Cookies Brownies 7 Freshly Baked Cookie (85g) 5 mothers day offer…" at bounding box center [839, 516] width 1028 height 688
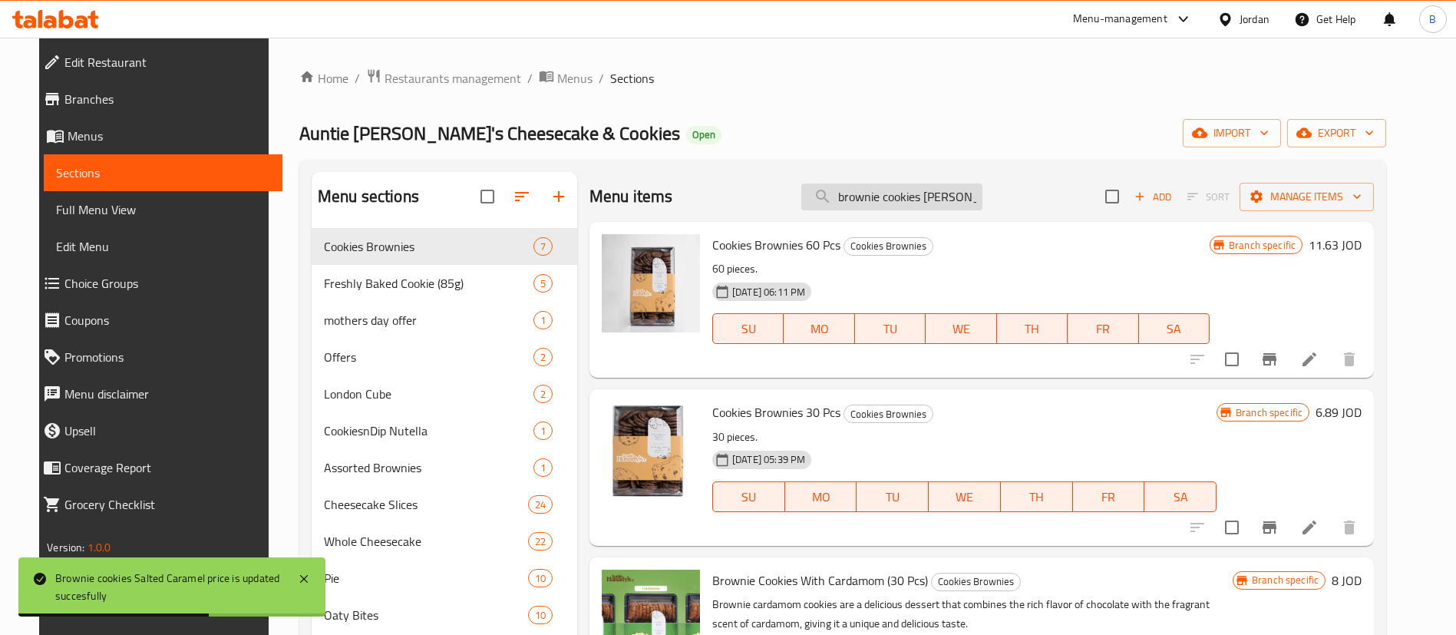
click at [969, 206] on input "brownie cookies [PERSON_NAME]" at bounding box center [891, 196] width 181 height 27
type input "brownie cookies [PERSON_NAME]"
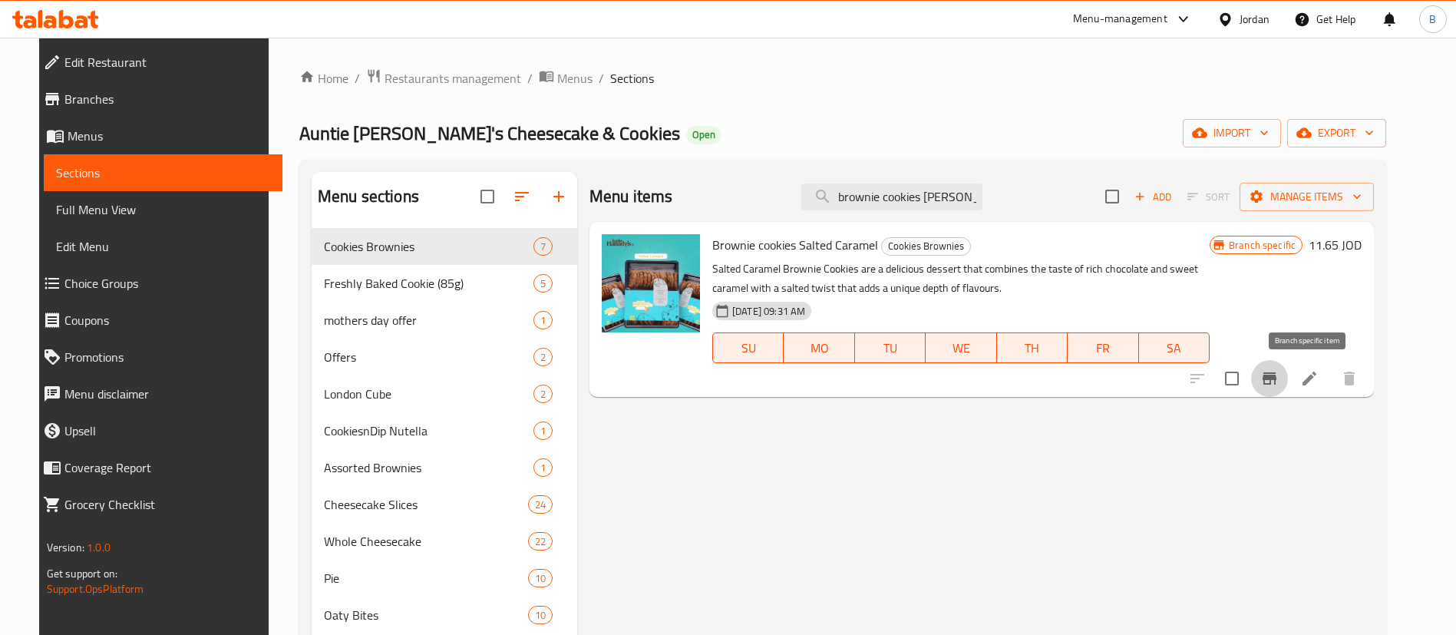
click at [1278, 376] on icon "Branch-specific-item" at bounding box center [1269, 378] width 18 height 18
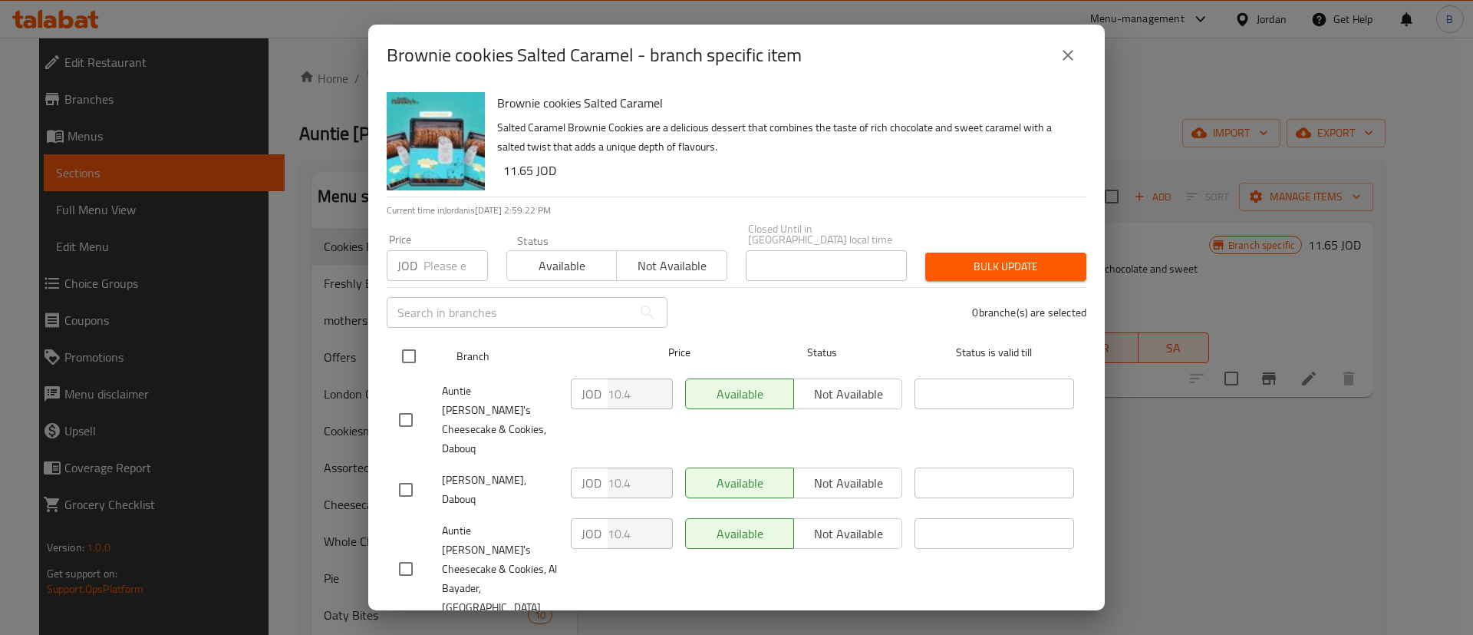
click at [411, 361] on input "checkbox" at bounding box center [409, 356] width 32 height 32
checkbox input "true"
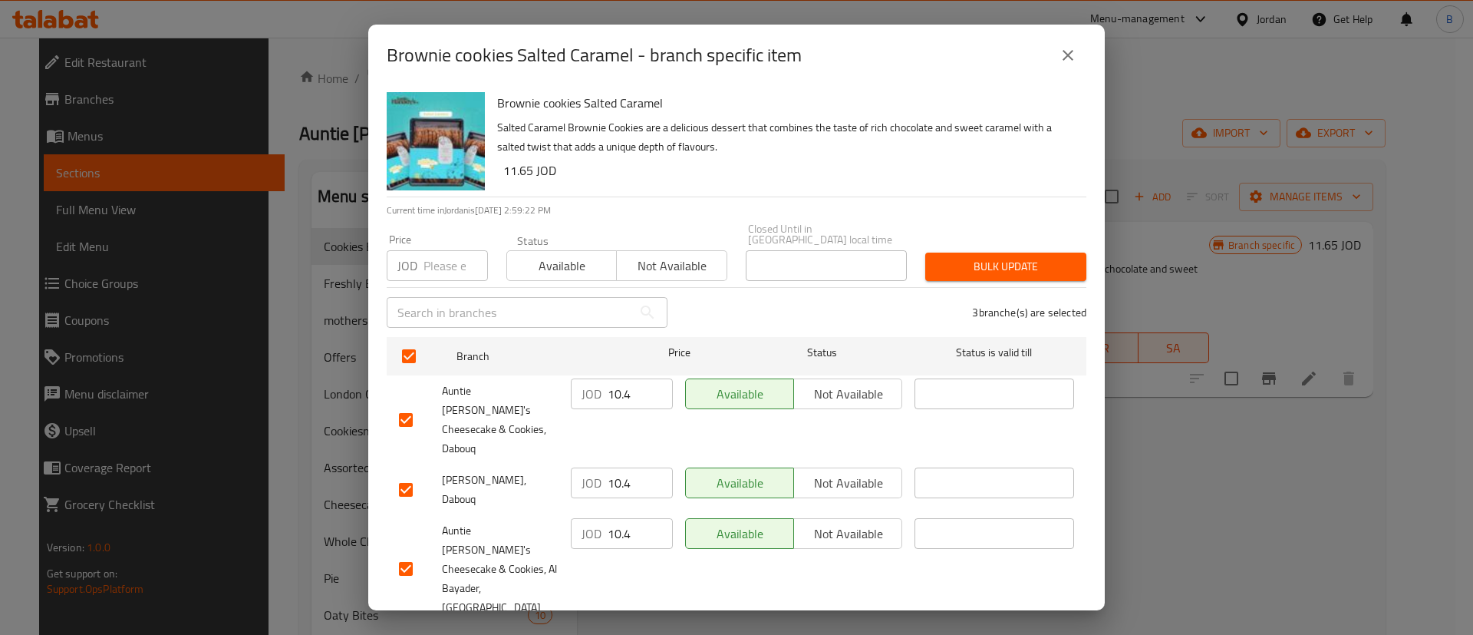
drag, startPoint x: 632, startPoint y: 394, endPoint x: 526, endPoint y: 399, distance: 106.8
click at [544, 394] on div "[PERSON_NAME]'s Cheesecake & Cookies, Dabouq JOD 10.4 ​ Available Not available…" at bounding box center [736, 419] width 687 height 95
paste input "1.65"
type input "11.65"
drag, startPoint x: 648, startPoint y: 470, endPoint x: 552, endPoint y: 470, distance: 95.1
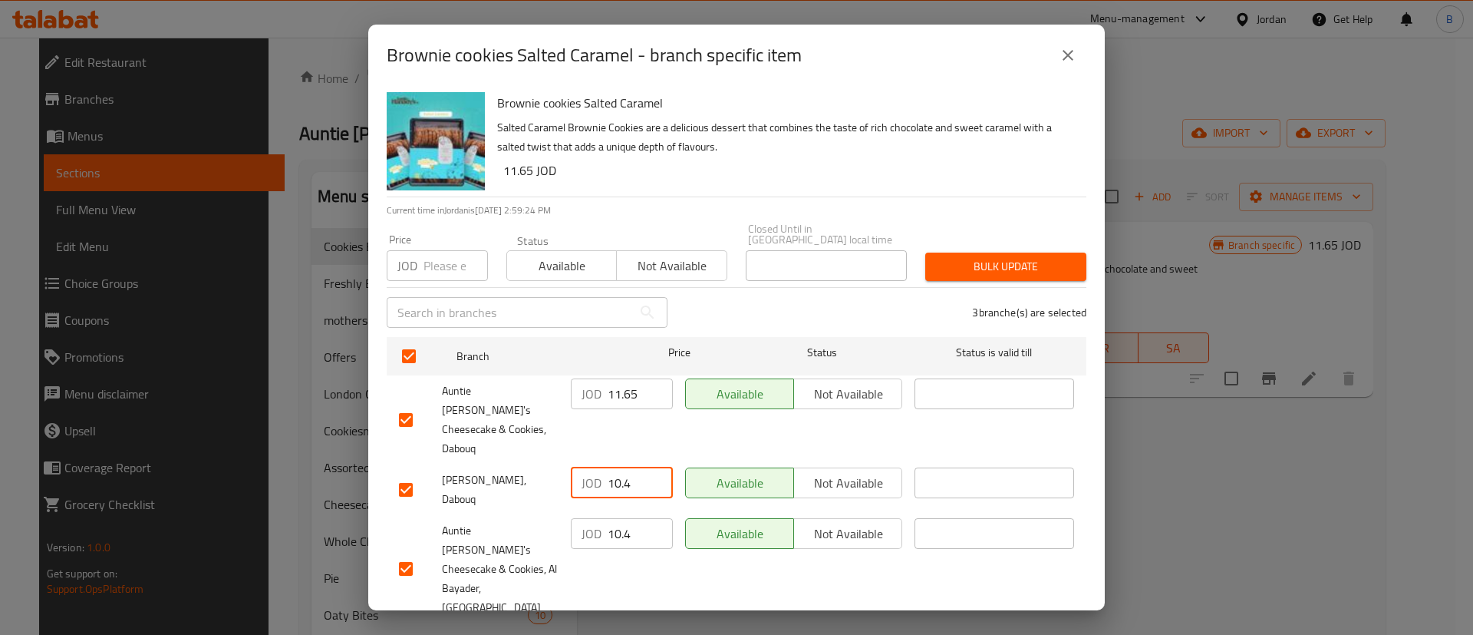
click at [552, 470] on div "[PERSON_NAME], Dabouq JOD 10.4 ​ Available Not available ​" at bounding box center [736, 489] width 687 height 57
paste input "1.65"
type input "11.65"
drag, startPoint x: 630, startPoint y: 509, endPoint x: 561, endPoint y: 517, distance: 69.6
click at [575, 518] on div "JOD 10.4 ​" at bounding box center [622, 533] width 102 height 31
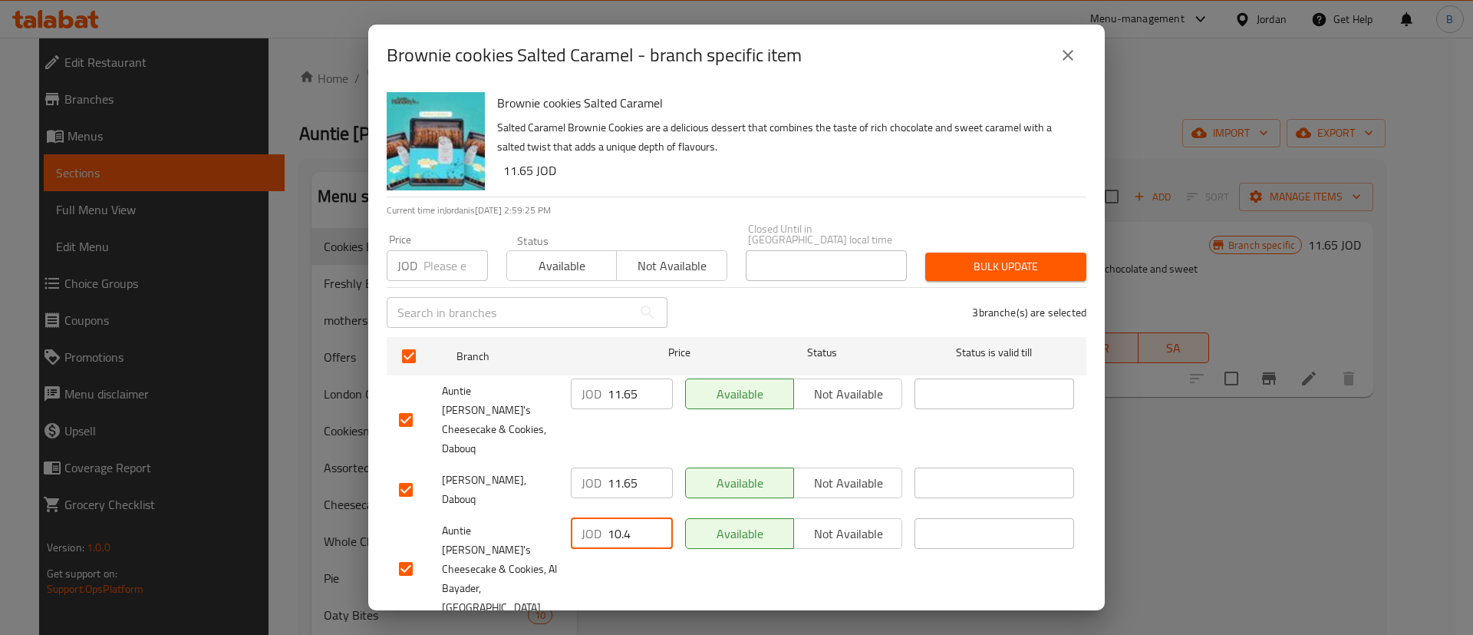
paste input "1.65"
type input "11.65"
click at [638, 634] on span "Save" at bounding box center [736, 643] width 675 height 19
